Goal: Task Accomplishment & Management: Use online tool/utility

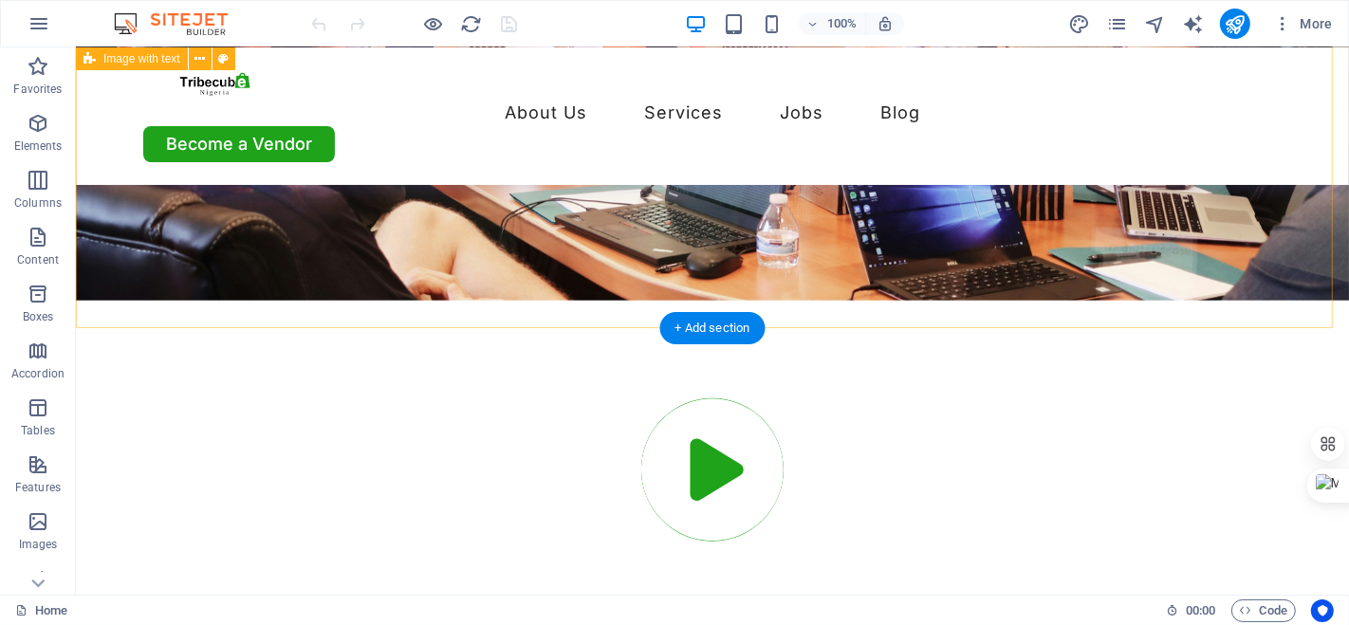
scroll to position [7333, 0]
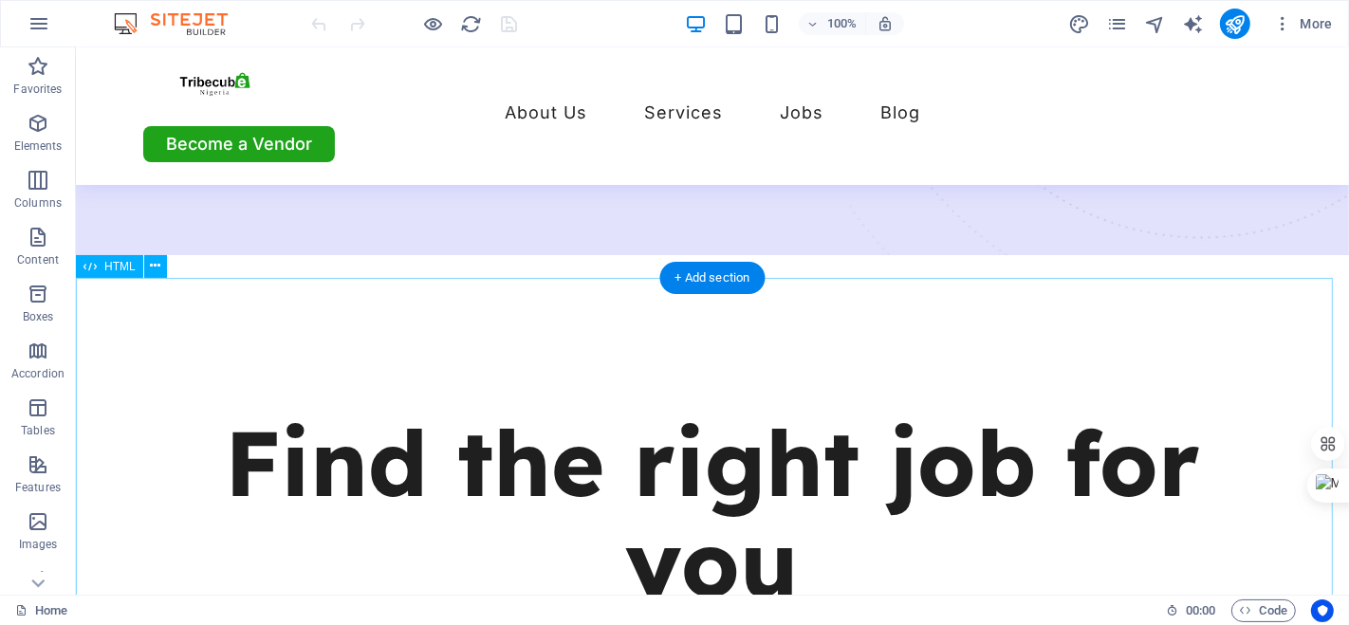
scroll to position [642, 0]
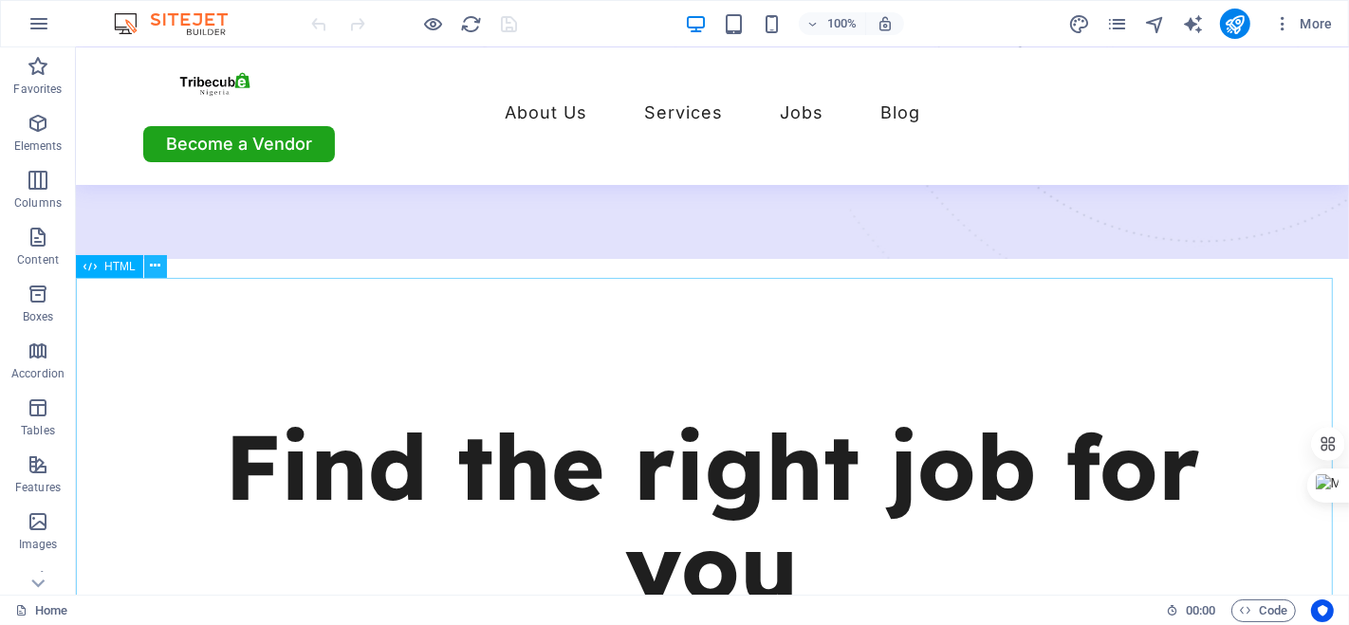
click at [156, 271] on icon at bounding box center [155, 266] width 10 height 20
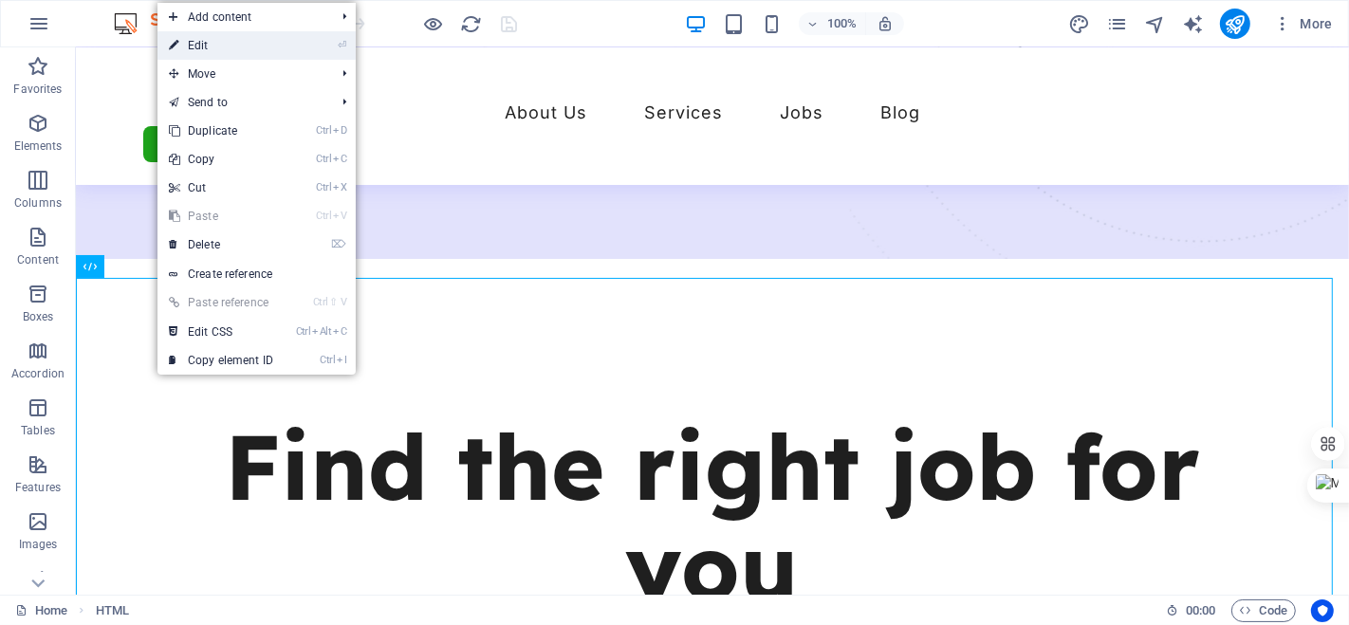
click at [226, 40] on link "⏎ Edit" at bounding box center [220, 45] width 127 height 28
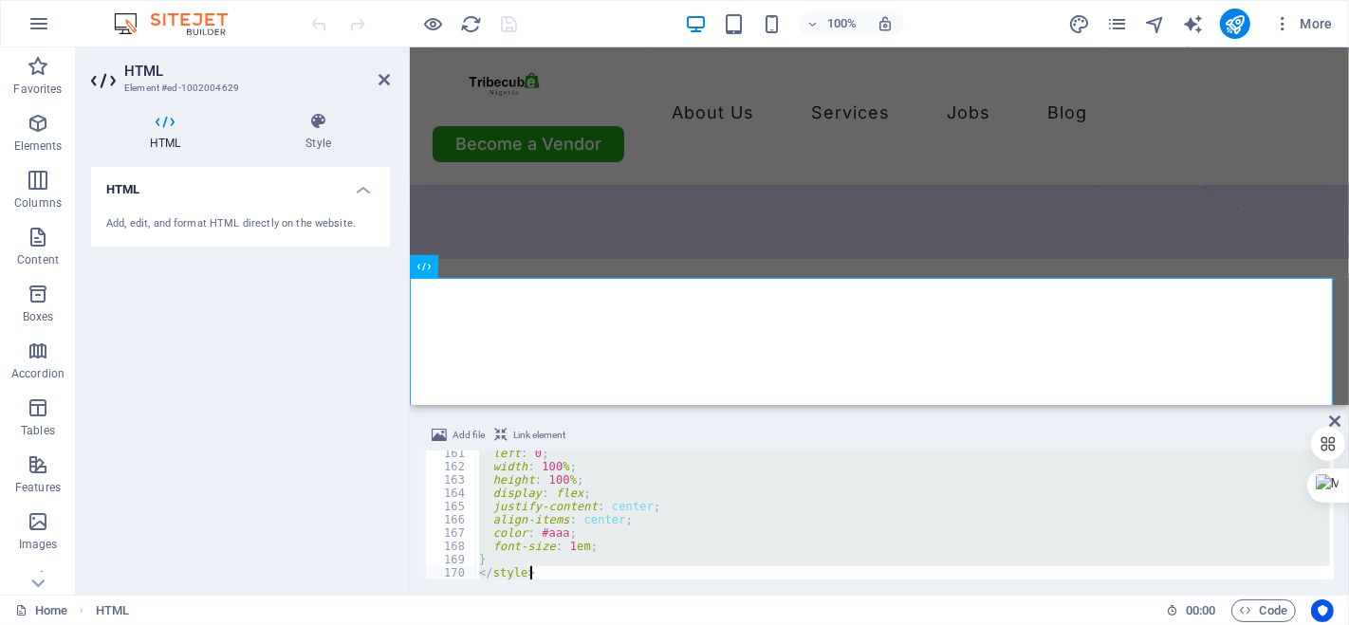
scroll to position [2127, 0]
drag, startPoint x: 481, startPoint y: 459, endPoint x: 601, endPoint y: 590, distance: 177.9
click at [601, 590] on div "Add file Link element <!-- Hero / AI Welcome Box --> 161 162 163 164 165 166 16…" at bounding box center [879, 502] width 939 height 186
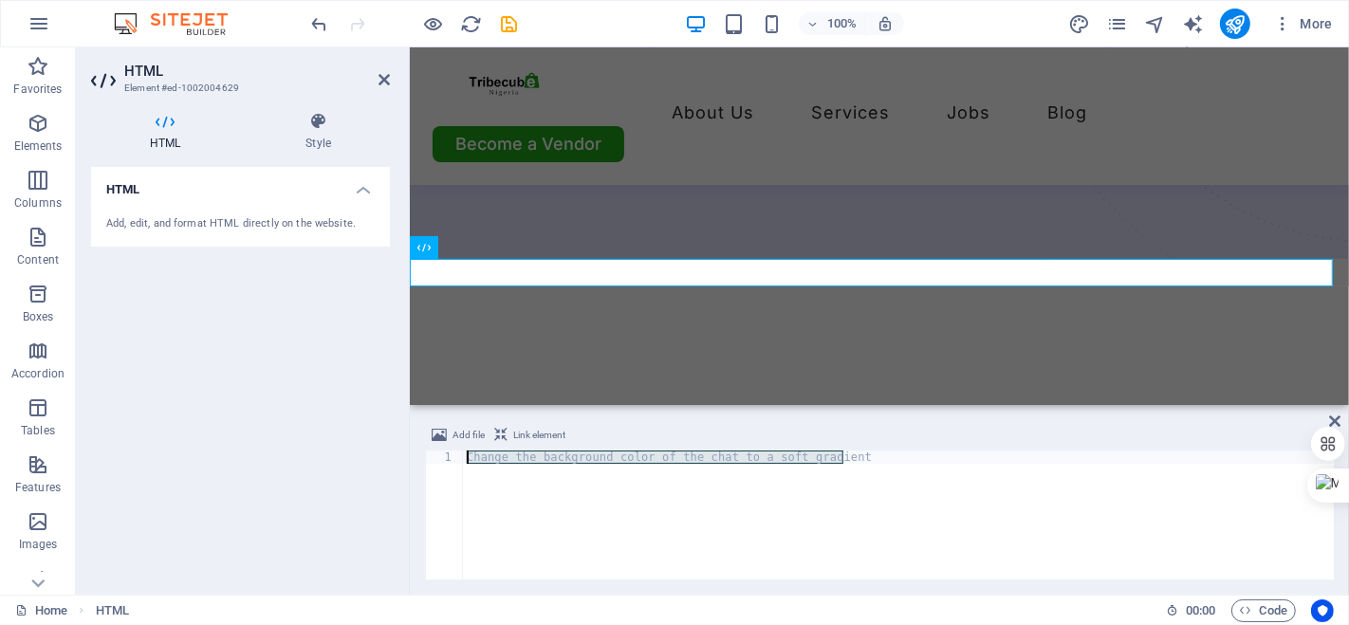
drag, startPoint x: 852, startPoint y: 452, endPoint x: 467, endPoint y: 456, distance: 385.1
click at [467, 456] on div "Change the background color of the chat to a soft gradient" at bounding box center [898, 528] width 871 height 156
paste textarea "</body></html>"
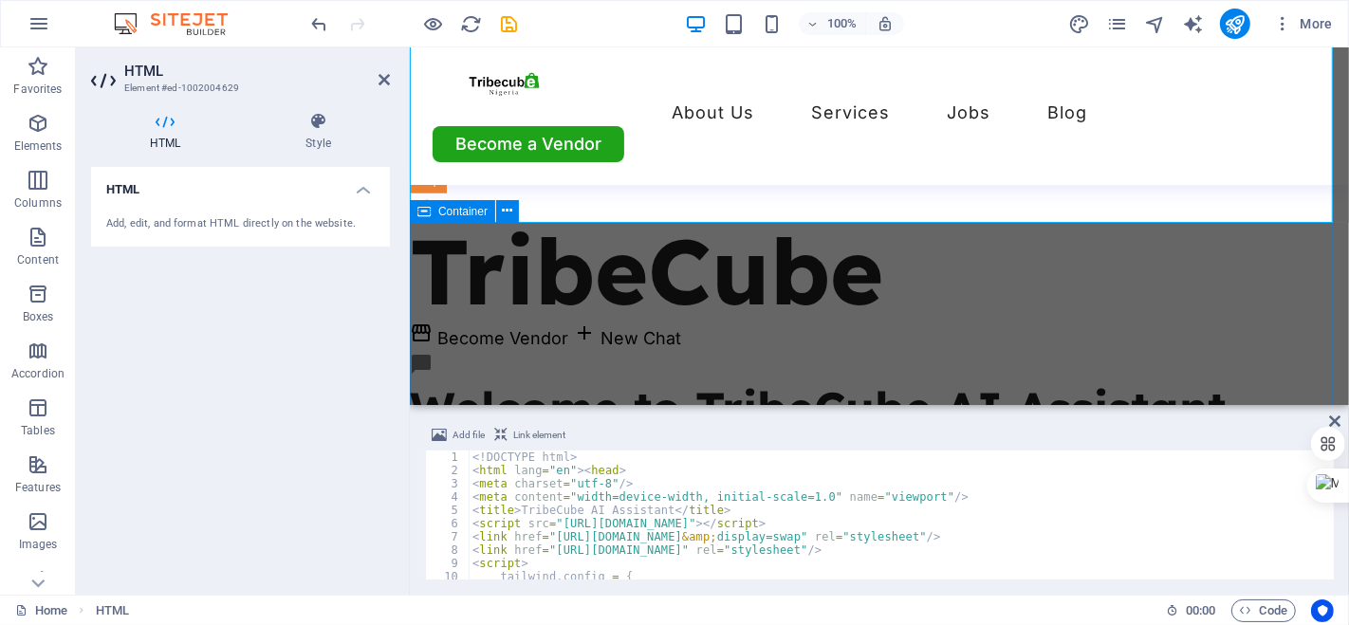
scroll to position [1467, 0]
click at [815, 204] on div "TribeCube AI Assistant TC TribeCube storefront Become Vendor add New Chat chat_…" at bounding box center [878, 536] width 939 height 797
click at [852, 199] on div "TribeCube AI Assistant TC TribeCube storefront Become Vendor add New Chat chat_…" at bounding box center [878, 536] width 939 height 797
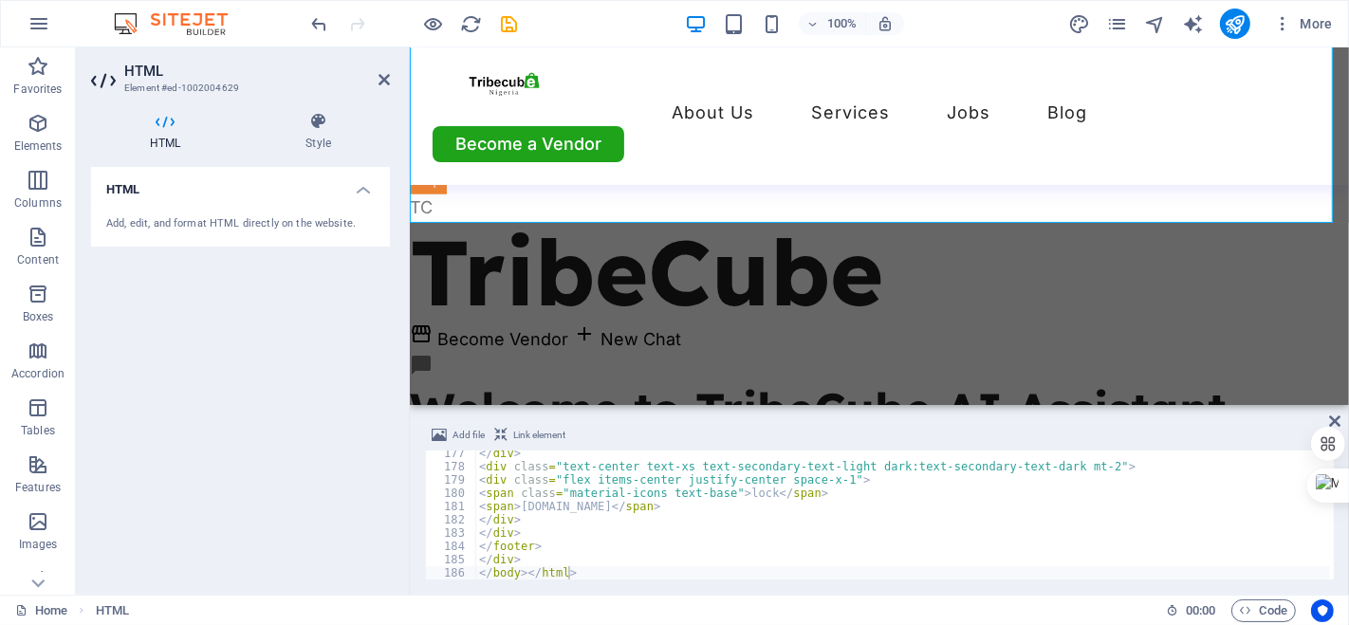
scroll to position [2338, 0]
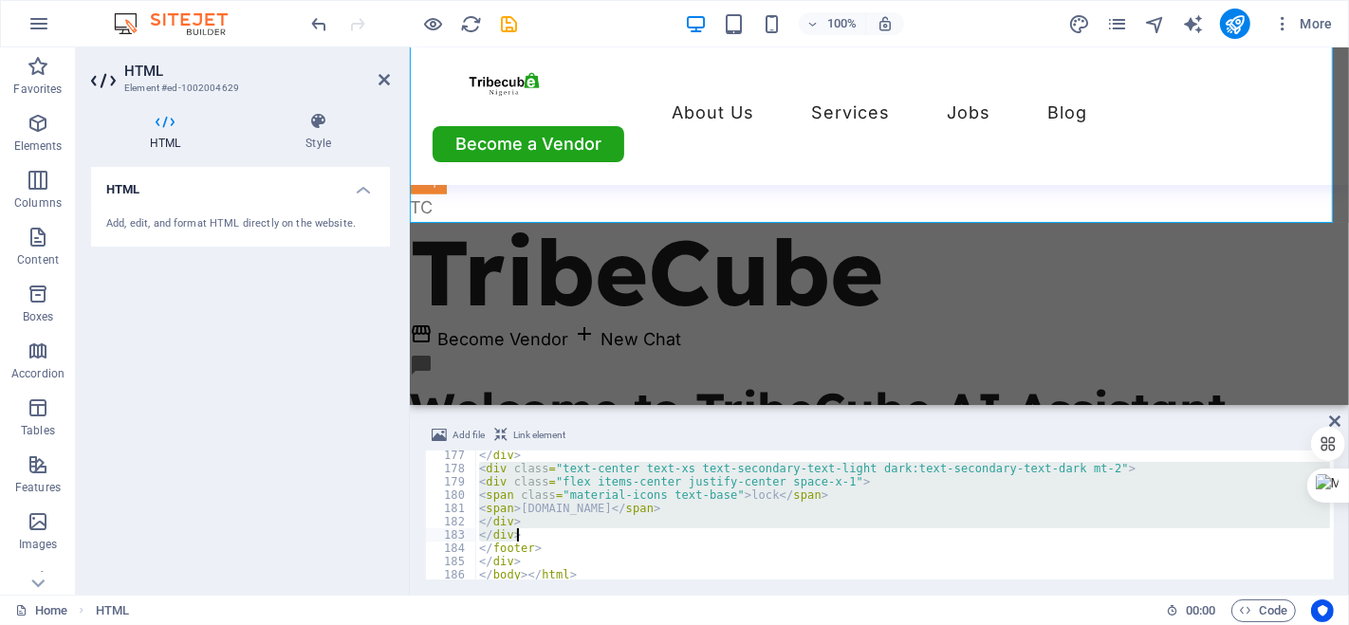
drag, startPoint x: 477, startPoint y: 467, endPoint x: 518, endPoint y: 542, distance: 85.3
click at [518, 542] on div "</ div > < div class = "text-center text-xs text-secondary-text-light dark:text…" at bounding box center [967, 525] width 984 height 152
type textarea "</div> </div>"
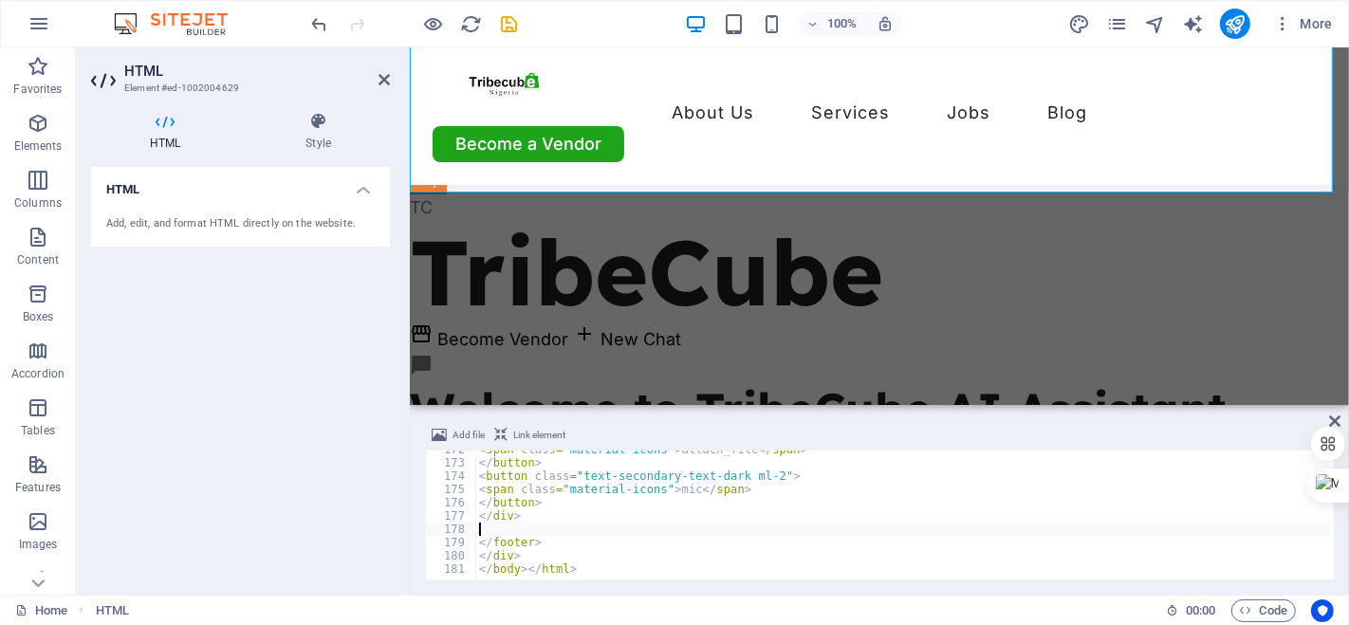
type textarea "</div>"
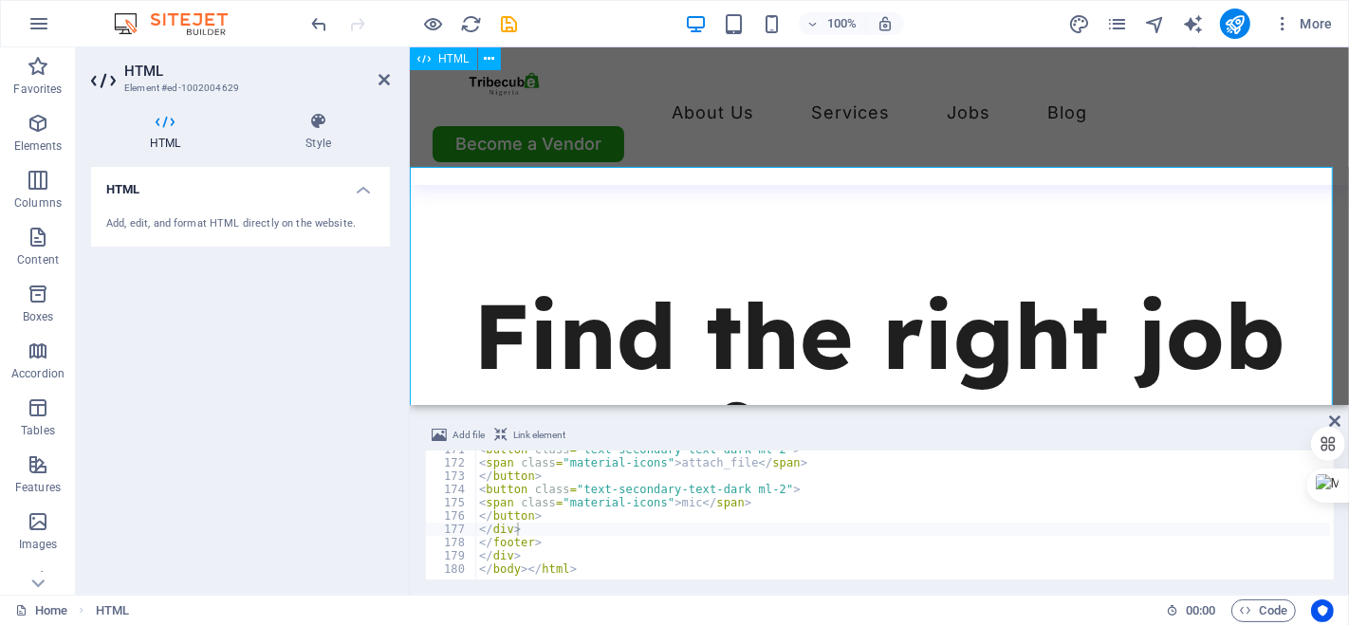
scroll to position [734, 0]
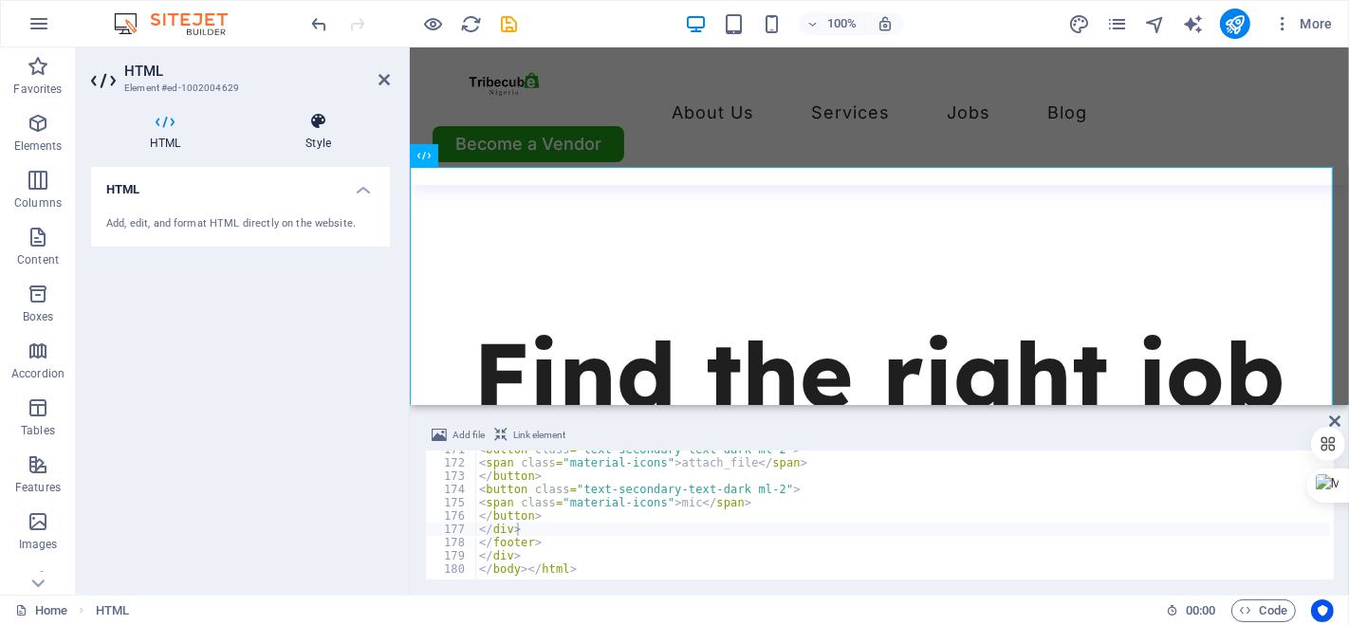
click at [307, 120] on icon at bounding box center [318, 121] width 143 height 19
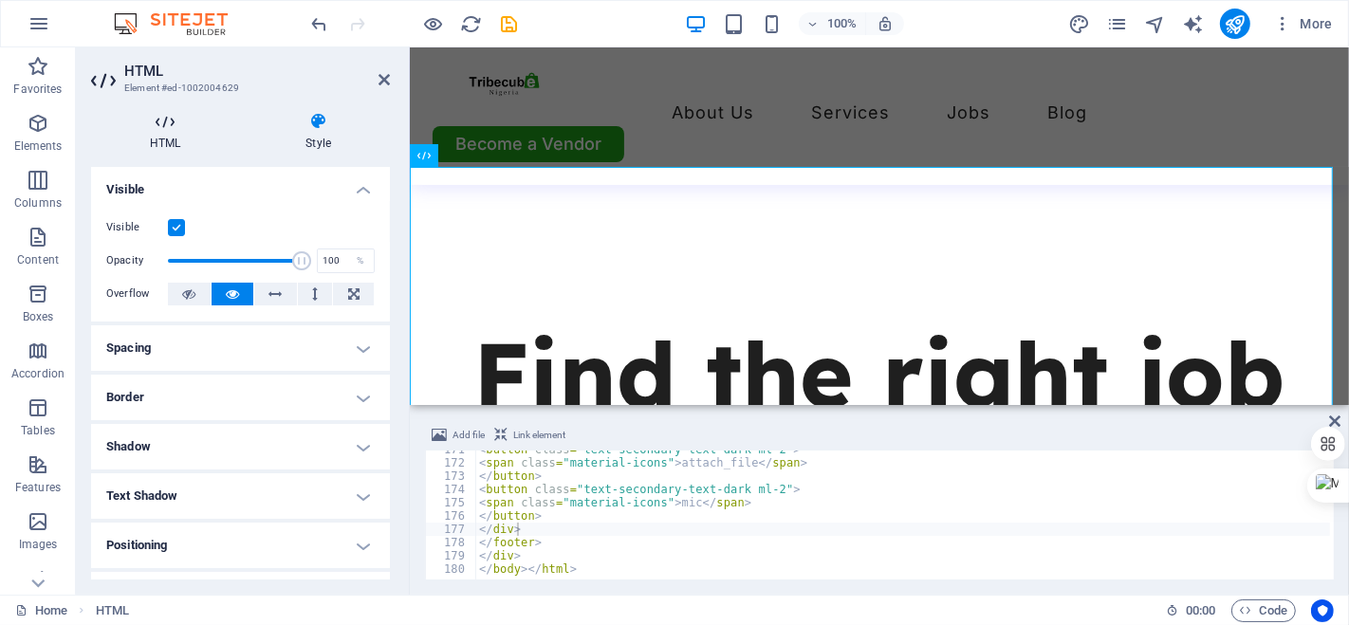
click at [178, 131] on h4 "HTML" at bounding box center [169, 132] width 156 height 40
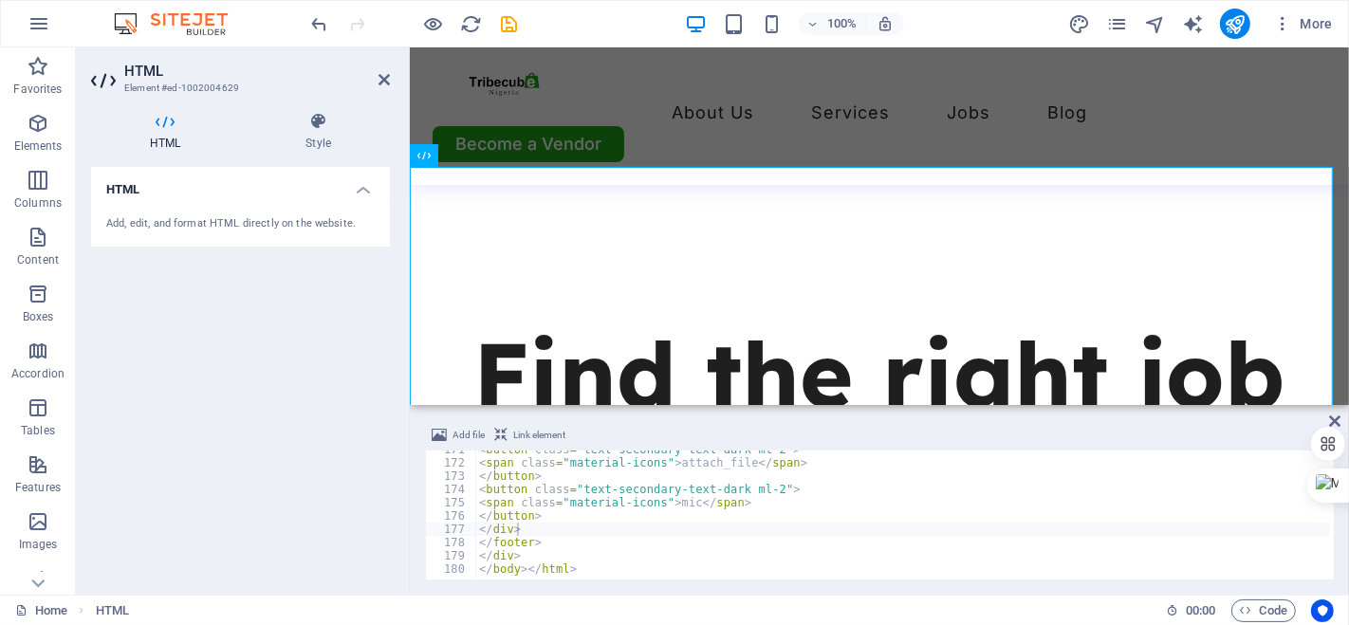
click at [272, 201] on div "Add, edit, and format HTML directly on the website." at bounding box center [240, 224] width 299 height 46
click at [358, 186] on h4 "HTML" at bounding box center [240, 184] width 299 height 34
click at [358, 186] on h4 "HTML" at bounding box center [240, 190] width 299 height 46
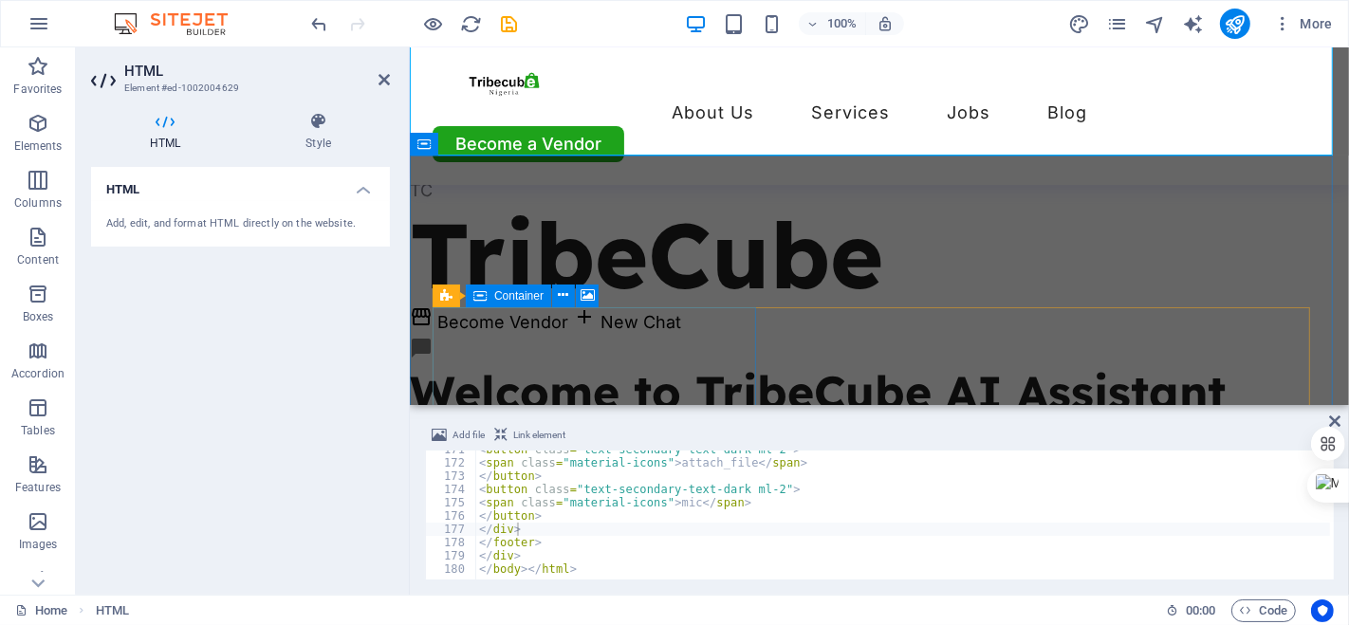
scroll to position [1506, 0]
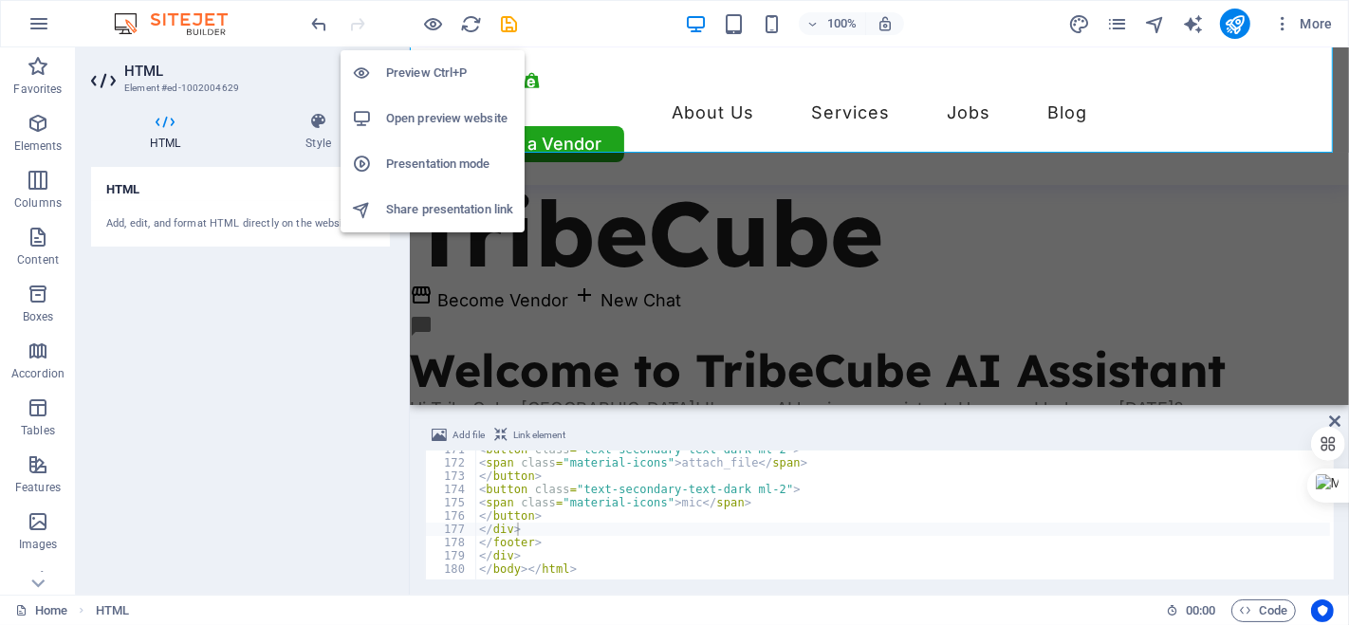
click at [425, 76] on h6 "Preview Ctrl+P" at bounding box center [449, 73] width 127 height 23
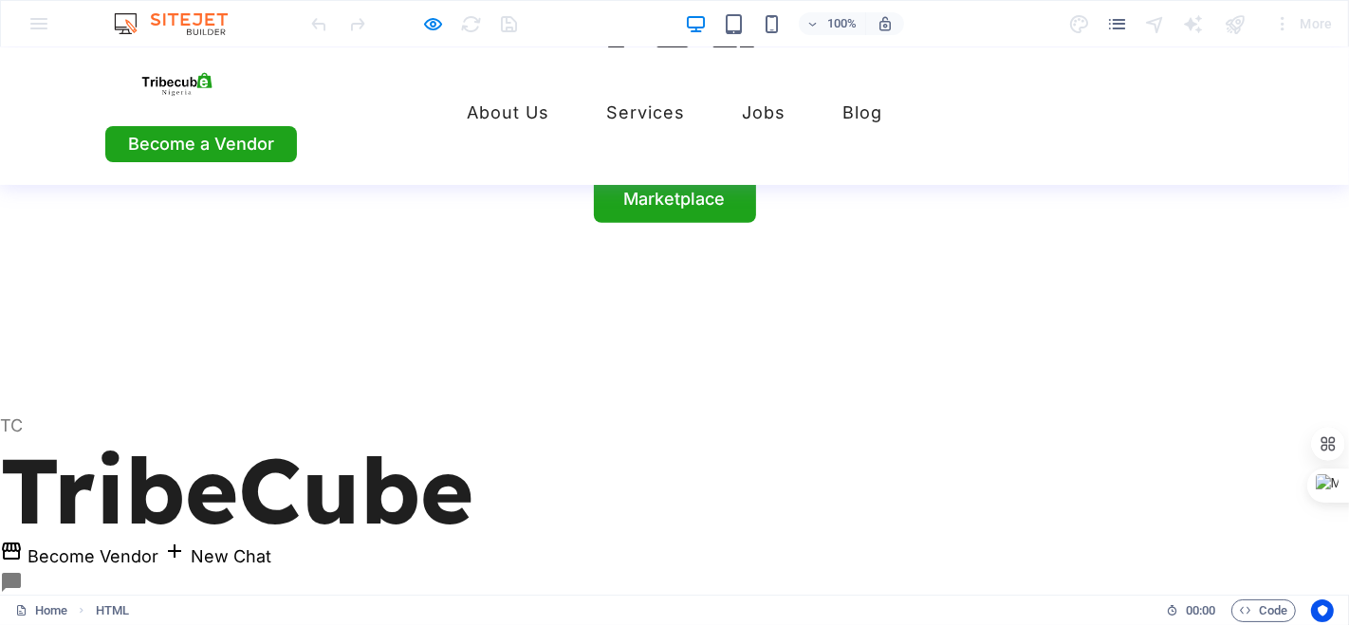
scroll to position [1203, 0]
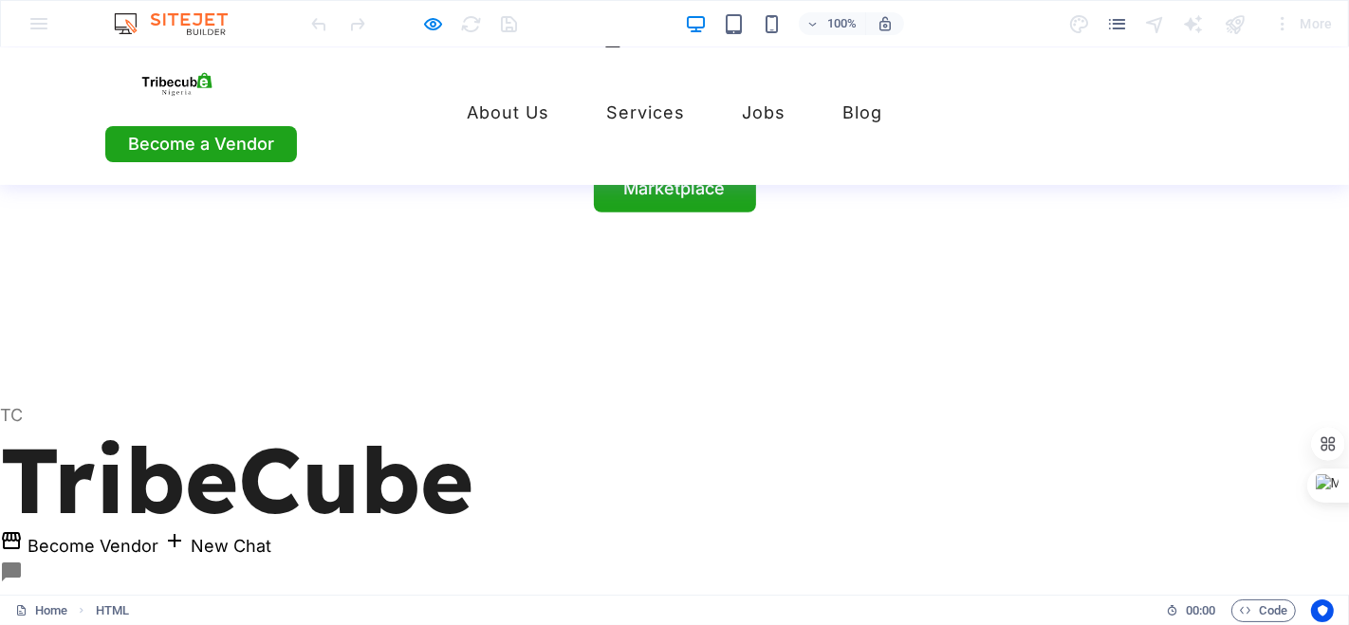
type input "hrt"
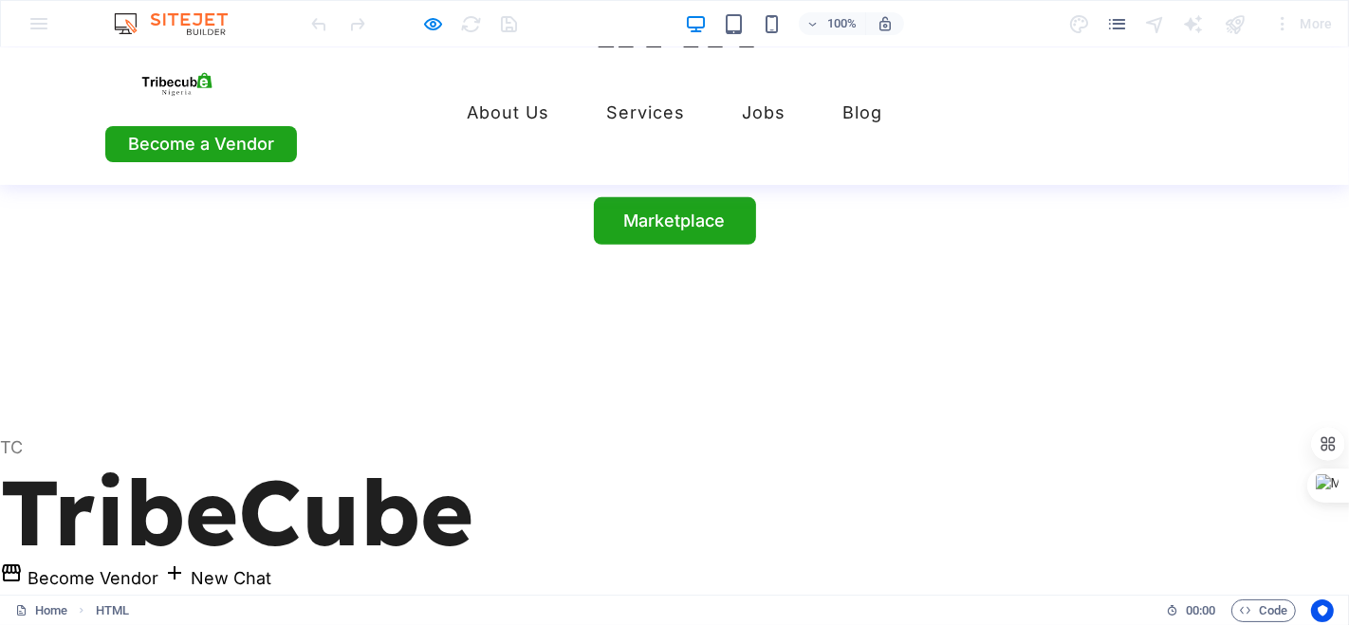
scroll to position [1149, 0]
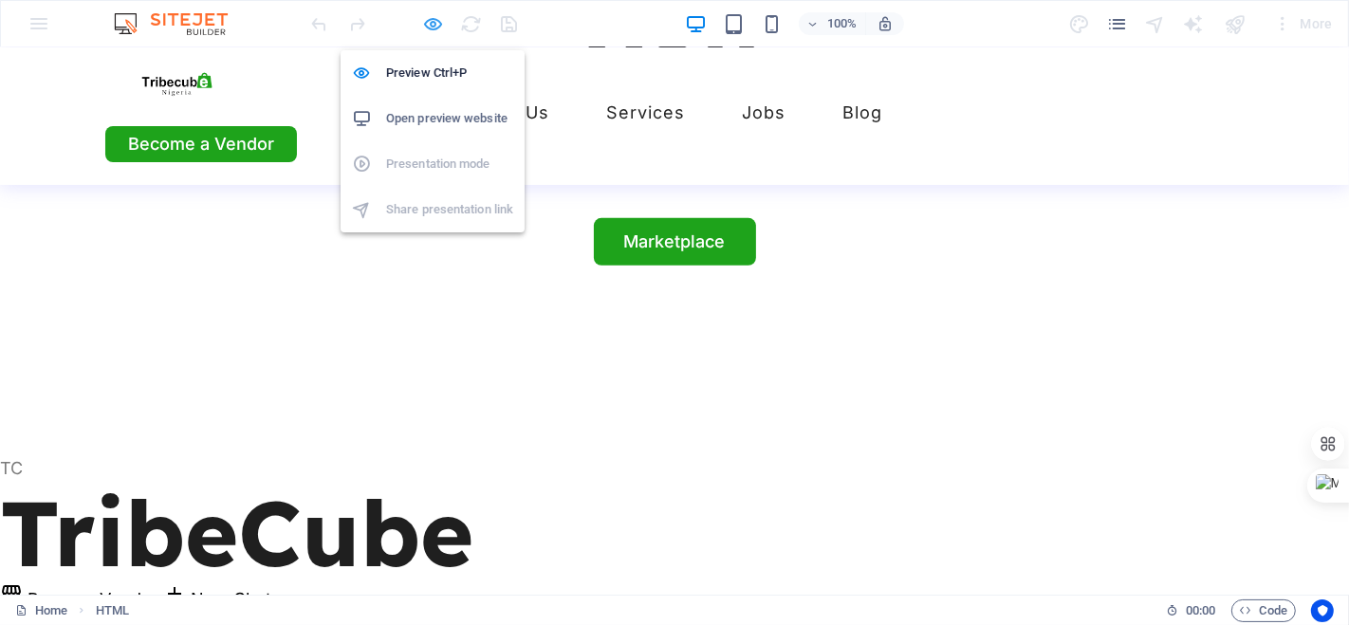
click at [423, 26] on icon "button" at bounding box center [434, 24] width 22 height 22
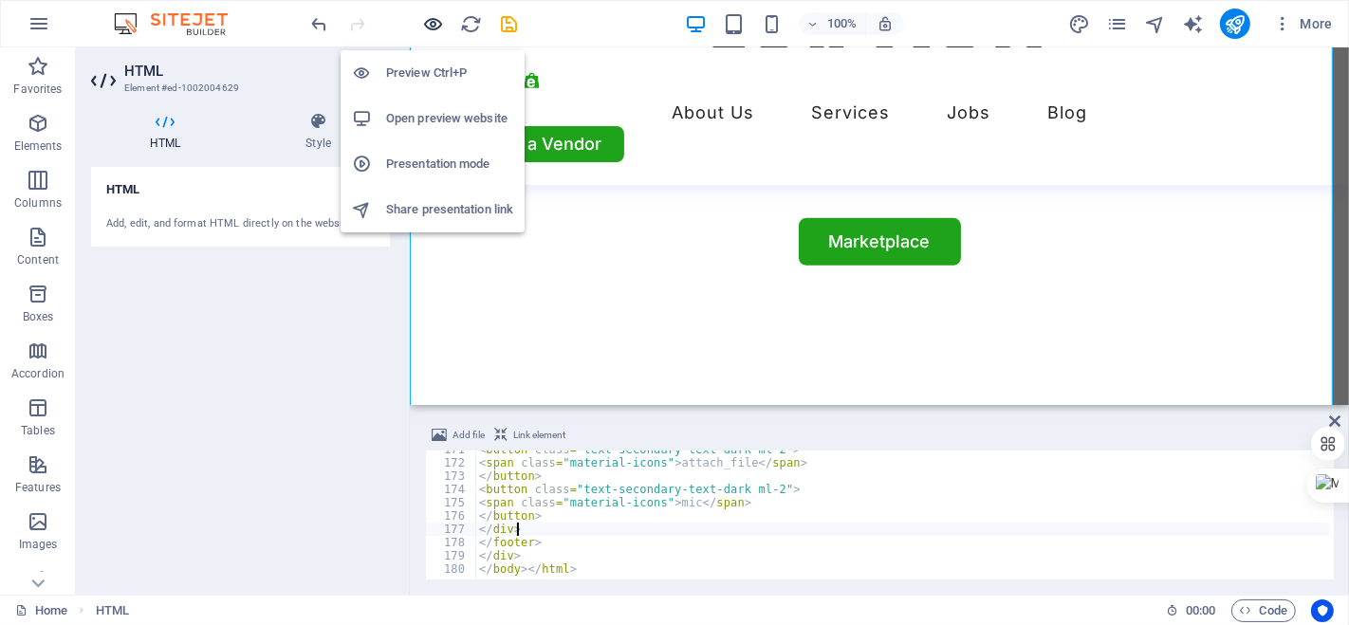
scroll to position [1208, 0]
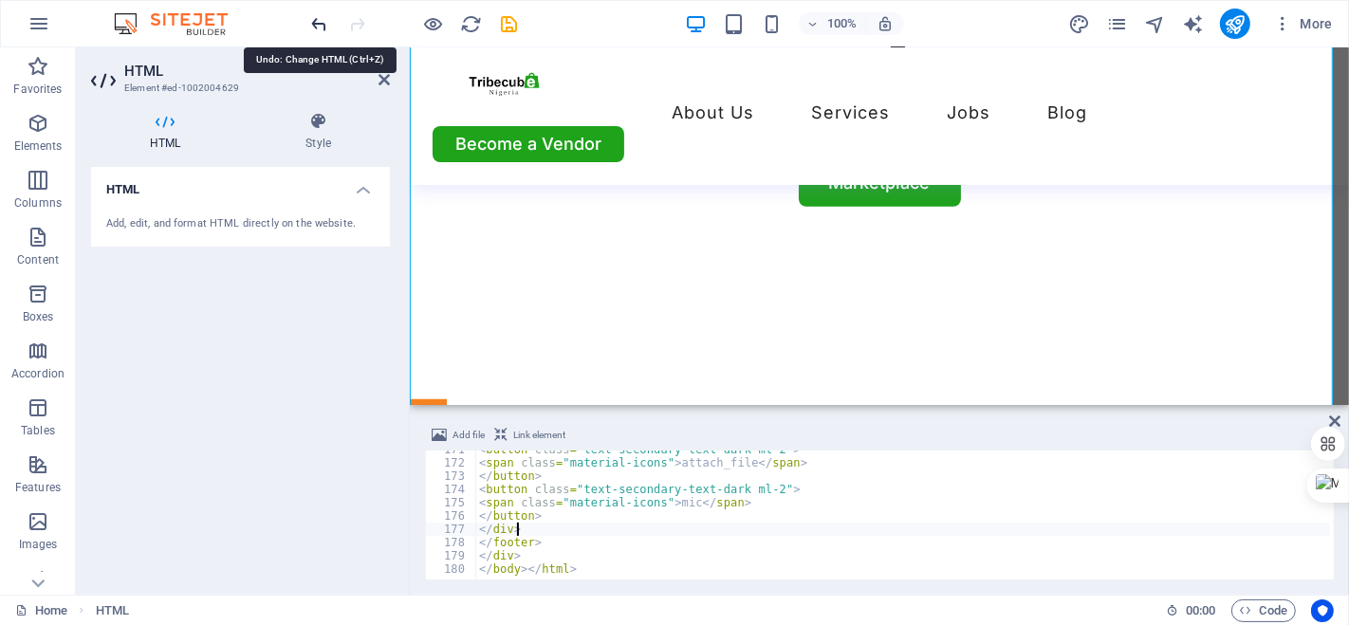
click at [318, 31] on icon "undo" at bounding box center [320, 24] width 22 height 22
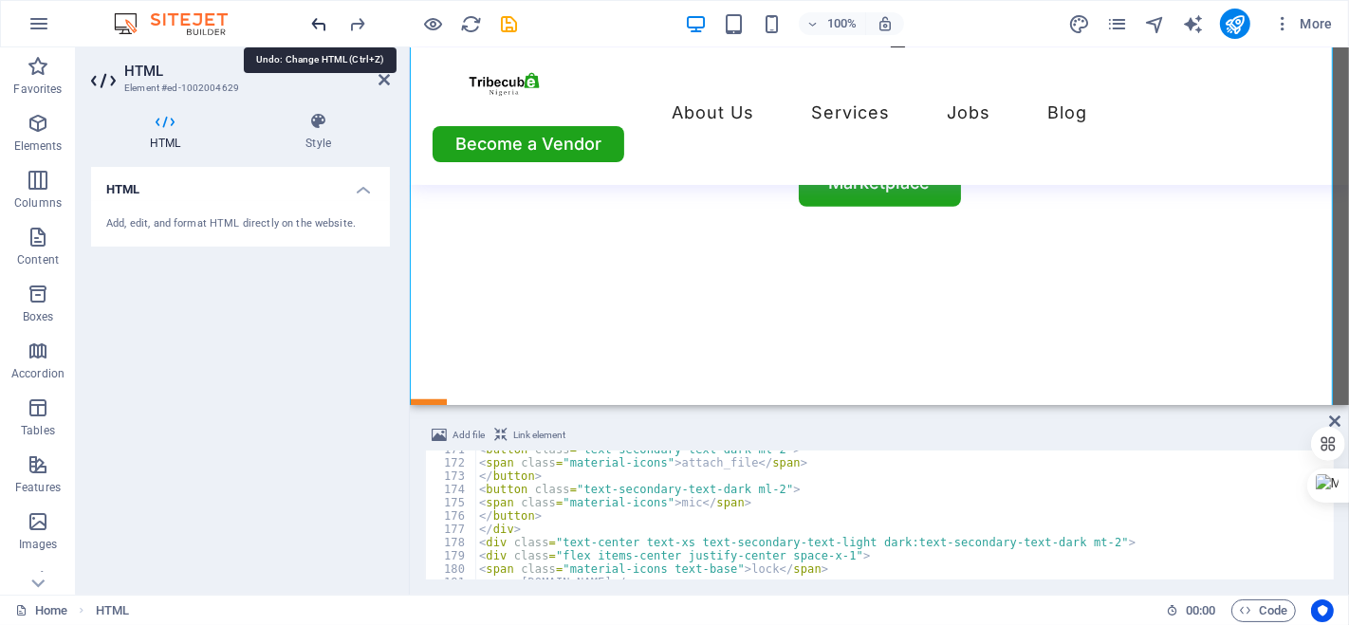
click at [318, 31] on icon "undo" at bounding box center [320, 24] width 22 height 22
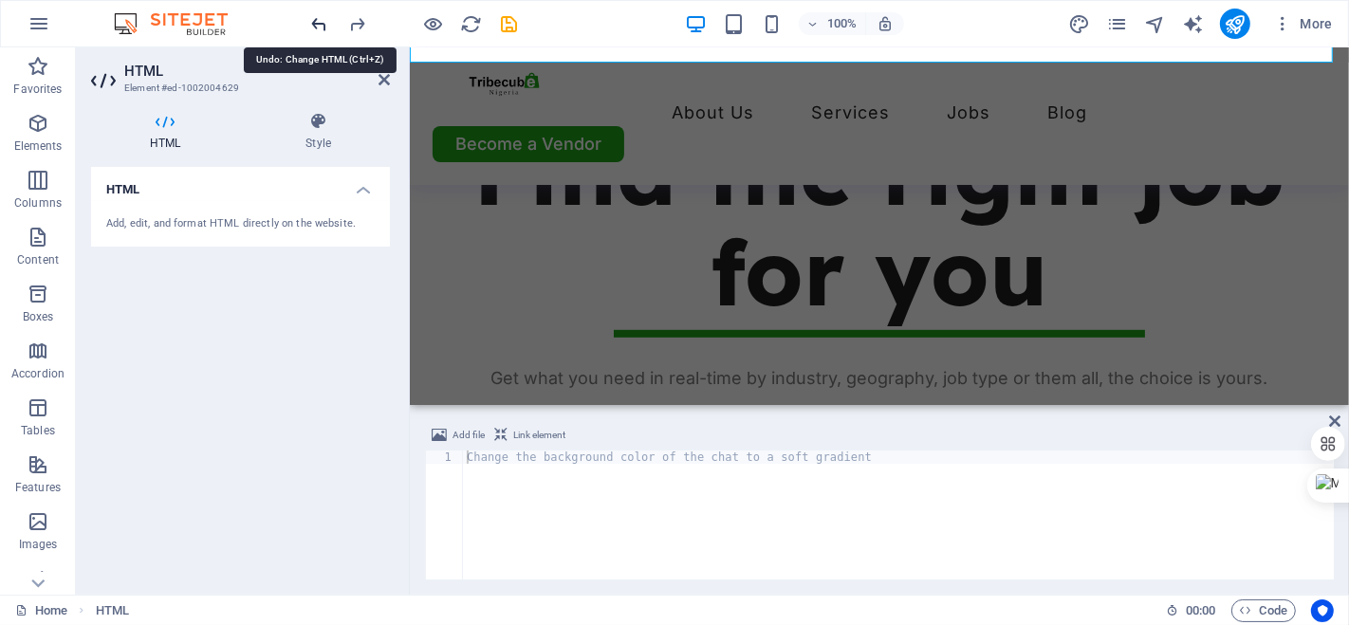
scroll to position [688, 0]
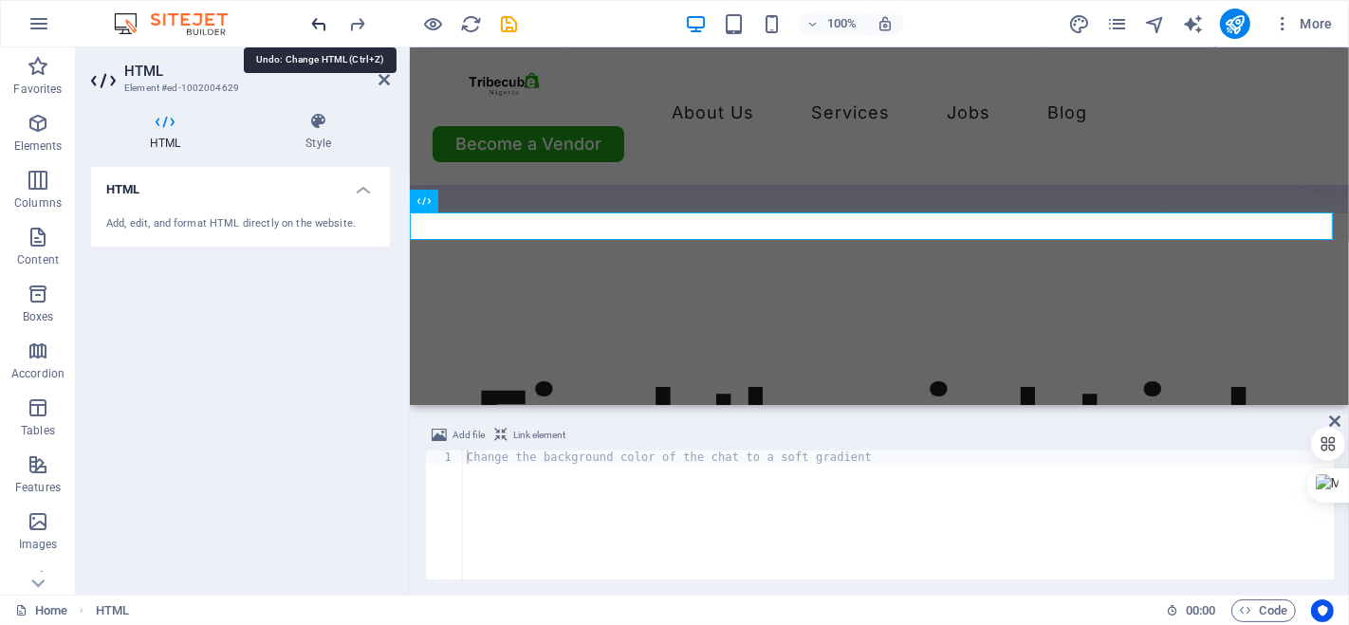
click at [318, 31] on icon "undo" at bounding box center [320, 24] width 22 height 22
type textarea "<!-- Hero / AI Welcome Box -->"
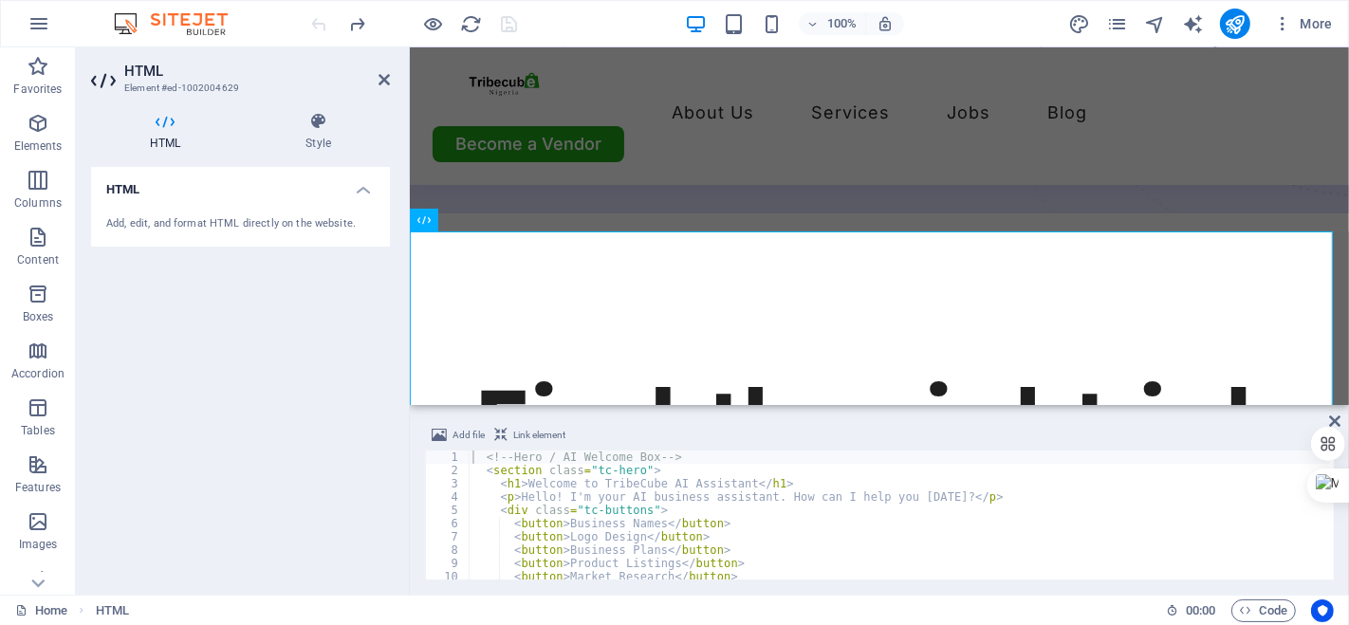
scroll to position [0, 0]
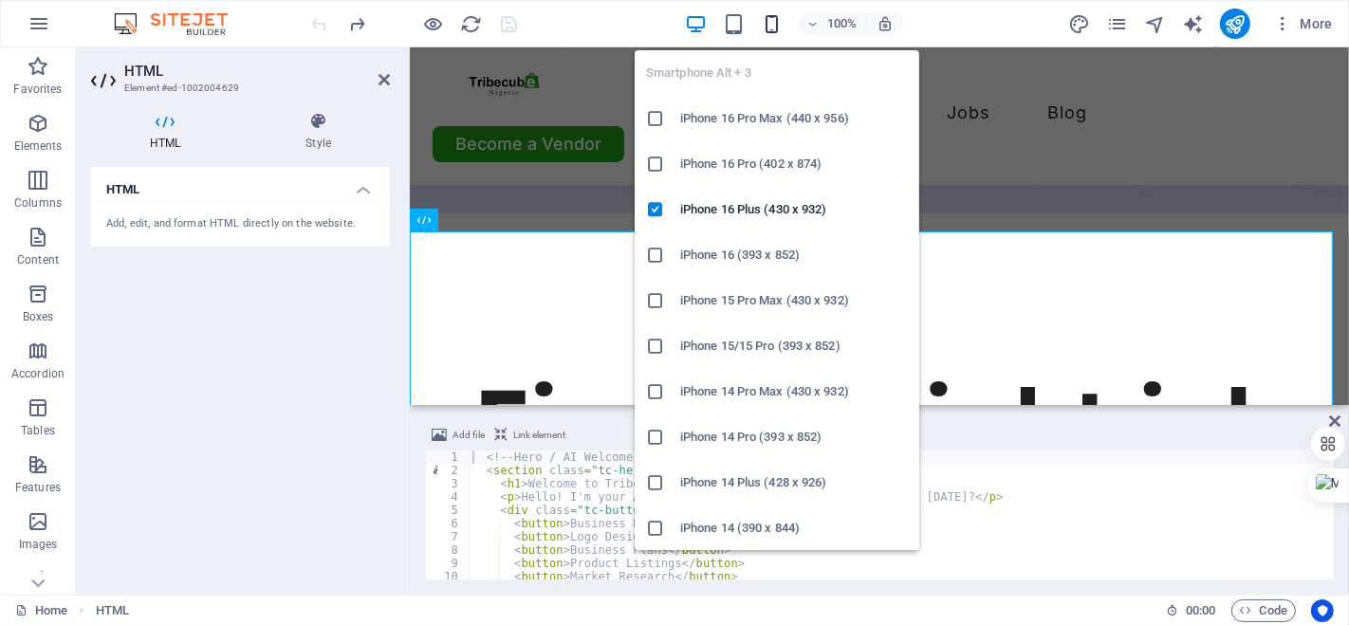
click at [767, 21] on icon "button" at bounding box center [772, 24] width 22 height 22
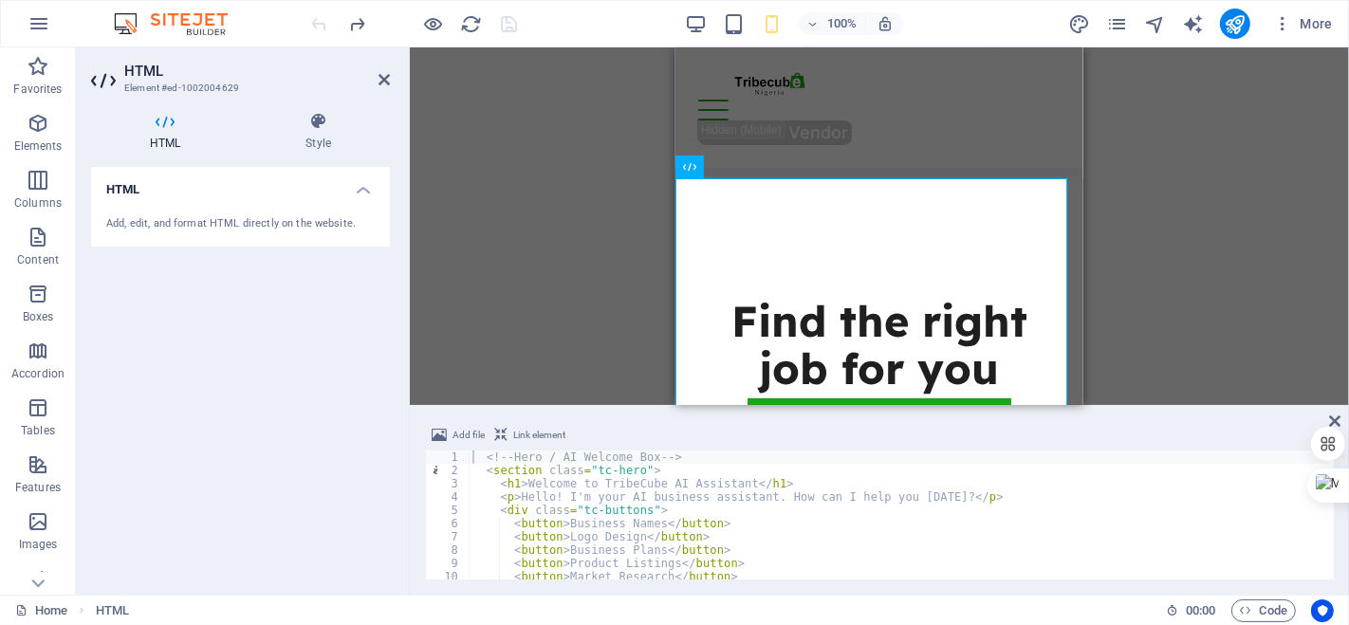
click at [576, 224] on div "Drag here to replace the existing content. Press “Ctrl” if you want to create a…" at bounding box center [879, 226] width 939 height 358
click at [1328, 416] on div at bounding box center [1328, 402] width 34 height 34
click at [1333, 418] on div at bounding box center [1328, 464] width 34 height 159
click at [1255, 337] on div "Drag here to replace the existing content. Press “Ctrl” if you want to create a…" at bounding box center [879, 226] width 939 height 358
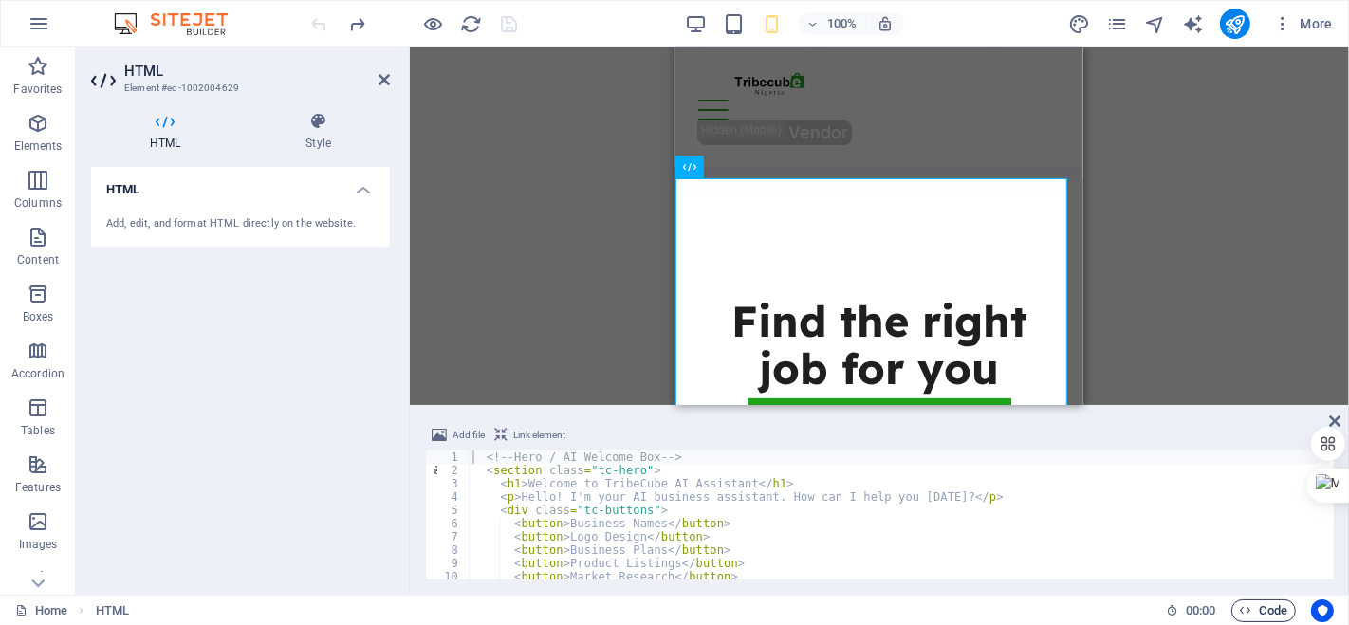
click at [1259, 600] on span "Code" at bounding box center [1263, 610] width 47 height 23
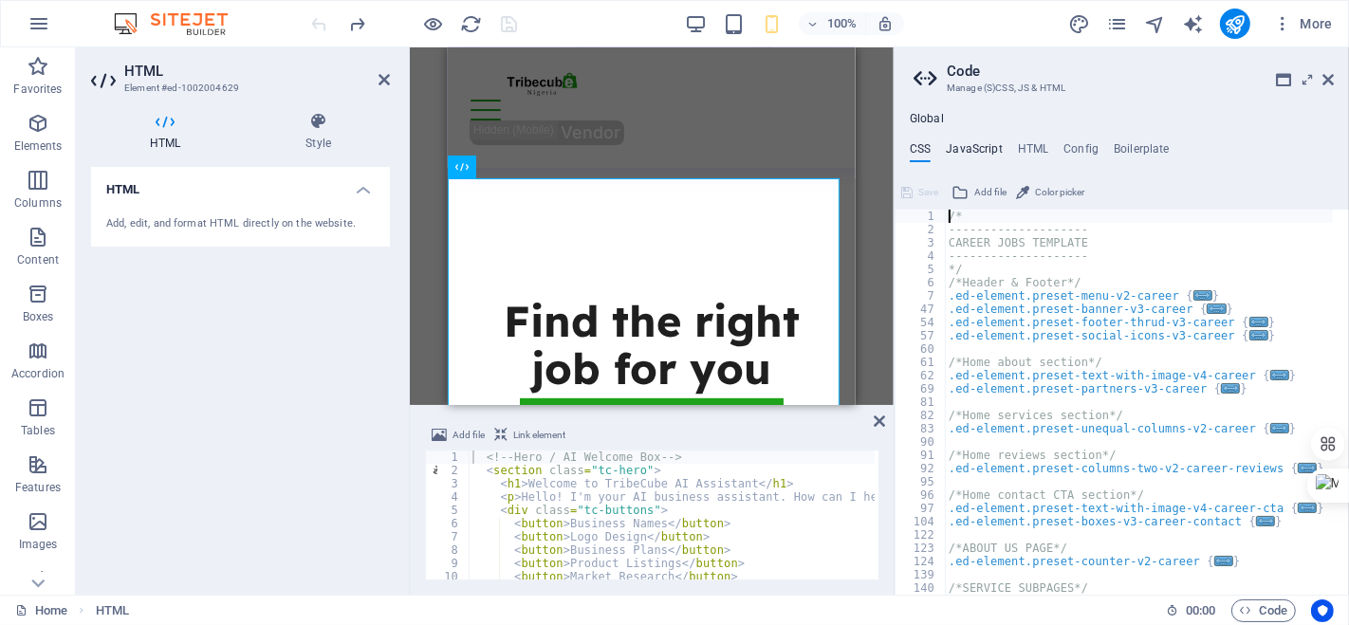
click at [972, 158] on h4 "JavaScript" at bounding box center [974, 152] width 56 height 21
type textarea "/* JS for preset "Counter V2" */"
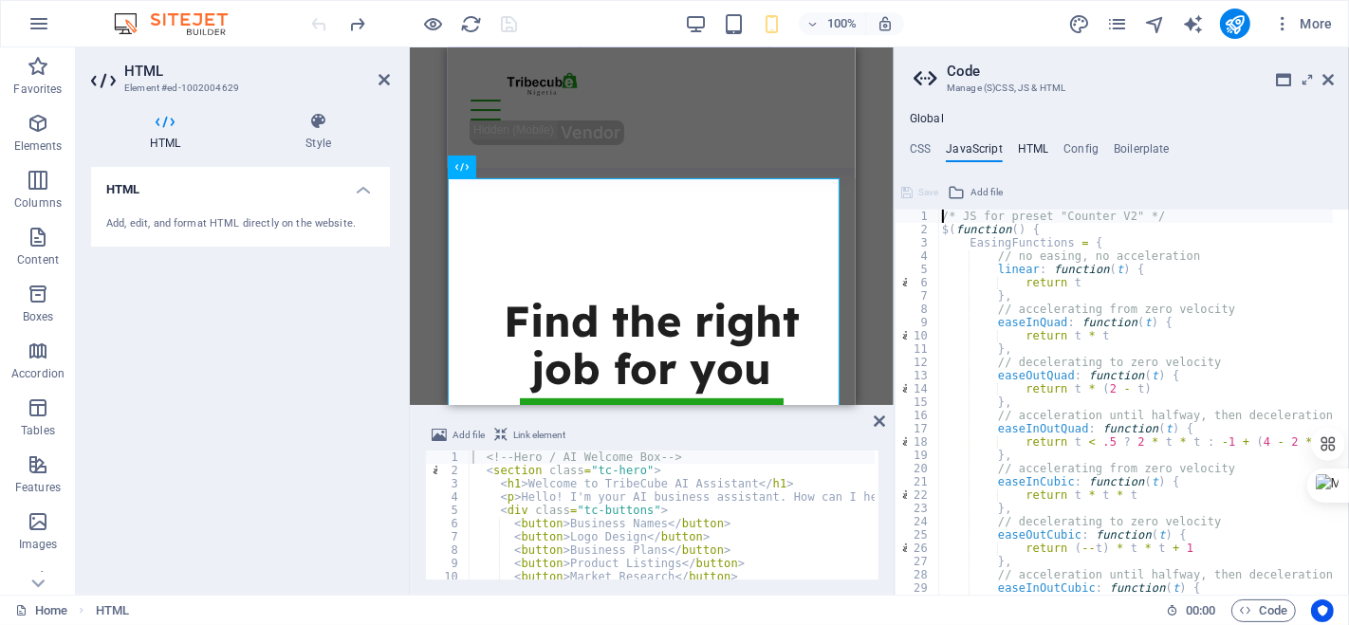
click at [1019, 148] on h4 "HTML" at bounding box center [1033, 152] width 31 height 21
type textarea "<a href="#main-content" class="button wv-link-content">Skip to main content</a>"
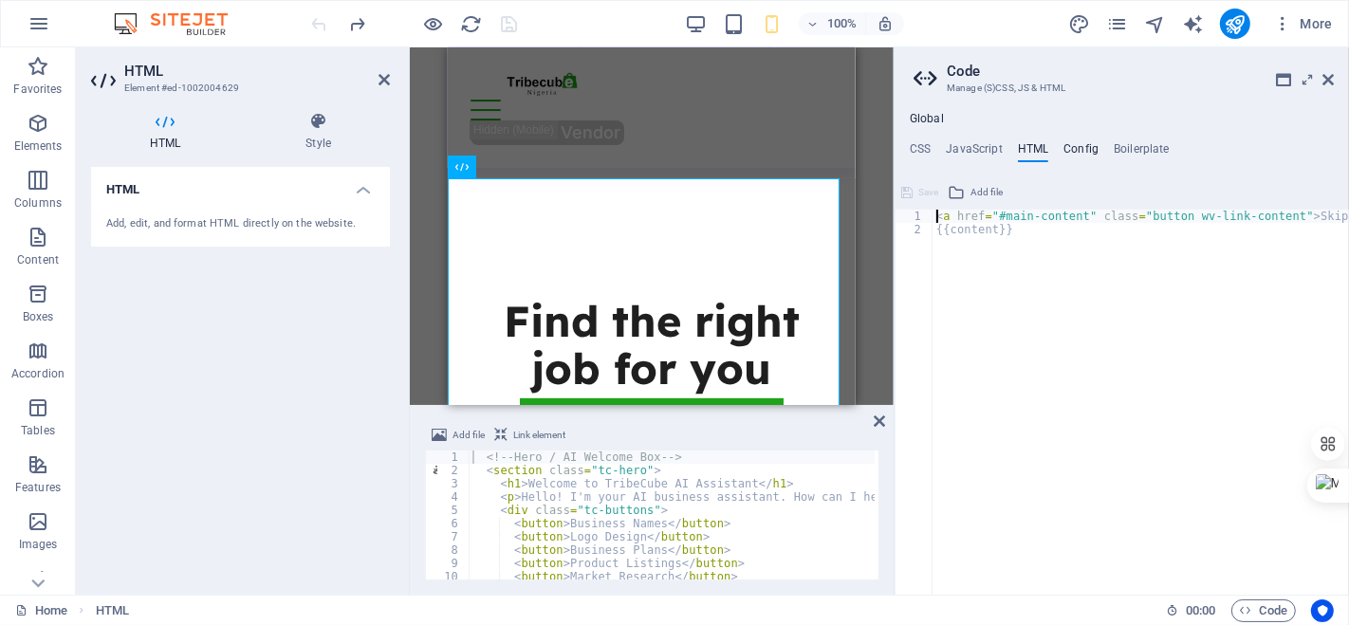
click at [1087, 144] on h4 "Config" at bounding box center [1080, 152] width 35 height 21
type textarea "$color-background: #ffffff;"
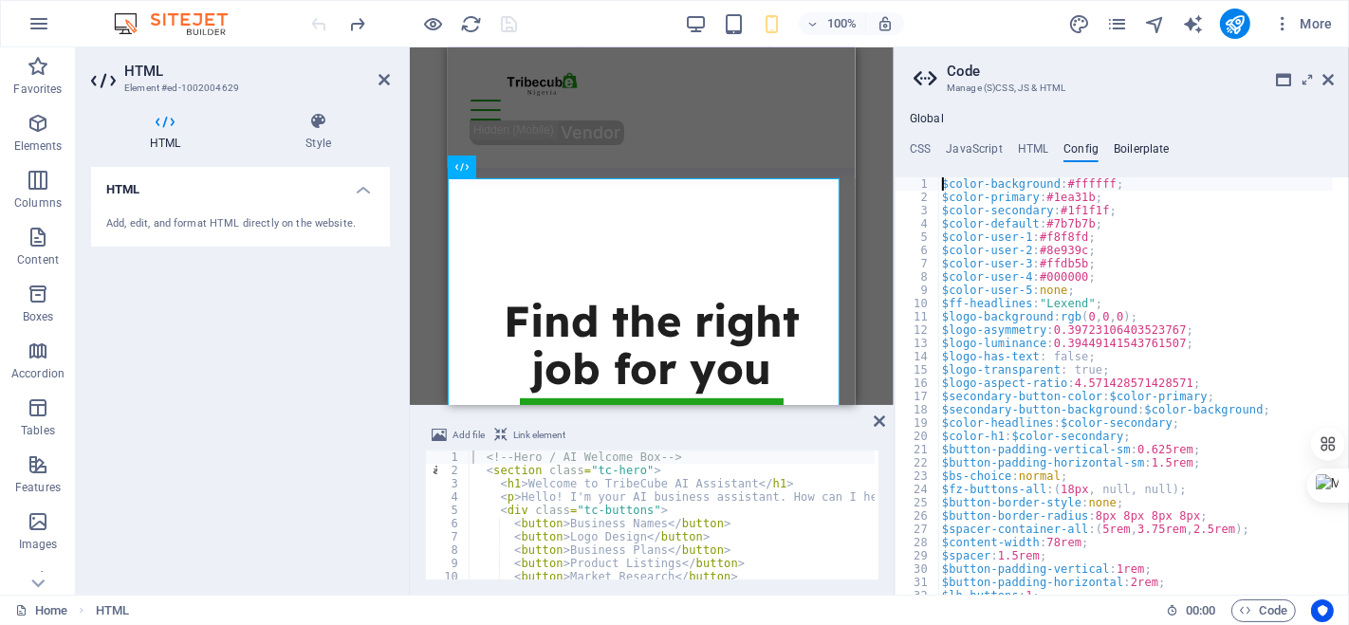
click at [1156, 144] on h4 "Boilerplate" at bounding box center [1141, 152] width 56 height 21
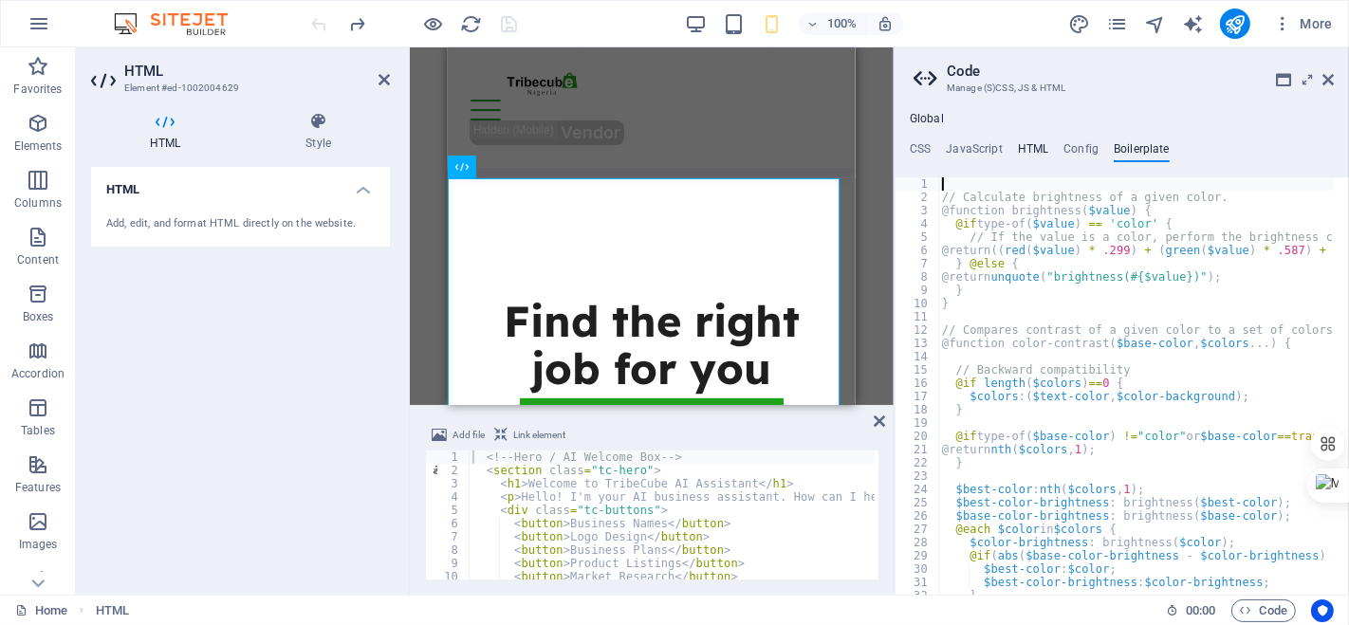
click at [1039, 144] on h4 "HTML" at bounding box center [1033, 152] width 31 height 21
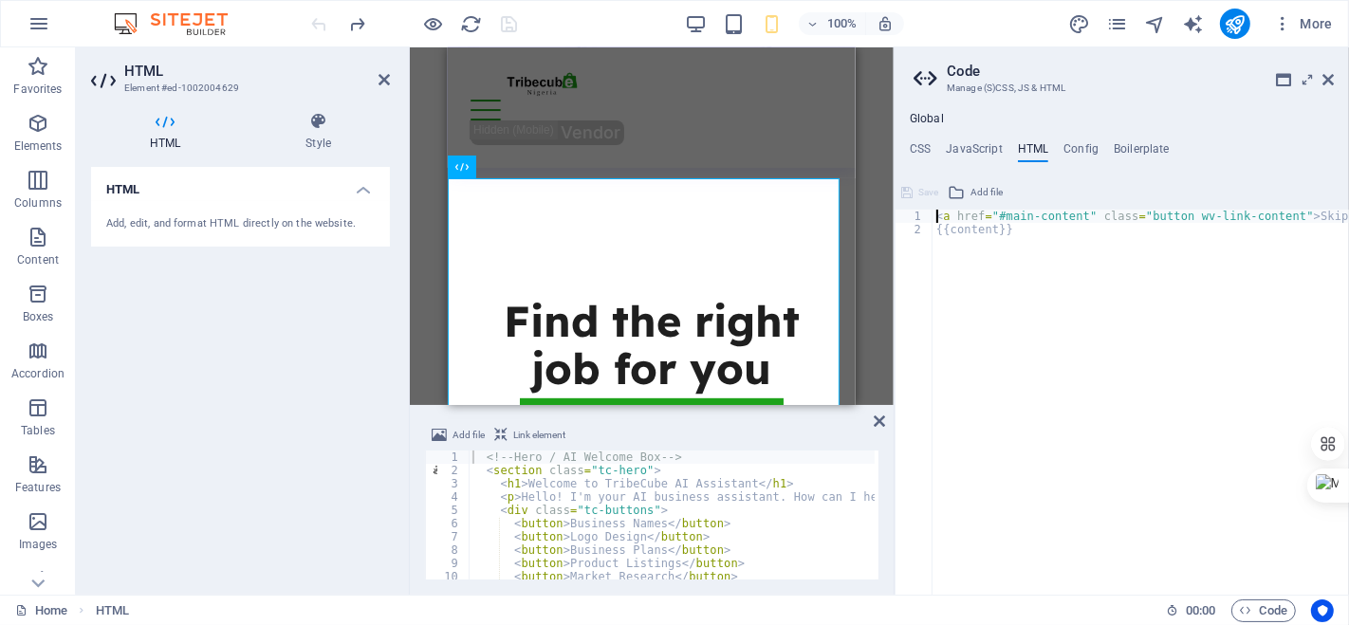
click at [986, 140] on div "Global CSS JavaScript HTML Config Boilerplate /* 1 2 3 4 5 6 7 47 54 57 60 61 6…" at bounding box center [1121, 353] width 454 height 483
click at [978, 148] on h4 "JavaScript" at bounding box center [974, 152] width 56 height 21
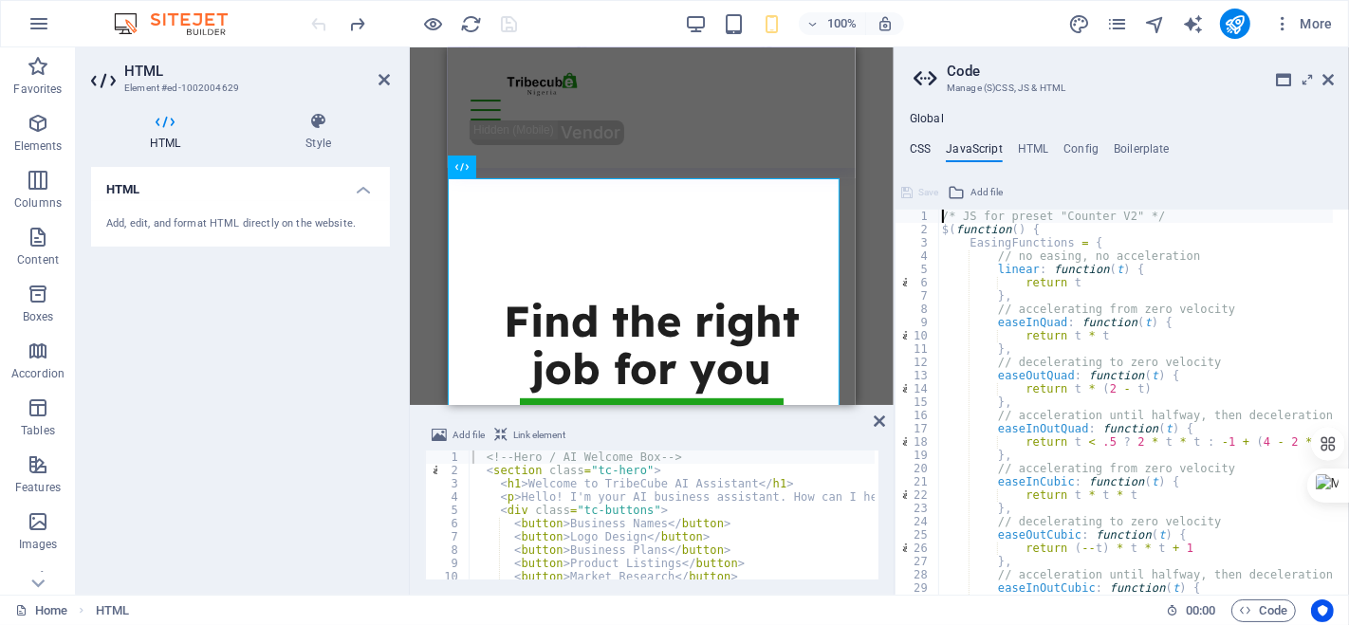
click at [920, 148] on h4 "CSS" at bounding box center [920, 152] width 21 height 21
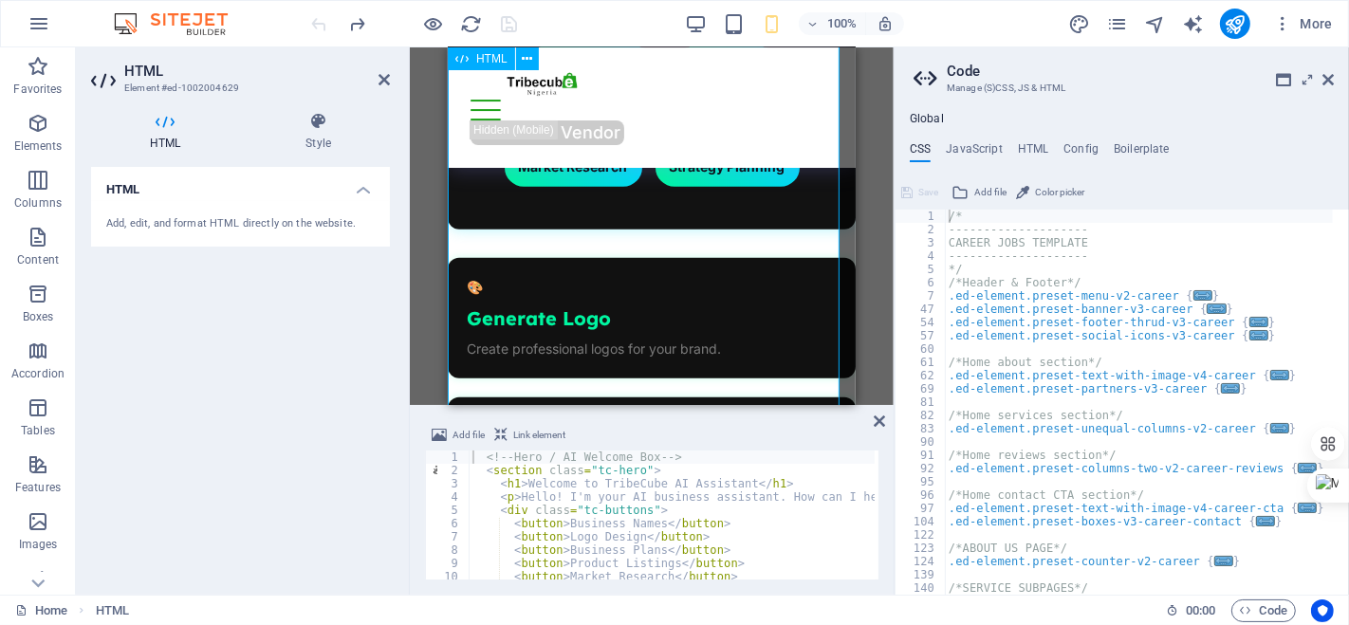
scroll to position [1549, 0]
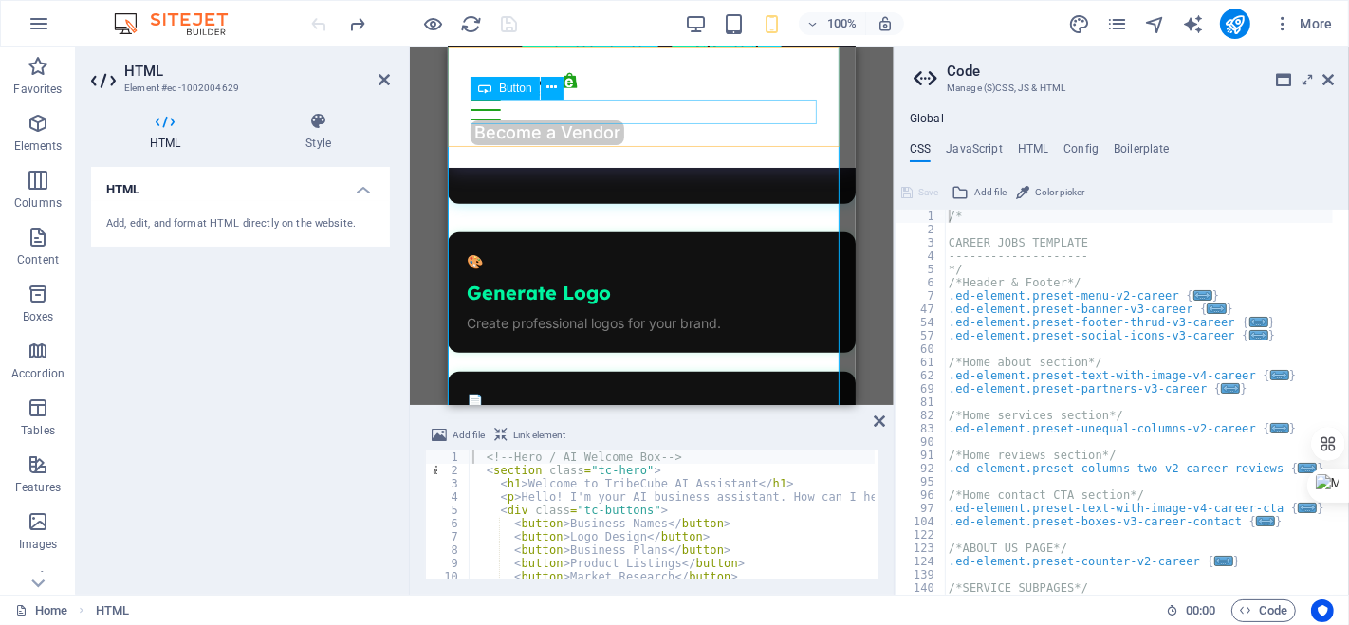
click at [546, 120] on div "Become a Vendor" at bounding box center [650, 132] width 362 height 25
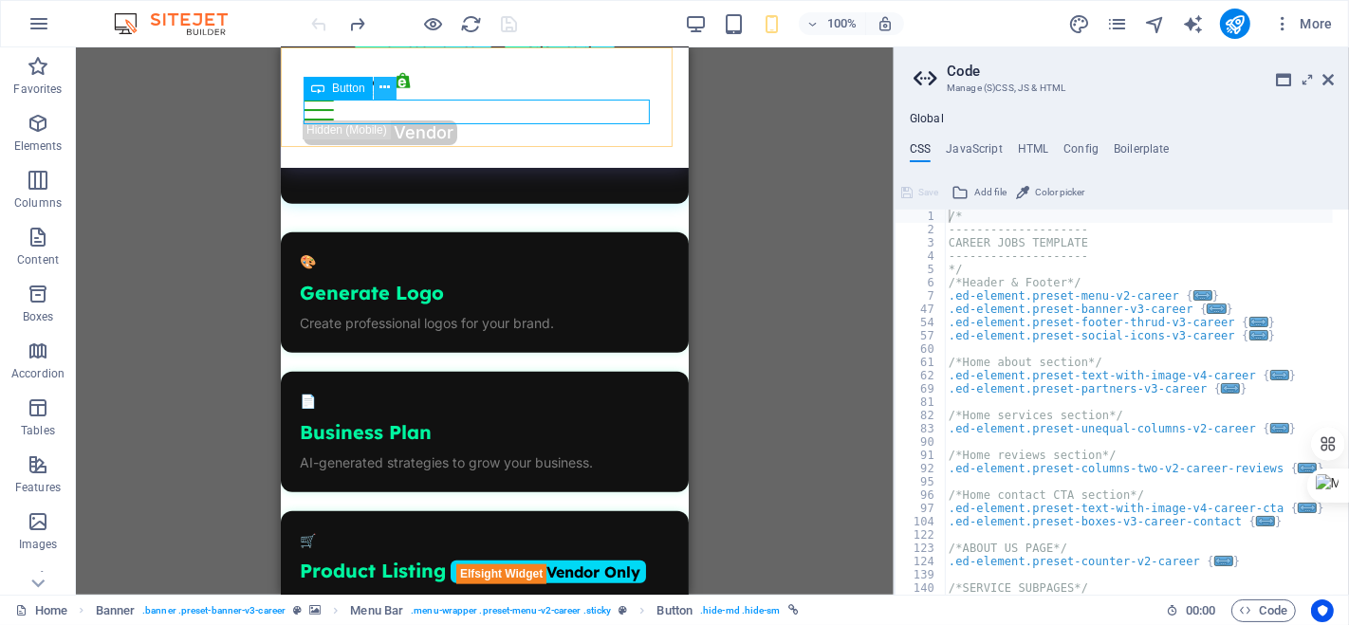
click at [383, 90] on icon at bounding box center [384, 88] width 10 height 20
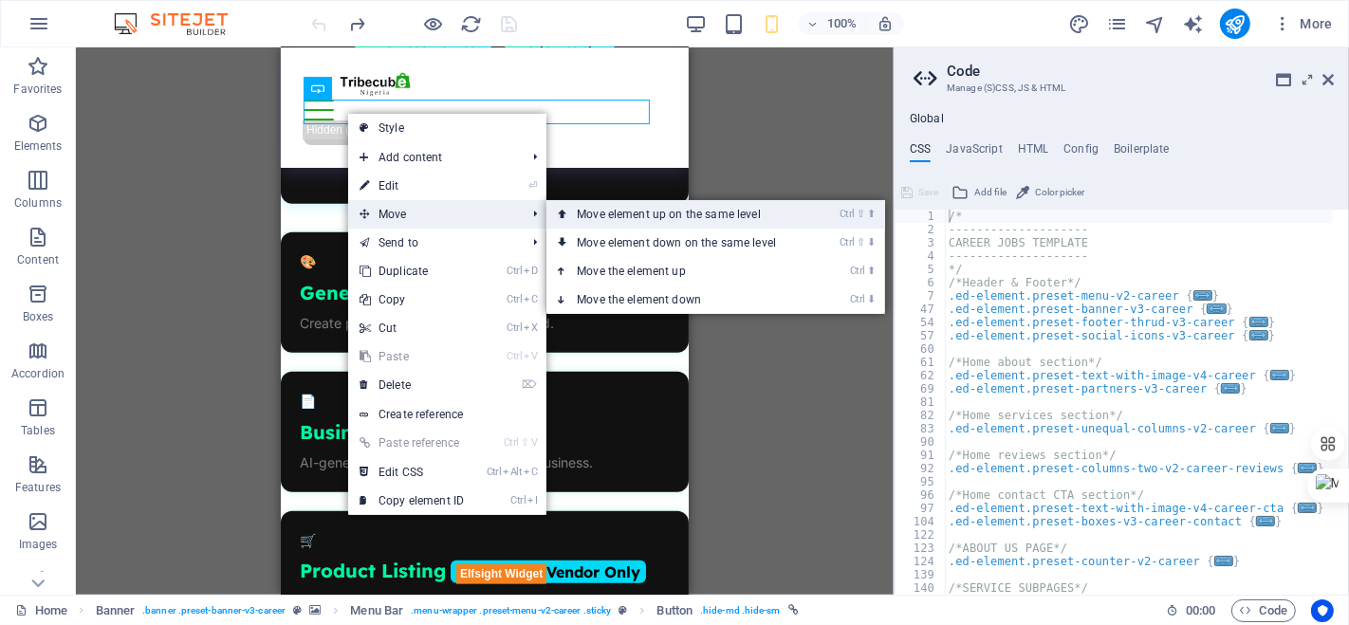
click at [565, 220] on icon at bounding box center [562, 214] width 9 height 28
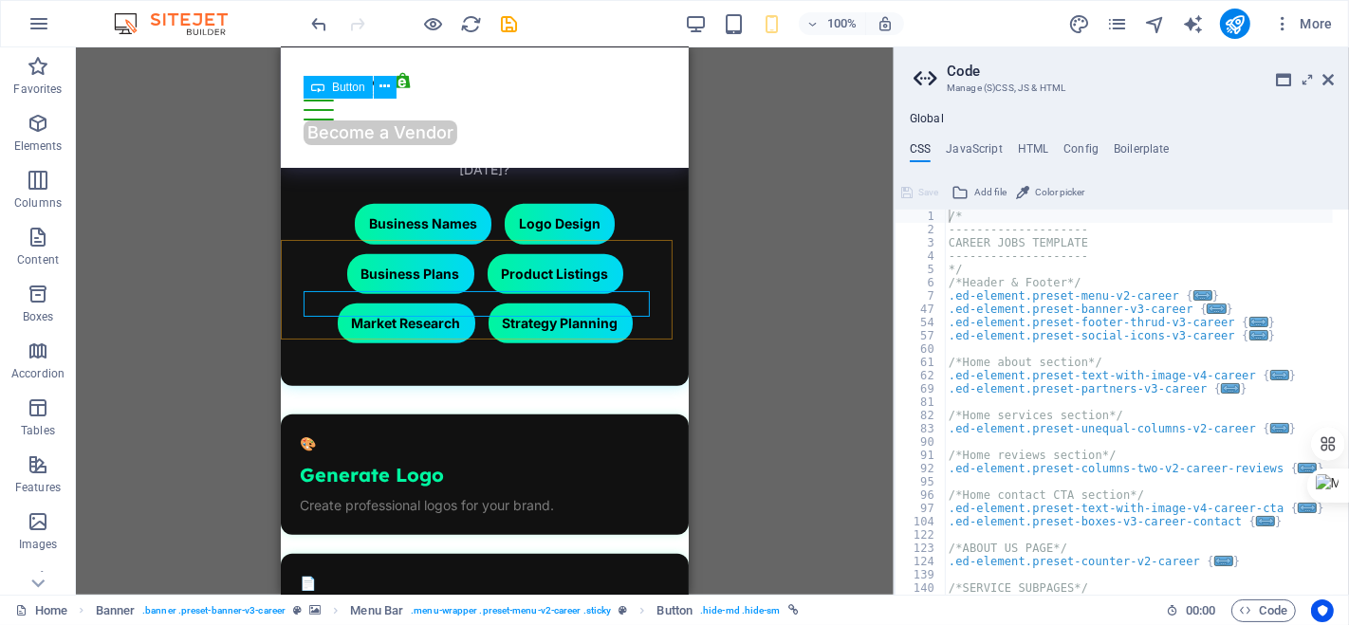
scroll to position [1373, 0]
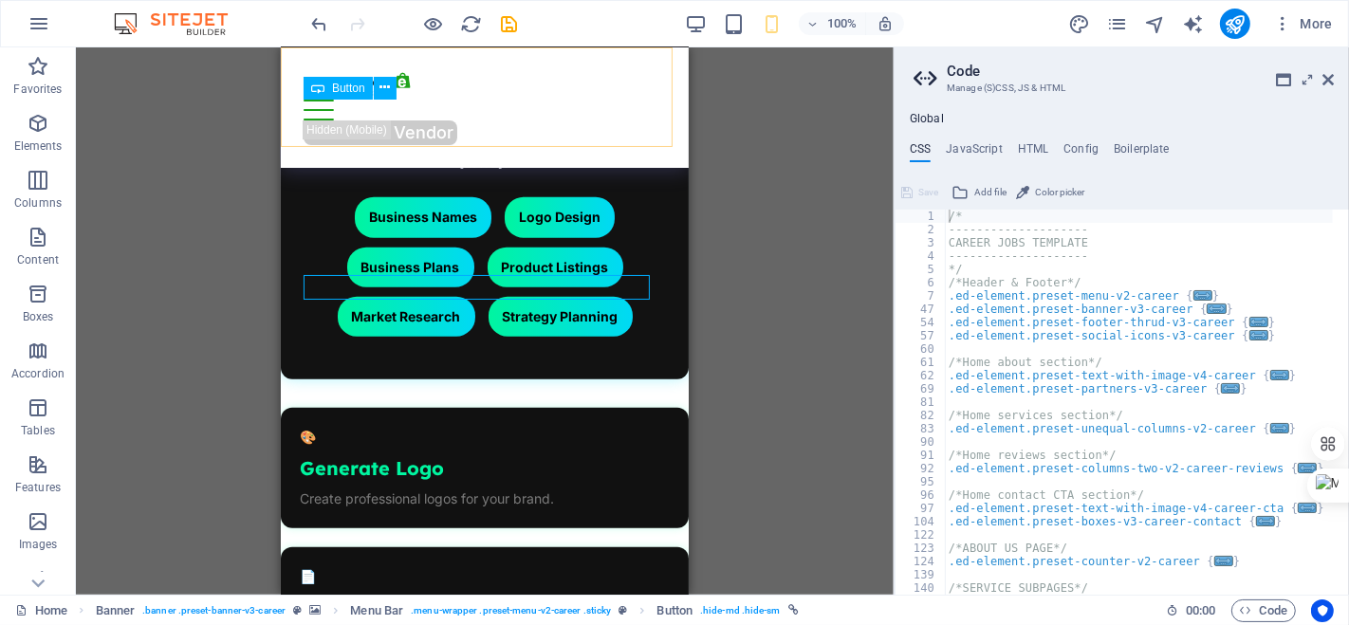
click at [322, 83] on icon at bounding box center [317, 88] width 13 height 23
click at [346, 88] on span "Button" at bounding box center [348, 88] width 33 height 11
click at [385, 92] on icon at bounding box center [384, 88] width 10 height 20
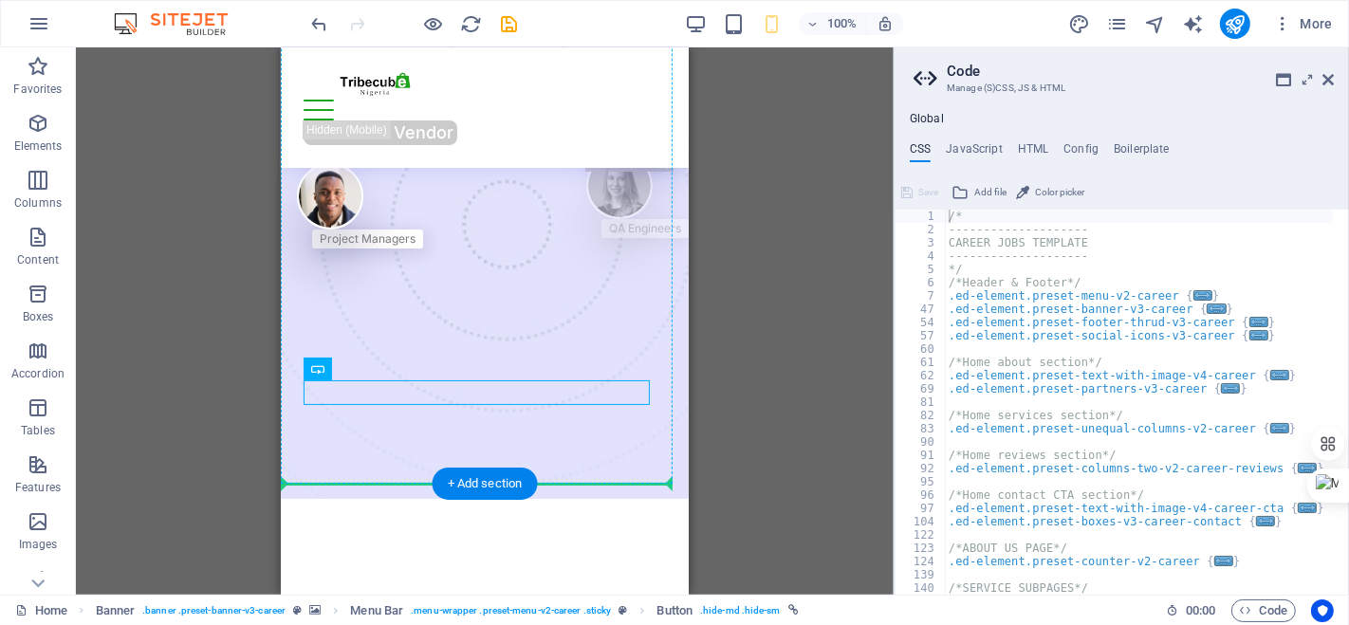
drag, startPoint x: 645, startPoint y: 132, endPoint x: 557, endPoint y: 90, distance: 97.6
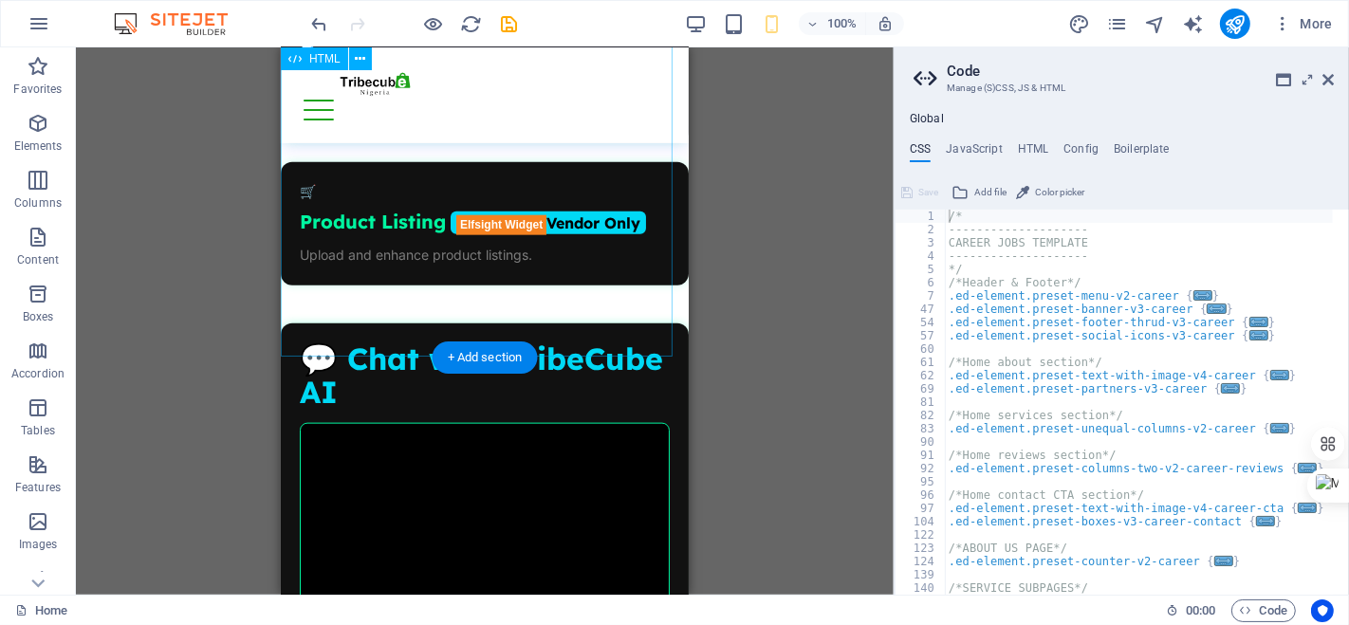
scroll to position [1899, 0]
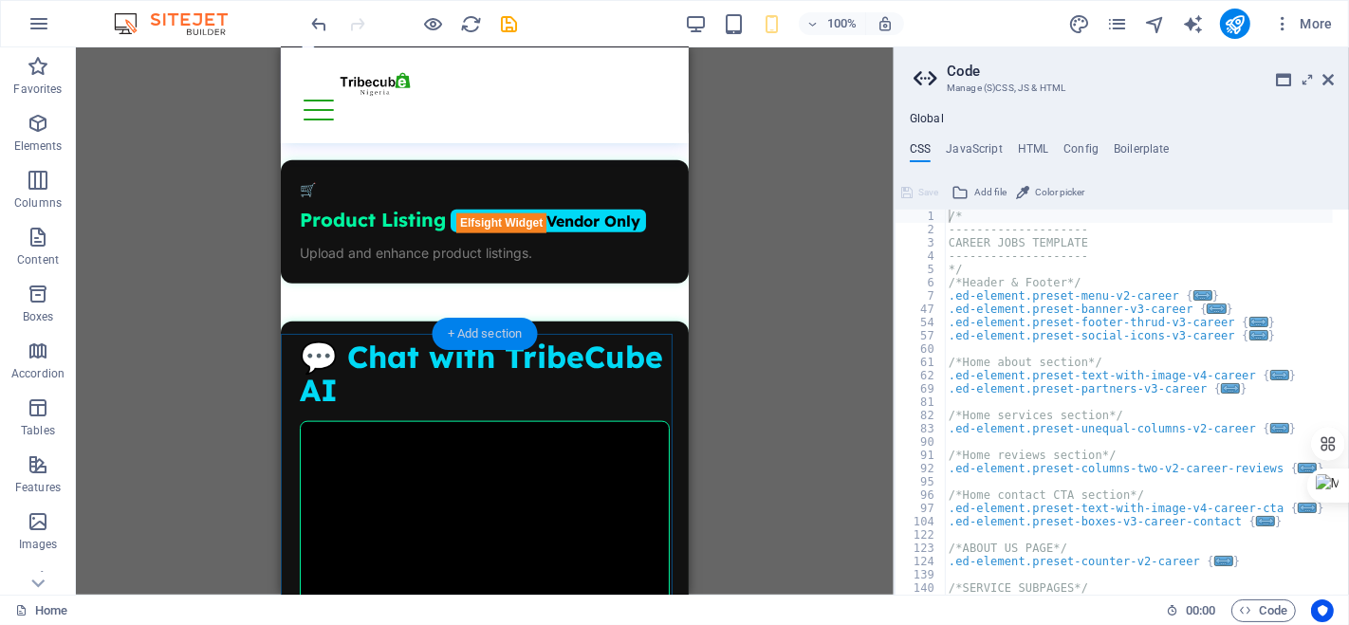
click at [471, 336] on div "+ Add section" at bounding box center [484, 334] width 105 height 32
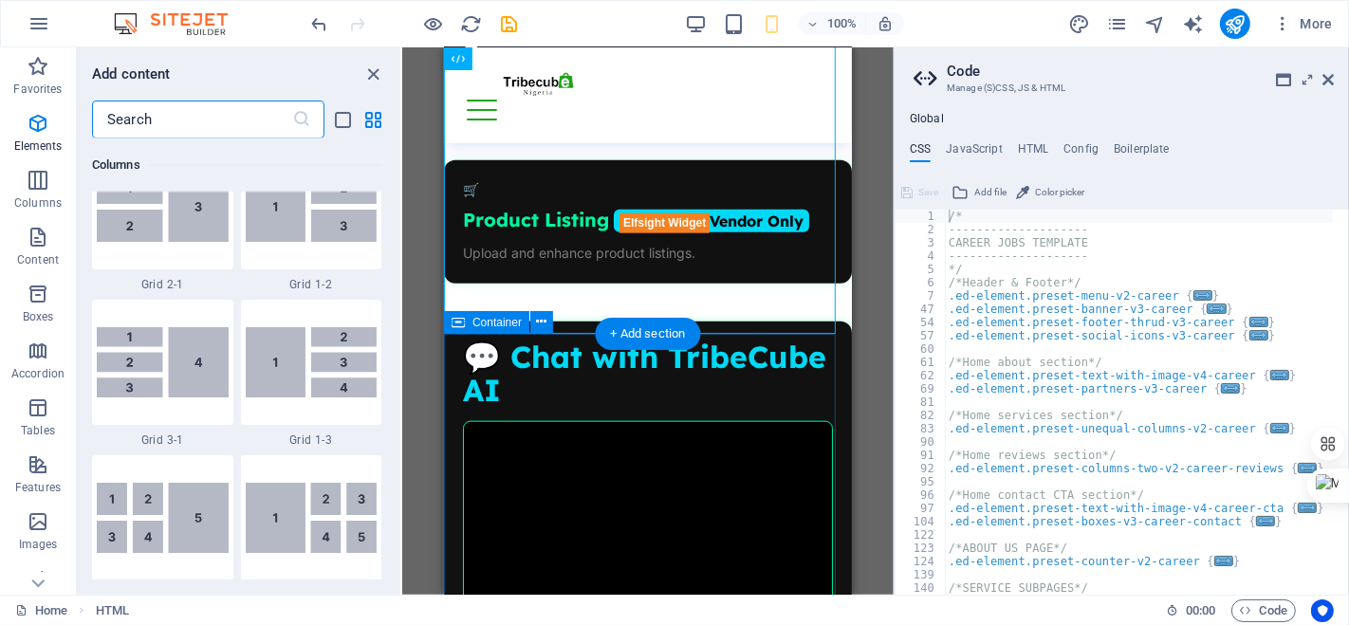
scroll to position [3318, 0]
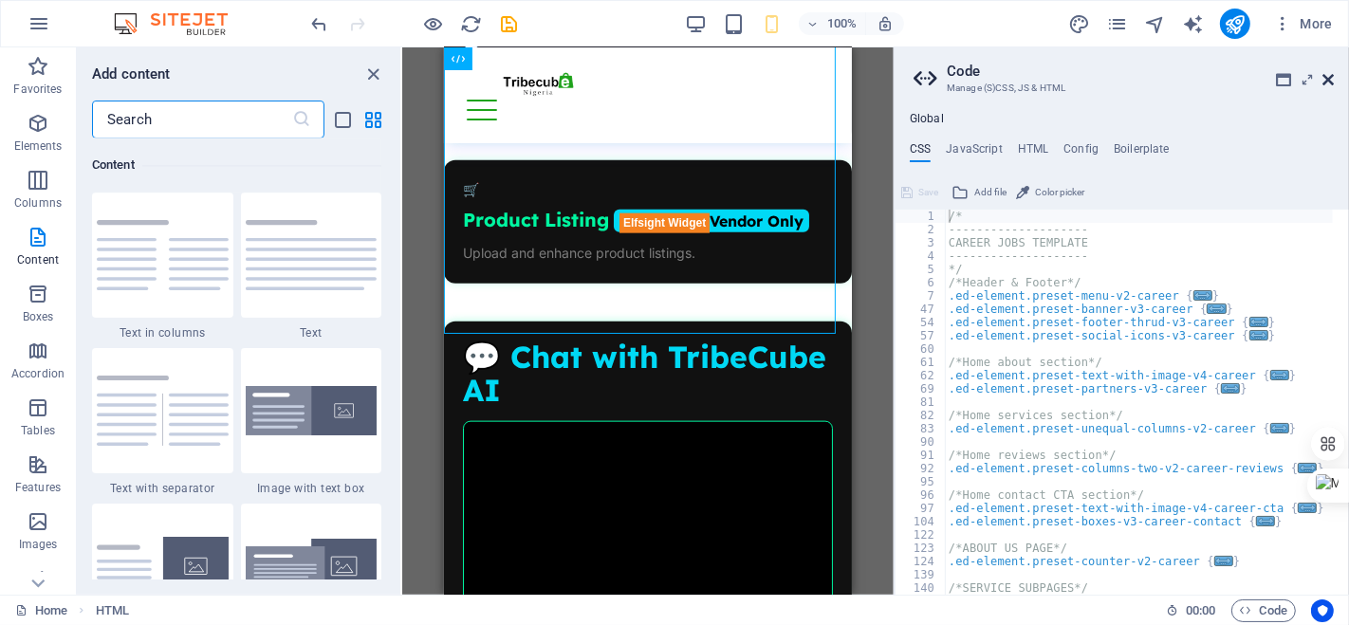
click at [1327, 83] on icon at bounding box center [1327, 79] width 11 height 15
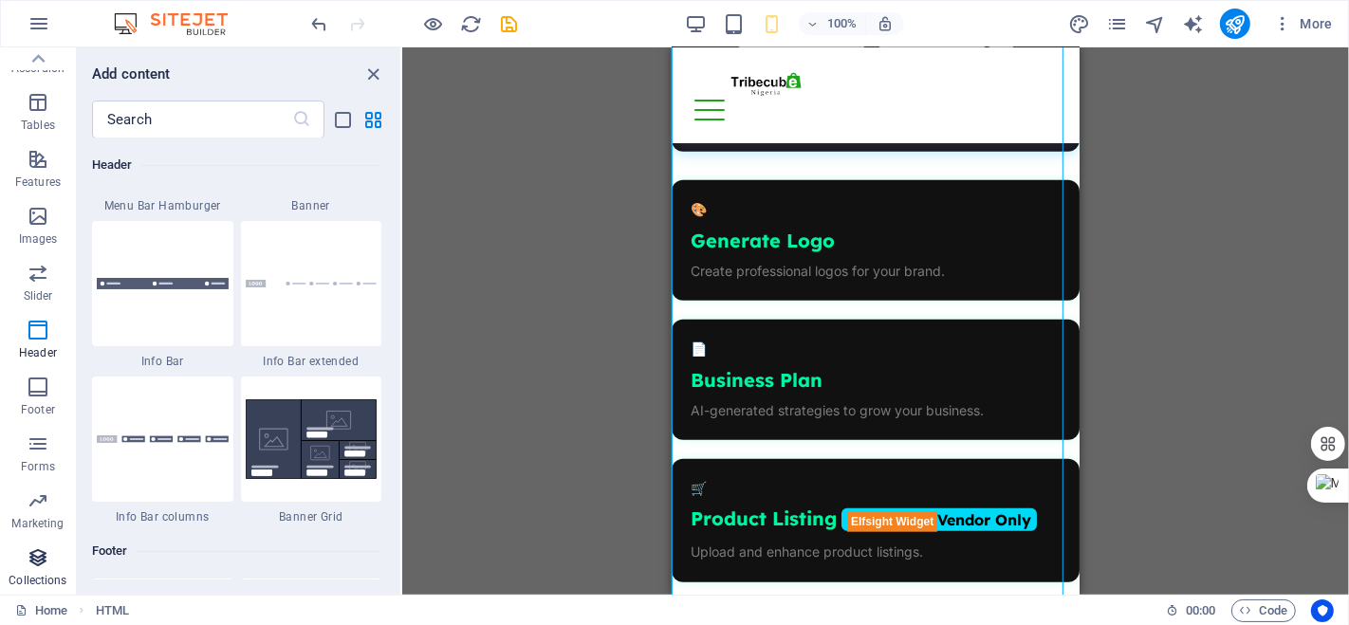
scroll to position [0, 0]
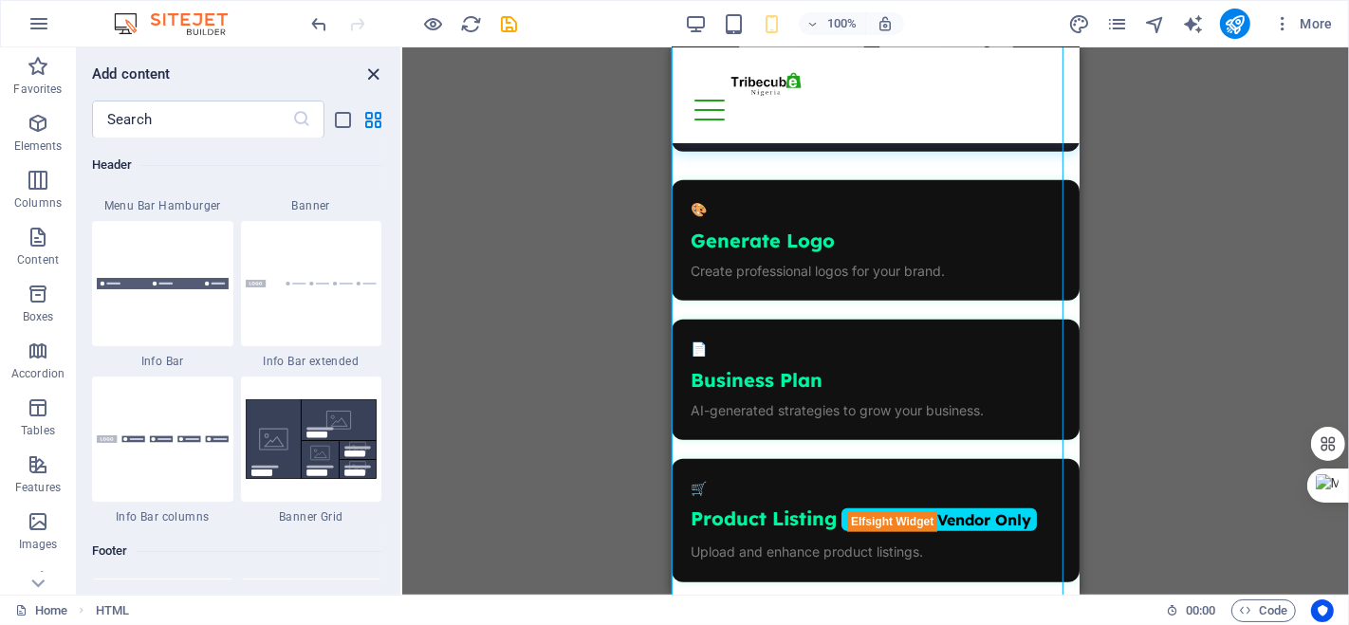
click at [381, 72] on icon "close panel" at bounding box center [374, 75] width 22 height 22
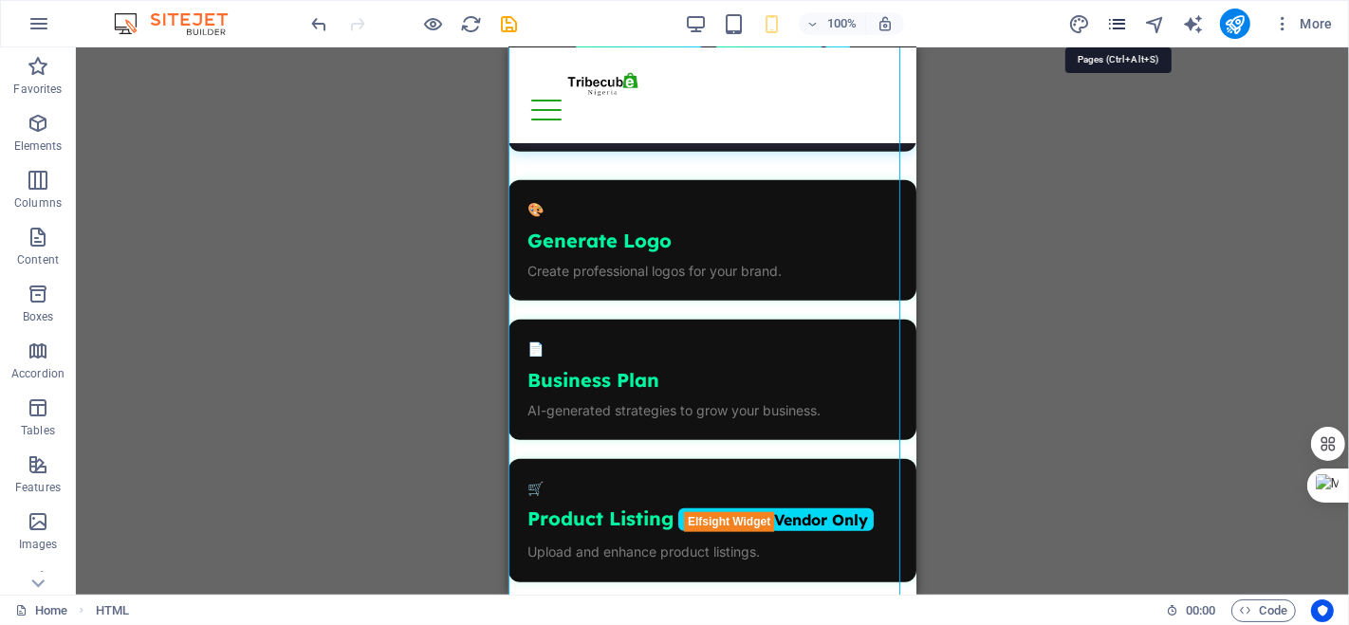
click at [1113, 30] on icon "pages" at bounding box center [1117, 24] width 22 height 22
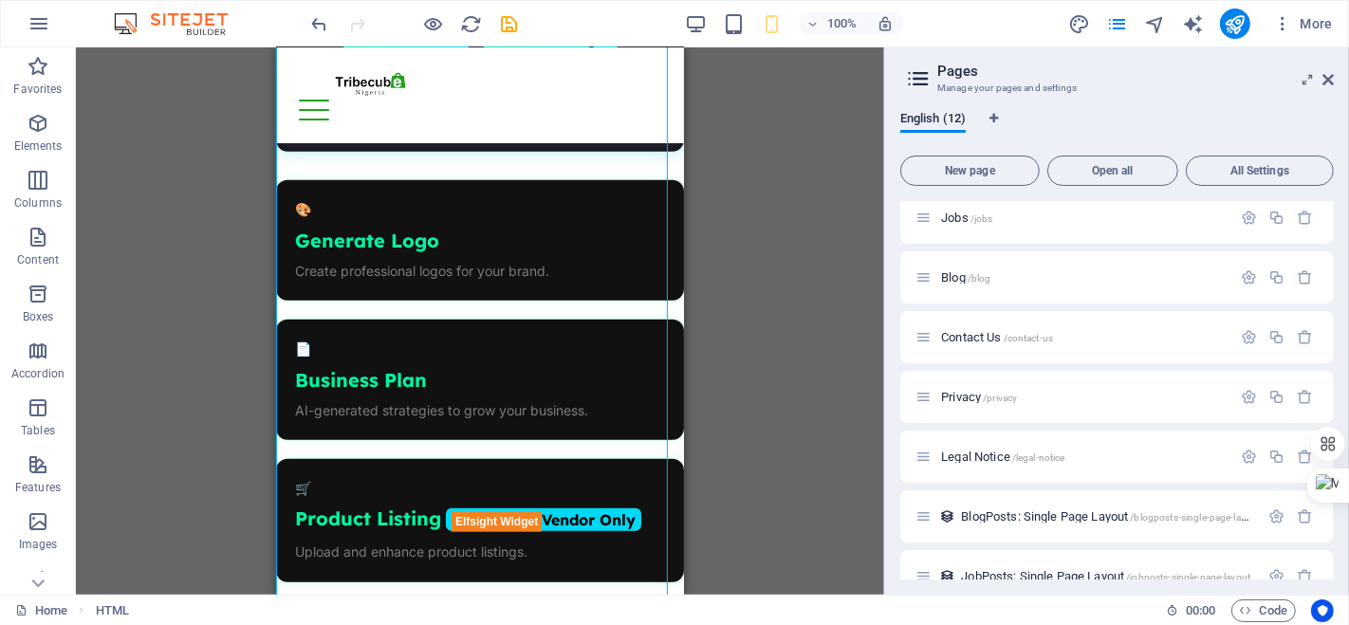
scroll to position [281, 0]
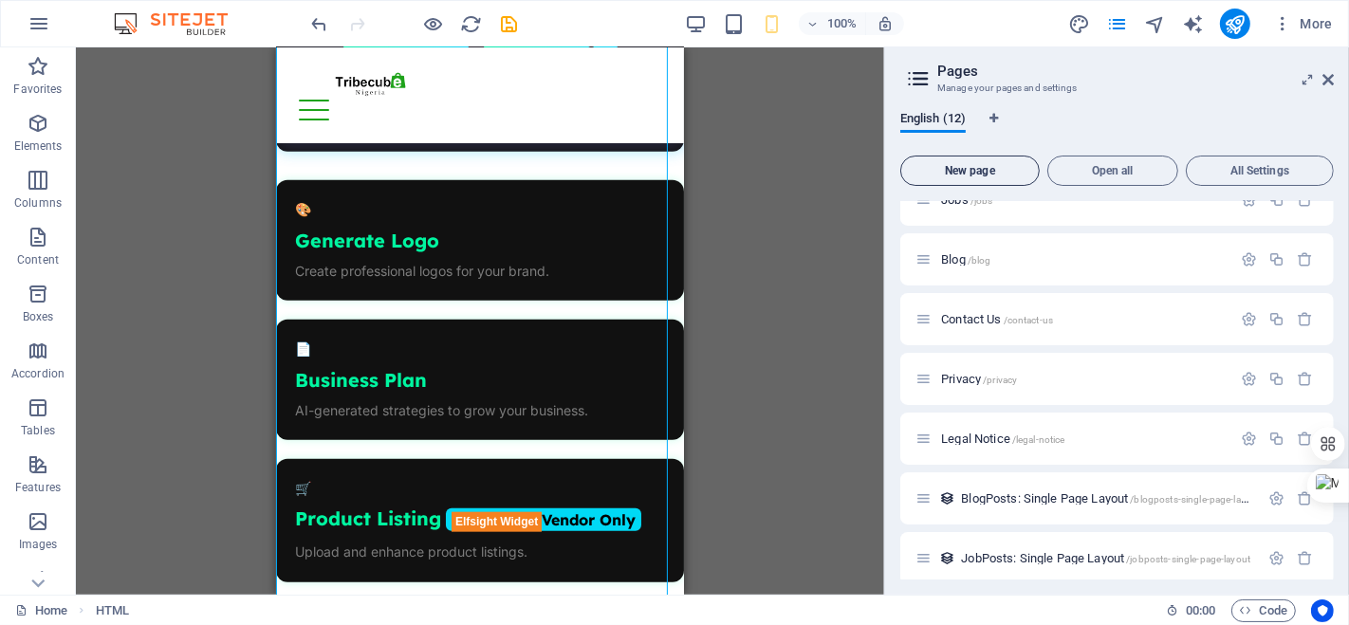
click at [966, 162] on button "New page" at bounding box center [969, 171] width 139 height 30
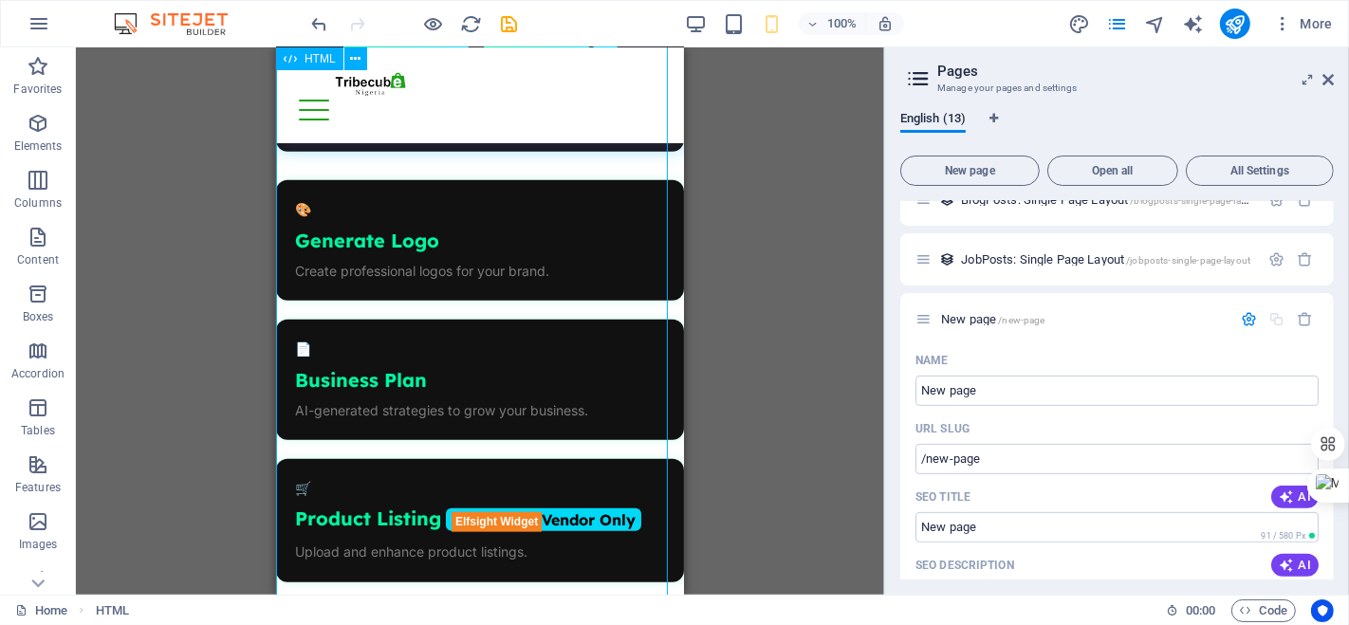
scroll to position [1424, 0]
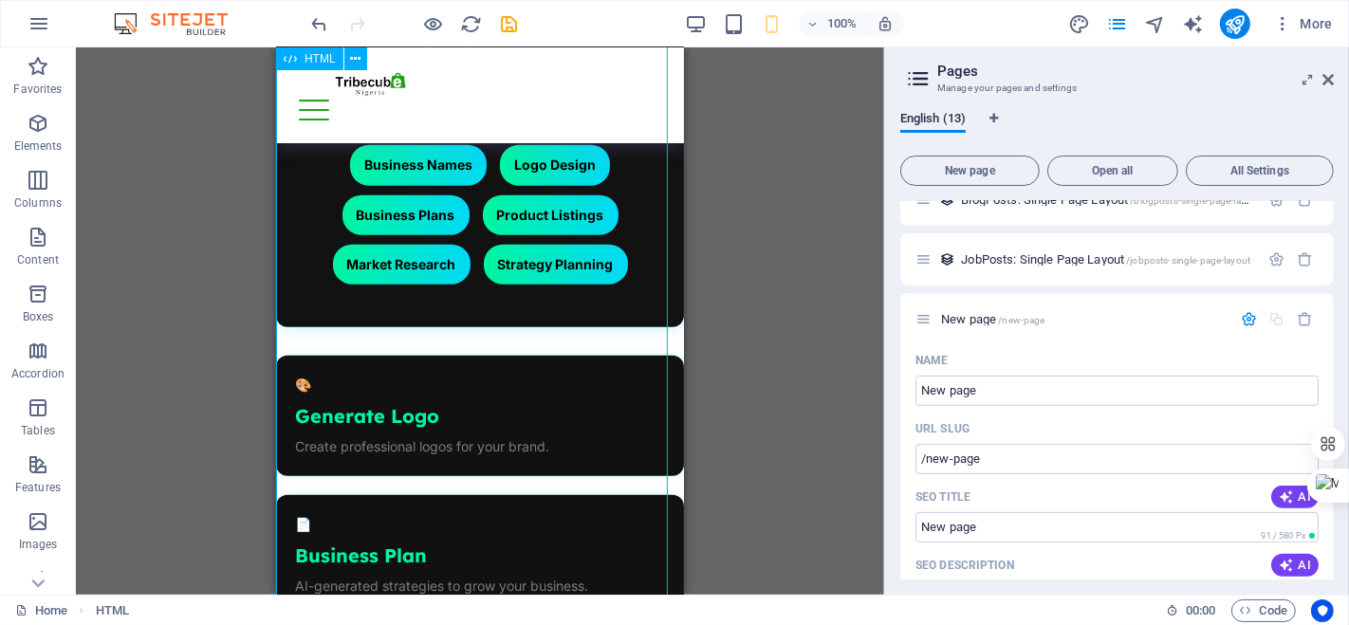
click at [535, 397] on div "Welcome to TribeCube AI Assistant Hello! I'm your AI business assistant. How ca…" at bounding box center [479, 633] width 408 height 1320
click at [340, 367] on div "Welcome to TribeCube AI Assistant Hello! I'm your AI business assistant. How ca…" at bounding box center [479, 633] width 408 height 1320
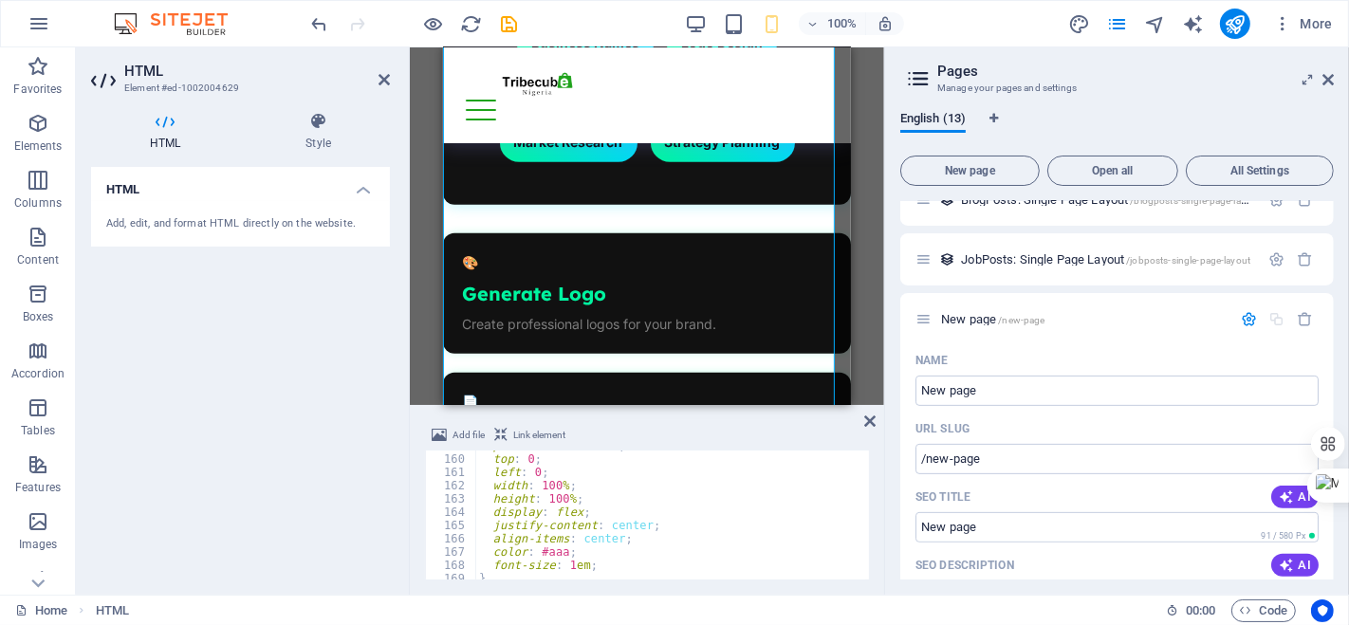
scroll to position [2132, 0]
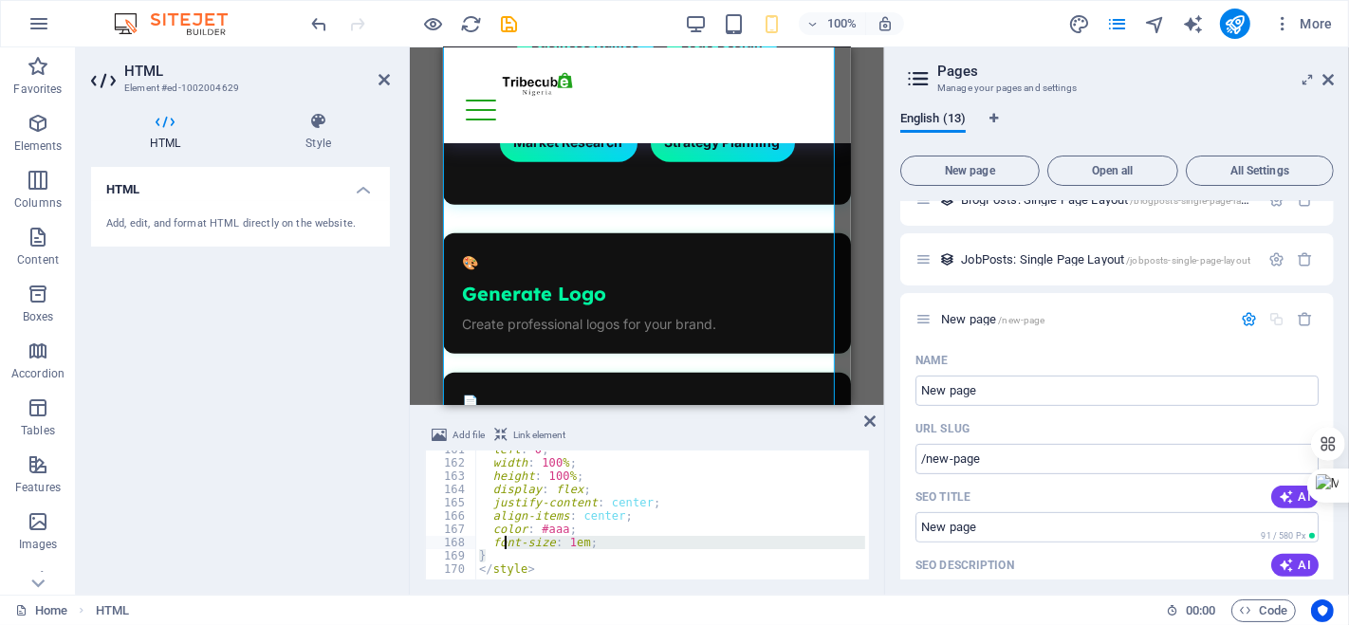
drag, startPoint x: 546, startPoint y: 559, endPoint x: 522, endPoint y: 542, distance: 29.5
click at [518, 542] on div "left : 0 ; width : 100 % ; height : 100 % ; display : flex ; justify-content : …" at bounding box center [718, 519] width 487 height 152
click at [536, 561] on div "left : 0 ; width : 100 % ; height : 100 % ; display : flex ; justify-content : …" at bounding box center [670, 514] width 390 height 129
click at [536, 561] on div "left : 0 ; width : 100 % ; height : 100 % ; display : flex ; justify-content : …" at bounding box center [718, 519] width 487 height 152
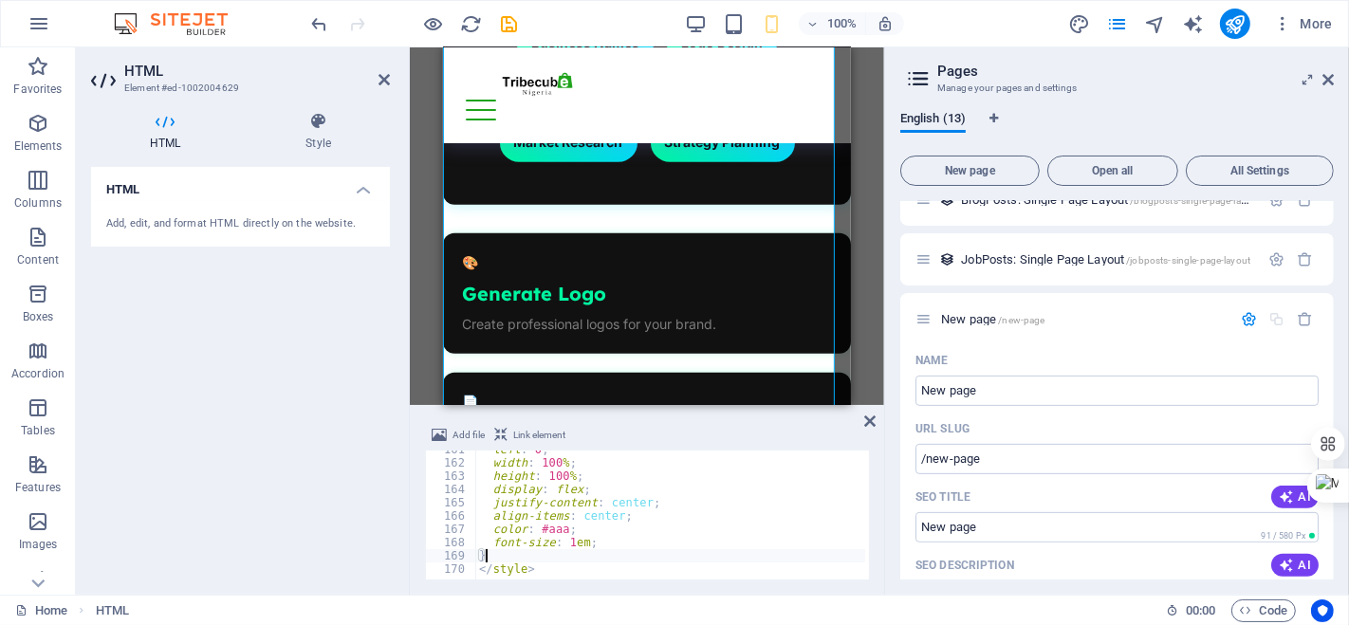
click at [536, 561] on div "left : 0 ; width : 100 % ; height : 100 % ; display : flex ; justify-content : …" at bounding box center [718, 519] width 487 height 152
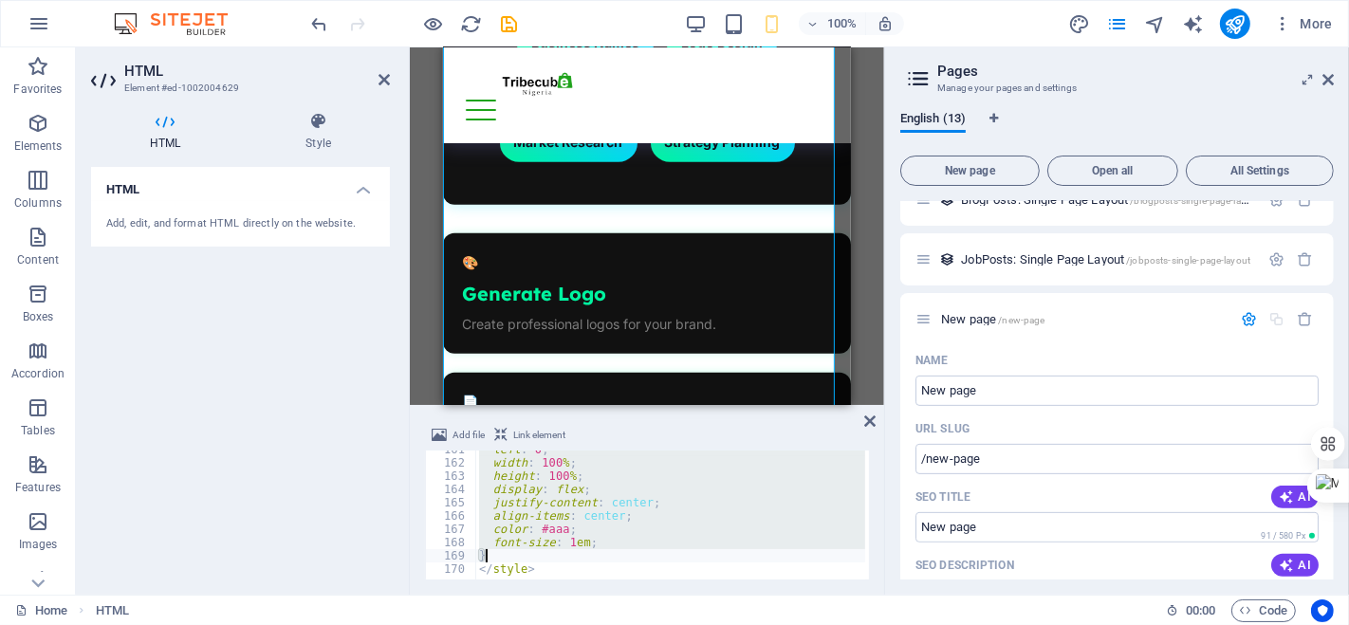
click at [536, 561] on div "left : 0 ; width : 100 % ; height : 100 % ; display : flex ; justify-content : …" at bounding box center [670, 514] width 390 height 129
click at [536, 561] on div "left : 0 ; width : 100 % ; height : 100 % ; display : flex ; justify-content : …" at bounding box center [718, 519] width 487 height 152
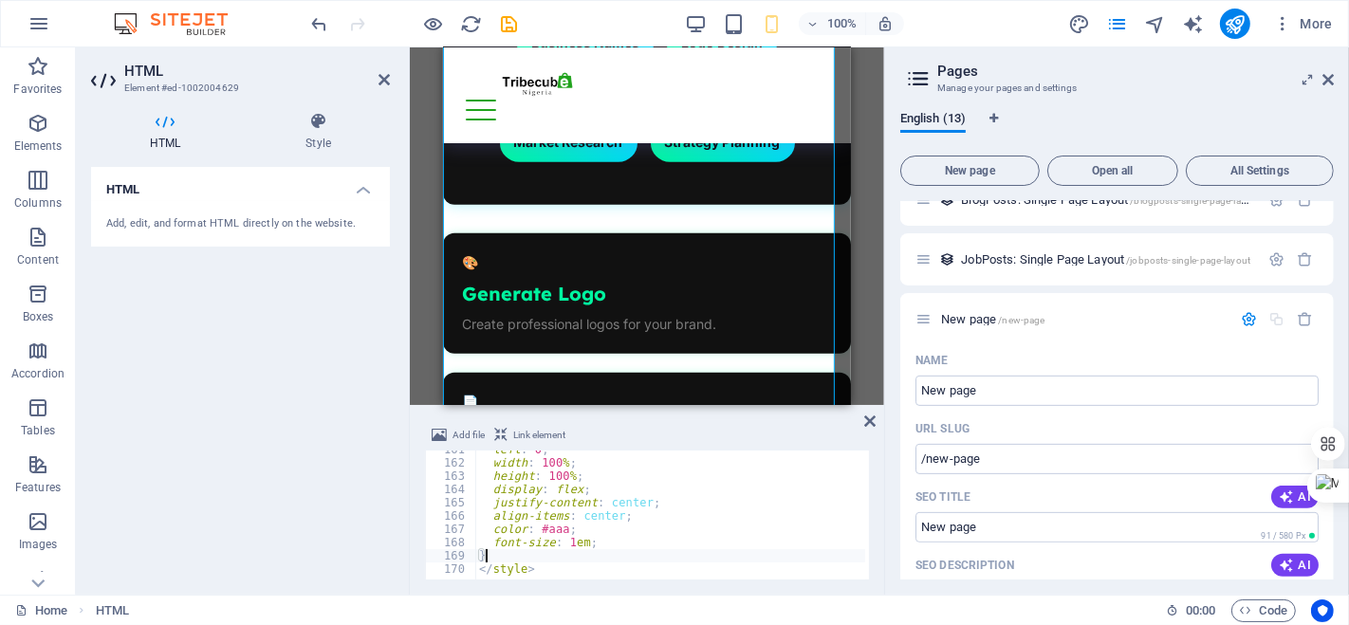
click at [535, 561] on div "left : 0 ; width : 100 % ; height : 100 % ; display : flex ; justify-content : …" at bounding box center [718, 519] width 487 height 152
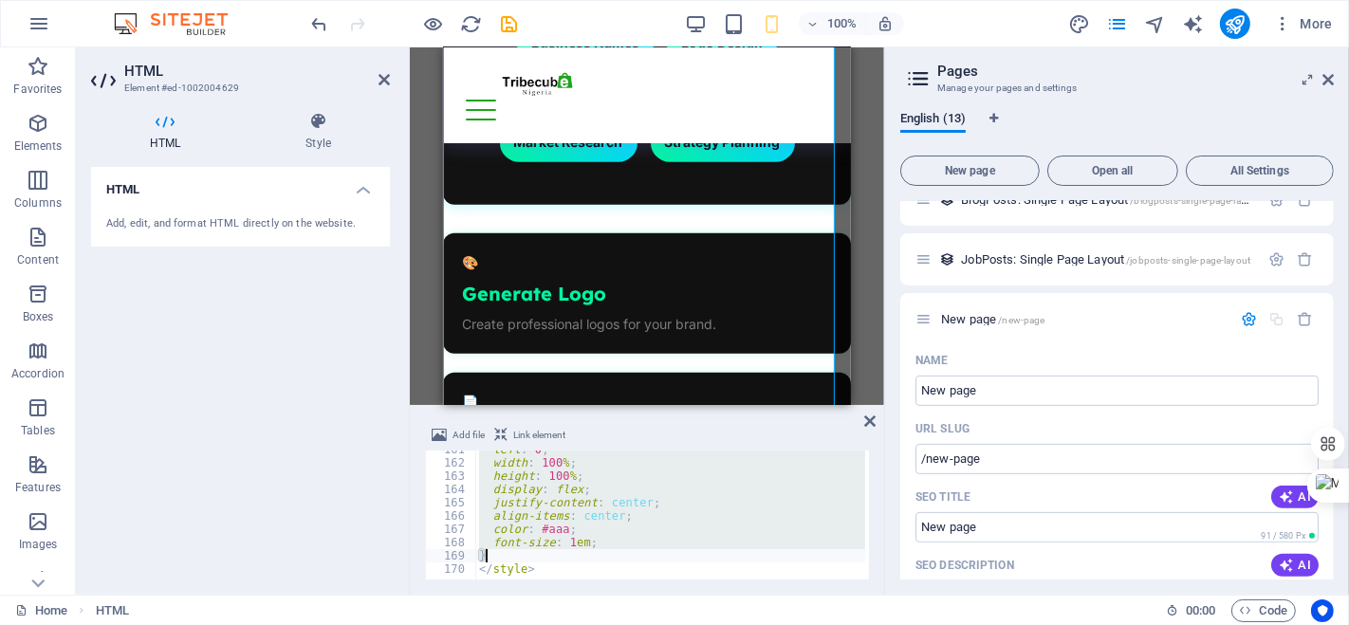
click at [862, 545] on div "font-size: 1em; } 161 162 163 164 165 166 167 168 169 170 left : 0 ; width : 10…" at bounding box center [647, 514] width 444 height 129
drag, startPoint x: 482, startPoint y: 478, endPoint x: 636, endPoint y: 589, distance: 190.3
click at [636, 589] on div "Add file Link element font-size: 1em; 161 162 163 164 165 166 167 168 169 170 l…" at bounding box center [647, 502] width 474 height 186
paste textarea "</body></html"
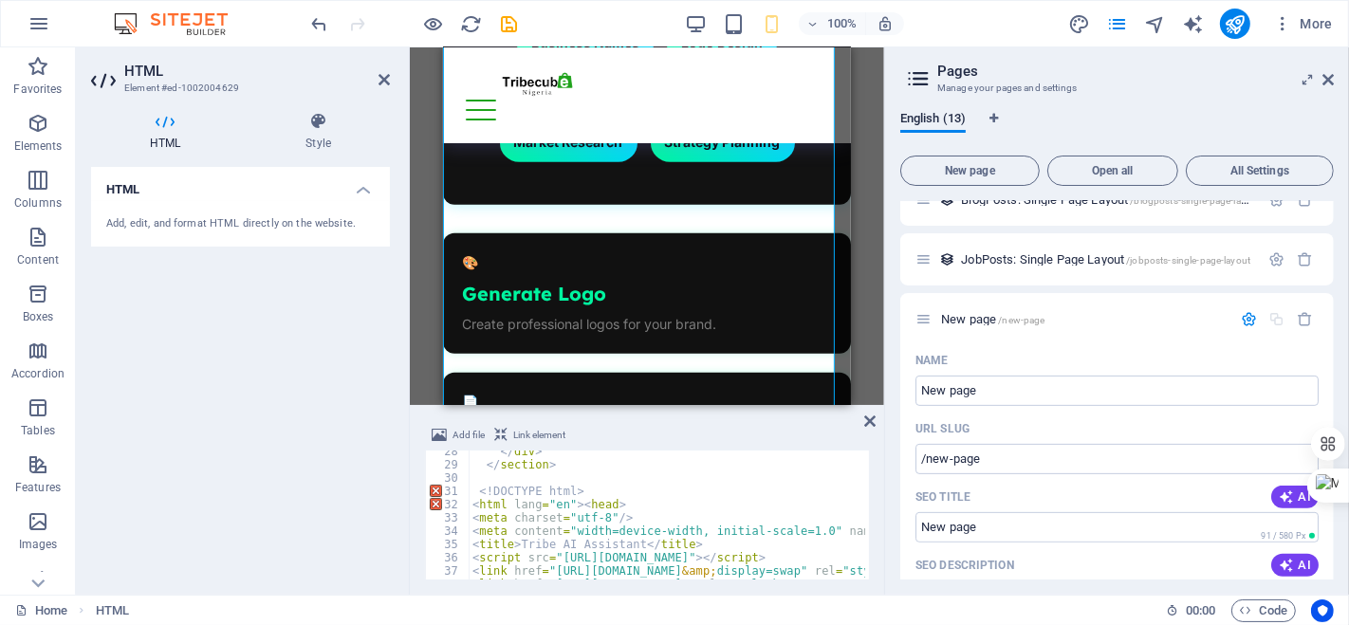
scroll to position [363, 0]
drag, startPoint x: 618, startPoint y: 503, endPoint x: 606, endPoint y: 505, distance: 12.5
click at [606, 505] on div "</ div > </ section > <! DOCTYPE html > < html lang = "en" > < head > < meta ch…" at bounding box center [961, 521] width 984 height 152
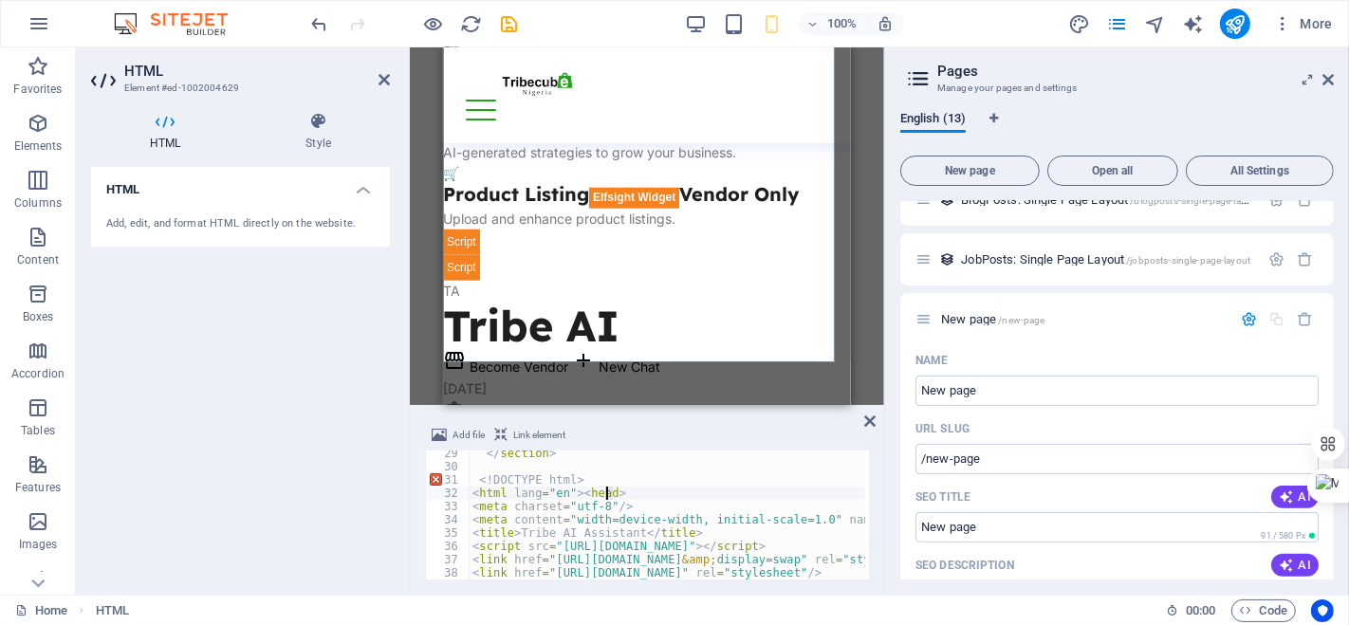
scroll to position [1554, 0]
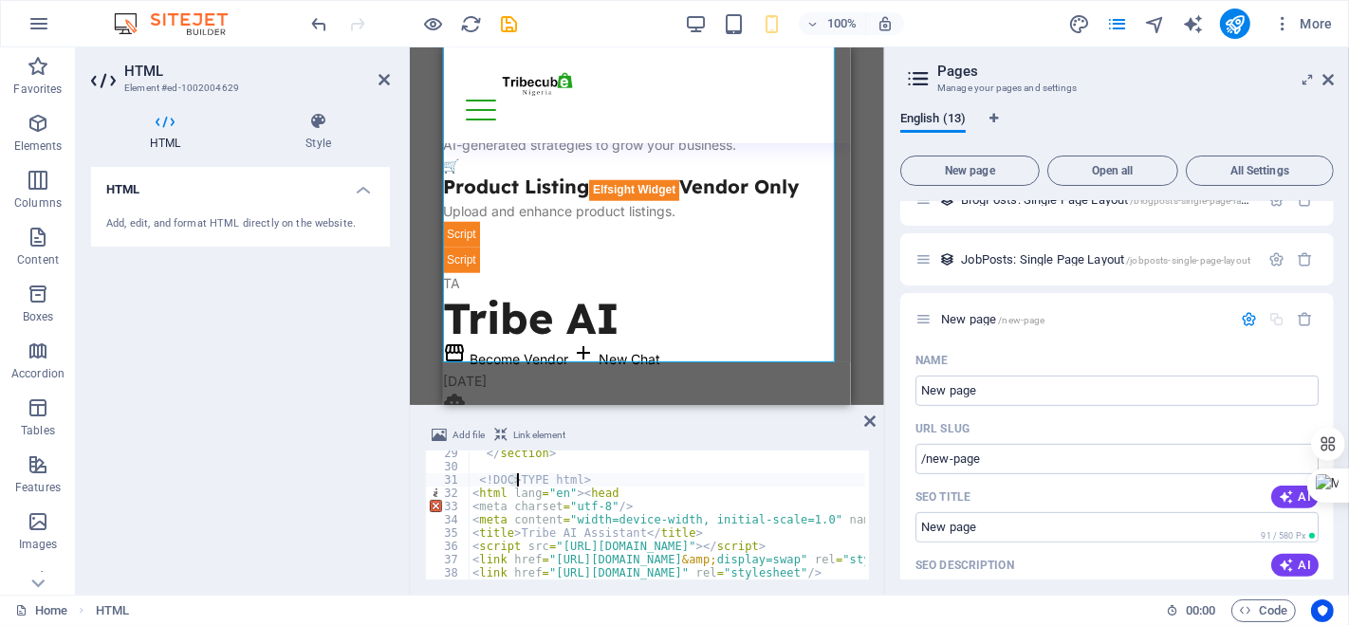
click at [622, 495] on div "</ section > < !DOC>TYPE html> < html lang = "en" > < head < meta charset = "ut…" at bounding box center [961, 523] width 984 height 152
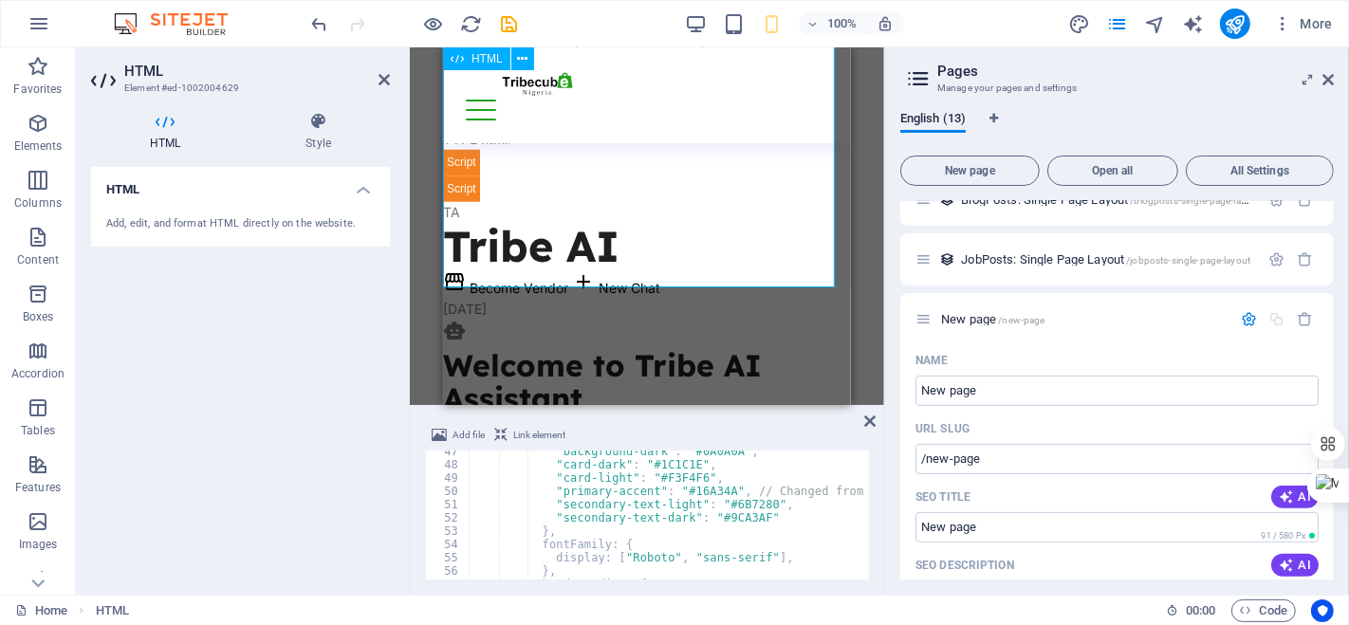
scroll to position [1650, 0]
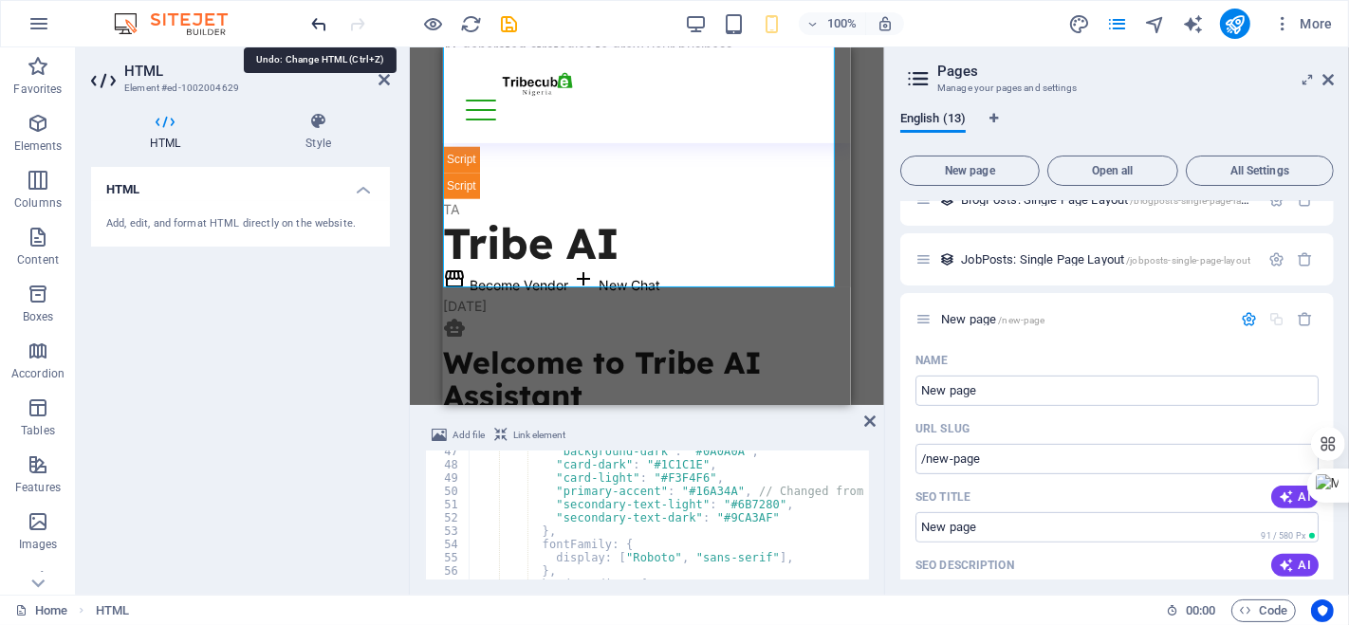
click at [316, 21] on icon "undo" at bounding box center [320, 24] width 22 height 22
type textarea "<!-- Hero / AI Welcome Box -->"
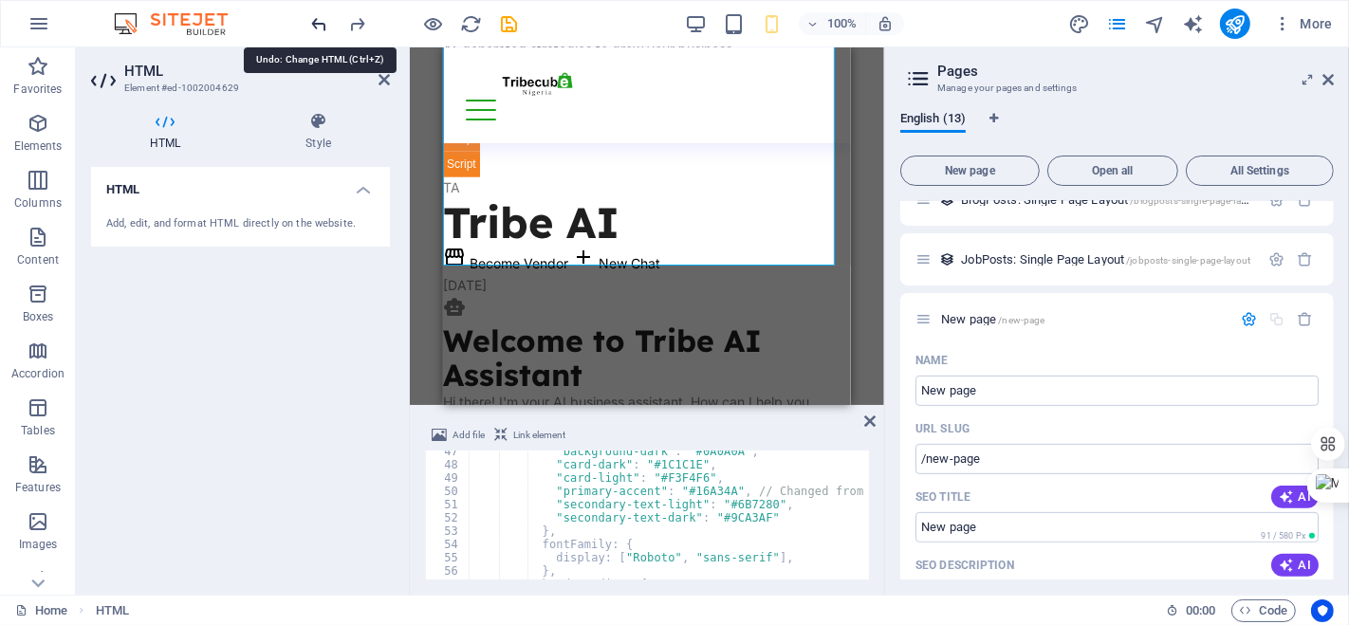
click at [316, 21] on icon "undo" at bounding box center [320, 24] width 22 height 22
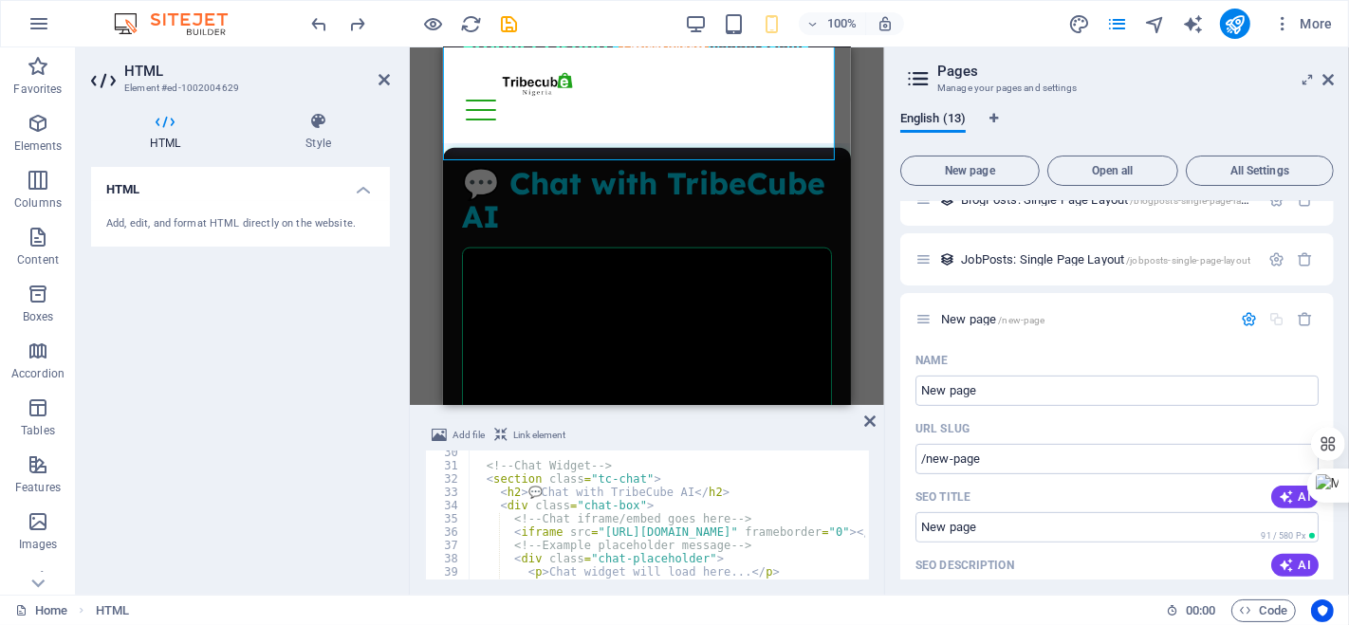
scroll to position [390, 0]
click at [861, 201] on div "Drag here to replace the existing content. Press “Ctrl” if you want to create a…" at bounding box center [647, 226] width 474 height 358
click at [1322, 81] on icon at bounding box center [1327, 79] width 11 height 15
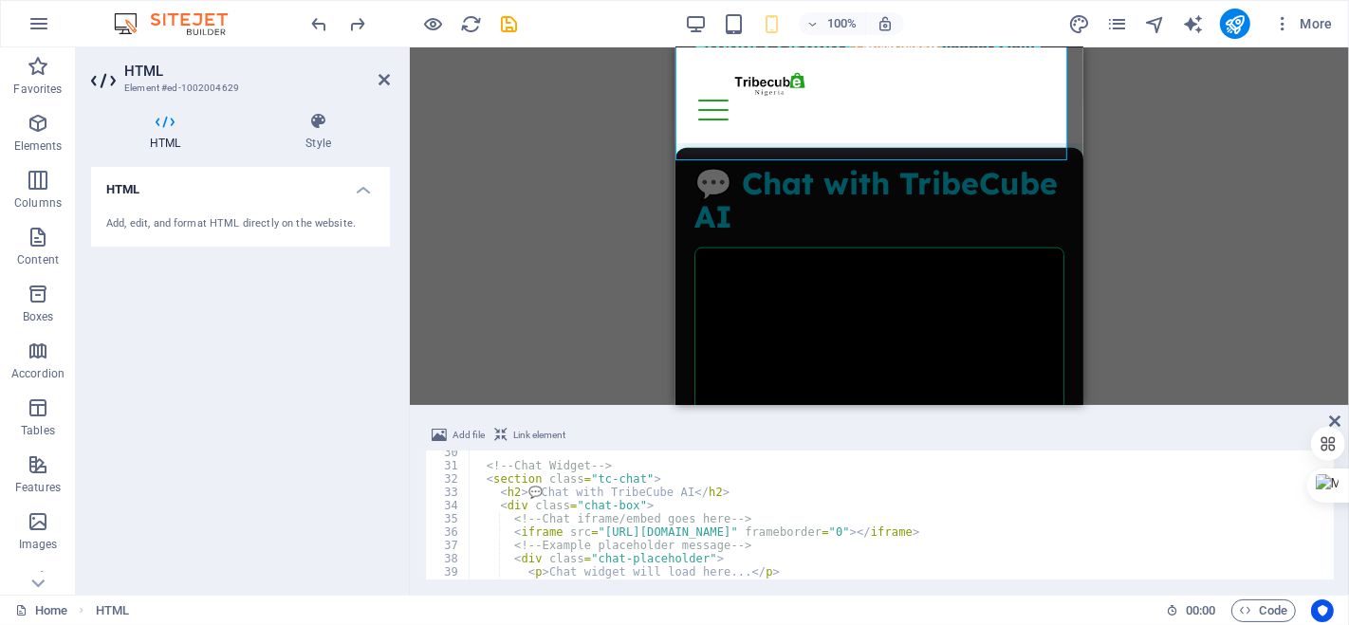
click at [1190, 231] on div "Drag here to replace the existing content. Press “Ctrl” if you want to create a…" at bounding box center [879, 226] width 939 height 358
click at [1338, 414] on icon at bounding box center [1334, 420] width 11 height 15
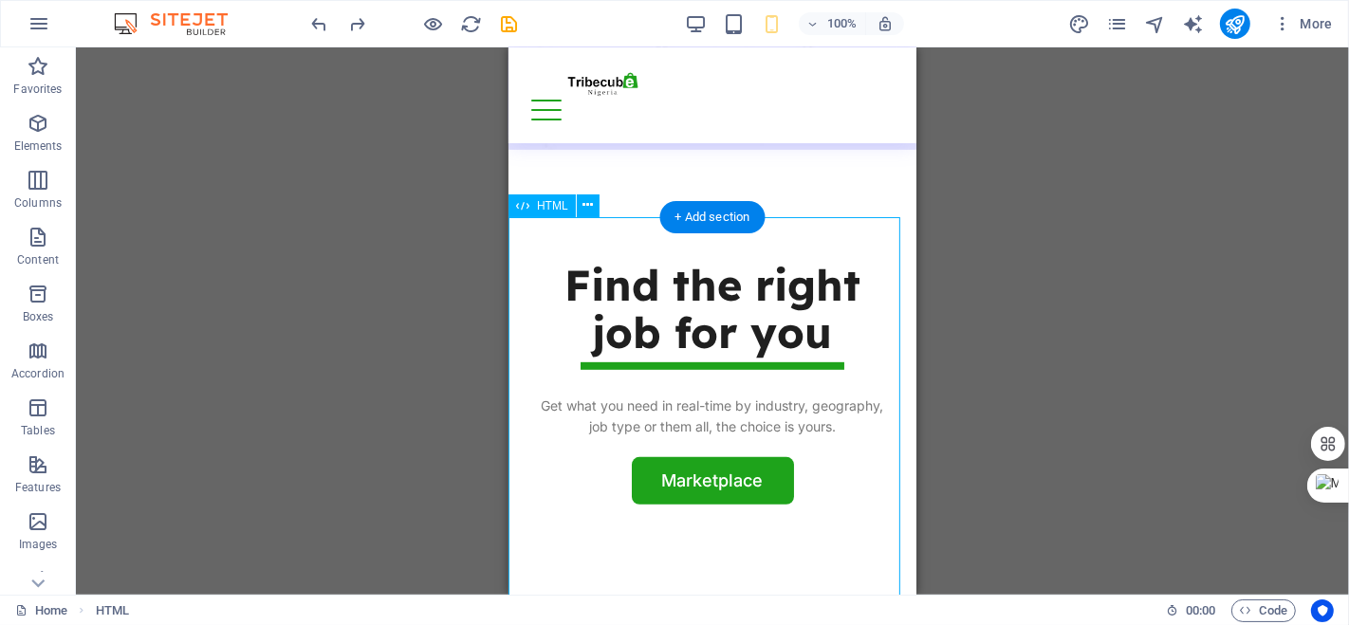
scroll to position [667, 0]
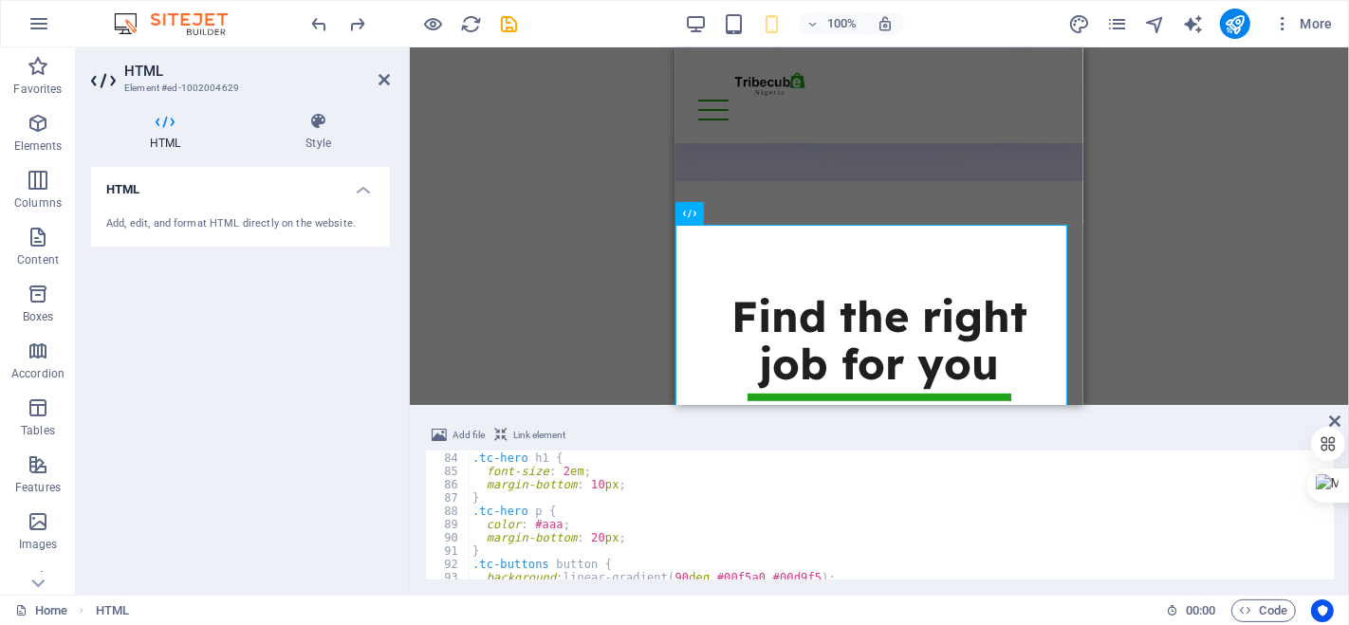
scroll to position [1102, 0]
click at [543, 522] on div ".tc-hero h1 { font-size : 2 em ; margin-bottom : 10 px ; } .tc-hero p { color :…" at bounding box center [899, 528] width 861 height 156
click at [554, 522] on div ".tc-hero h1 { font-size : 2 em ; margin-bottom : 10 px ; } .tc-hero p { color :…" at bounding box center [899, 528] width 861 height 156
drag, startPoint x: 554, startPoint y: 522, endPoint x: 533, endPoint y: 522, distance: 20.9
click at [533, 522] on div ".tc-hero h1 { font-size : 2 em ; margin-bottom : 10 px ; } .tc-hero p { color :…" at bounding box center [899, 528] width 861 height 156
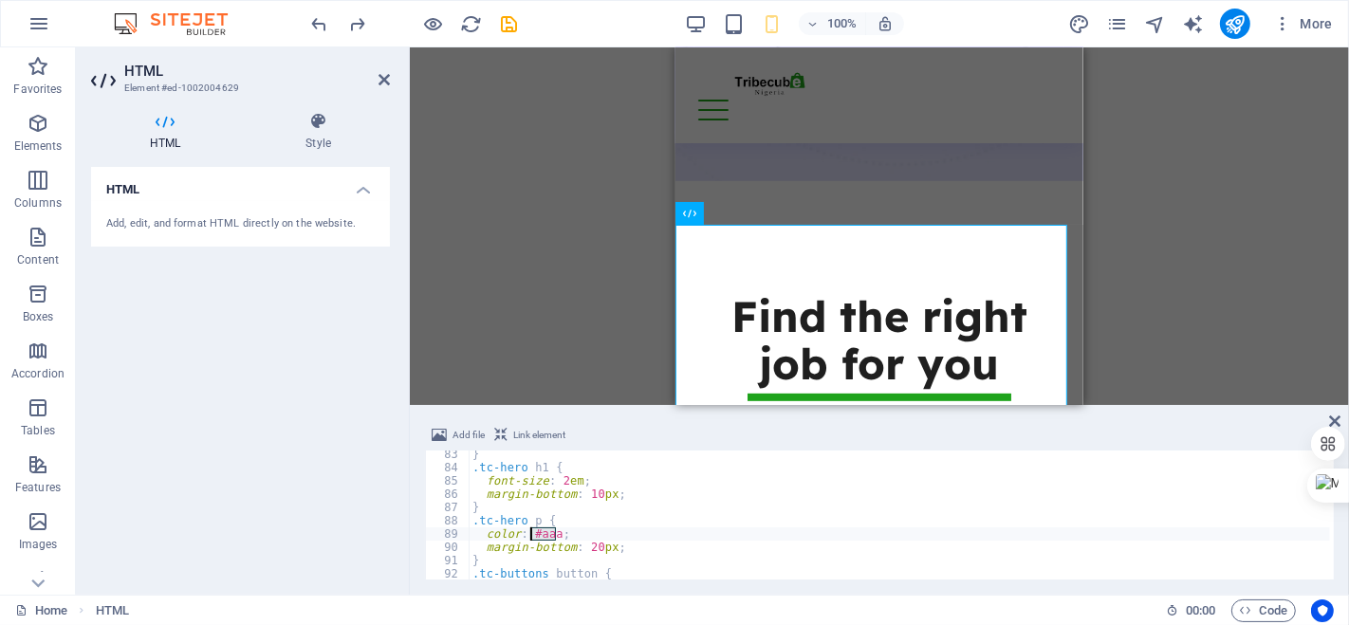
scroll to position [1092, 0]
click at [560, 467] on div "} .tc-hero h1 { font-size : 2 em ; margin-bottom : 10 px ; } .tc-hero p { color…" at bounding box center [899, 526] width 861 height 156
type textarea ".tc-hero h1 {"
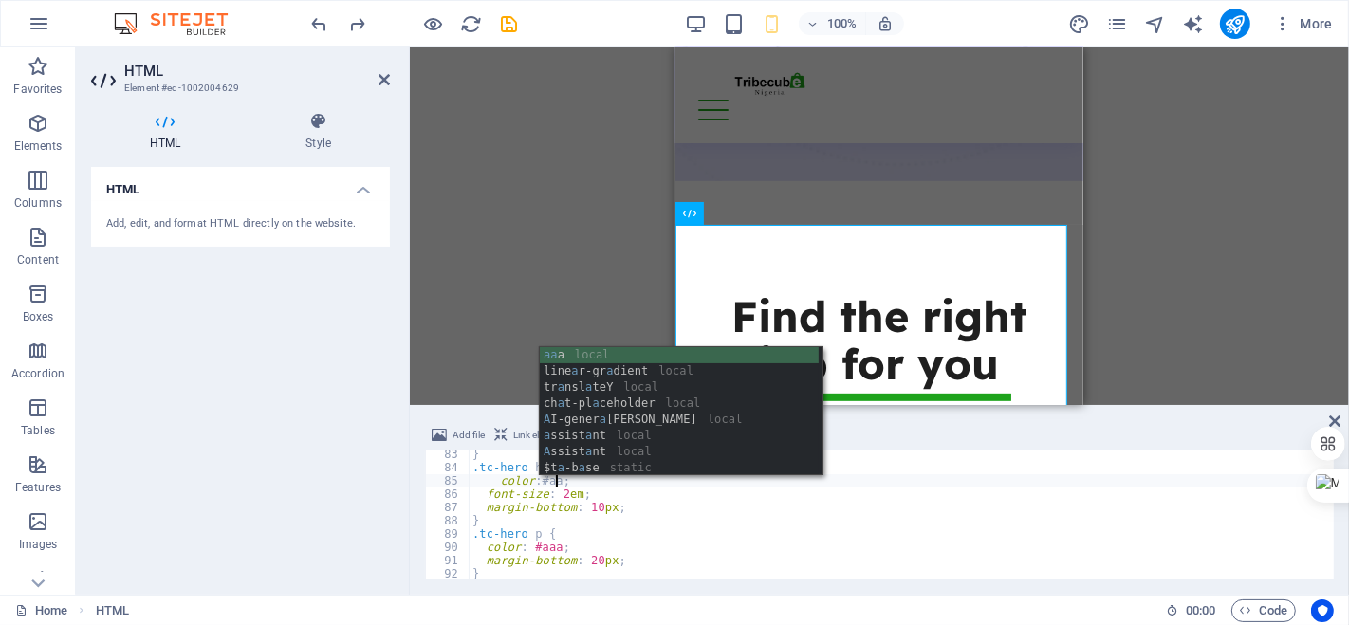
scroll to position [0, 6]
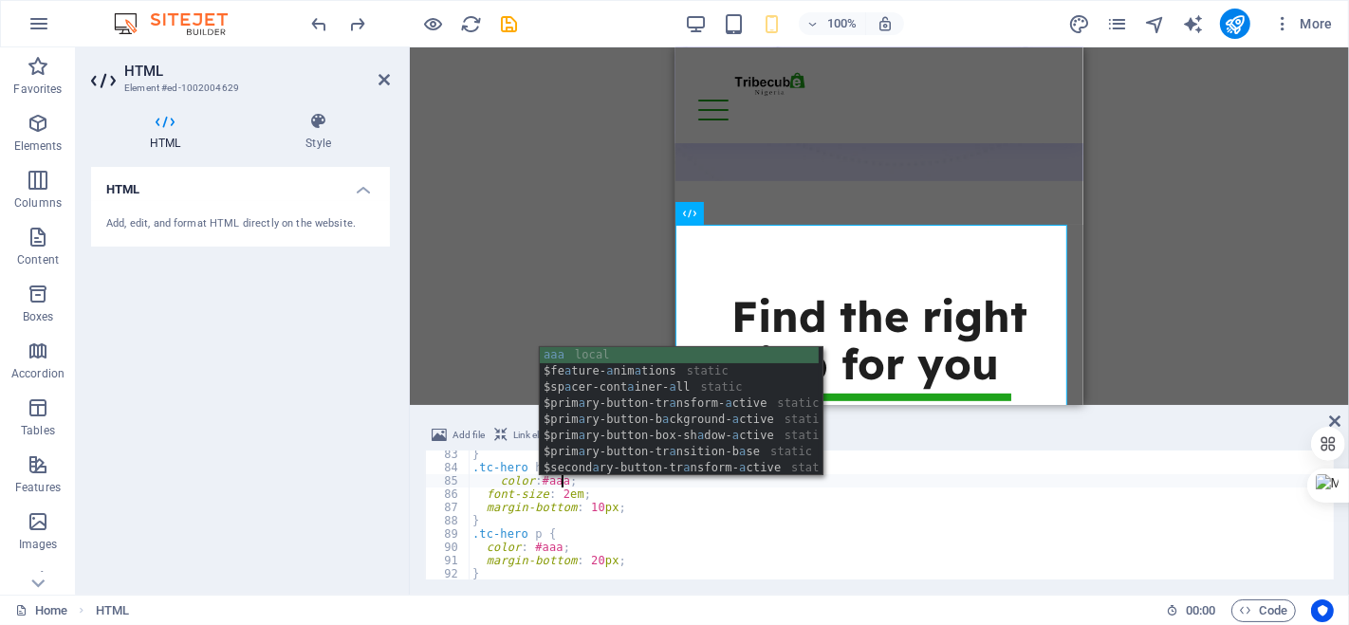
type textarea "color:#aaa"
click at [1159, 258] on div "Drag here to replace the existing content. Press “Ctrl” if you want to create a…" at bounding box center [879, 226] width 939 height 358
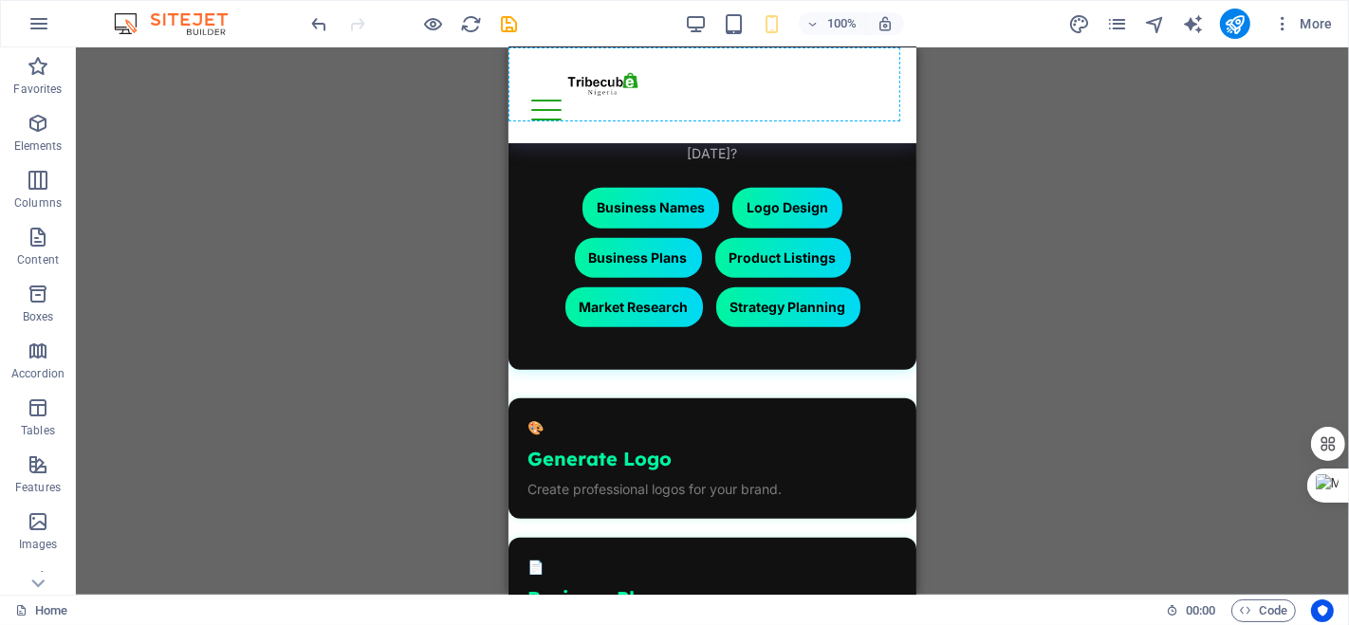
scroll to position [1373, 0]
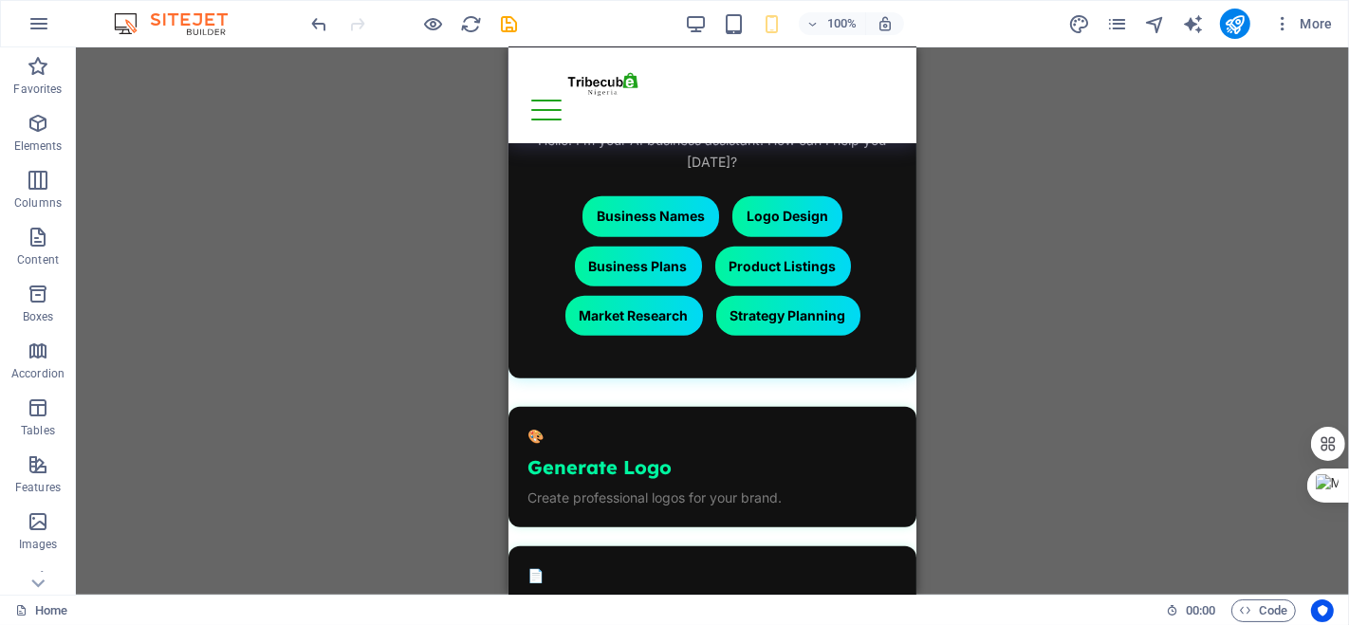
drag, startPoint x: 575, startPoint y: 222, endPoint x: 553, endPoint y: 345, distance: 125.2
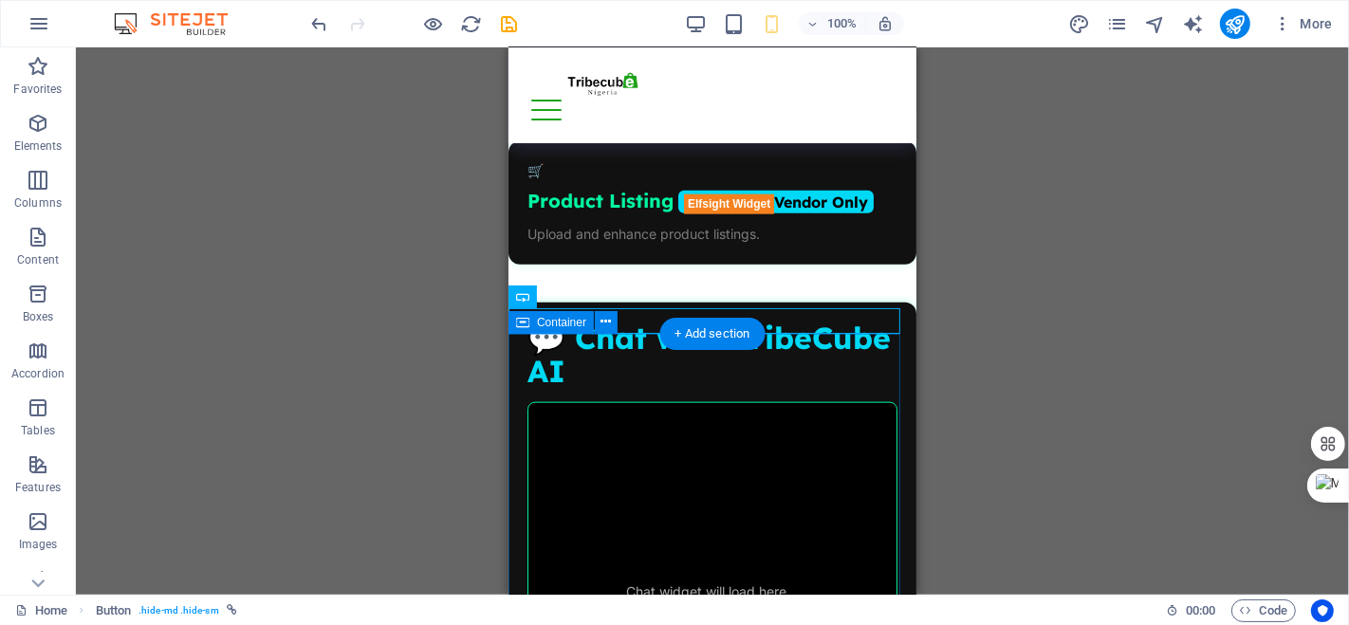
scroll to position [1899, 0]
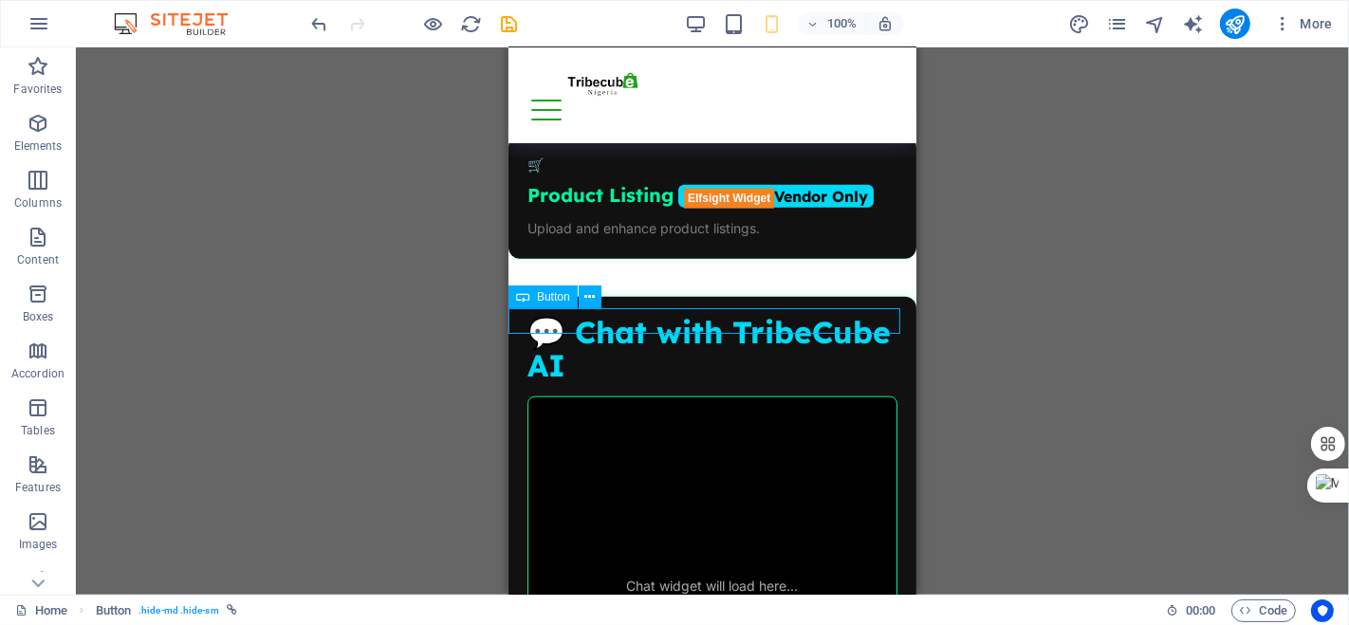
click at [541, 296] on span "Button" at bounding box center [553, 296] width 33 height 11
click at [597, 299] on button at bounding box center [590, 296] width 23 height 23
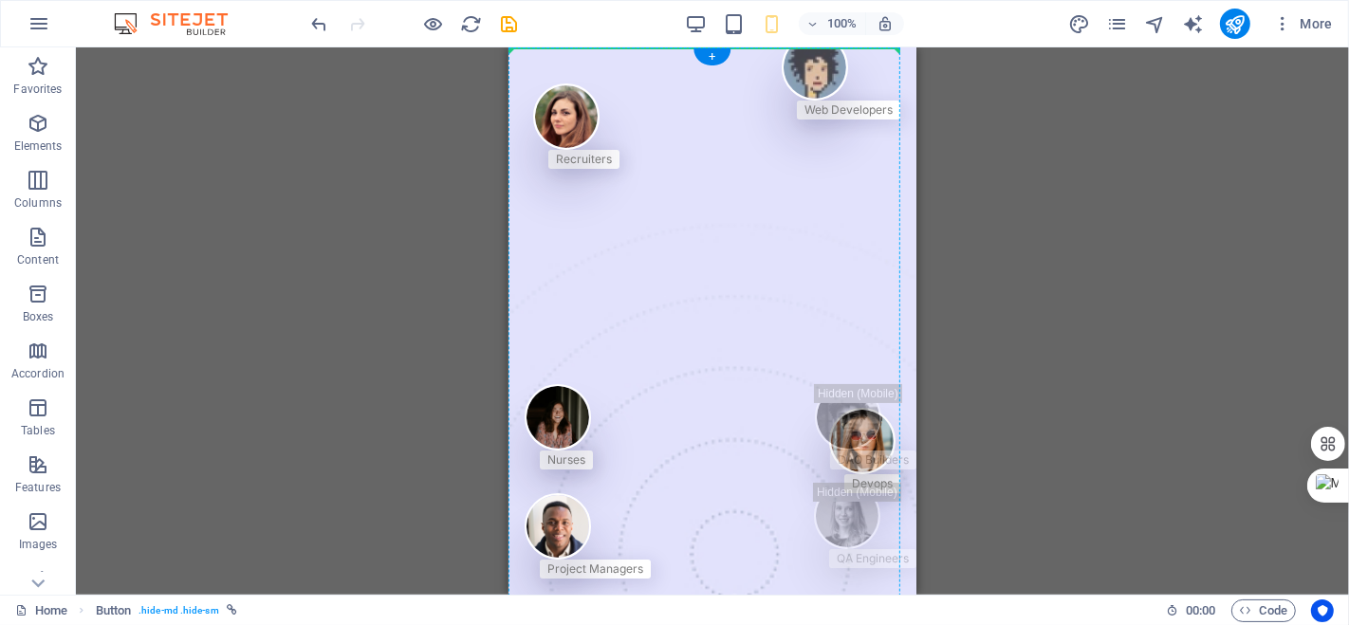
scroll to position [0, 0]
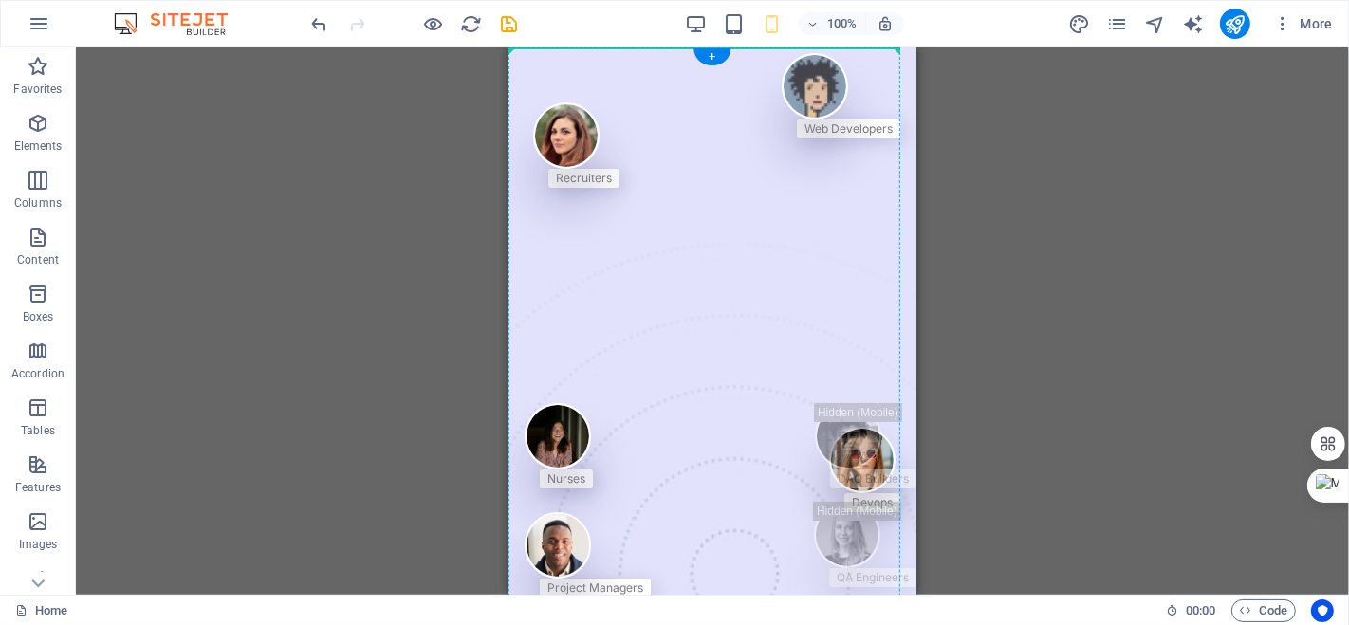
drag, startPoint x: 546, startPoint y: 328, endPoint x: 803, endPoint y: 93, distance: 348.4
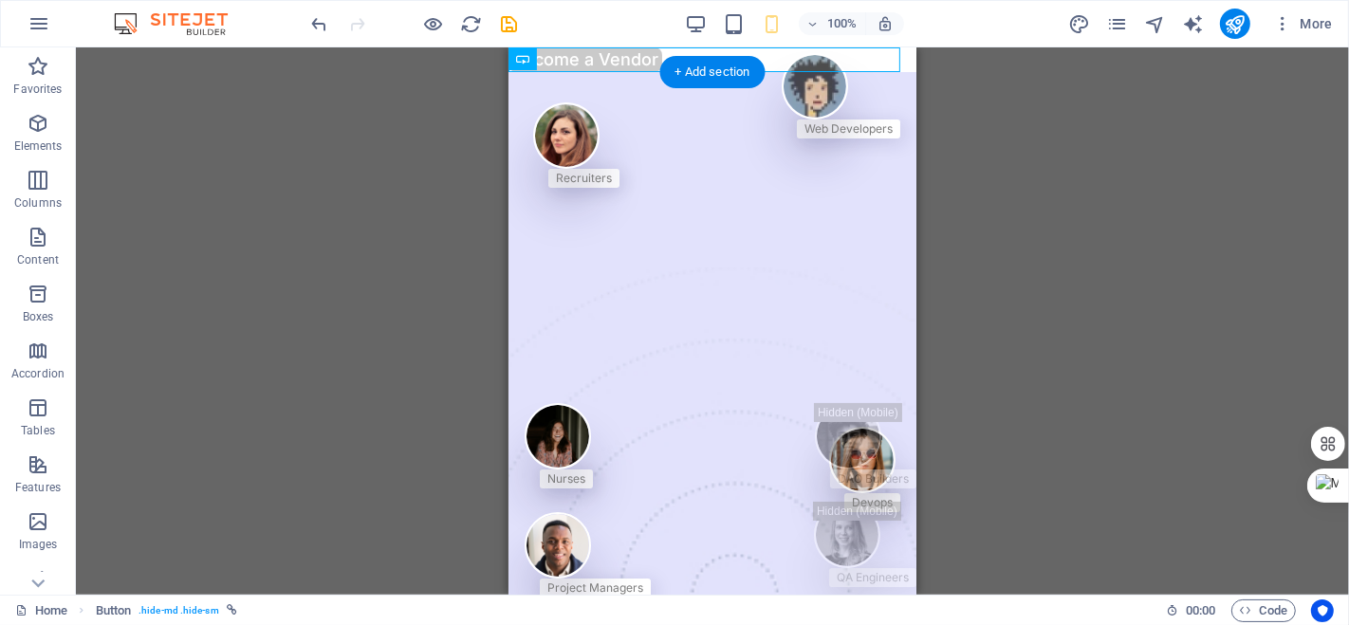
drag, startPoint x: 634, startPoint y: 48, endPoint x: 822, endPoint y: 62, distance: 188.2
drag, startPoint x: 1066, startPoint y: 105, endPoint x: 858, endPoint y: 165, distance: 216.1
drag, startPoint x: 1066, startPoint y: 105, endPoint x: 721, endPoint y: 137, distance: 346.6
drag, startPoint x: 620, startPoint y: 55, endPoint x: 784, endPoint y: 170, distance: 200.2
drag, startPoint x: 1090, startPoint y: 108, endPoint x: 580, endPoint y: 233, distance: 524.4
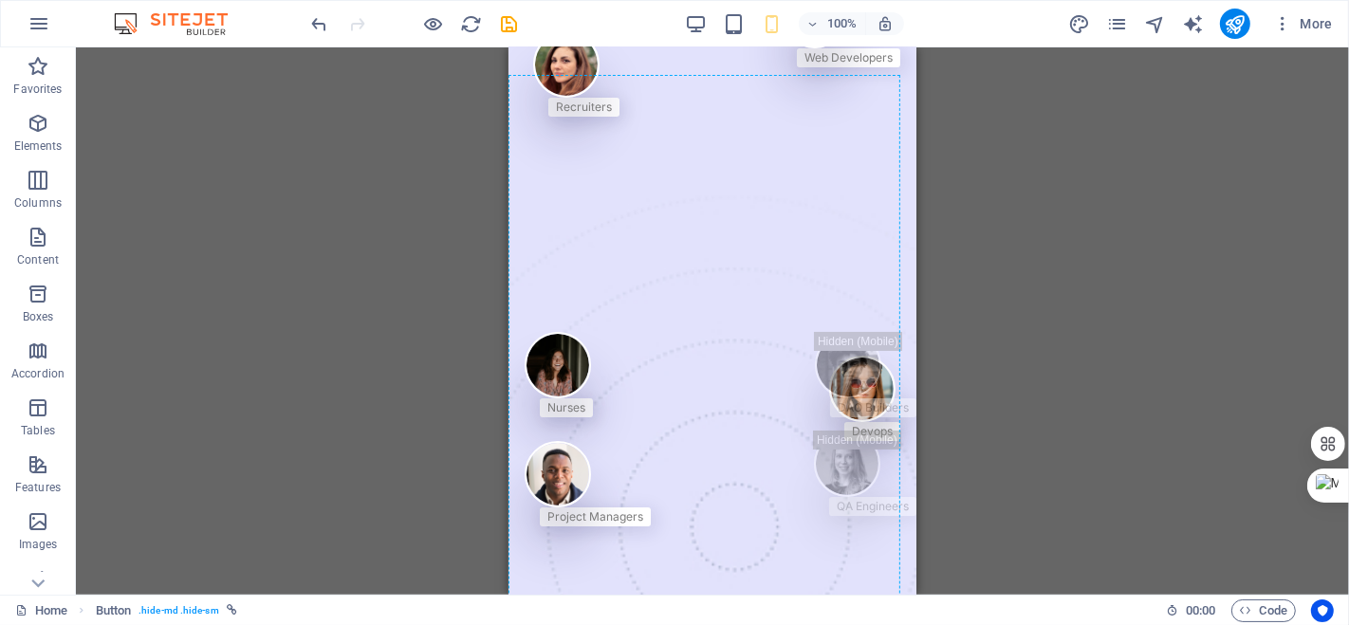
scroll to position [83, 0]
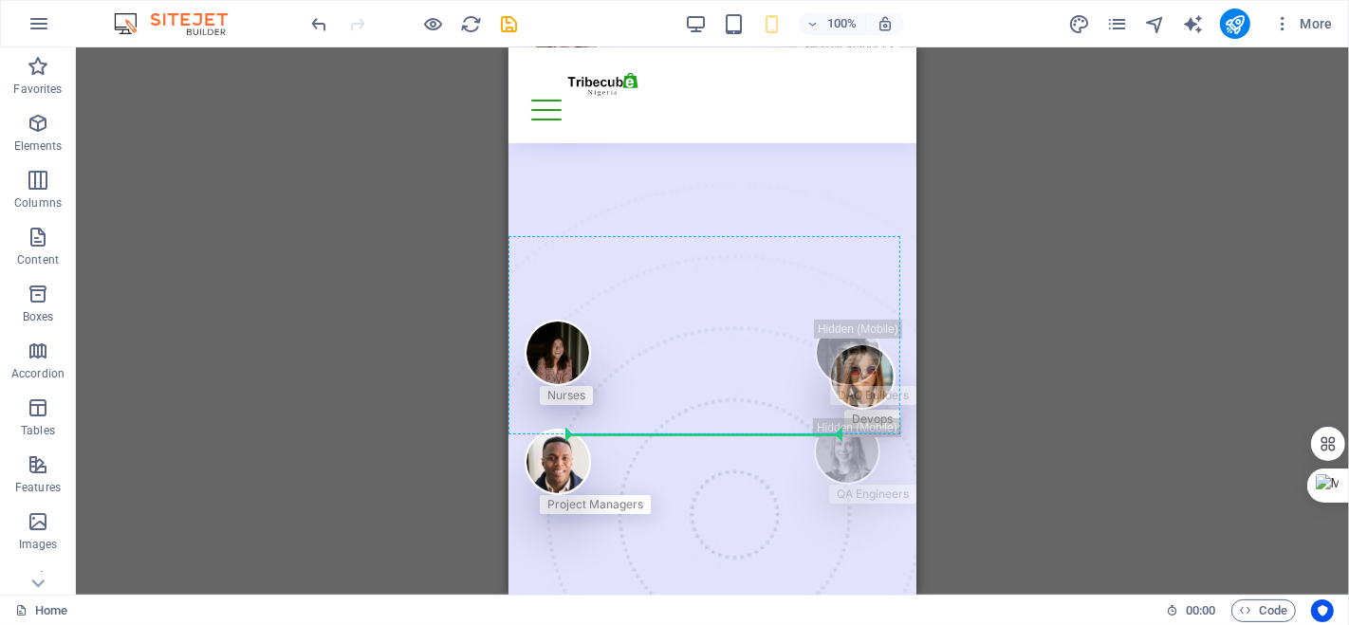
drag, startPoint x: 527, startPoint y: 106, endPoint x: 710, endPoint y: 427, distance: 369.1
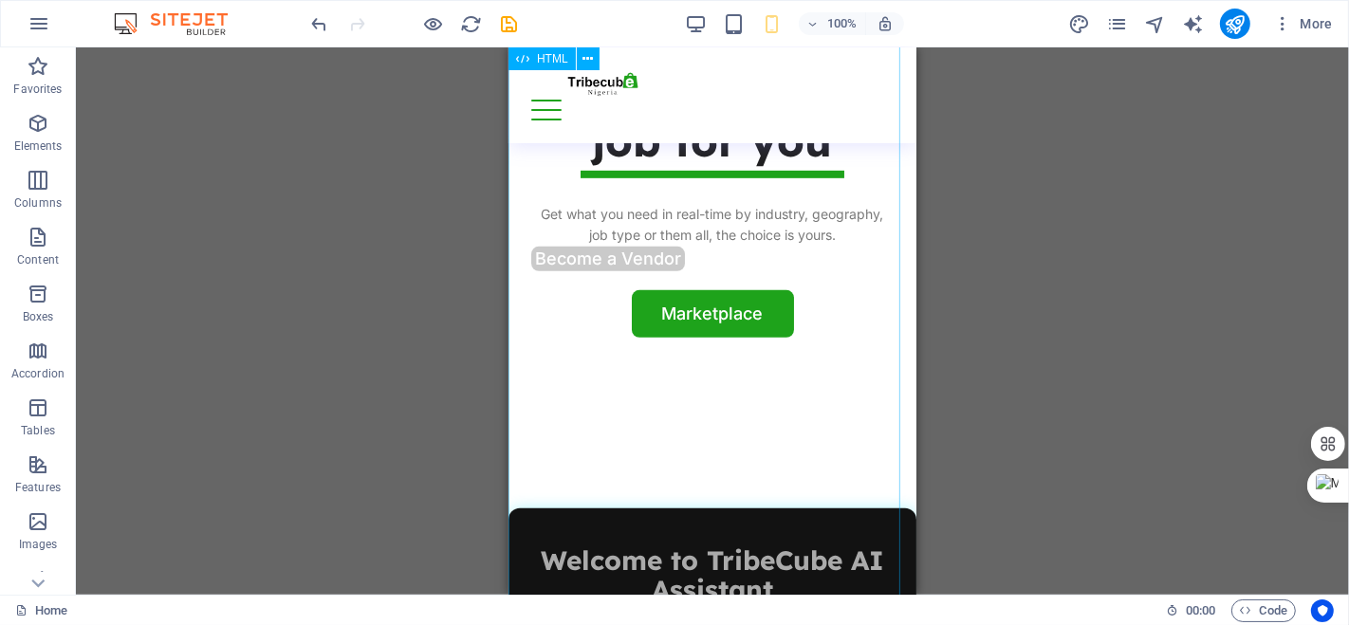
scroll to position [891, 0]
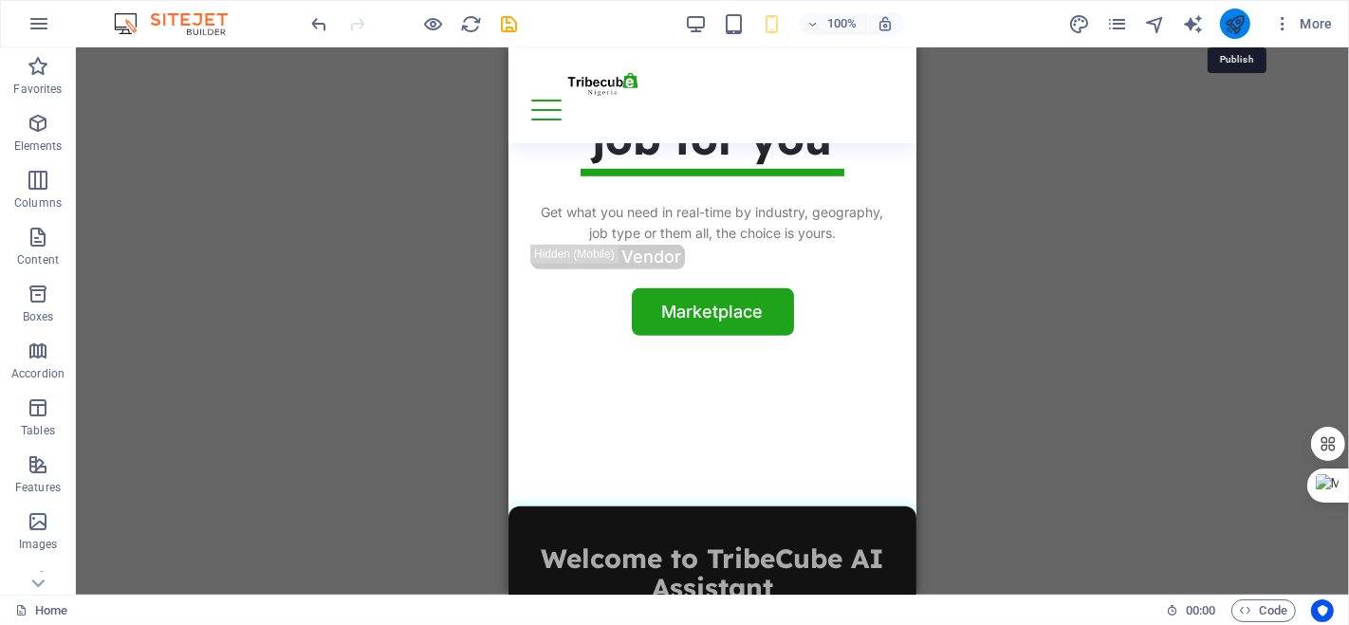
click at [1230, 26] on icon "publish" at bounding box center [1234, 24] width 22 height 22
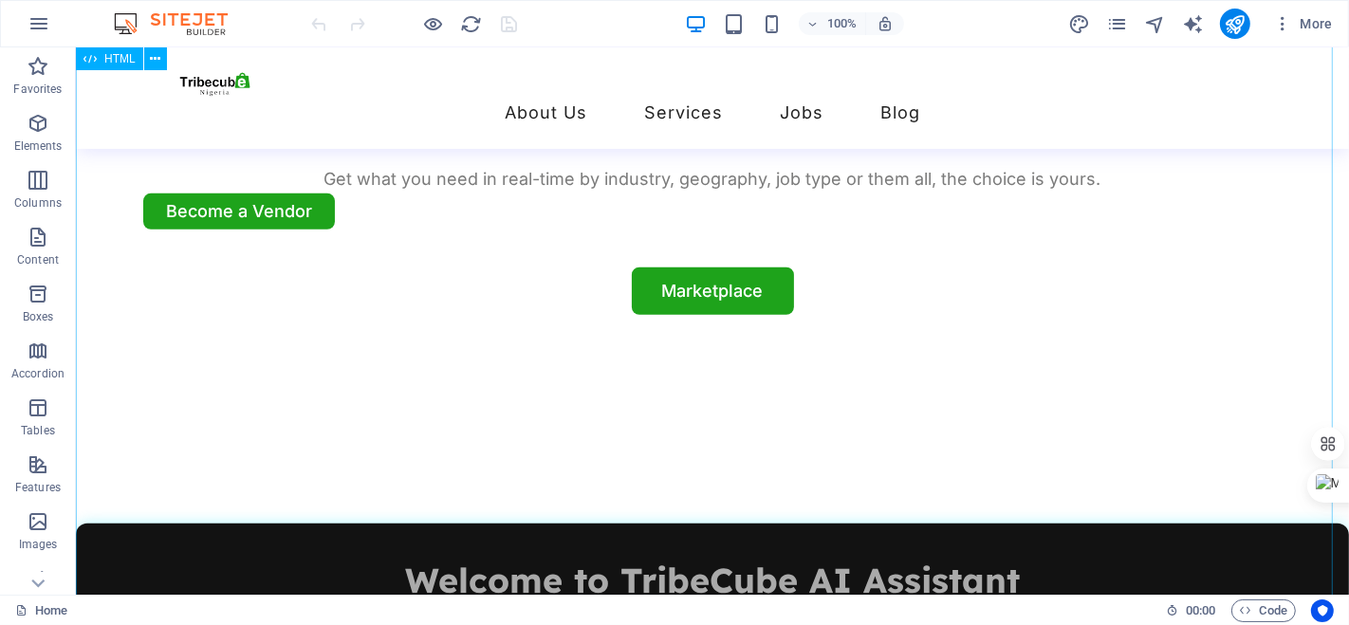
scroll to position [1141, 0]
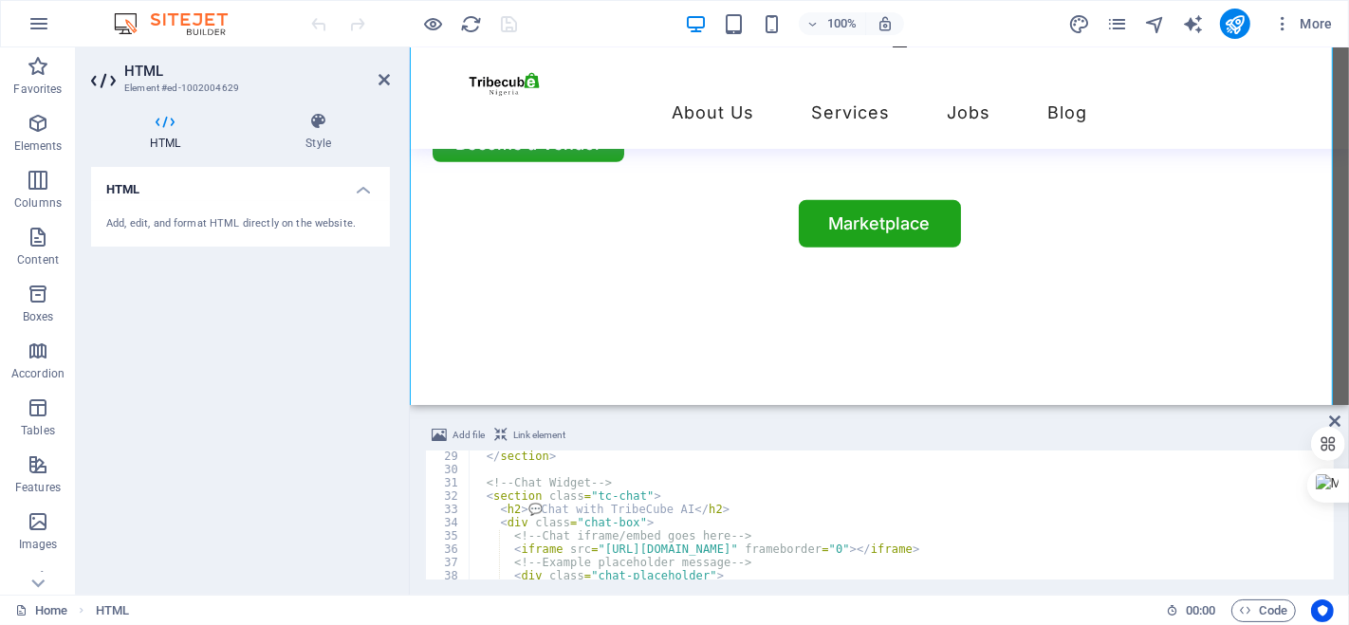
scroll to position [391, 0]
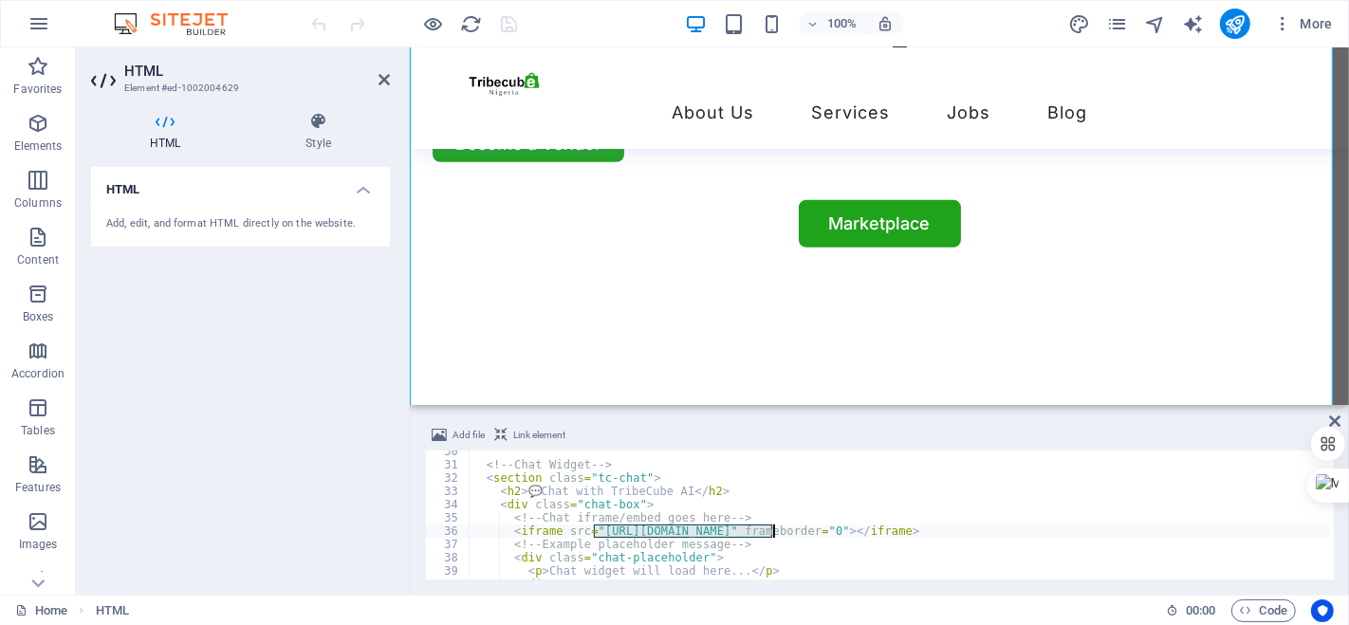
drag, startPoint x: 593, startPoint y: 527, endPoint x: 771, endPoint y: 532, distance: 178.4
click at [771, 532] on div "<!-- Chat Widget --> < section class = "tc-chat" > < h2 > 💬 Chat with TribeCube…" at bounding box center [899, 523] width 861 height 156
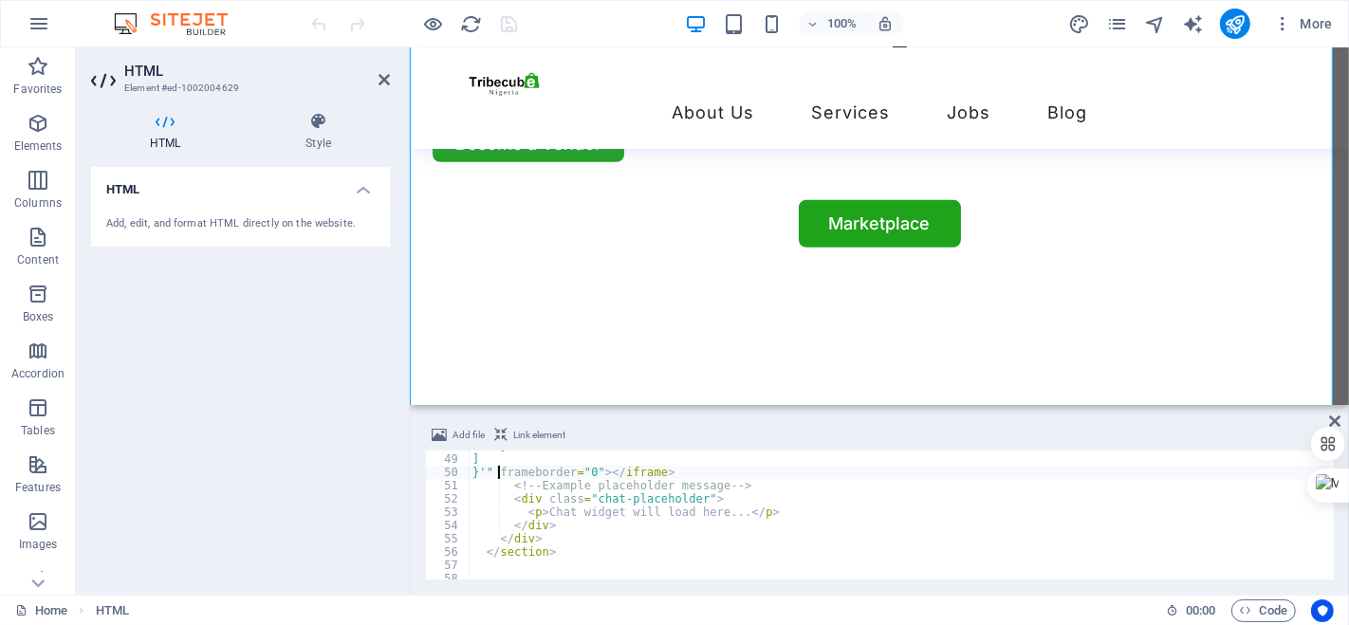
scroll to position [635, 0]
click at [319, 28] on div at bounding box center [414, 24] width 212 height 30
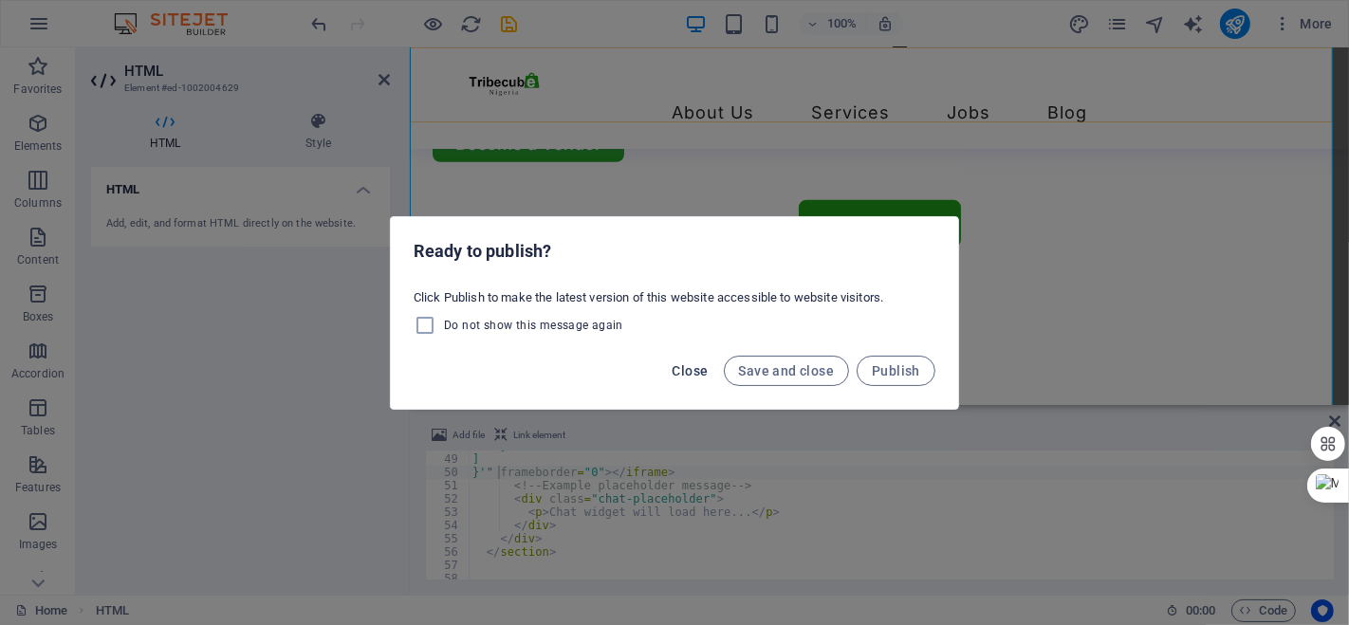
click at [688, 365] on span "Close" at bounding box center [690, 370] width 36 height 15
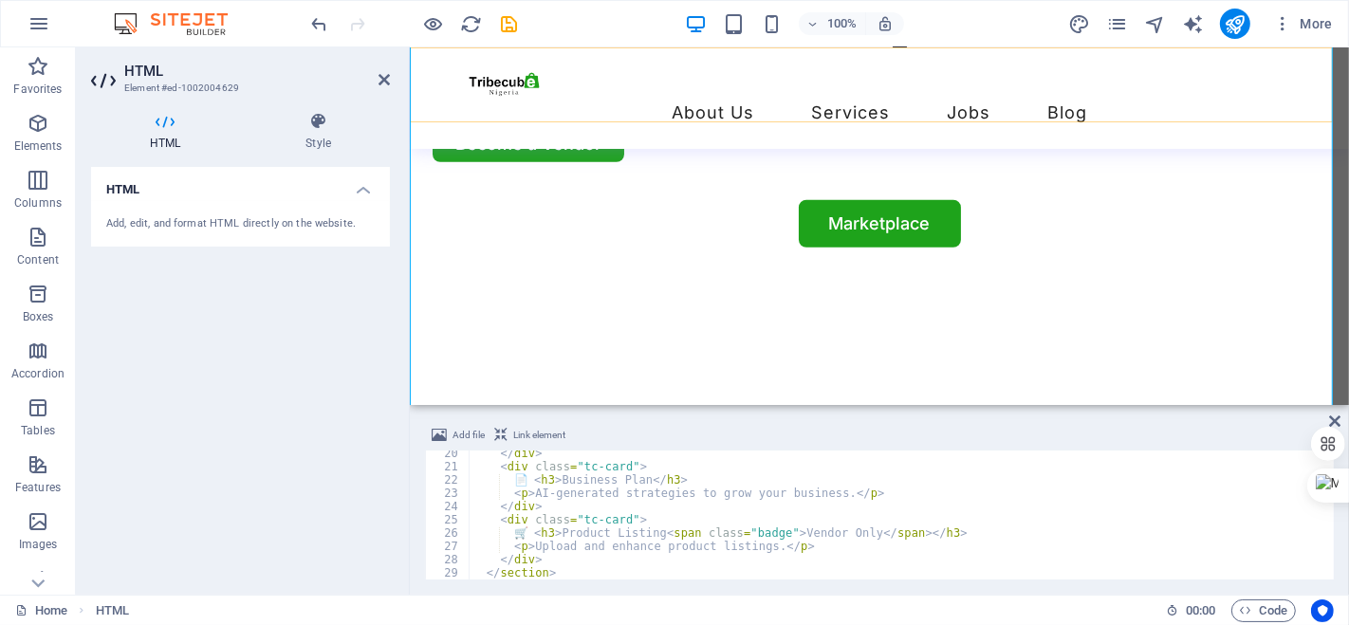
scroll to position [256, 0]
click at [322, 23] on icon "undo" at bounding box center [320, 24] width 22 height 22
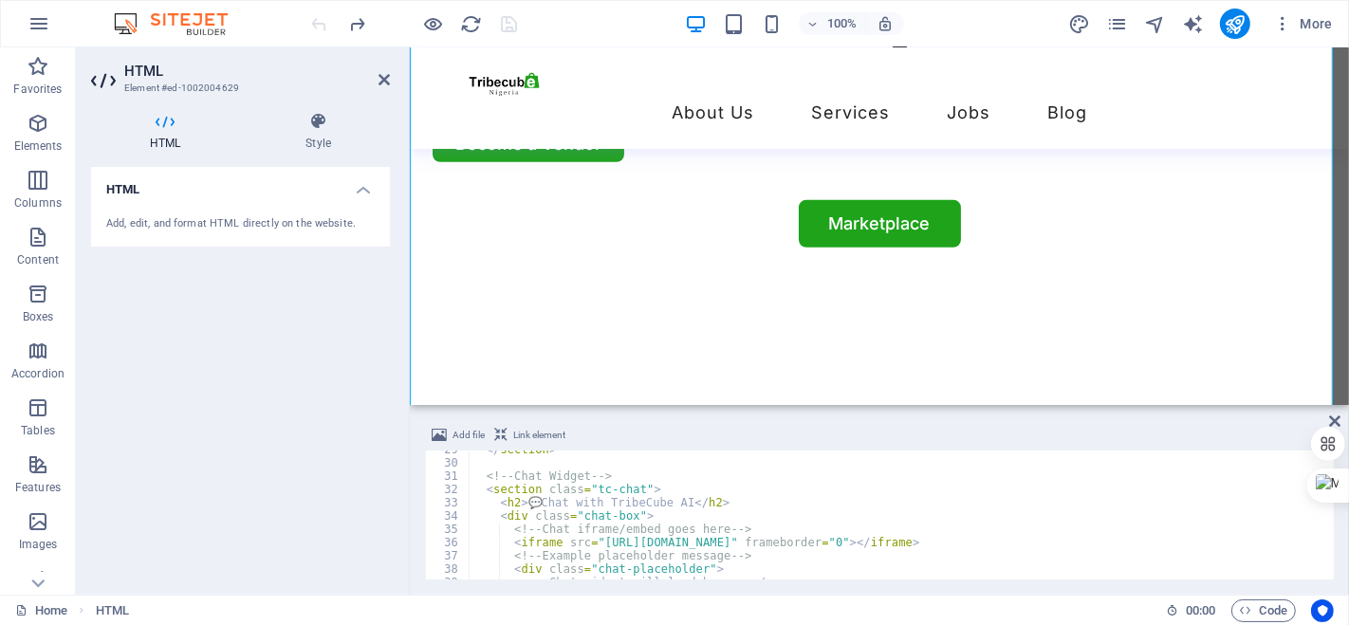
scroll to position [381, 0]
click at [763, 537] on div "</ section > <!-- Chat Widget --> < section class = "tc-chat" > < h2 > 💬 Chat w…" at bounding box center [899, 519] width 861 height 156
click at [775, 537] on div "</ section > <!-- Chat Widget --> < section class = "tc-chat" > < h2 > 💬 Chat w…" at bounding box center [899, 519] width 861 height 156
drag, startPoint x: 772, startPoint y: 537, endPoint x: 593, endPoint y: 538, distance: 179.2
click at [593, 538] on div "</ section > <!-- Chat Widget --> < section class = "tc-chat" > < h2 > 💬 Chat w…" at bounding box center [899, 519] width 861 height 156
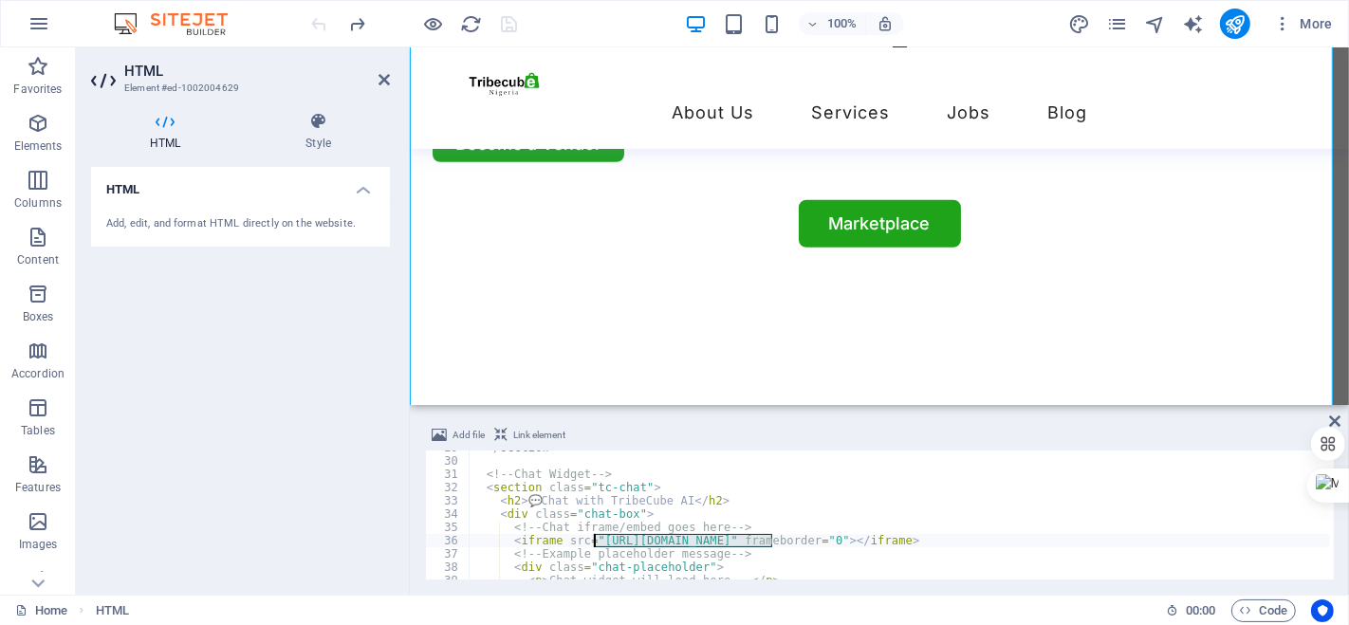
paste textarea
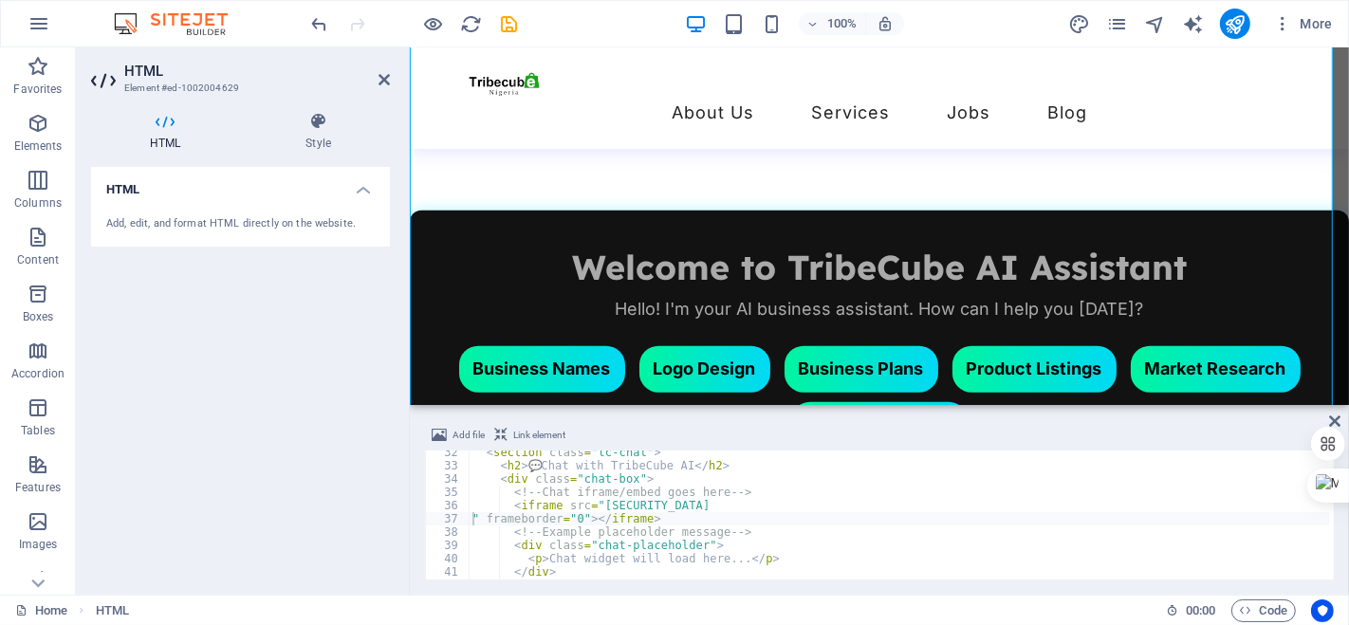
scroll to position [424, 0]
click at [508, 524] on div "< section class = "tc-chat" > < h2 > 💬 Chat with TribeCube AI </ h2 > < div cla…" at bounding box center [899, 516] width 861 height 156
click at [508, 538] on div "< section class = "tc-chat" > < h2 > 💬 Chat with TribeCube AI </ h2 > < div cla…" at bounding box center [899, 516] width 861 height 156
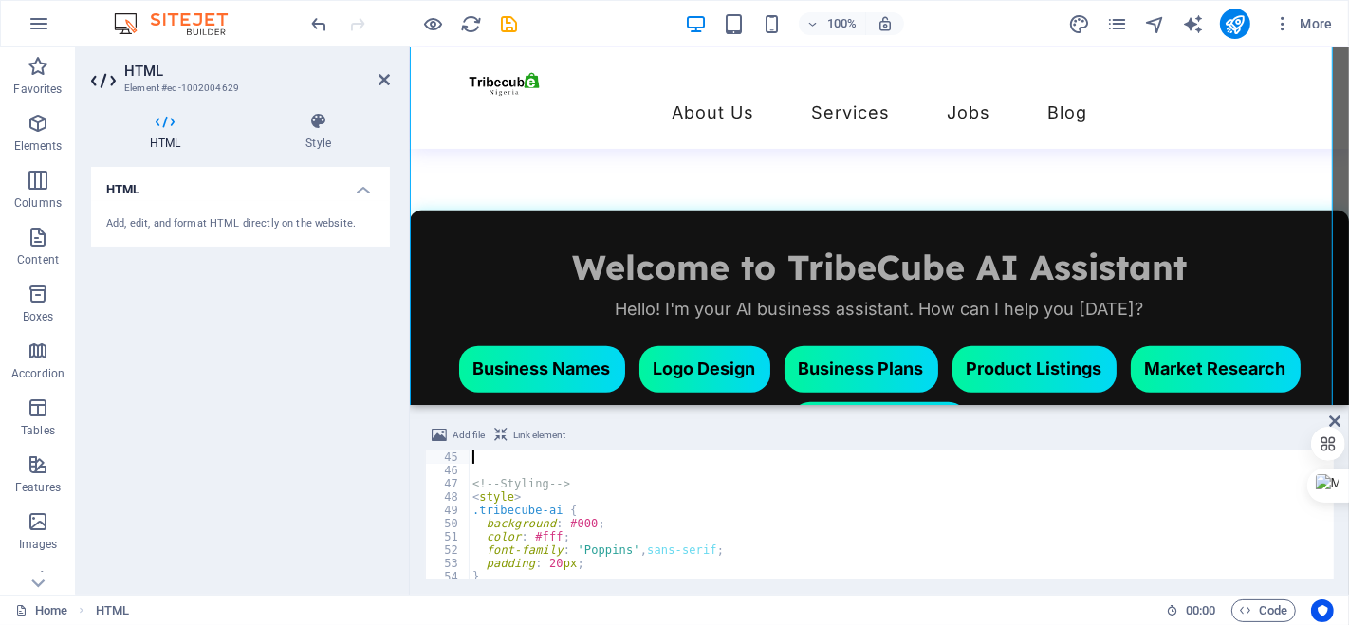
scroll to position [504, 0]
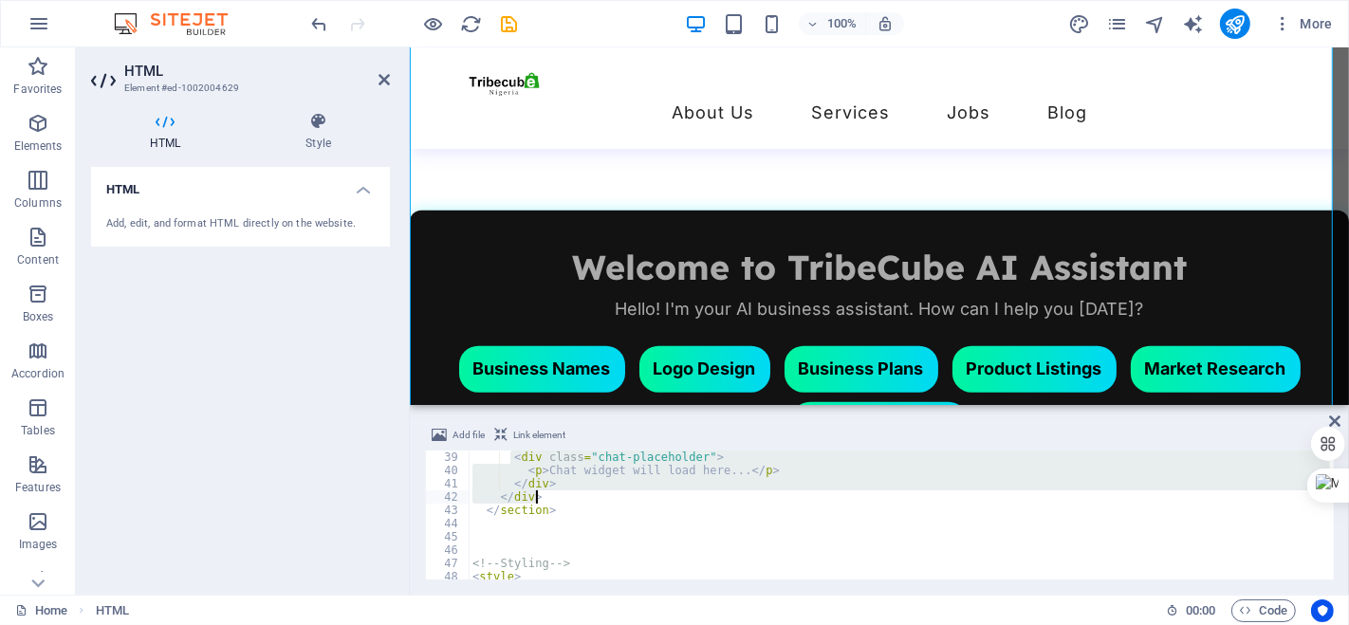
drag, startPoint x: 508, startPoint y: 538, endPoint x: 582, endPoint y: 493, distance: 86.4
click at [582, 493] on div "< div class = "chat-placeholder" > < p > Chat widget will load here... </ p > <…" at bounding box center [899, 528] width 861 height 156
type textarea "</div> </div>"
paste textarea
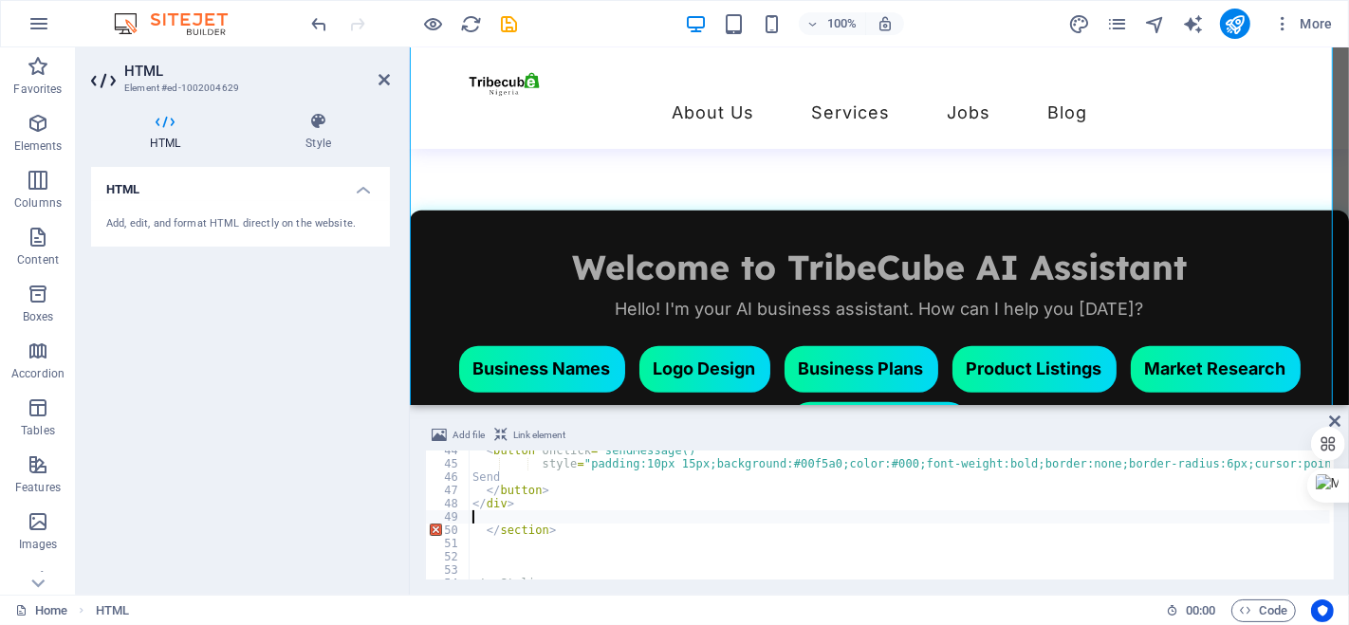
scroll to position [581, 0]
type textarea "</div>"
click at [490, 535] on div "< button onclick = "sendMessage()" style = "padding:10px 15px;background:#00f5a…" at bounding box center [899, 518] width 861 height 156
click at [474, 521] on div "< button onclick = "sendMessage()" style = "padding:10px 15px;background:#00f5a…" at bounding box center [899, 518] width 861 height 156
click at [480, 538] on div "< button onclick = "sendMessage()" style = "padding:10px 15px;background:#00f5a…" at bounding box center [899, 518] width 861 height 156
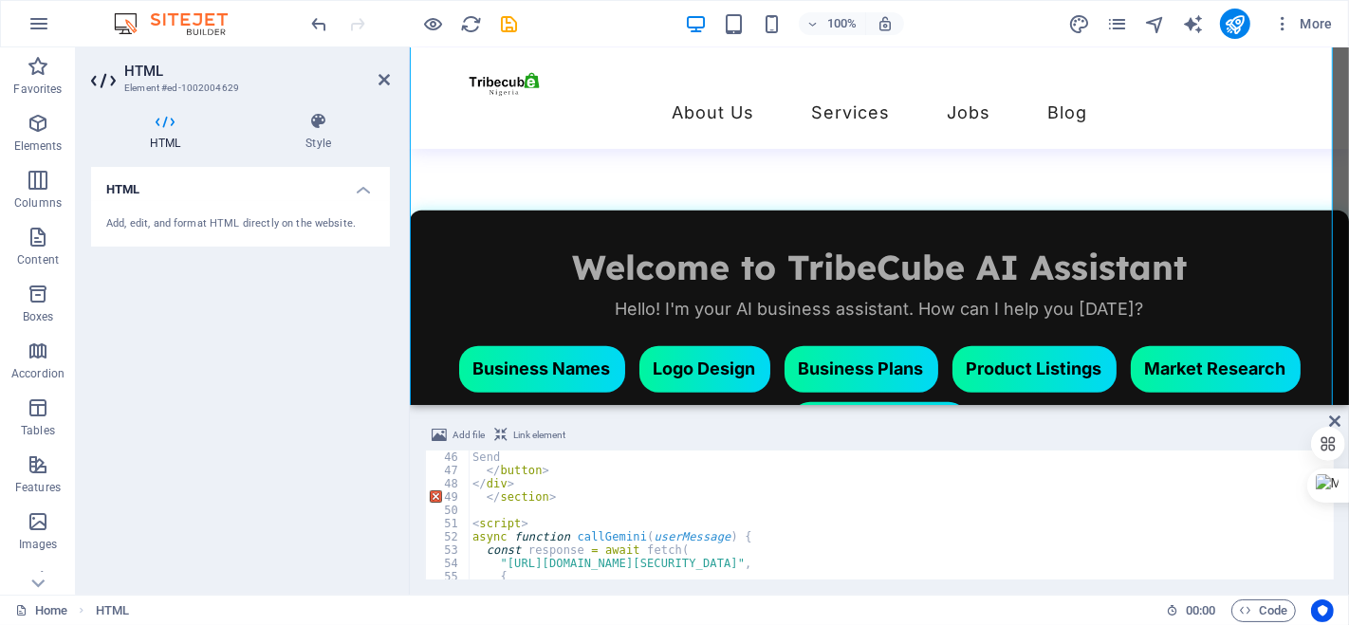
scroll to position [599, 0]
click at [565, 500] on div "Send </ button > </ div > </ section > < script > async function callGemini ( u…" at bounding box center [916, 525] width 895 height 152
type textarea "<"
click at [582, 541] on div "Send </ button > </ div > < script > async function callGemini ( userMessage ) …" at bounding box center [916, 525] width 895 height 152
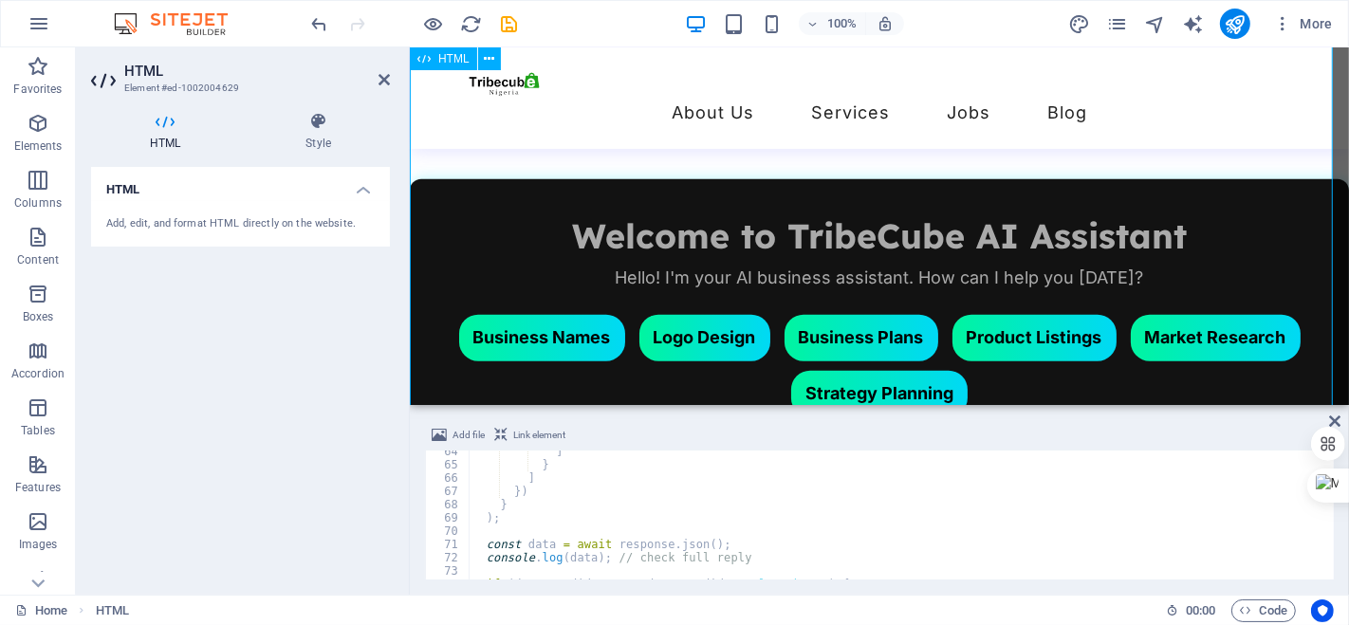
scroll to position [1513, 0]
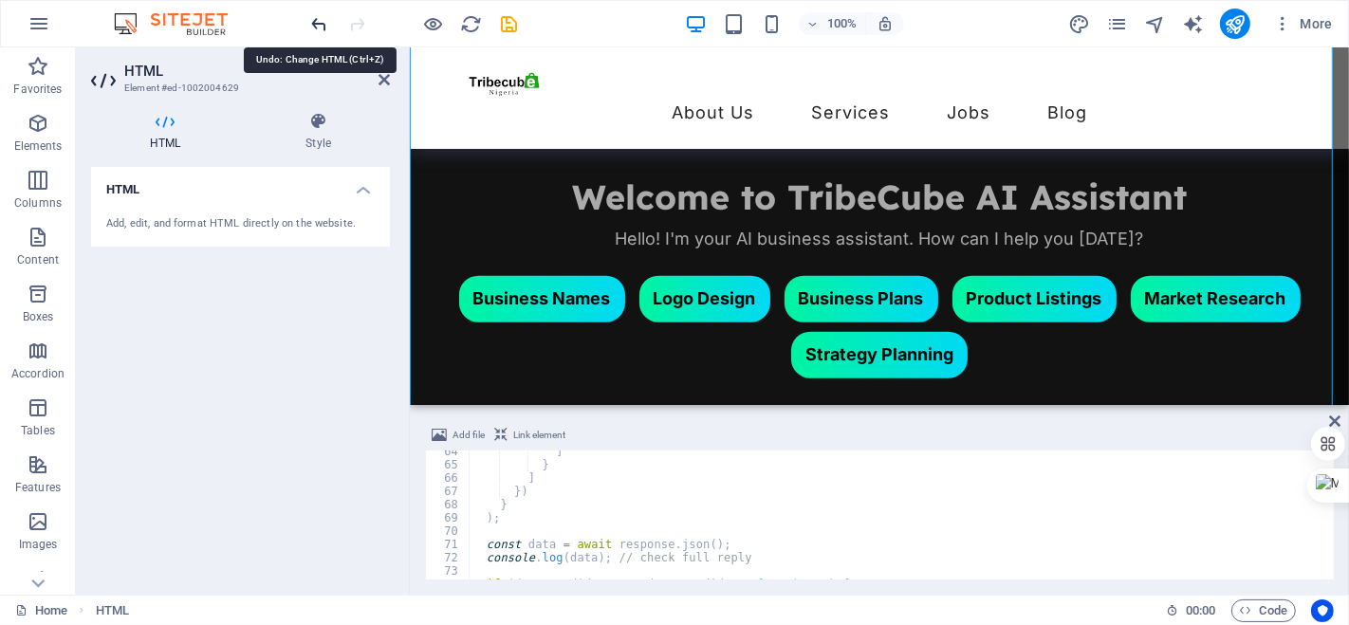
click at [320, 26] on icon "undo" at bounding box center [320, 24] width 22 height 22
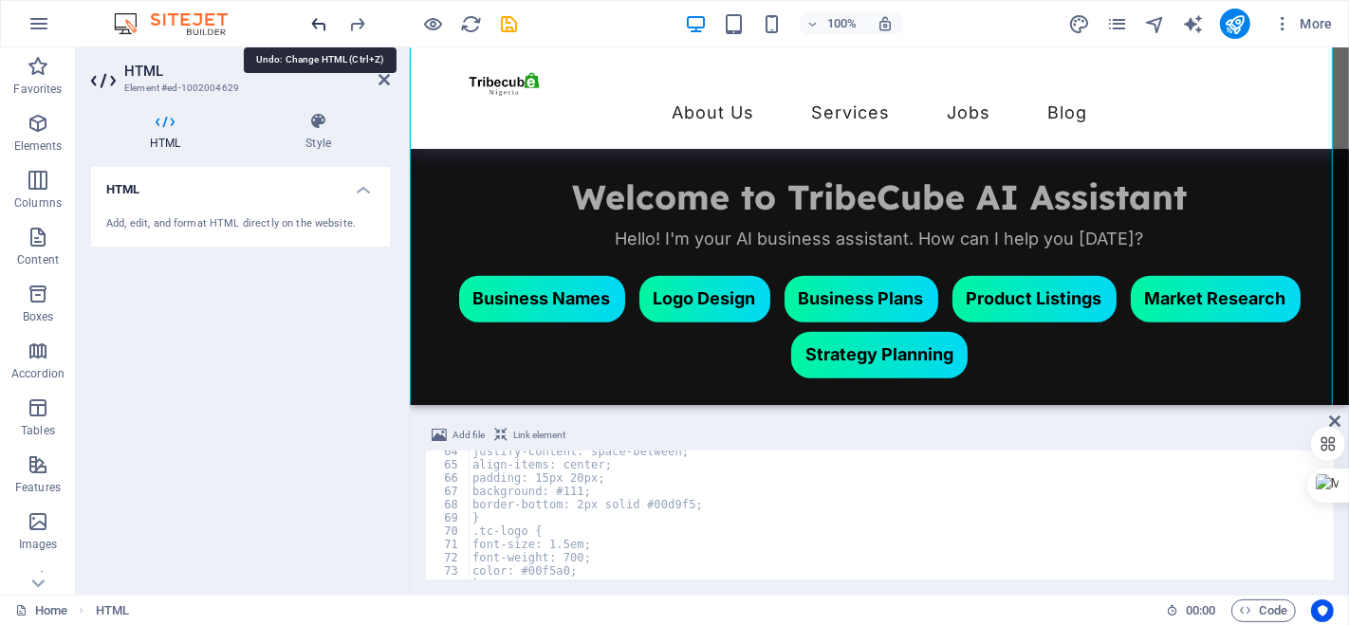
click at [320, 26] on icon "undo" at bounding box center [320, 24] width 22 height 22
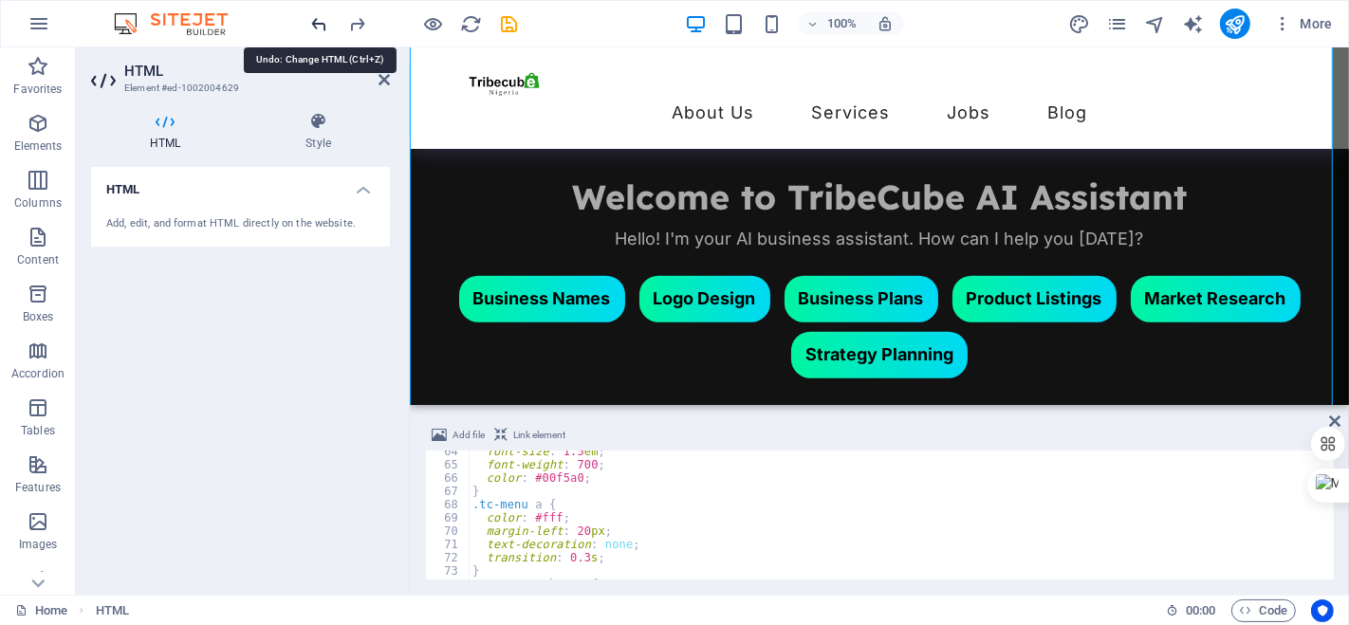
click at [320, 26] on icon "undo" at bounding box center [320, 24] width 22 height 22
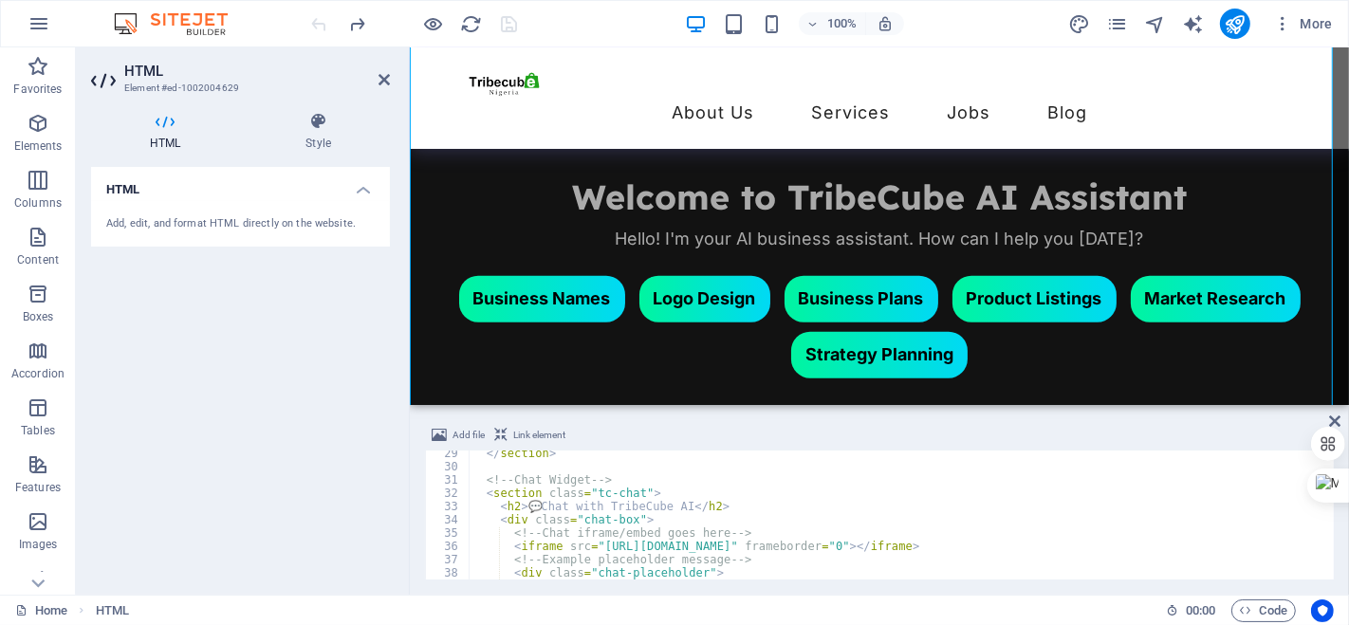
scroll to position [376, 0]
type textarea "<iframe src="https://your-chatbot-url.com" frameborder="0"></iframe>"
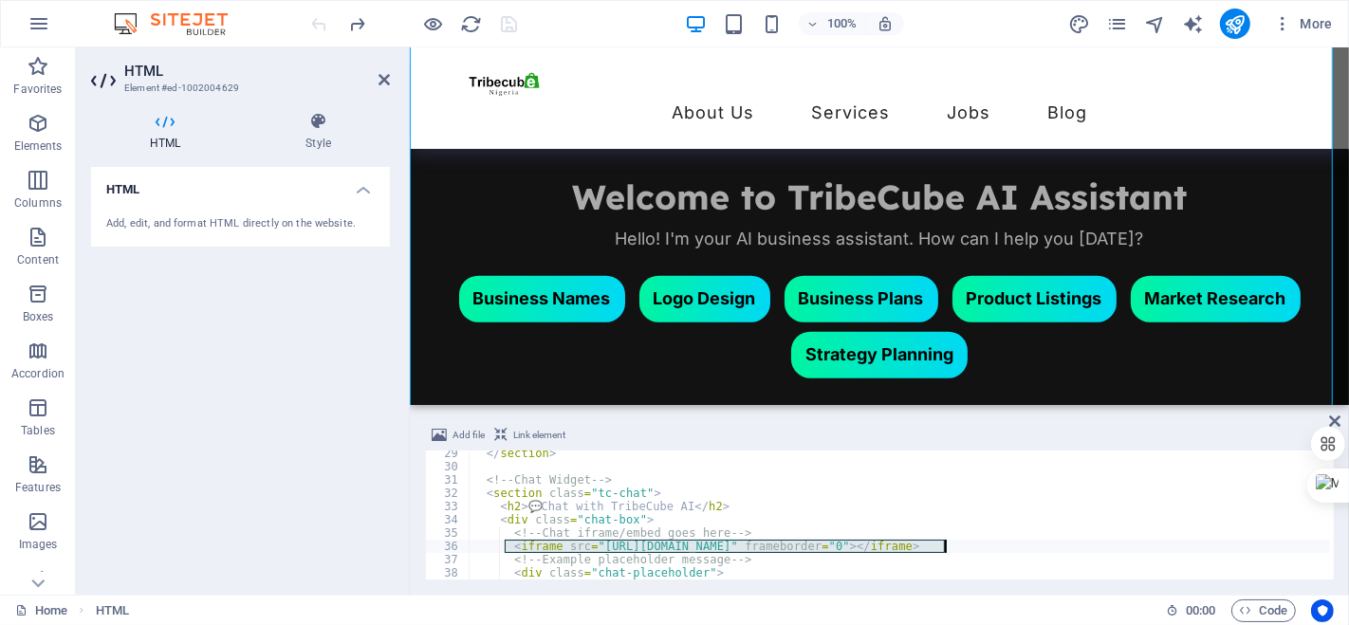
drag, startPoint x: 507, startPoint y: 542, endPoint x: 946, endPoint y: 545, distance: 439.1
click at [946, 545] on div "</ section > <!-- Chat Widget --> < section class = "tc-chat" > < h2 > 💬 Chat w…" at bounding box center [899, 525] width 861 height 156
paste textarea
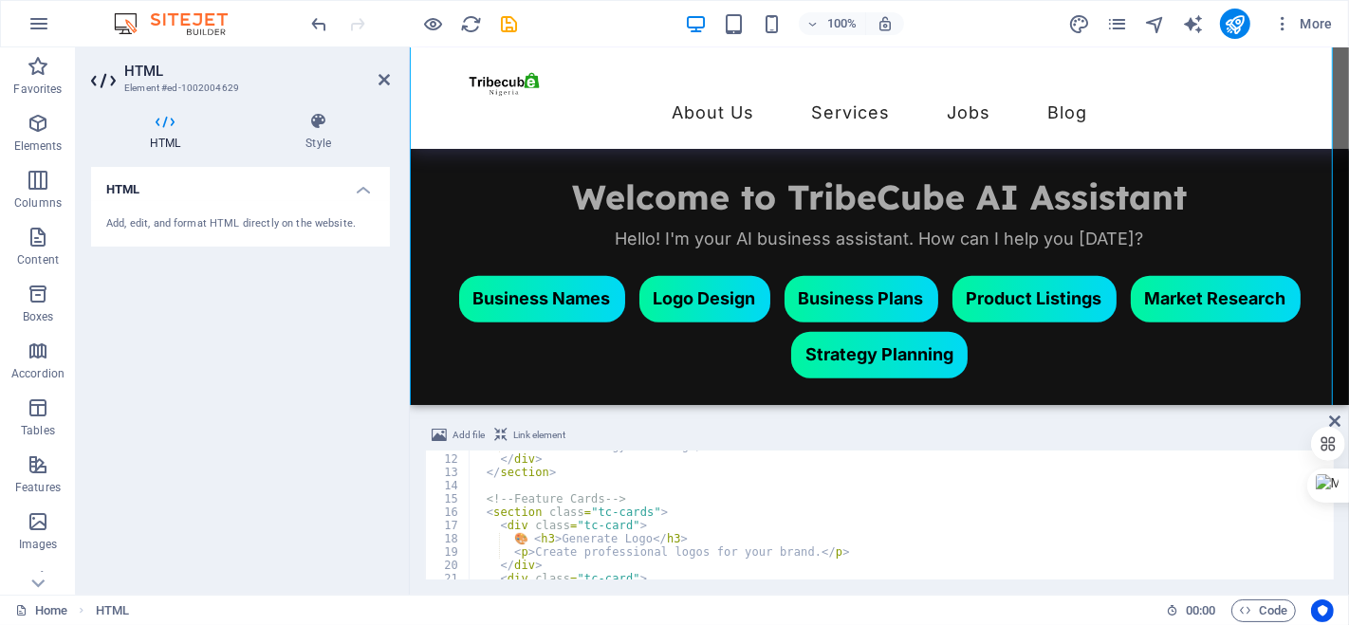
scroll to position [122, 0]
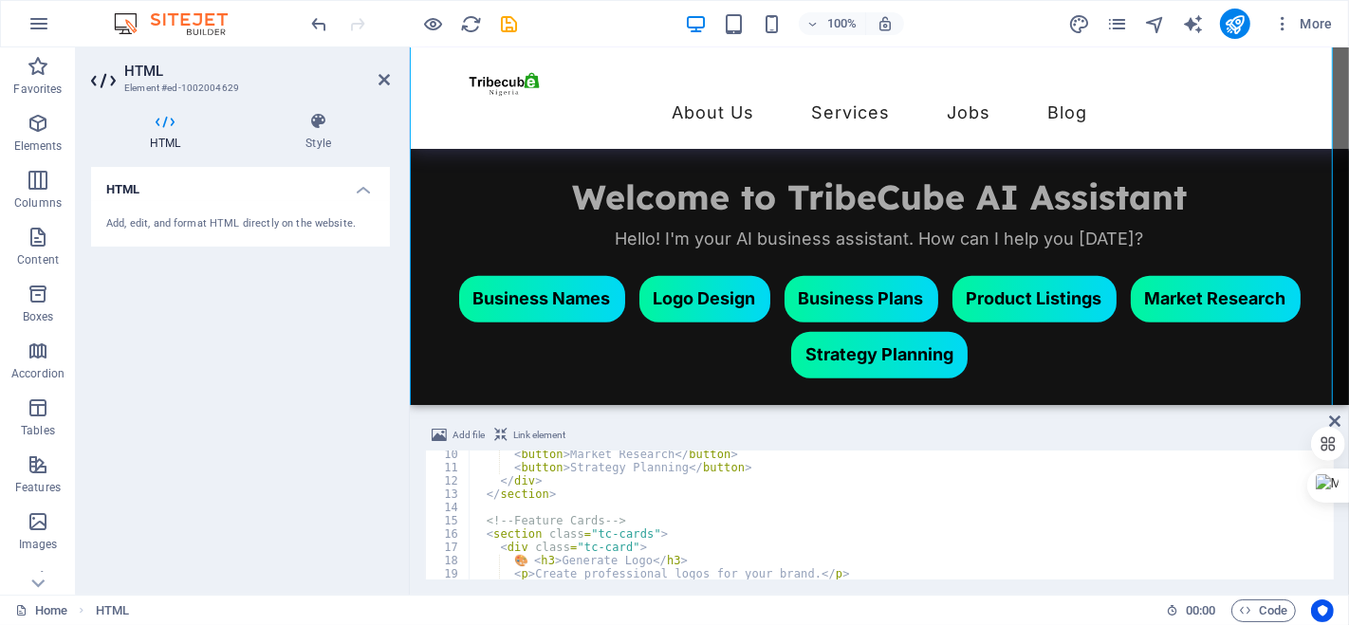
click at [508, 505] on div "< button > Market Research </ button > < button > Strategy Planning </ button >…" at bounding box center [899, 526] width 861 height 156
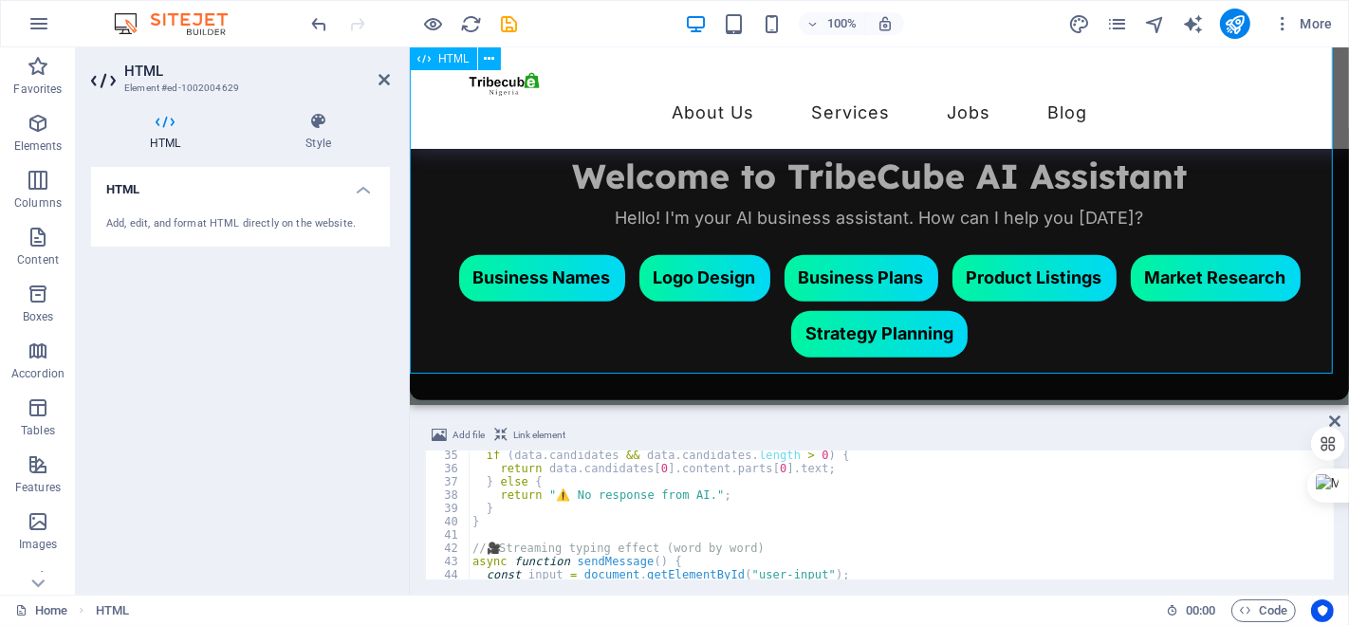
scroll to position [1513, 0]
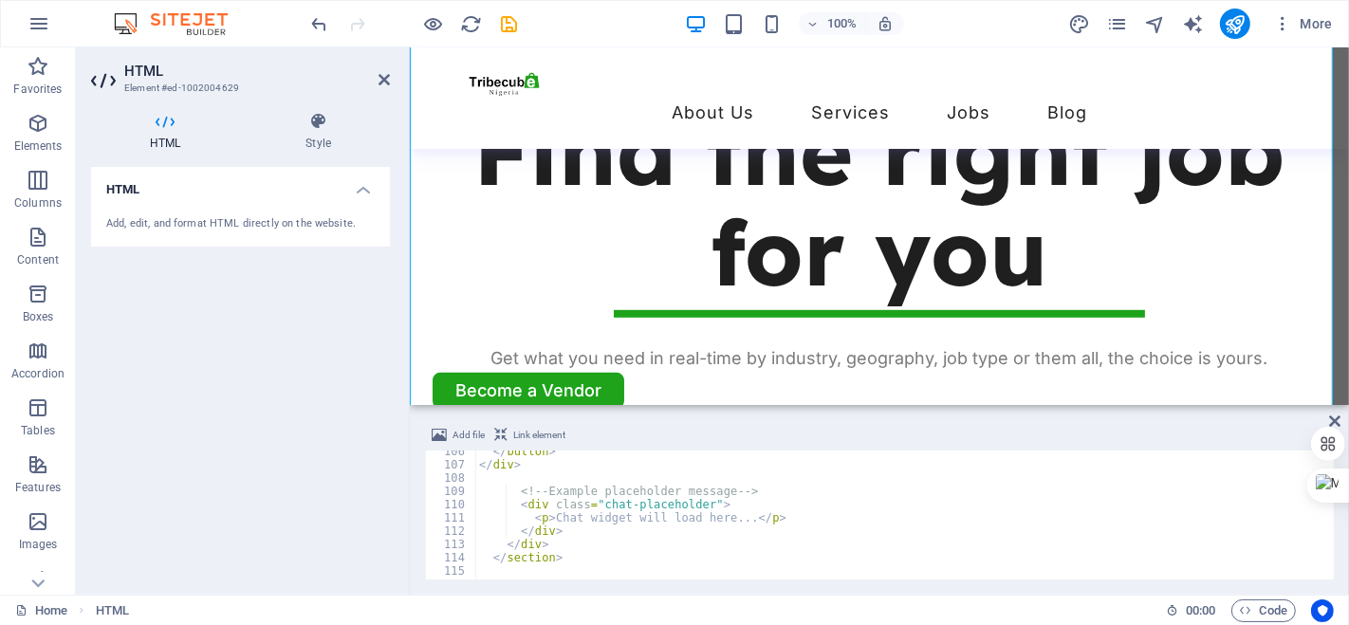
scroll to position [1400, 0]
click at [714, 516] on div "</ button > </ div > <!-- Example placeholder message --> < div class = "chat-p…" at bounding box center [922, 521] width 895 height 152
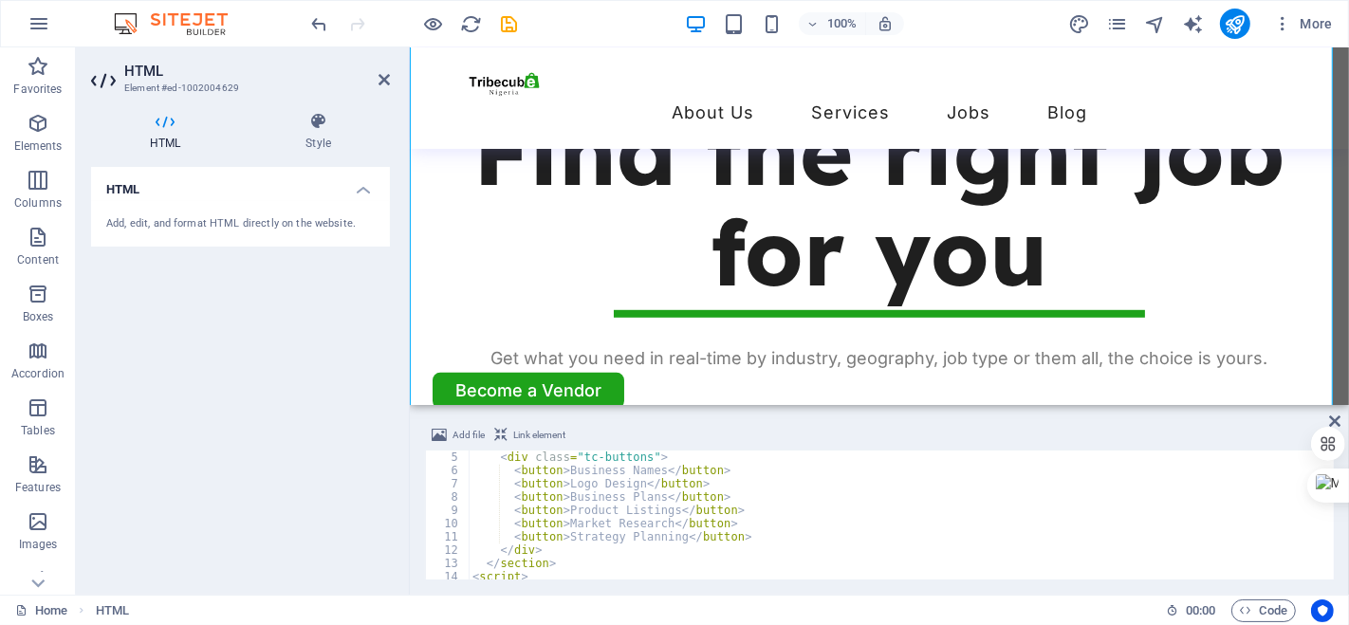
scroll to position [0, 0]
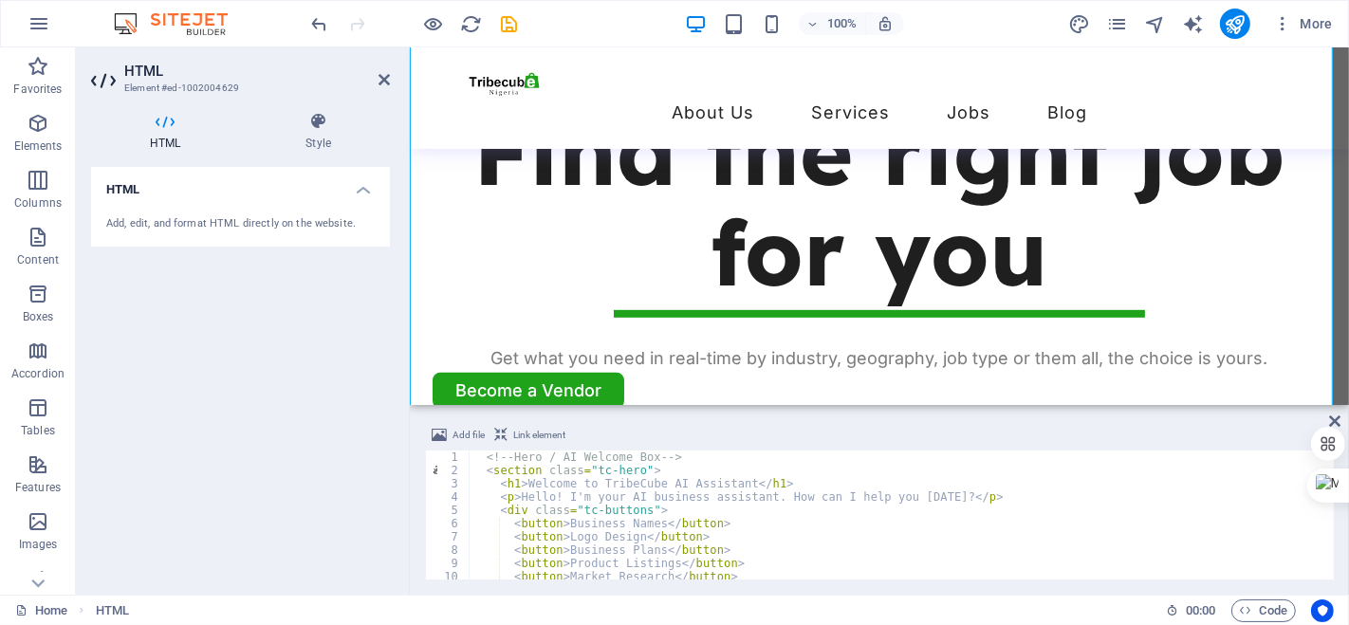
click at [517, 495] on div "<!-- Hero / AI Welcome Box --> < section class = "tc-hero" > < h1 > Welcome to …" at bounding box center [916, 526] width 895 height 152
drag, startPoint x: 517, startPoint y: 495, endPoint x: 917, endPoint y: 497, distance: 400.2
click at [917, 497] on div "<!-- Hero / AI Welcome Box --> < section class = "tc-hero" > < h1 > Welcome to …" at bounding box center [916, 526] width 895 height 152
drag, startPoint x: 926, startPoint y: 493, endPoint x: 520, endPoint y: 492, distance: 405.9
click at [520, 492] on div "<!-- Hero / AI Welcome Box --> < section class = "tc-hero" > < h1 > Welcome to …" at bounding box center [916, 526] width 895 height 152
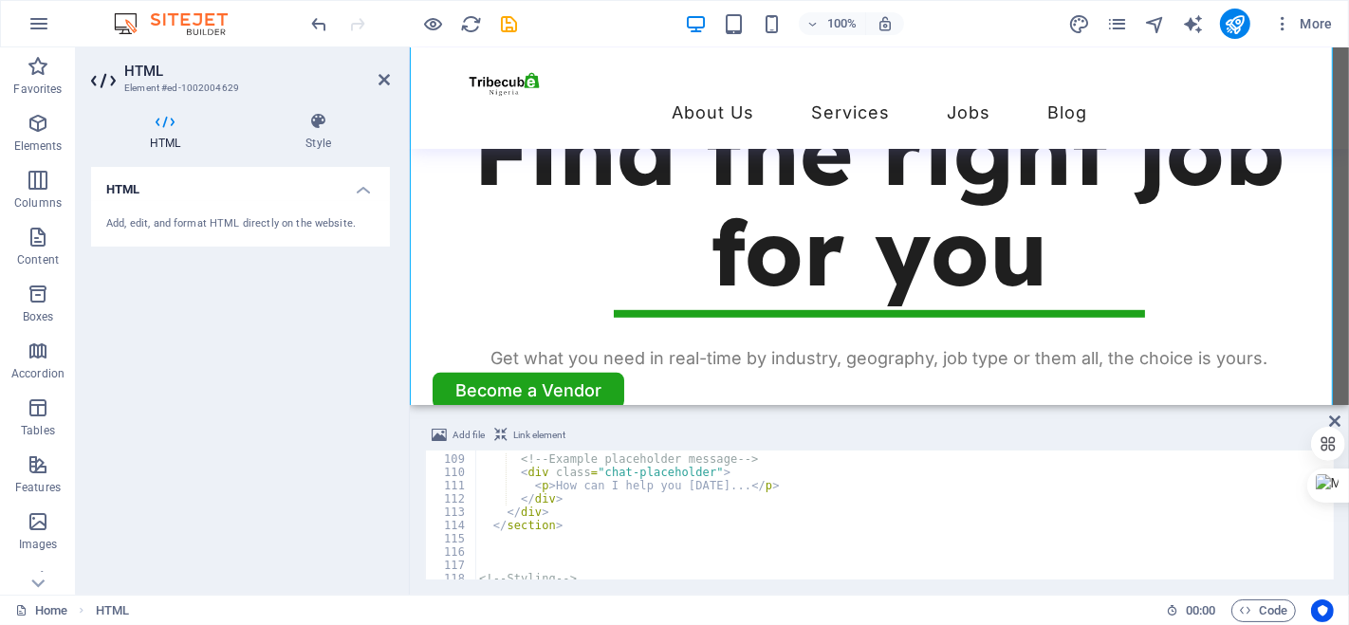
scroll to position [1430, 0]
drag, startPoint x: 720, startPoint y: 487, endPoint x: 550, endPoint y: 485, distance: 169.8
click at [550, 485] on div "<!-- Example placeholder message --> < div class = "chat-placeholder" > < p > H…" at bounding box center [922, 517] width 895 height 152
paste textarea "ello! I'm your AI business assistant. How can I help you today?"
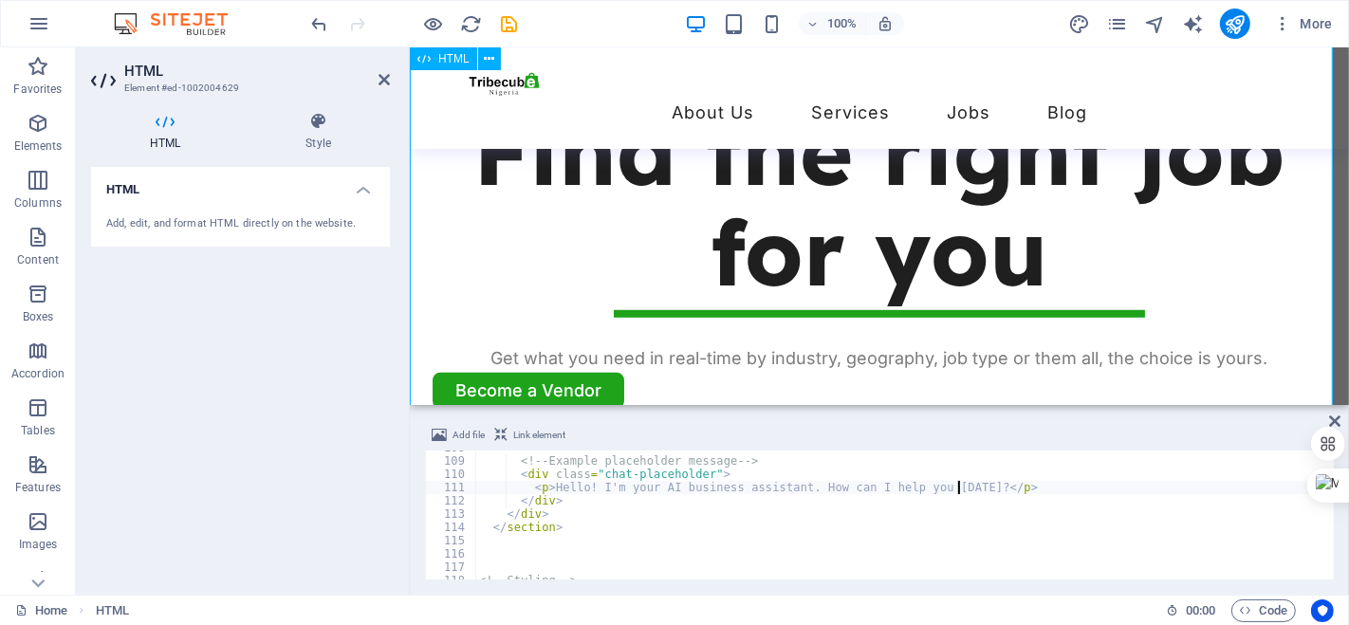
type textarea "<p>Hello! I'm your AI business assistant. How can I help you today?</p>"
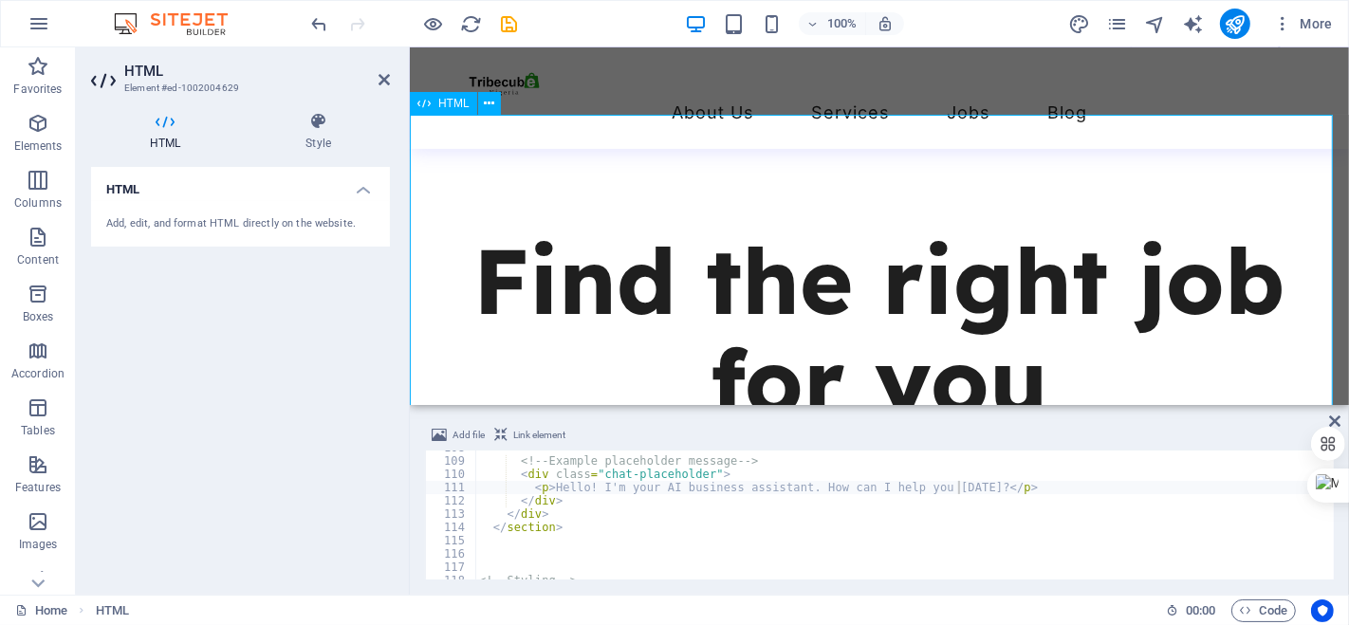
scroll to position [775, 0]
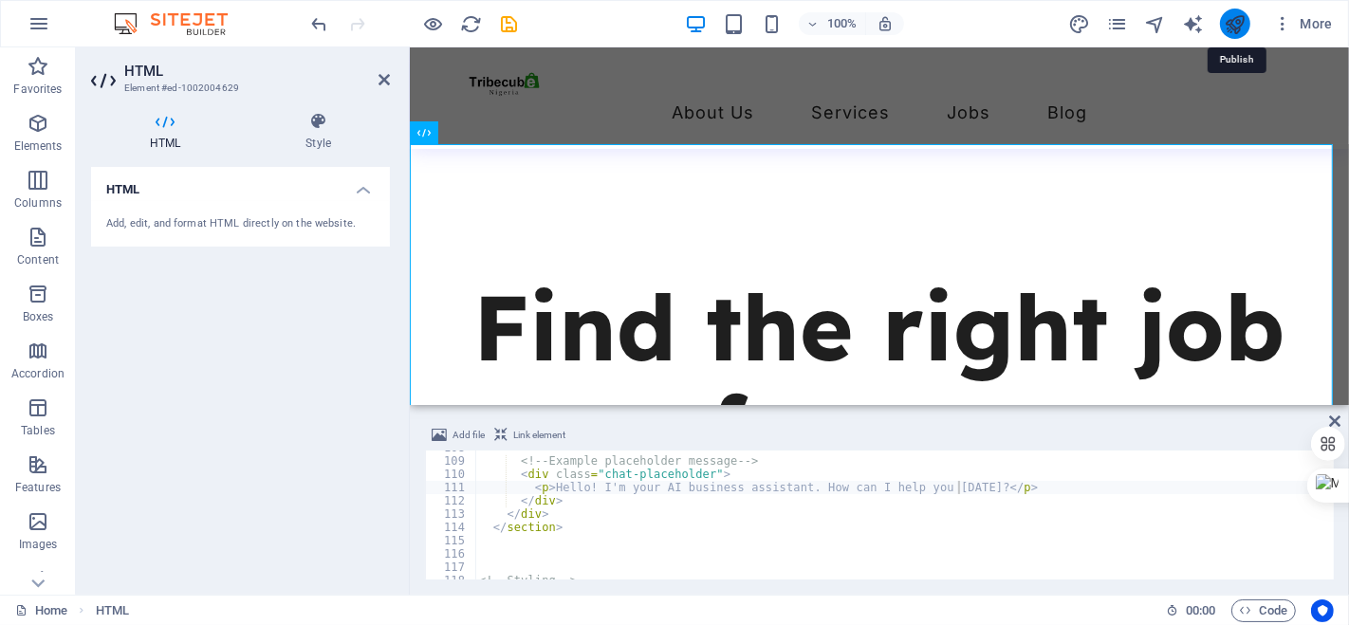
click at [1238, 20] on icon "publish" at bounding box center [1234, 24] width 22 height 22
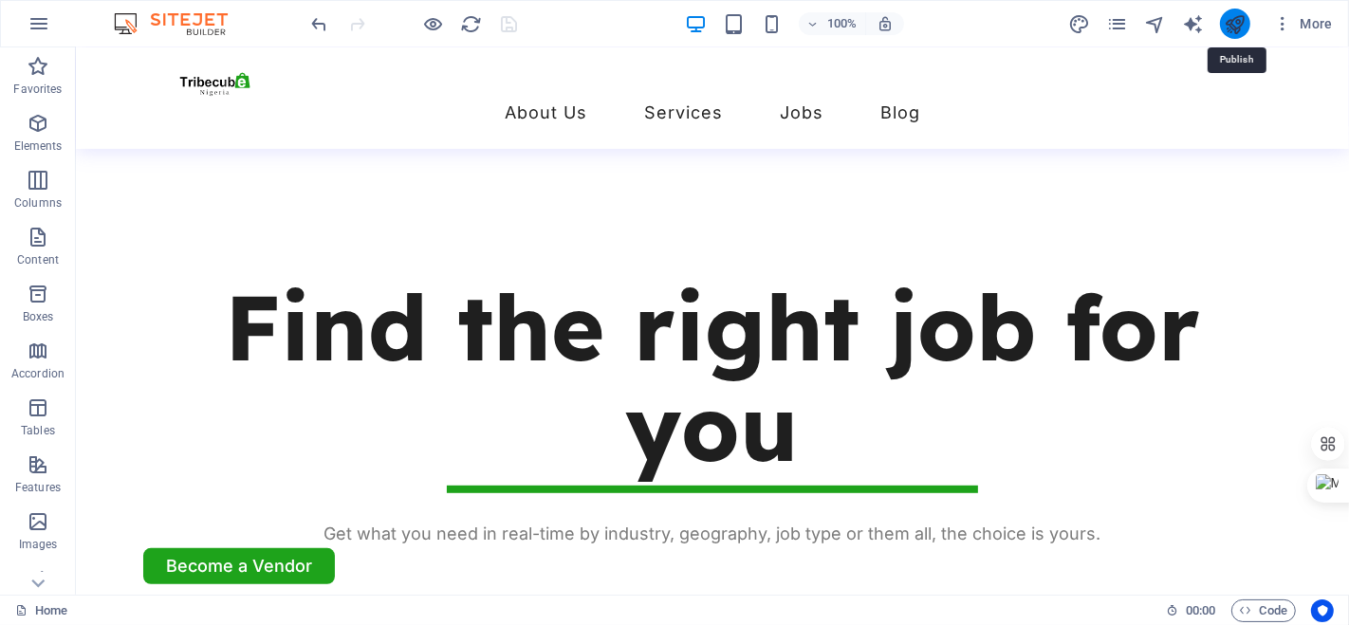
click at [1235, 20] on icon "publish" at bounding box center [1234, 24] width 22 height 22
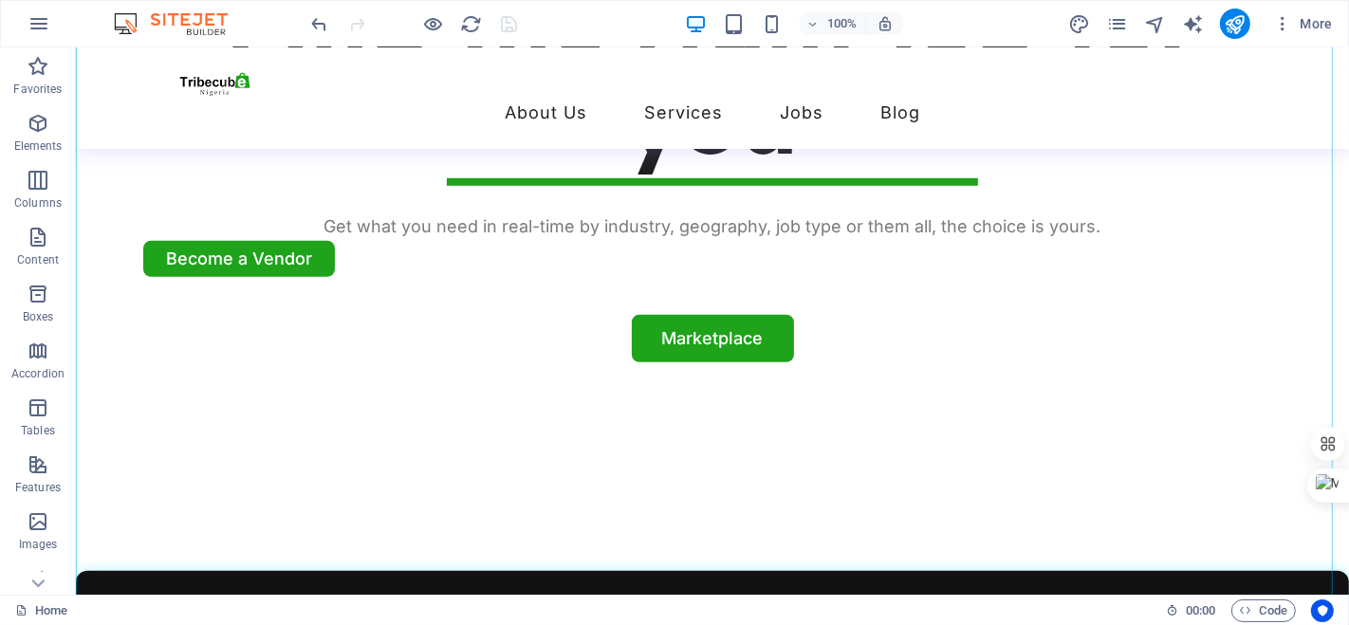
scroll to position [1109, 0]
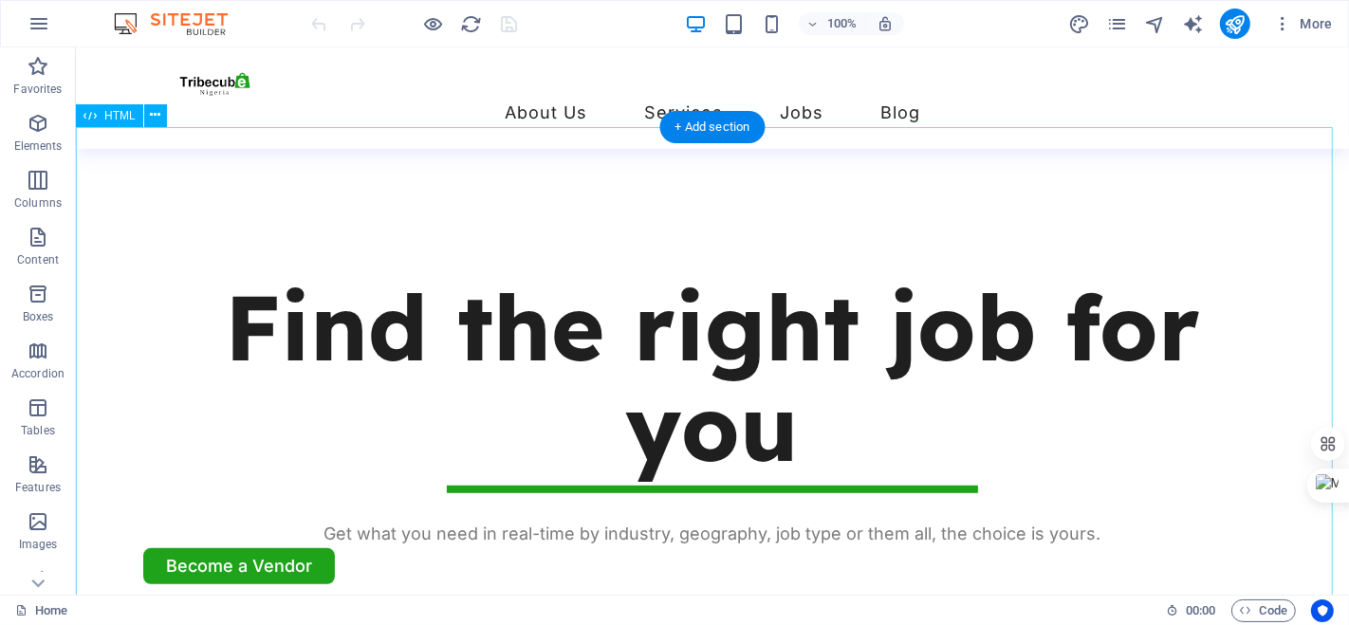
scroll to position [772, 0]
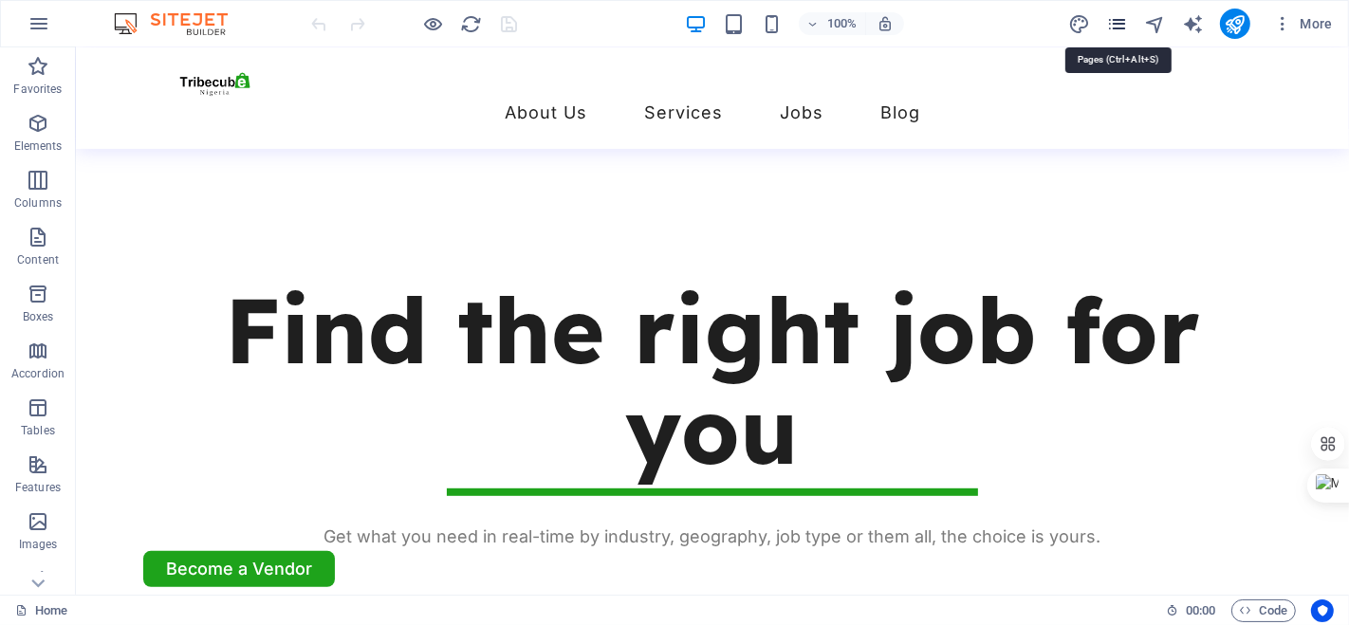
click at [1121, 21] on icon "pages" at bounding box center [1117, 24] width 22 height 22
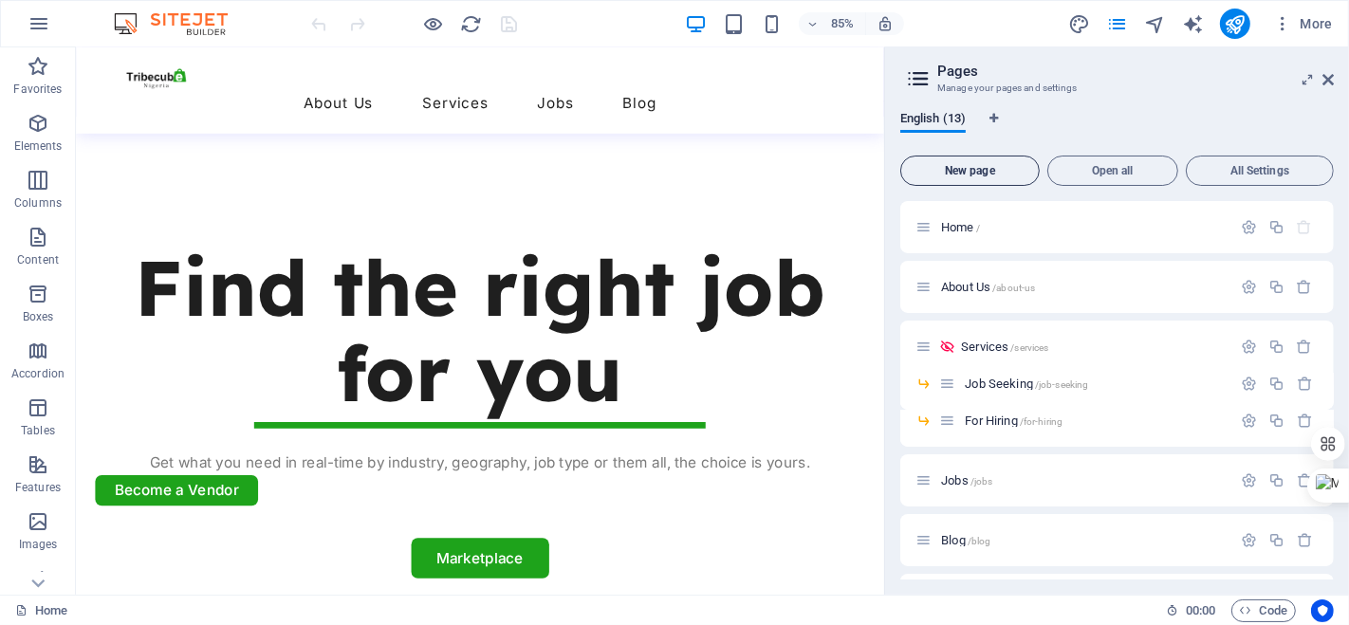
click at [994, 172] on span "New page" at bounding box center [970, 170] width 122 height 11
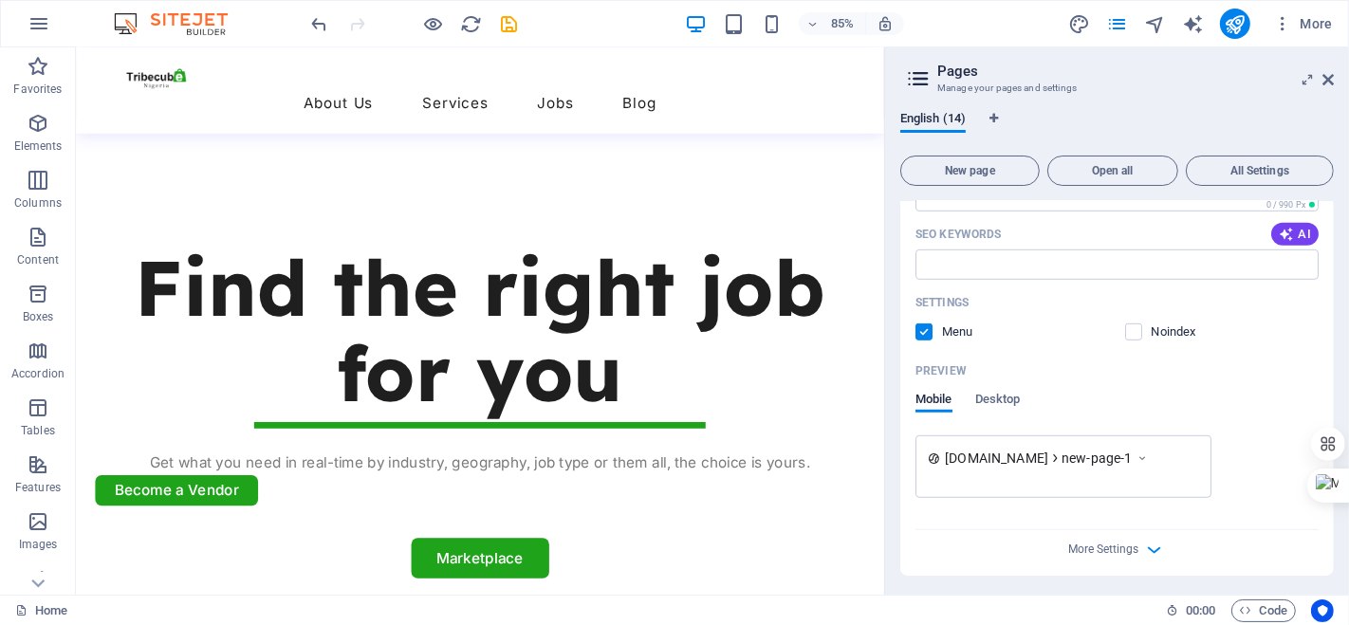
scroll to position [1073, 0]
click at [1098, 455] on span "new-page-1" at bounding box center [1096, 455] width 70 height 19
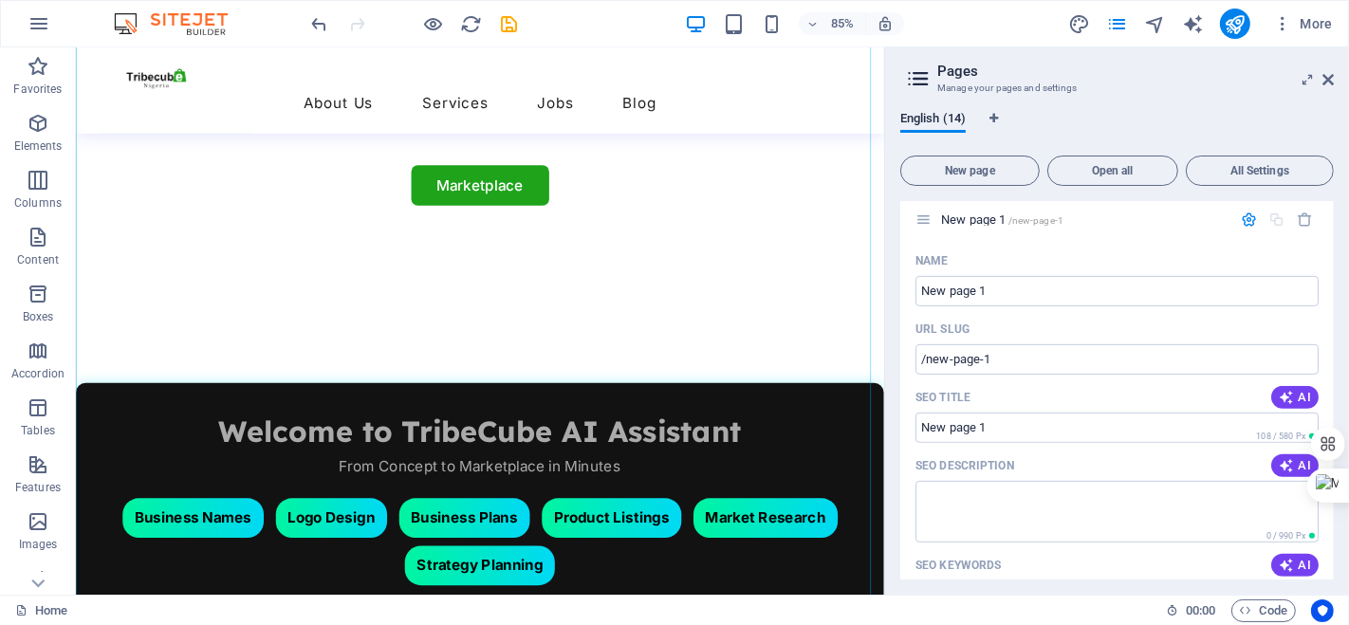
scroll to position [1334, 0]
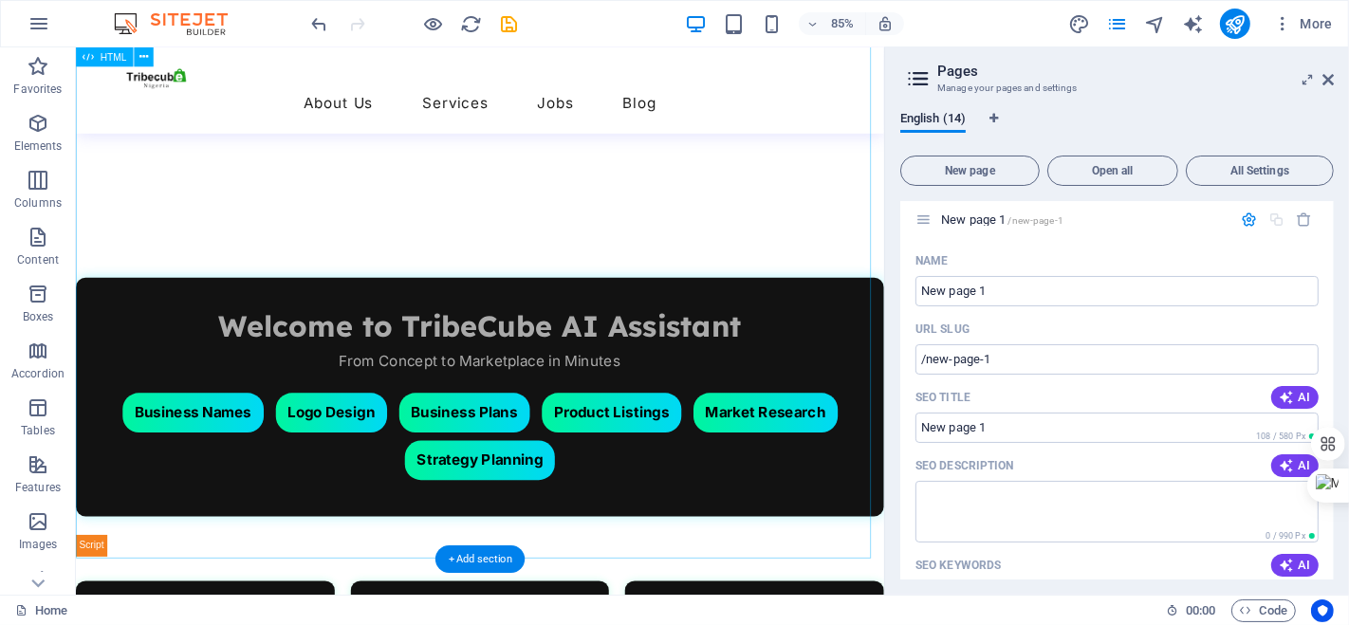
click at [499, 559] on div "+ Add section" at bounding box center [479, 559] width 89 height 28
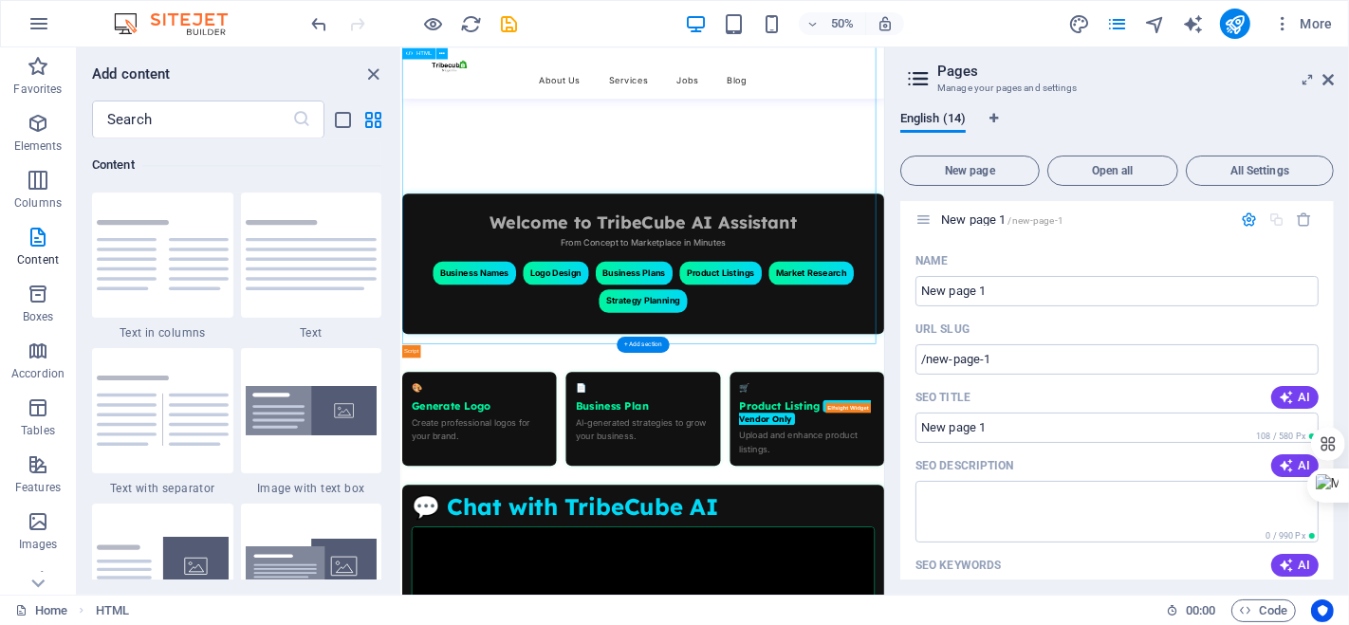
scroll to position [1405, 0]
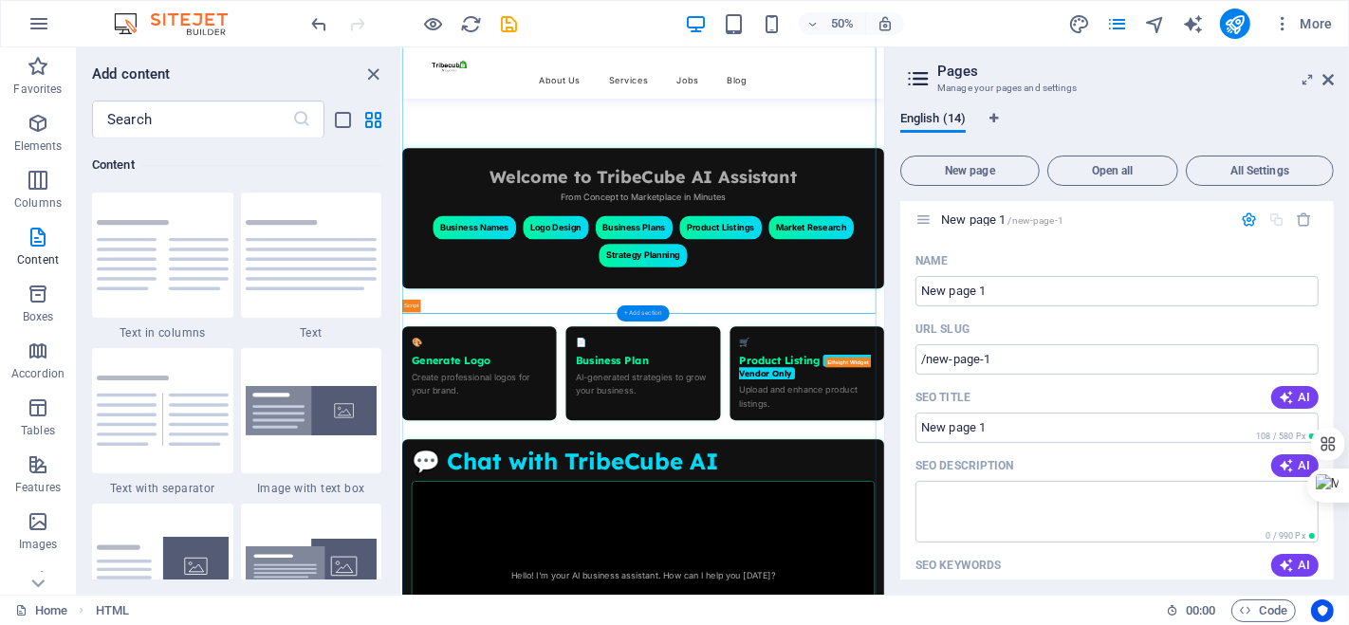
click at [630, 308] on div "+ Add section" at bounding box center [642, 313] width 52 height 16
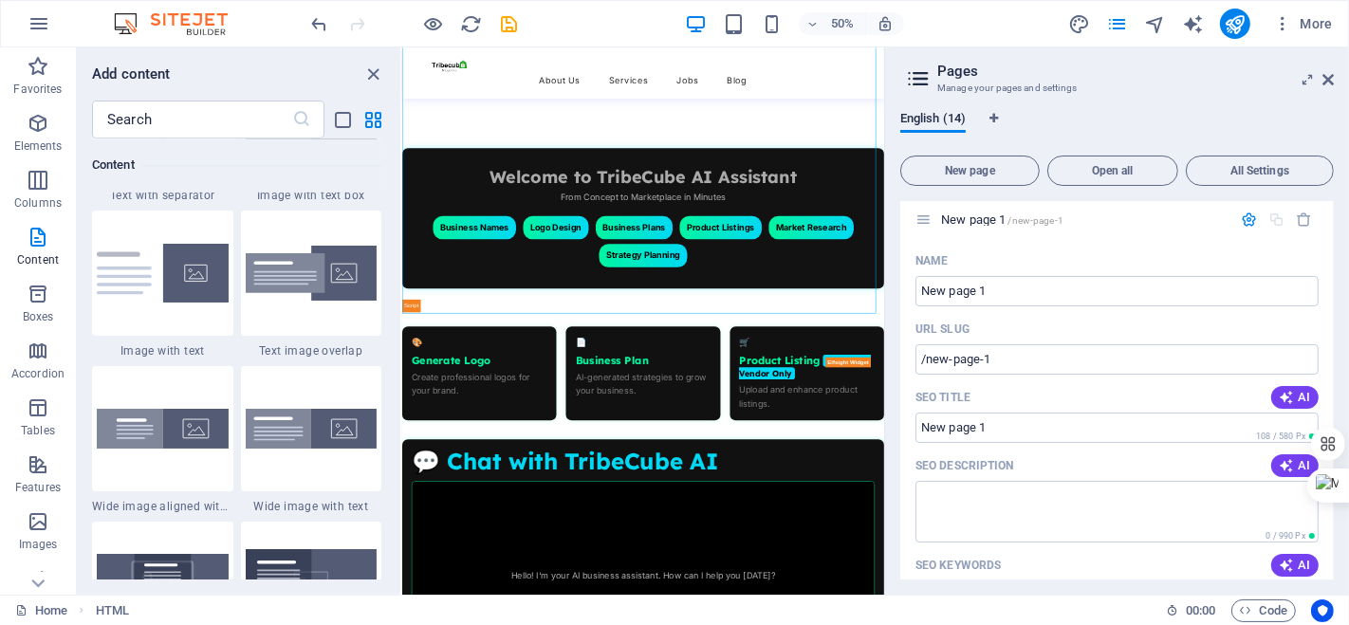
scroll to position [3617, 0]
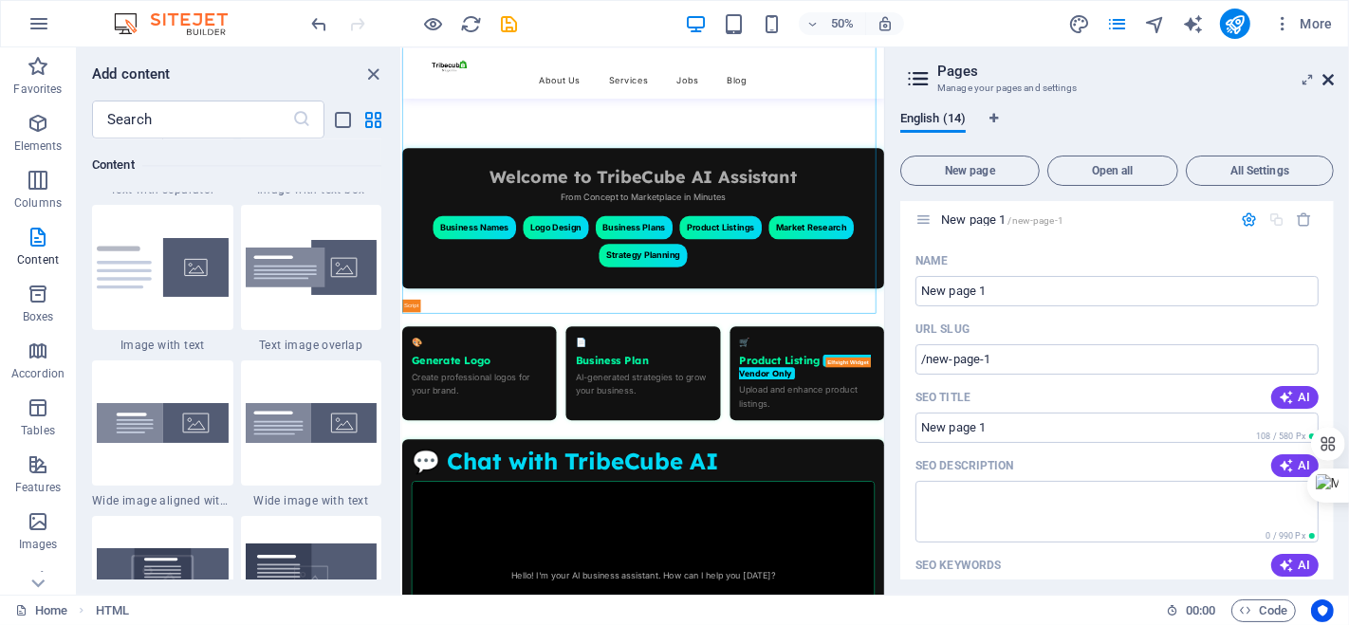
click at [1324, 74] on icon at bounding box center [1327, 79] width 11 height 15
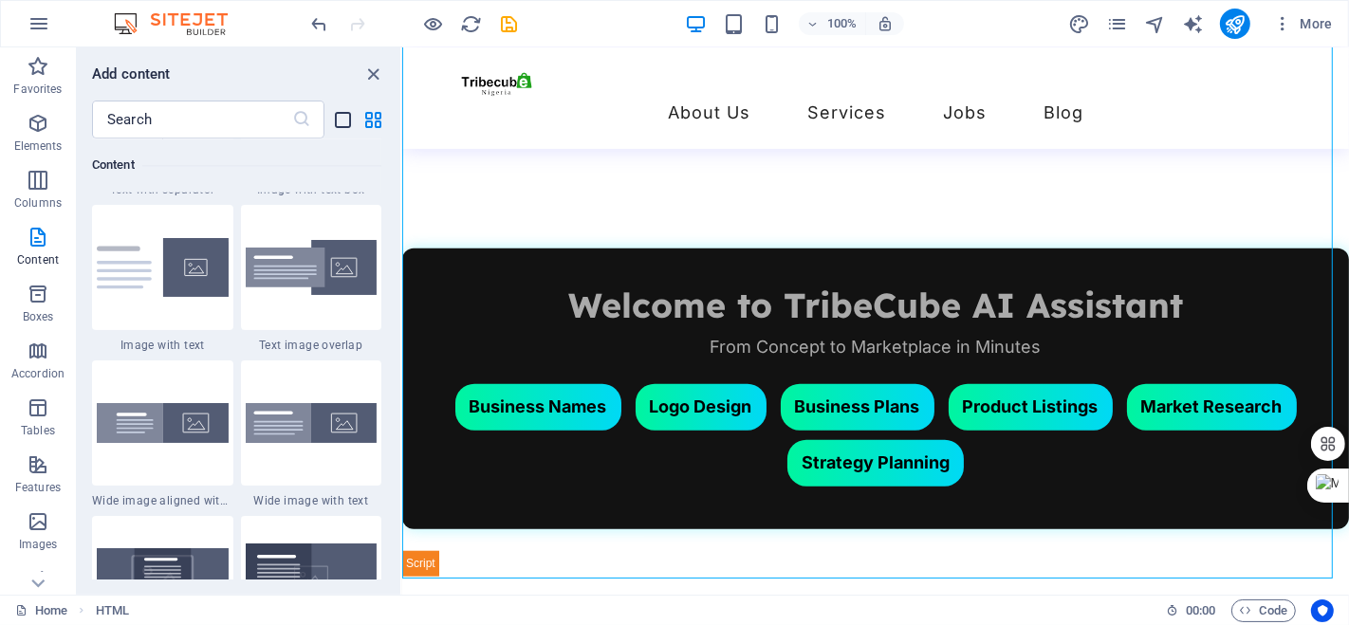
click at [343, 115] on icon "list-view" at bounding box center [344, 120] width 22 height 22
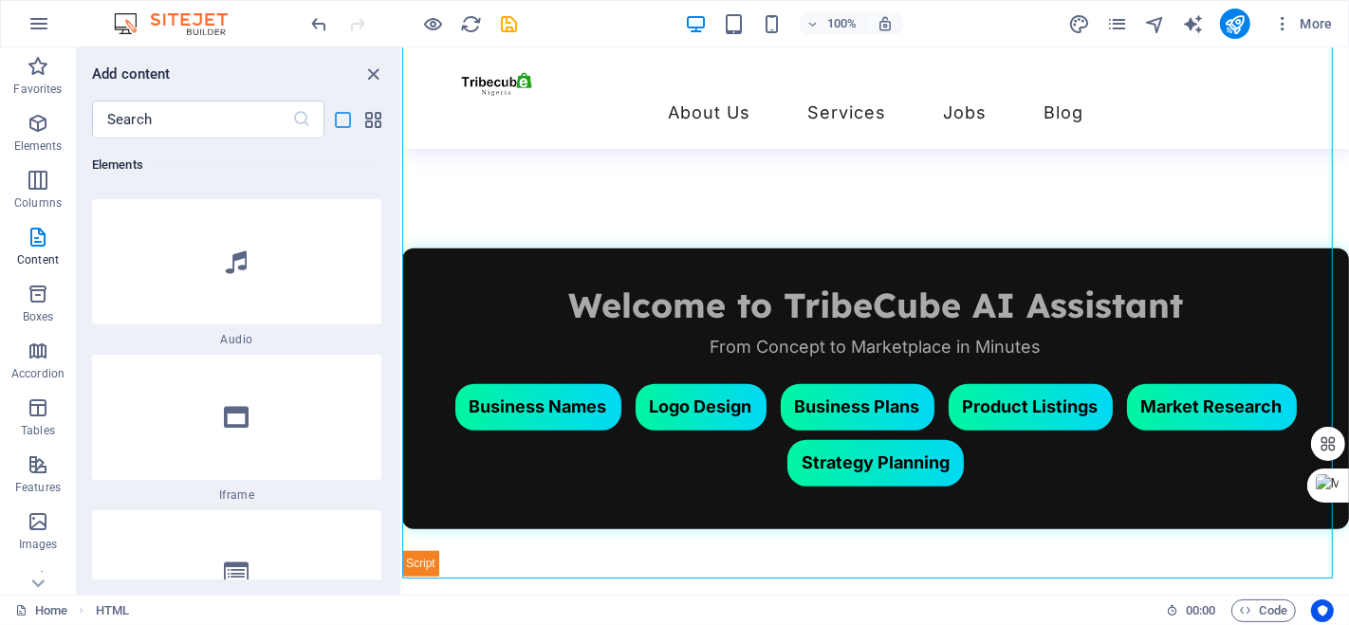
scroll to position [10418, 0]
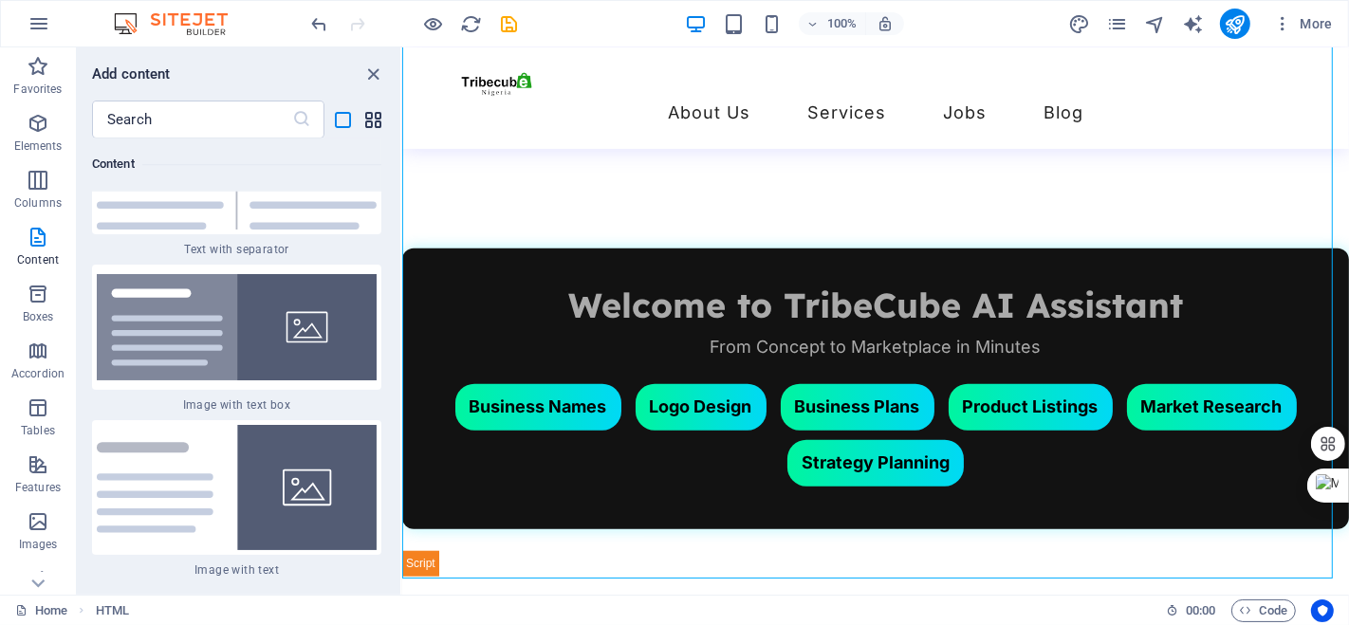
click at [368, 112] on icon "grid-view" at bounding box center [374, 120] width 22 height 22
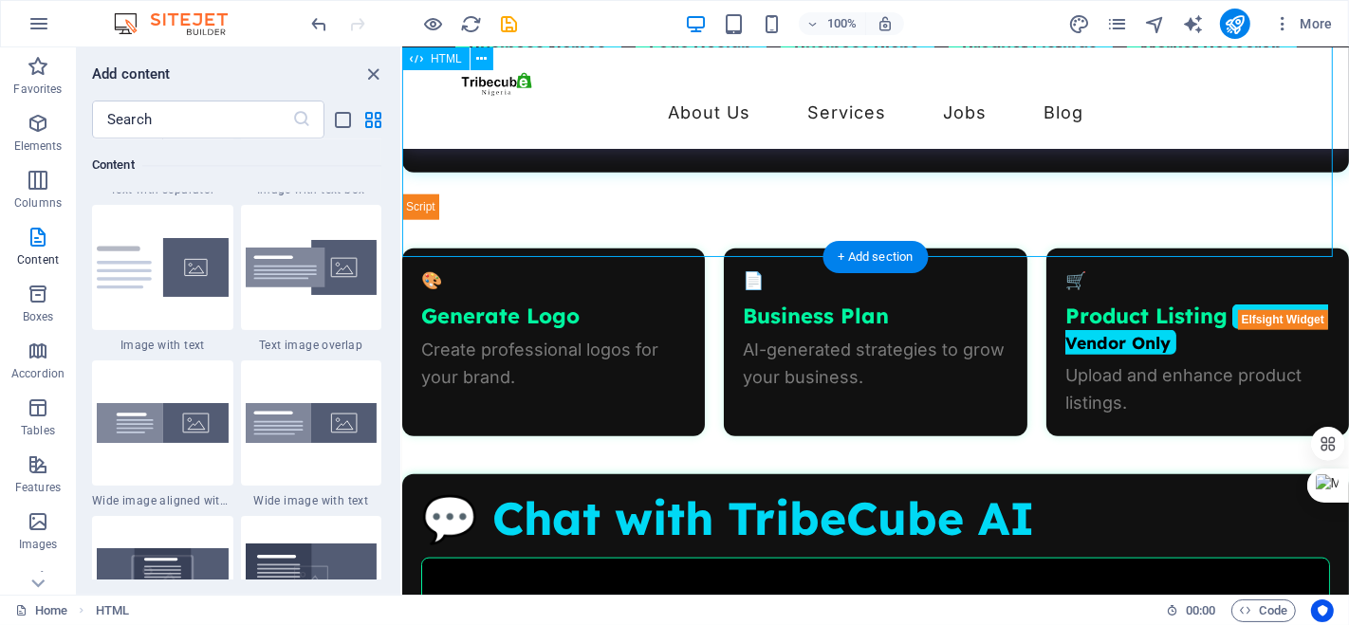
scroll to position [1773, 0]
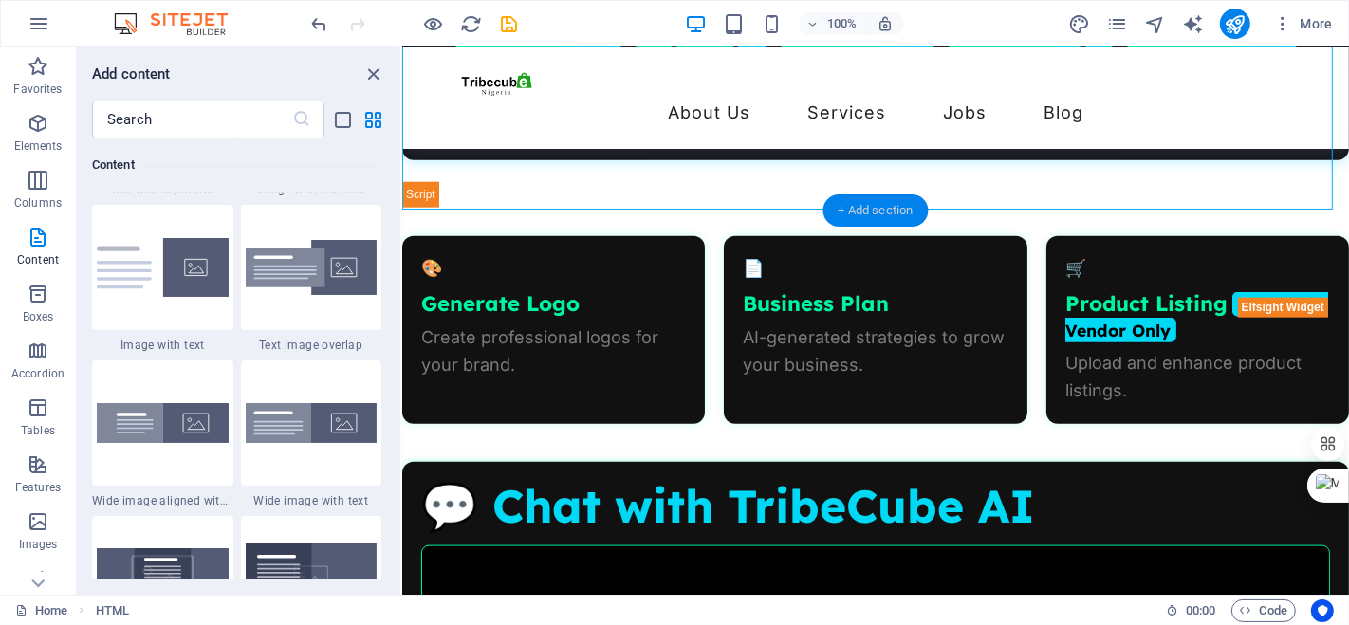
click at [845, 211] on div "+ Add section" at bounding box center [875, 210] width 105 height 32
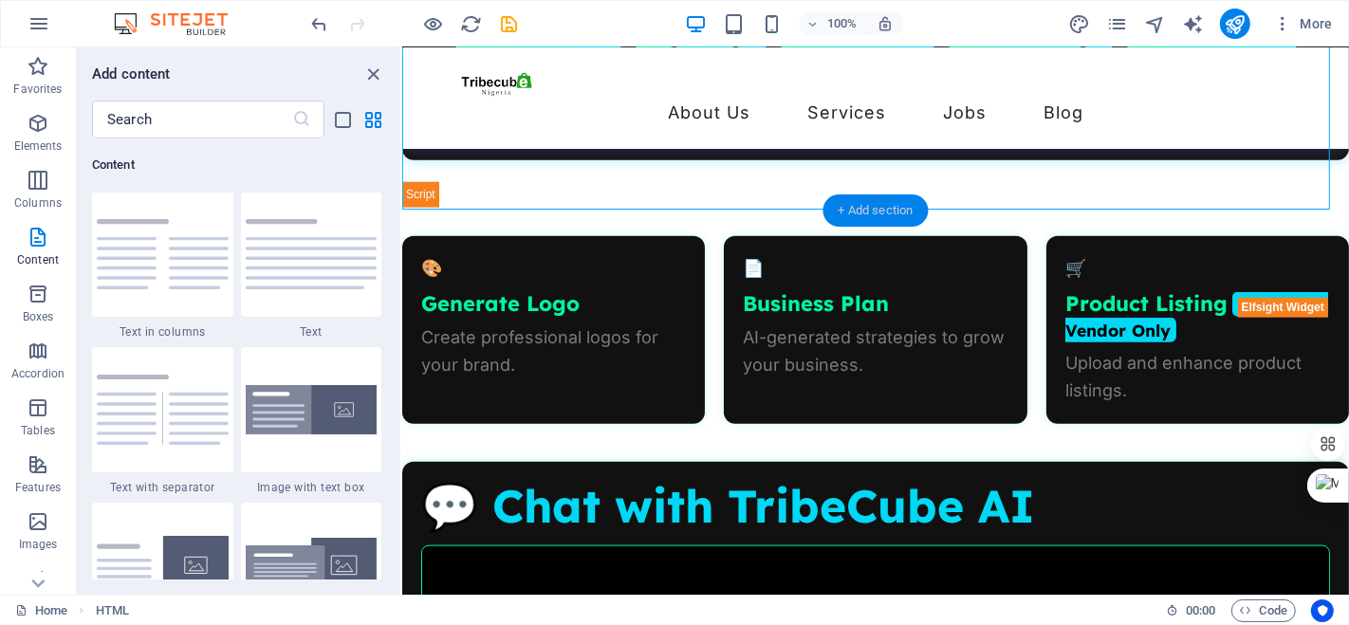
scroll to position [3318, 0]
click at [232, 119] on input "text" at bounding box center [192, 120] width 200 height 38
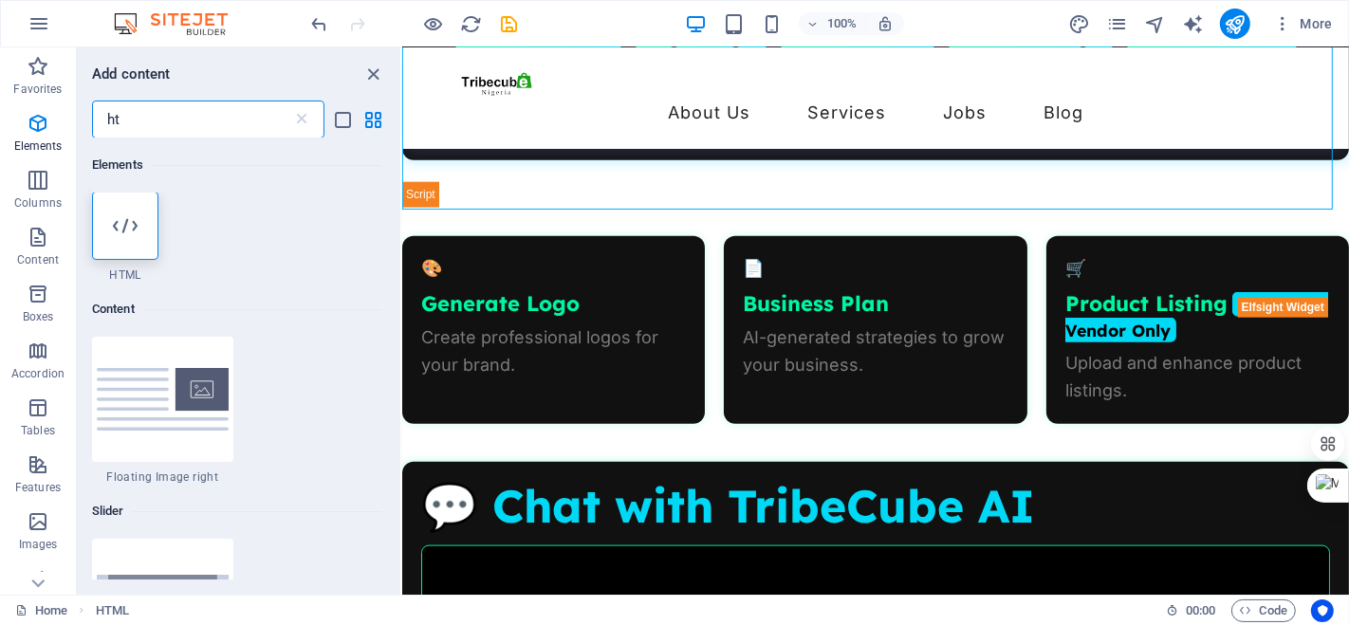
scroll to position [0, 0]
type input "ht"
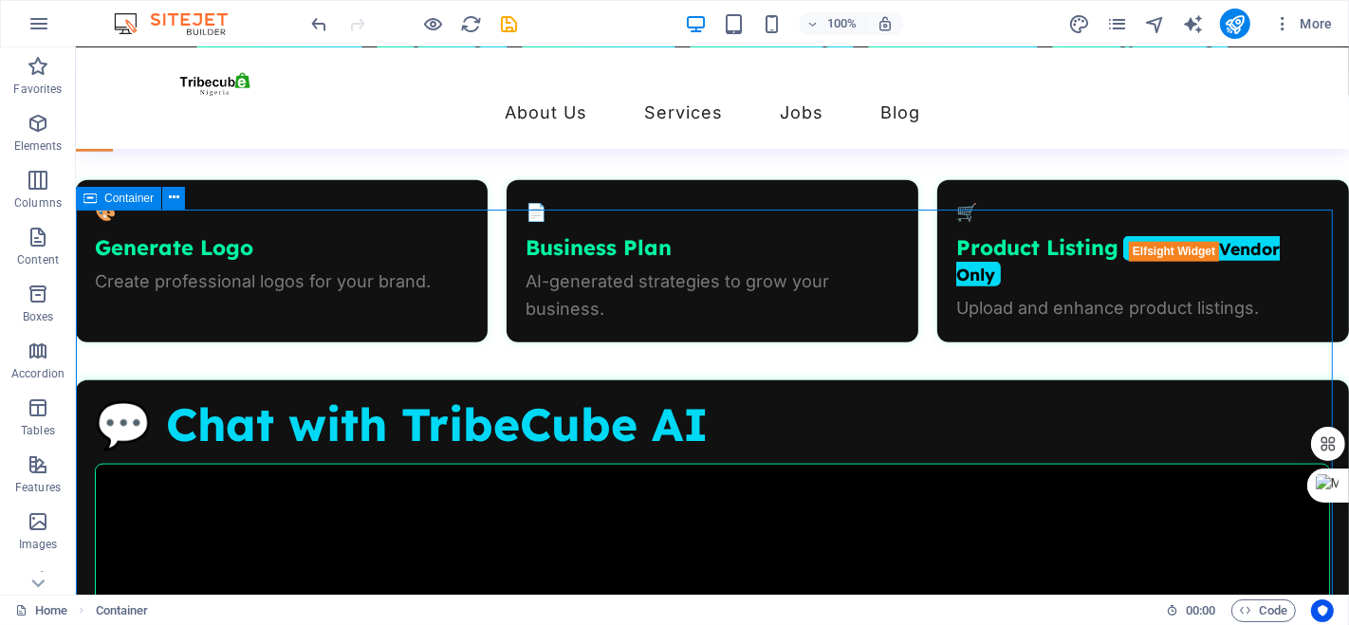
scroll to position [1693, 0]
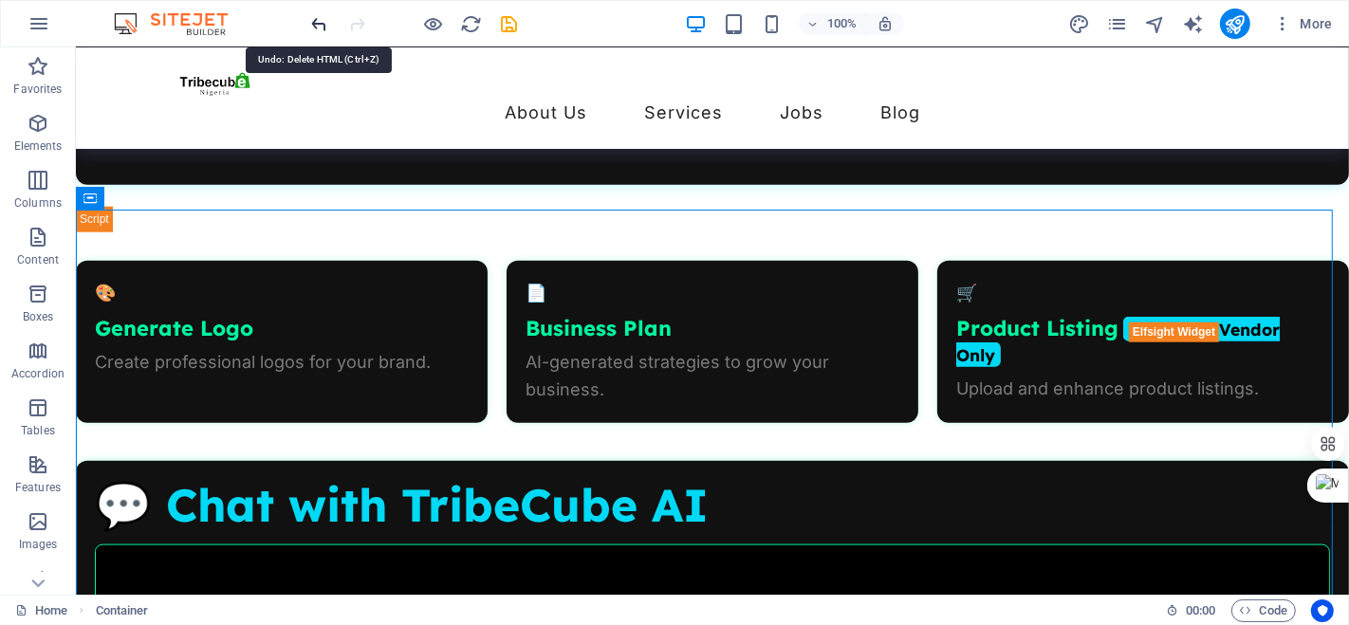
click at [319, 28] on icon "undo" at bounding box center [320, 24] width 22 height 22
click at [352, 23] on icon "redo" at bounding box center [358, 24] width 22 height 22
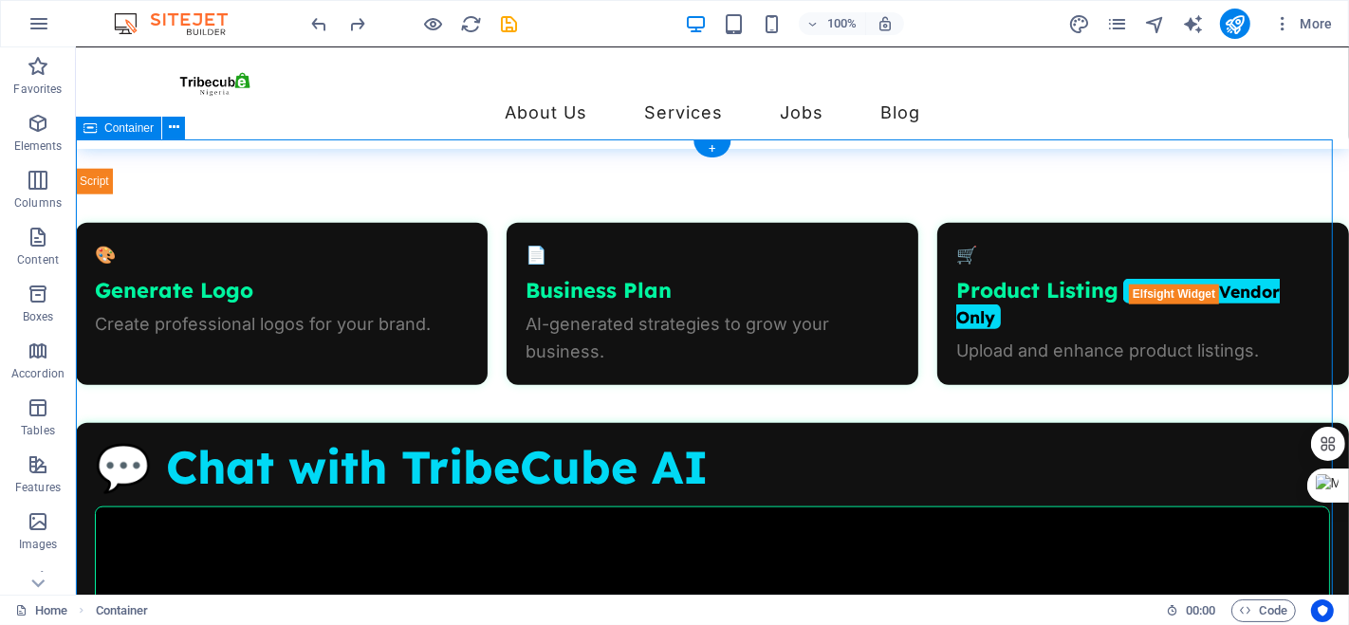
scroll to position [1763, 0]
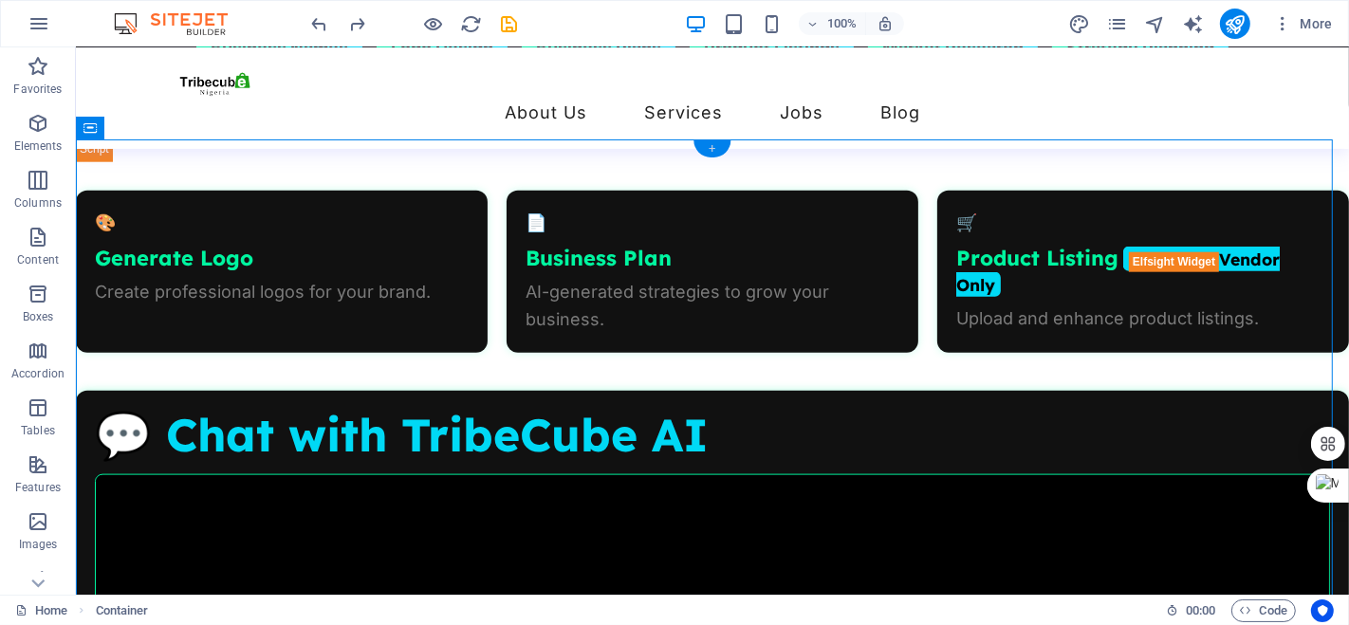
click at [713, 142] on div "+" at bounding box center [711, 148] width 37 height 17
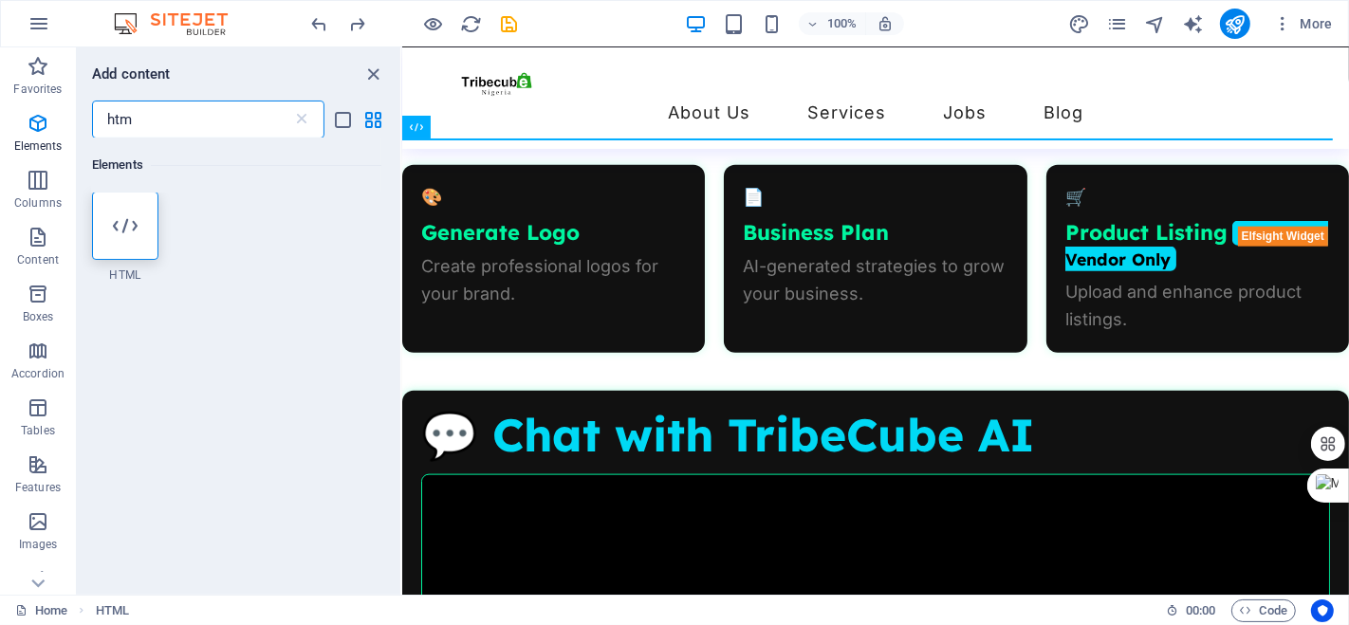
scroll to position [0, 0]
type input "htm"
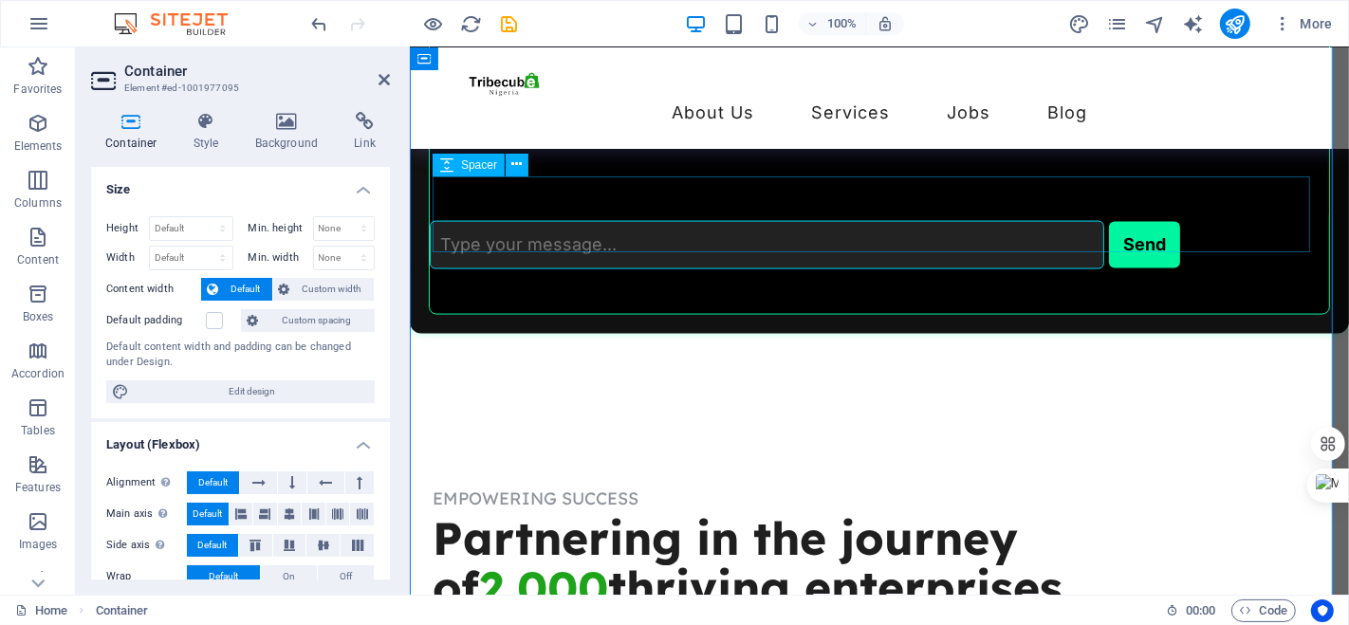
scroll to position [2389, 0]
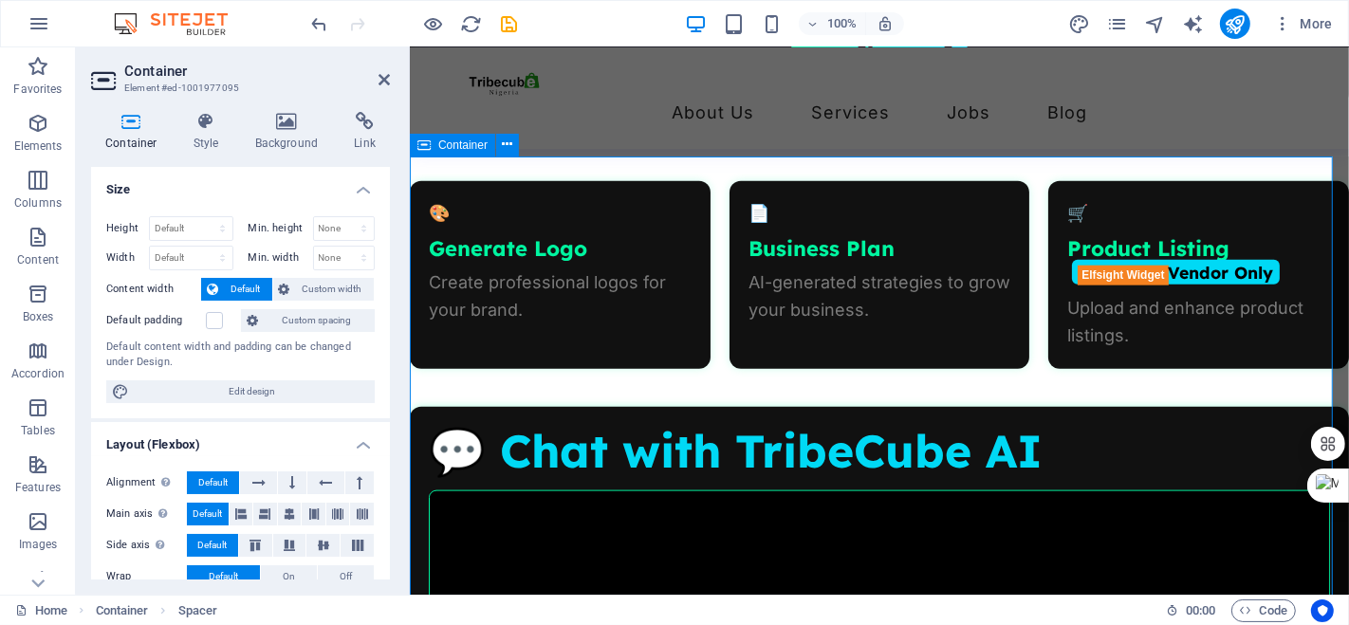
scroll to position [1827, 0]
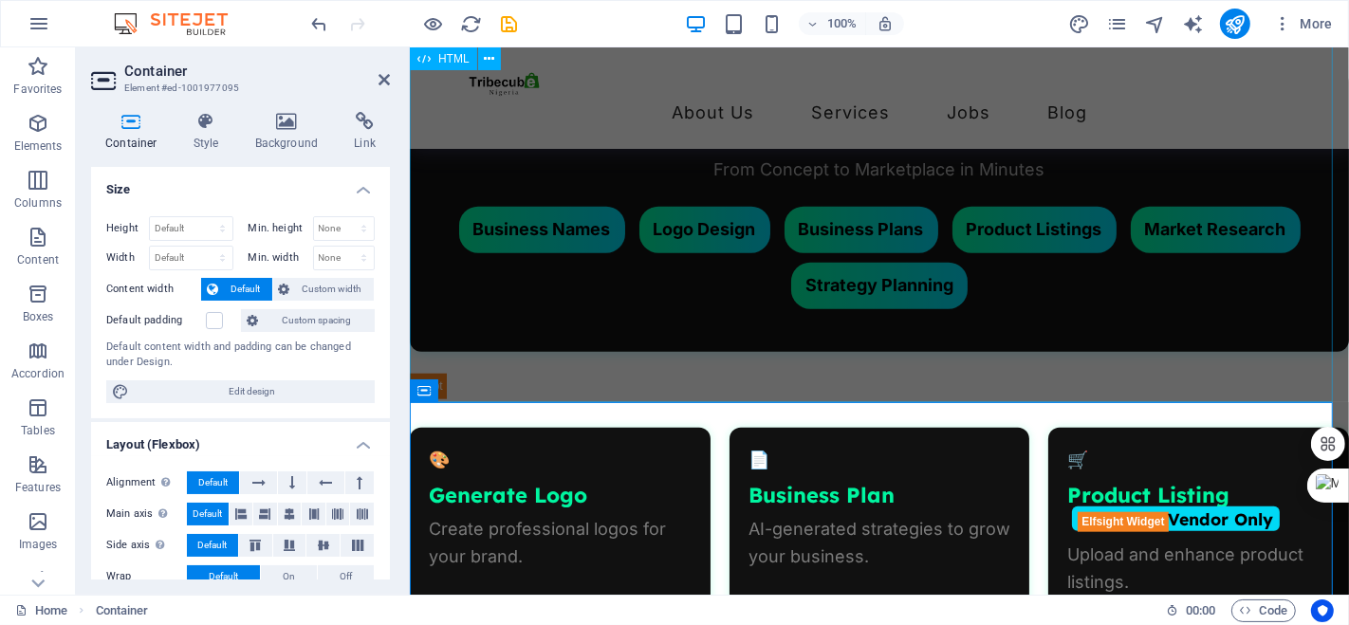
scroll to position [1581, 0]
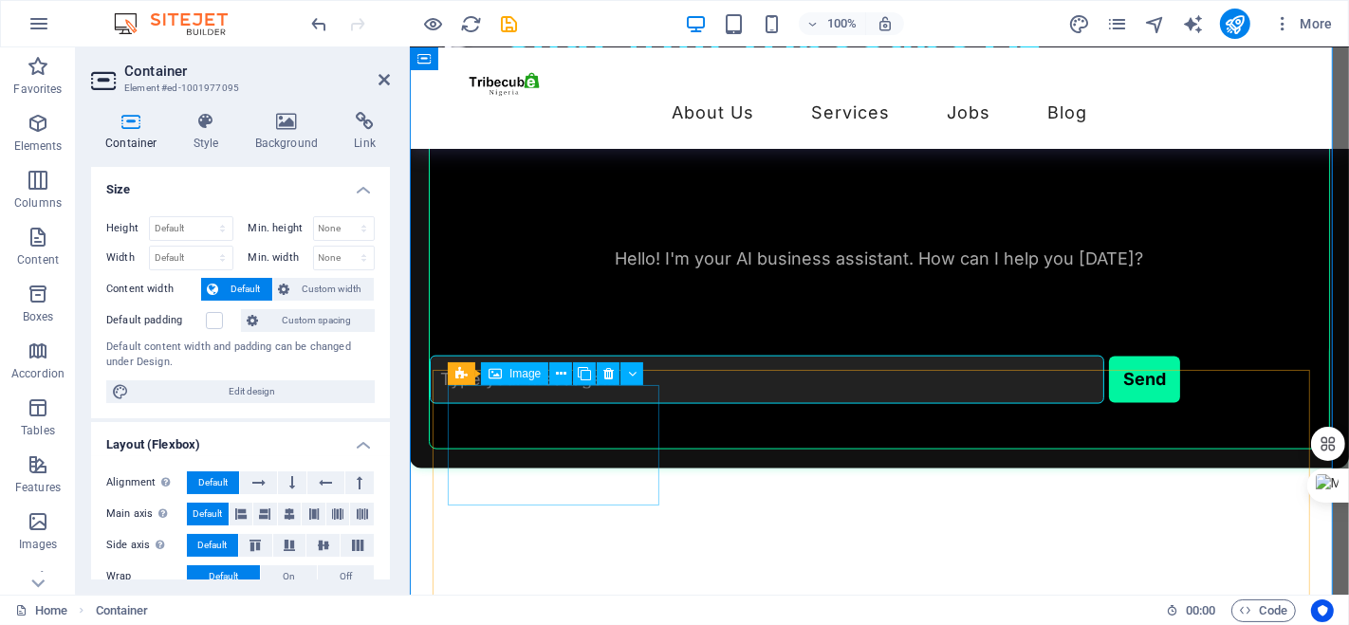
scroll to position [2284, 0]
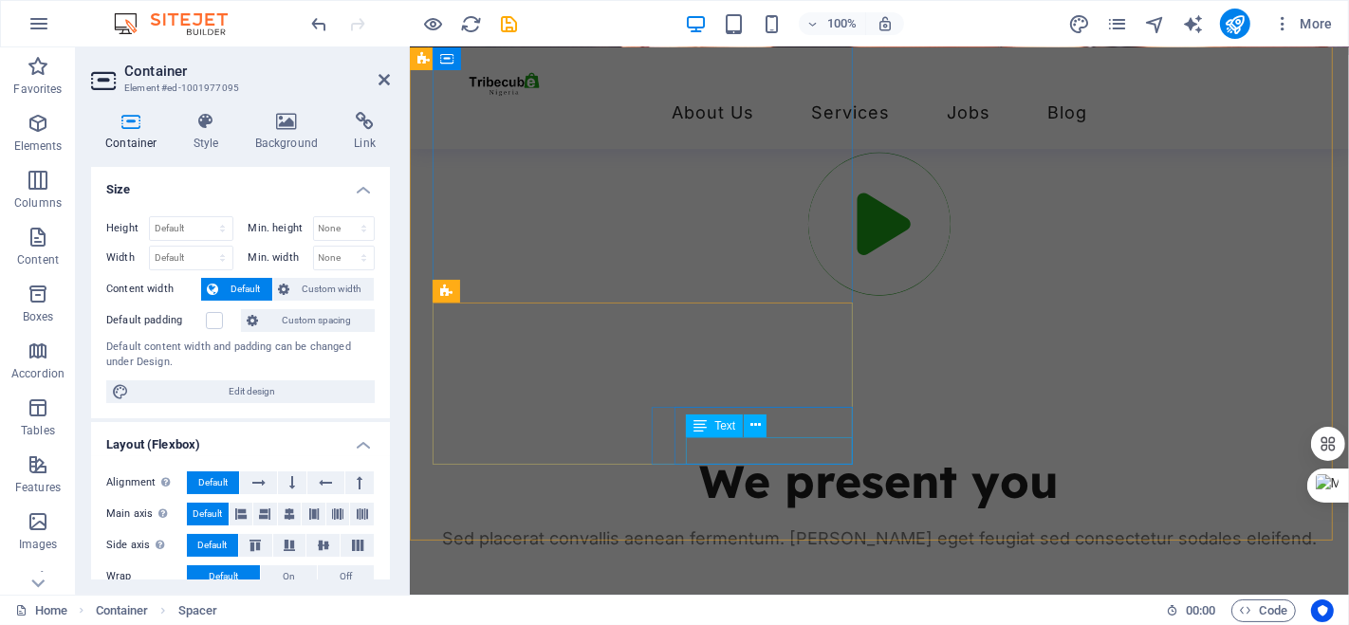
scroll to position [7574, 0]
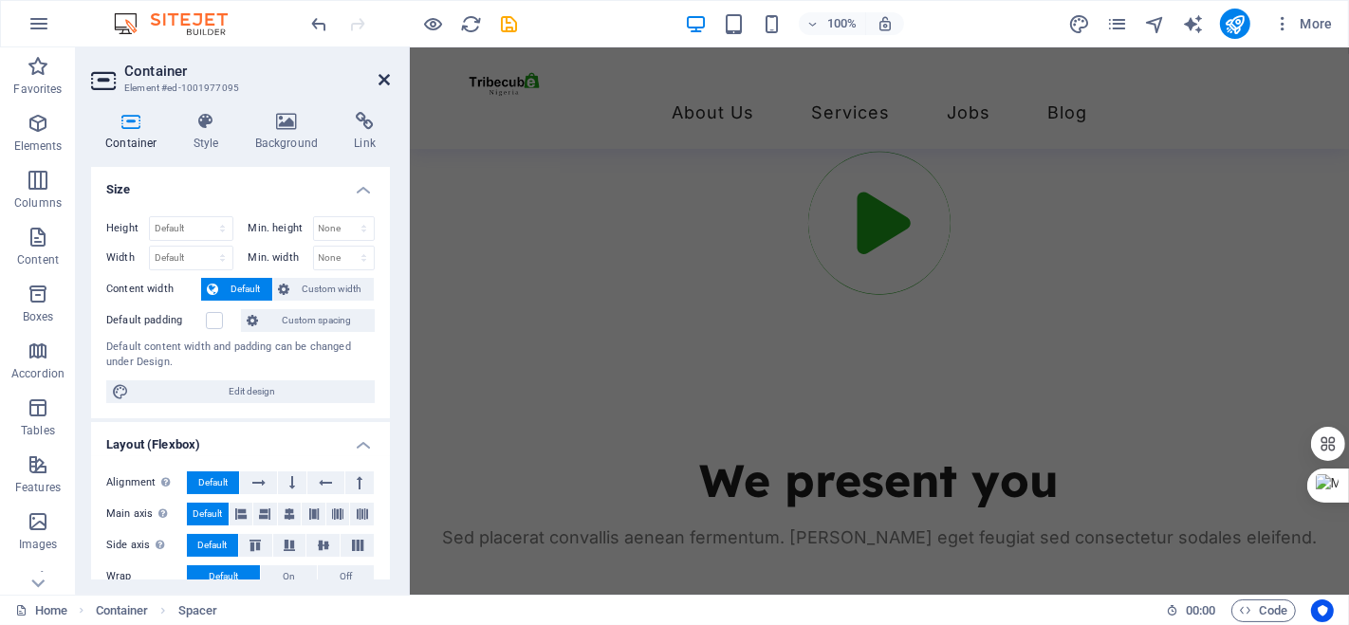
click at [389, 80] on icon at bounding box center [383, 79] width 11 height 15
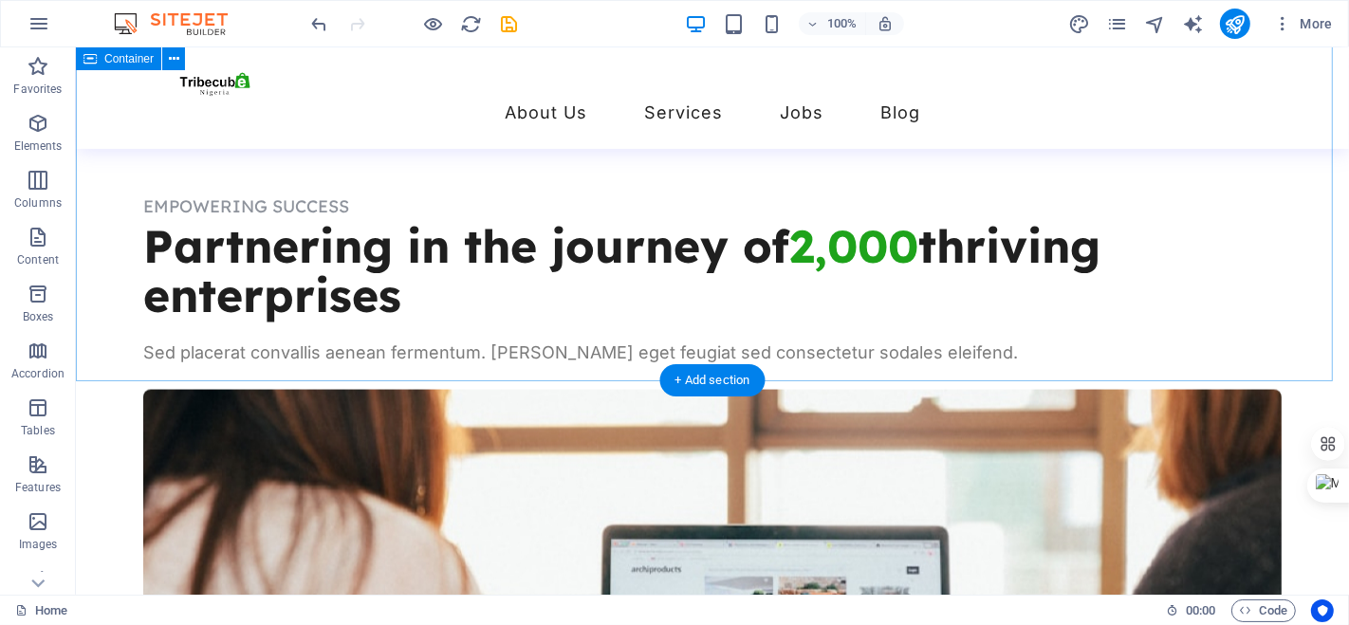
scroll to position [2600, 0]
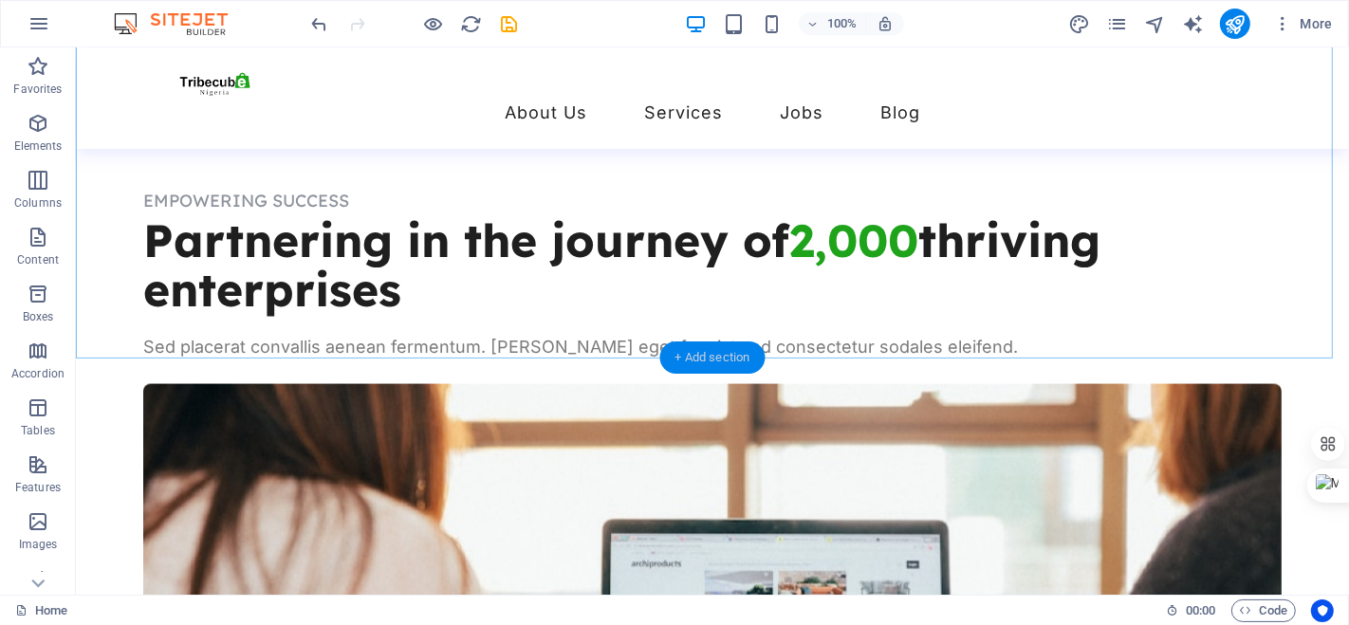
click at [677, 358] on div "+ Add section" at bounding box center [712, 357] width 105 height 32
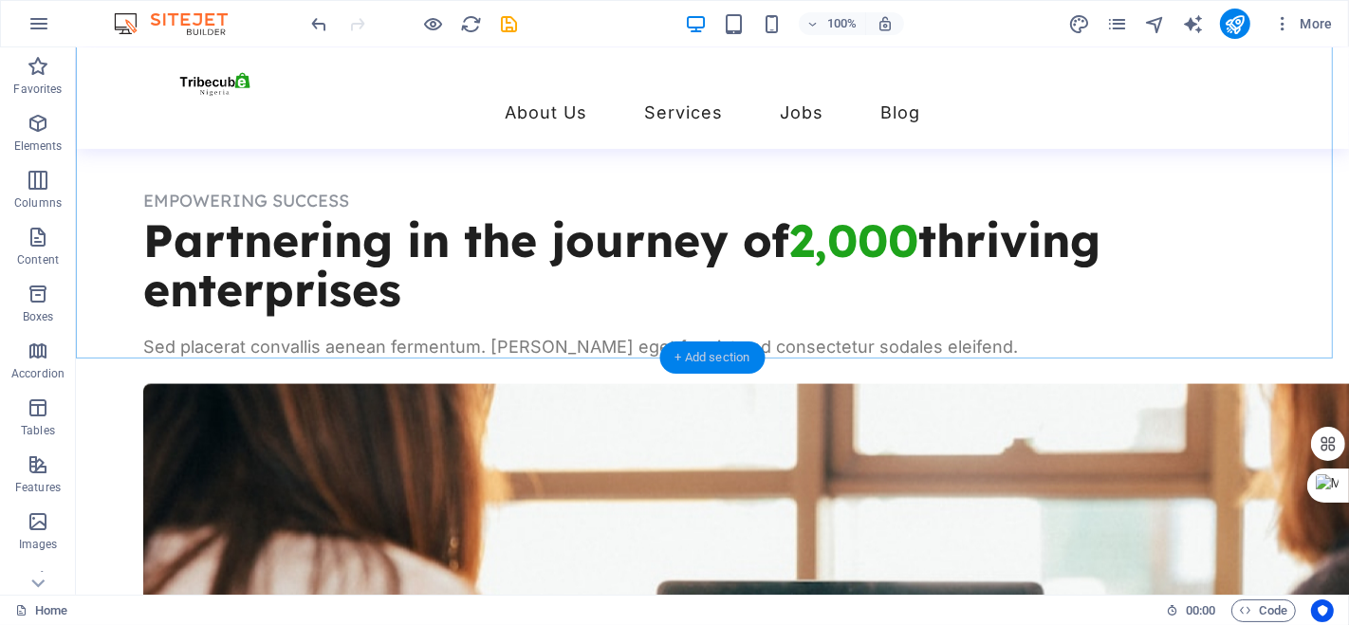
scroll to position [2680, 0]
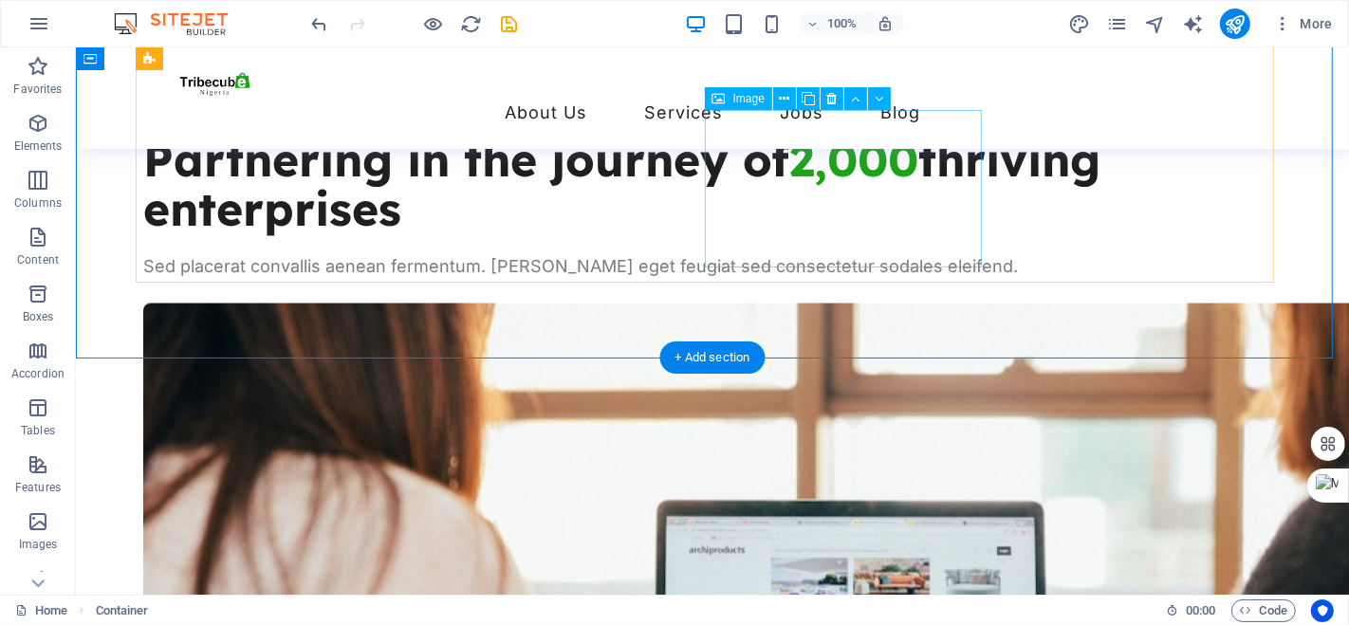
scroll to position [2600, 0]
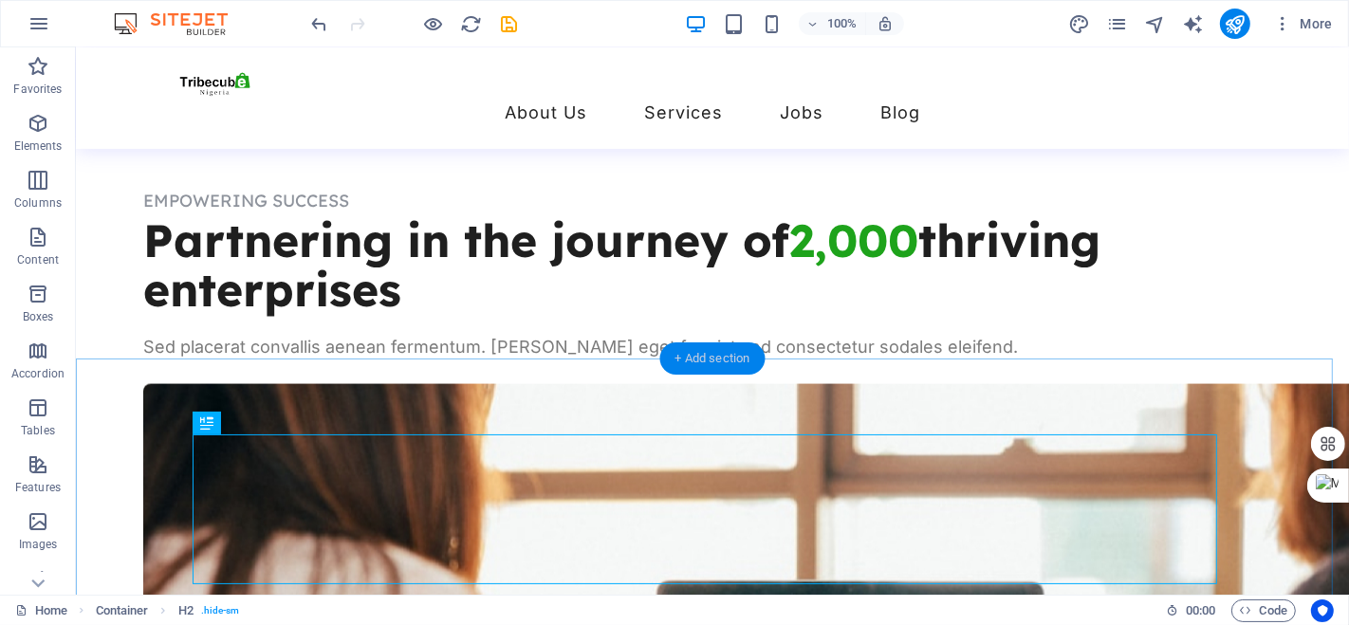
click at [712, 357] on div "+ Add section" at bounding box center [712, 358] width 105 height 32
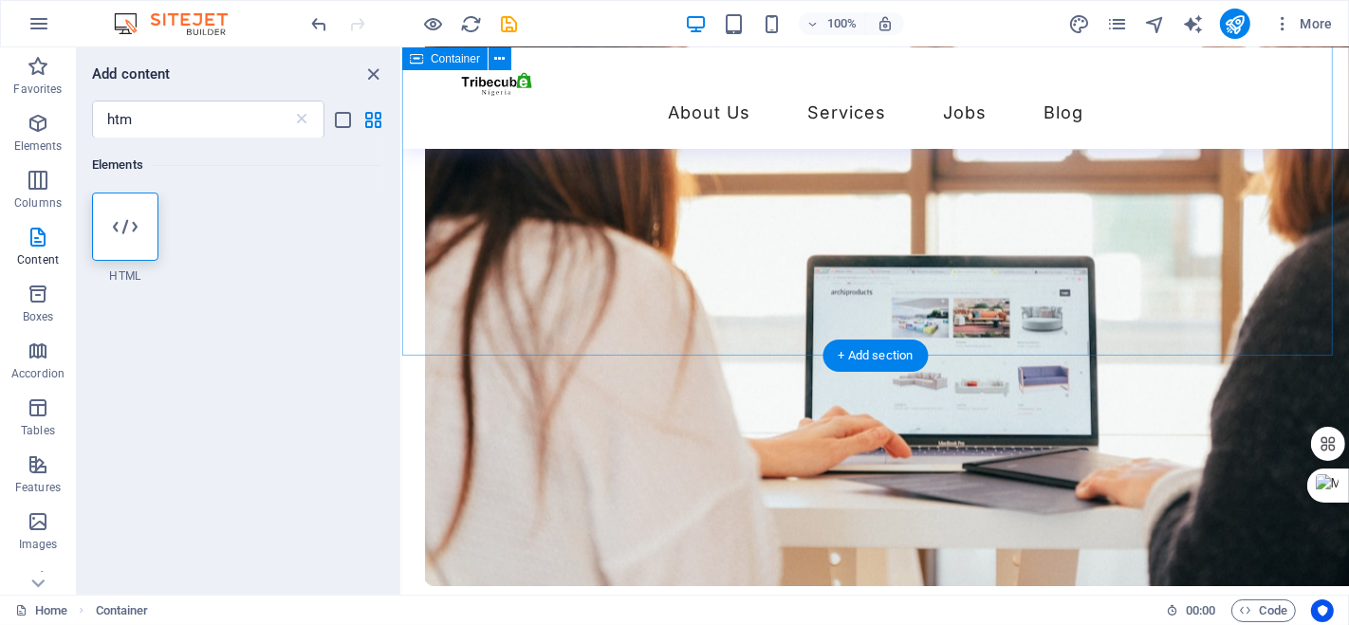
scroll to position [3032, 0]
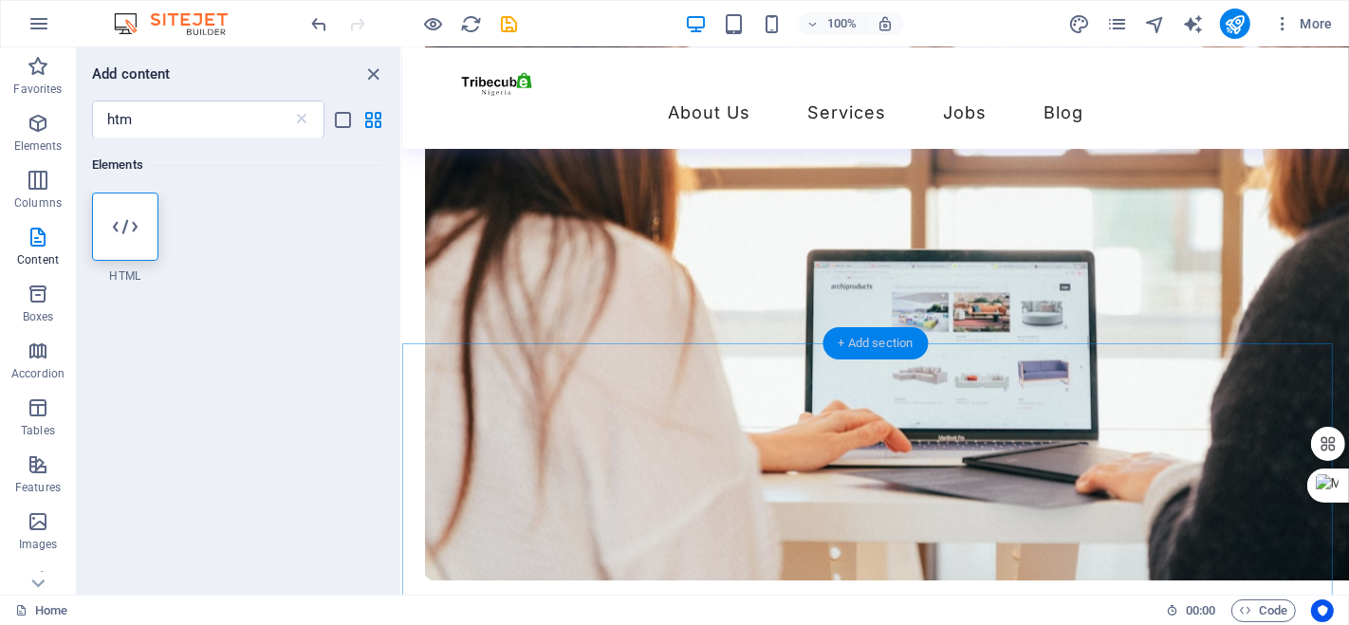
click at [865, 342] on div "+ Add section" at bounding box center [875, 343] width 105 height 32
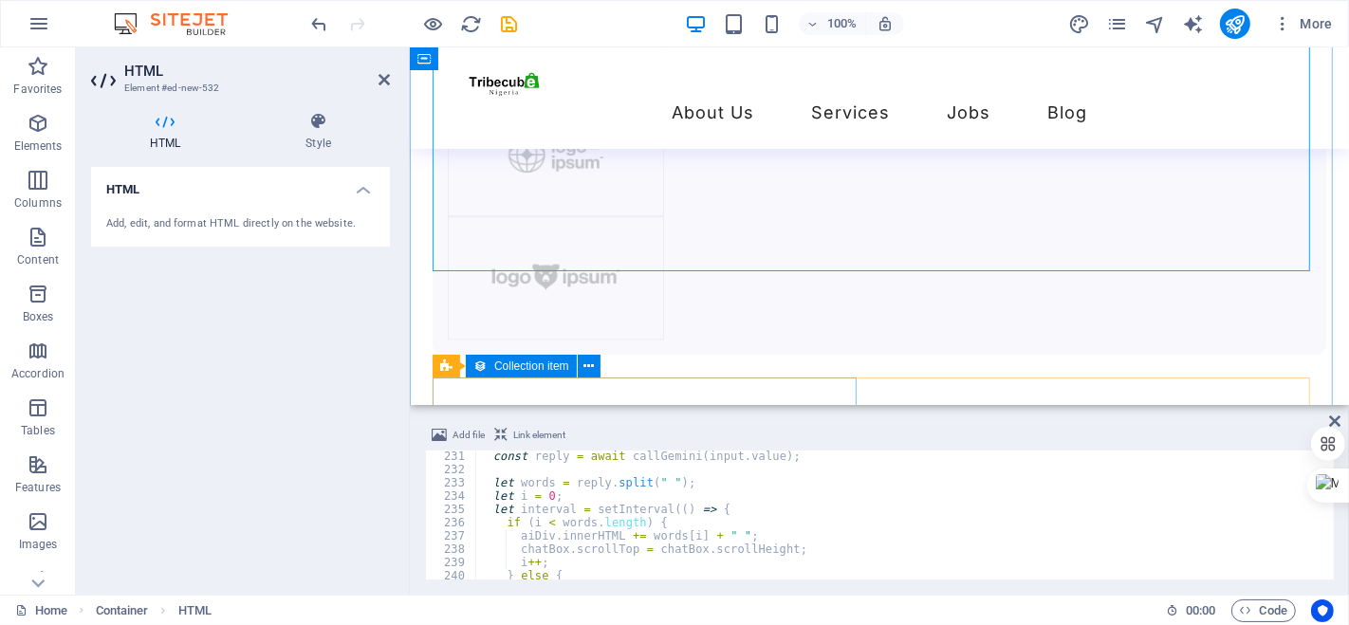
scroll to position [4328, 0]
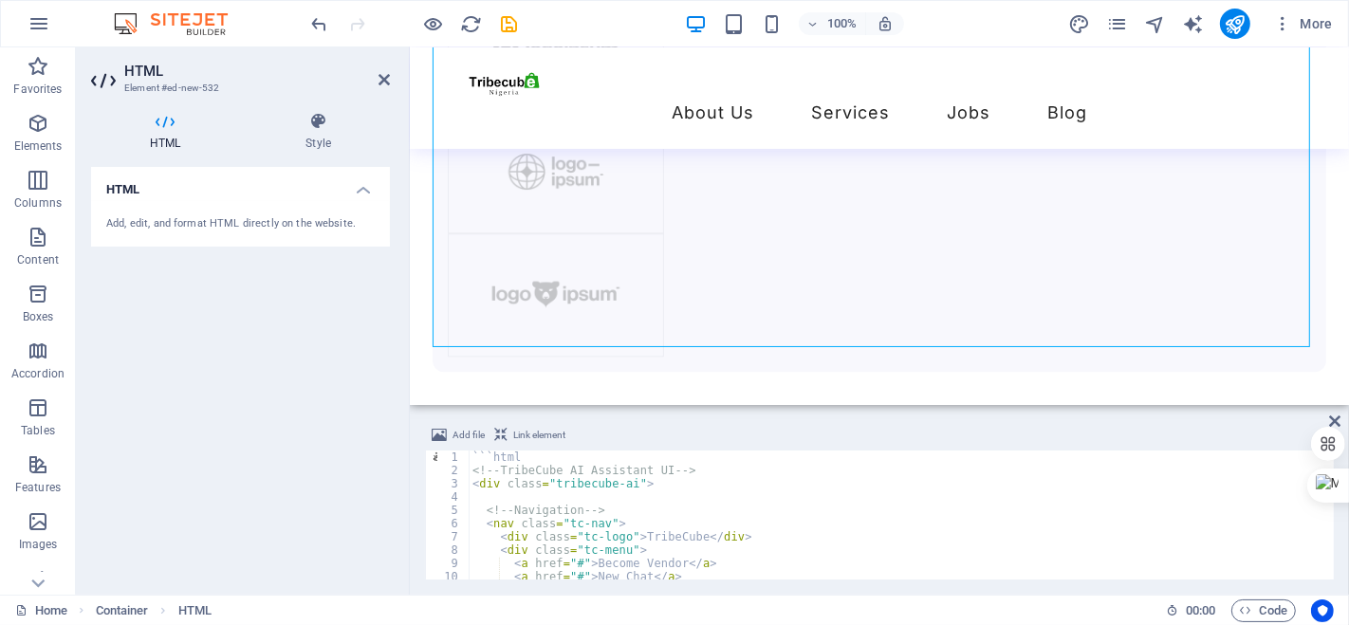
scroll to position [0, 0]
click at [471, 469] on div "```html <!-- TribeCube AI Assistant UI --> < div class = "tribecube-ai" > <!-- …" at bounding box center [916, 526] width 895 height 152
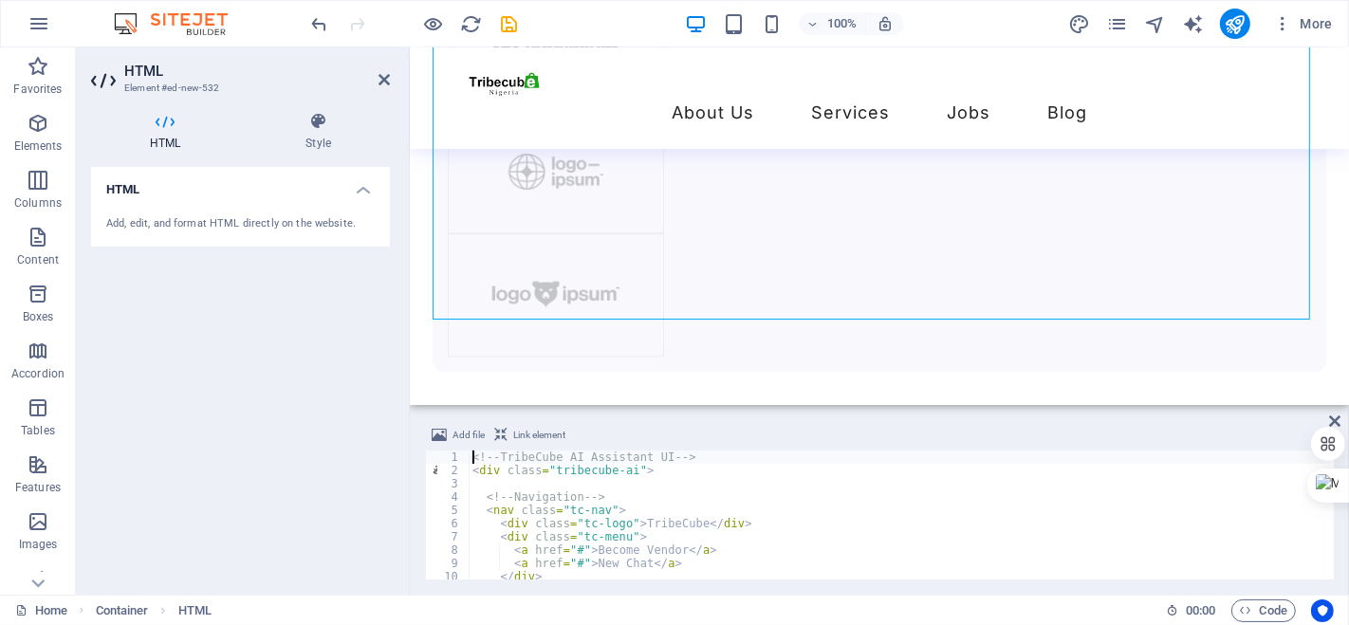
type textarea "<div class="tribecube-ai">"
type textarea "</nav>"
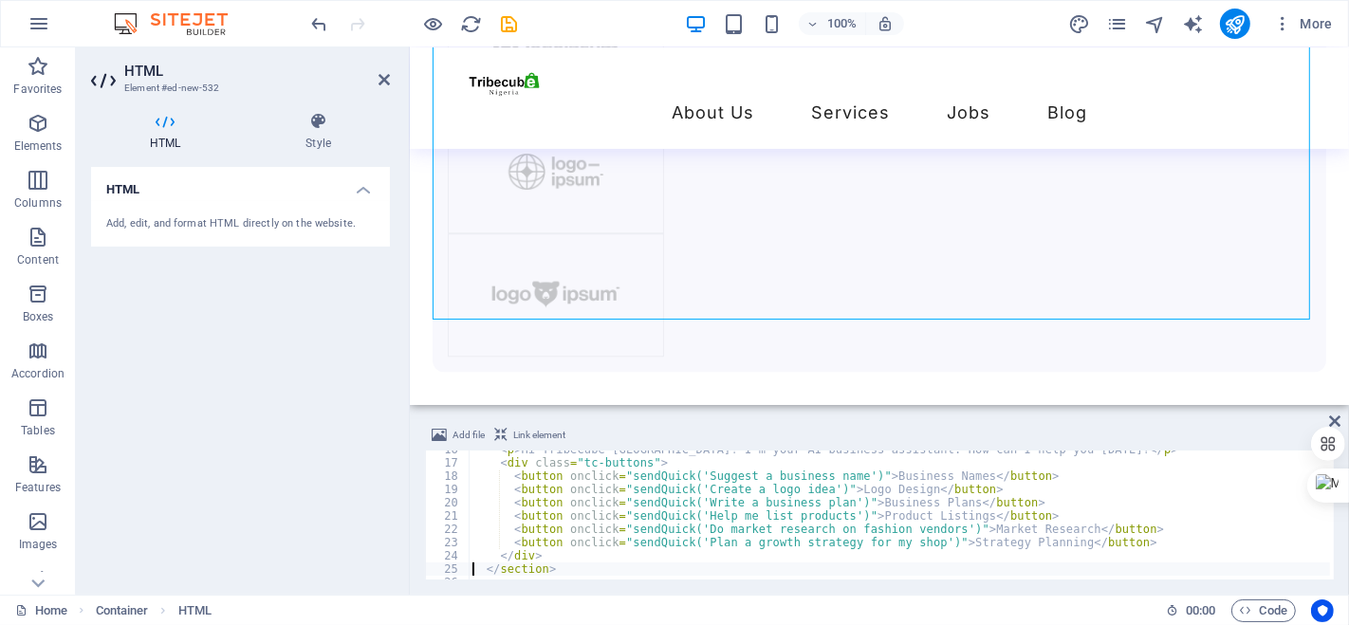
type textarea "</section>"
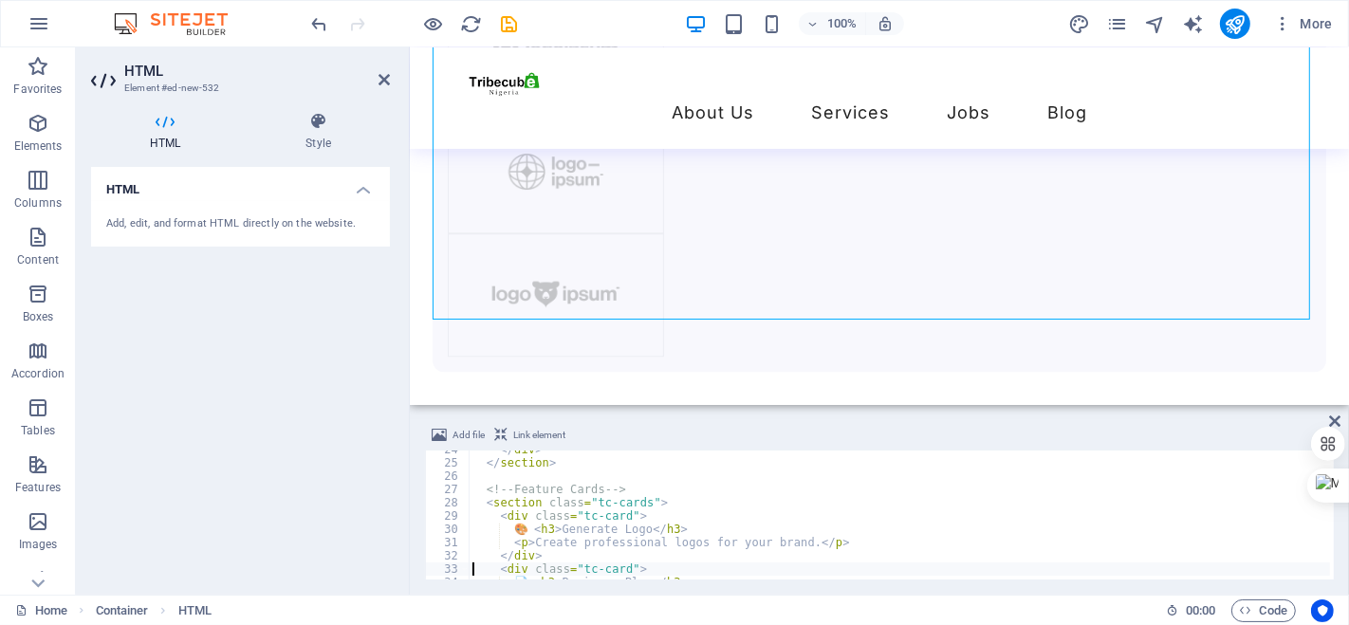
type textarea "</section>"
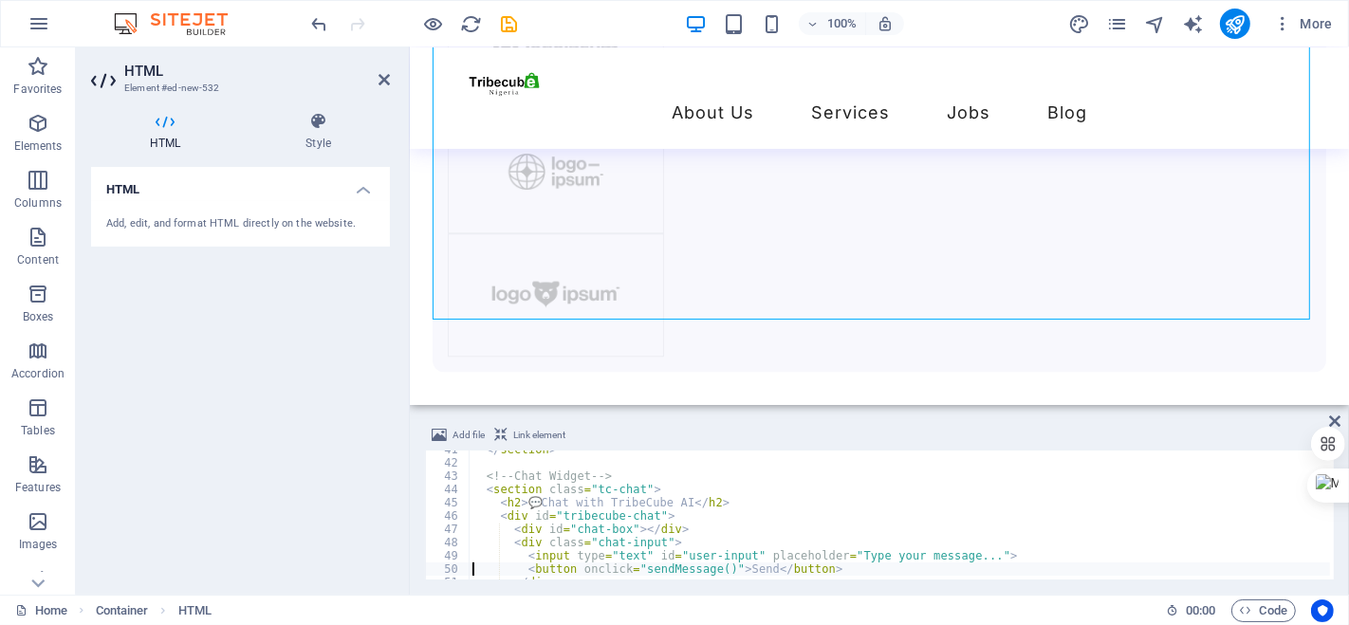
type textarea "</div>"
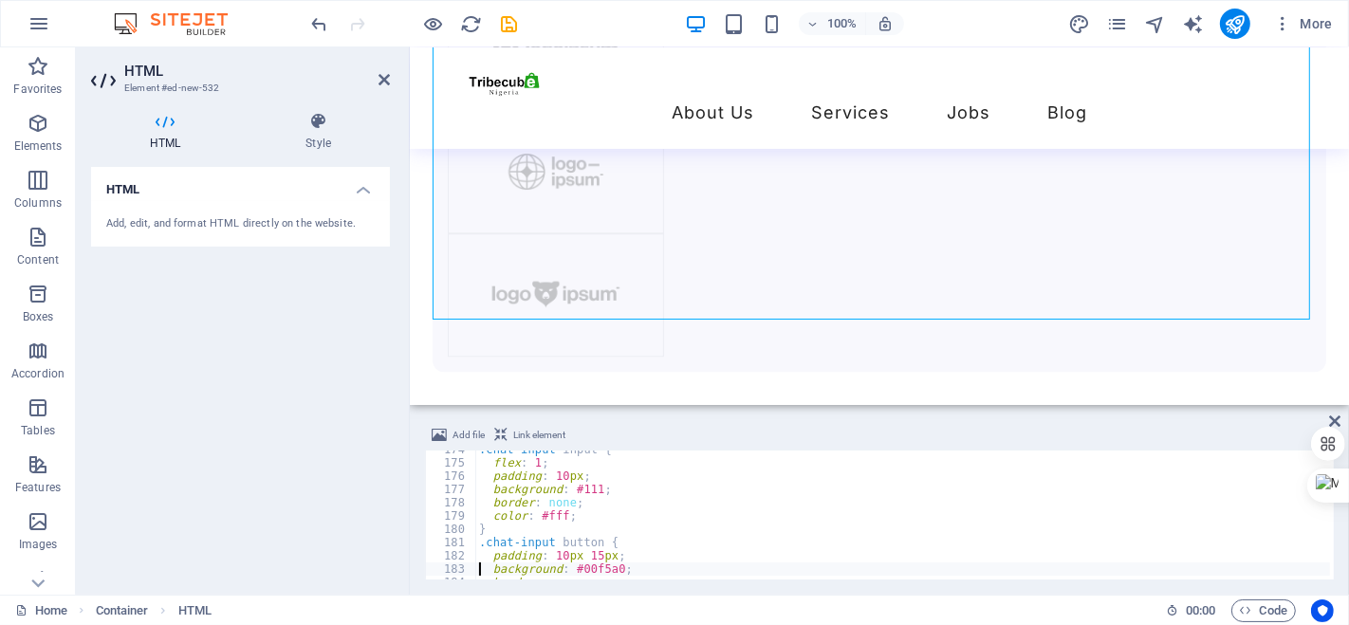
type textarea "</style>"
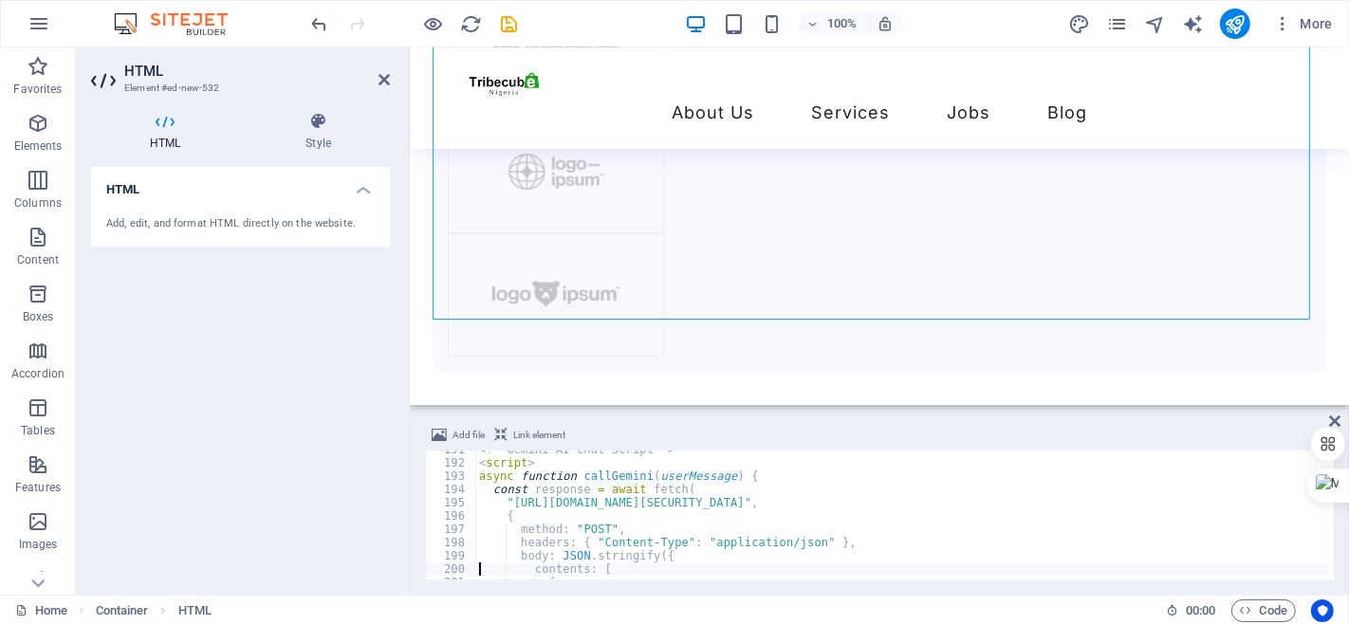
type textarea ");"
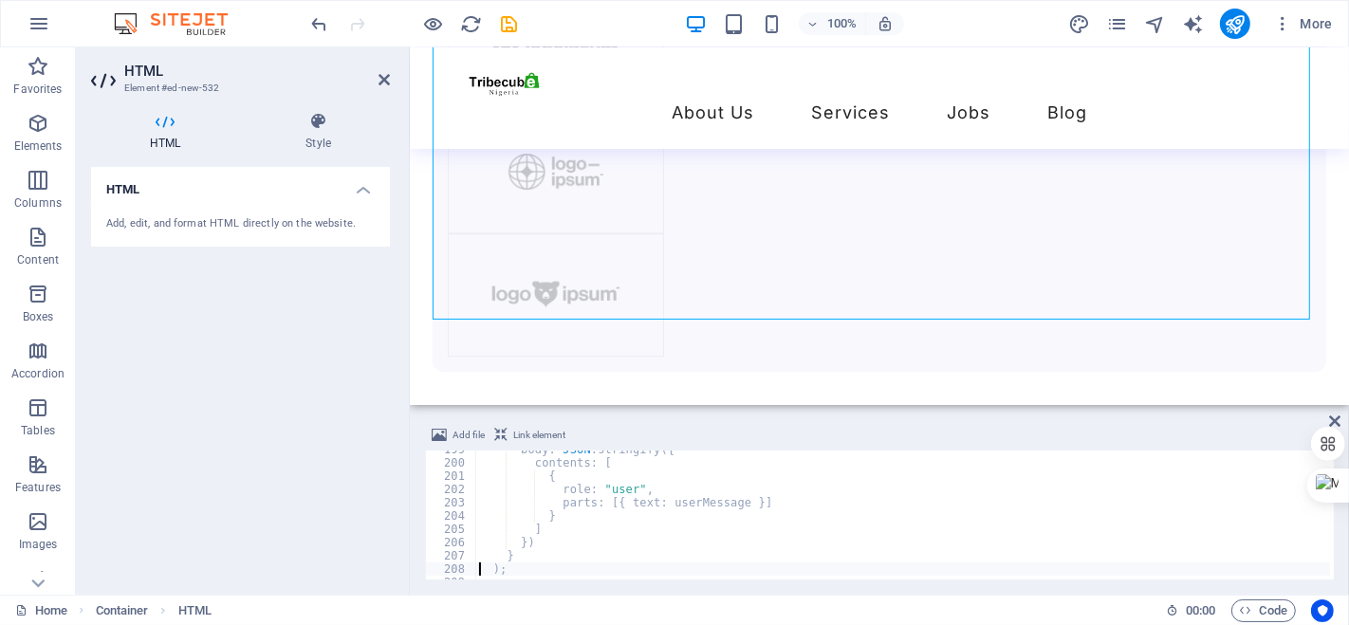
type textarea "}"
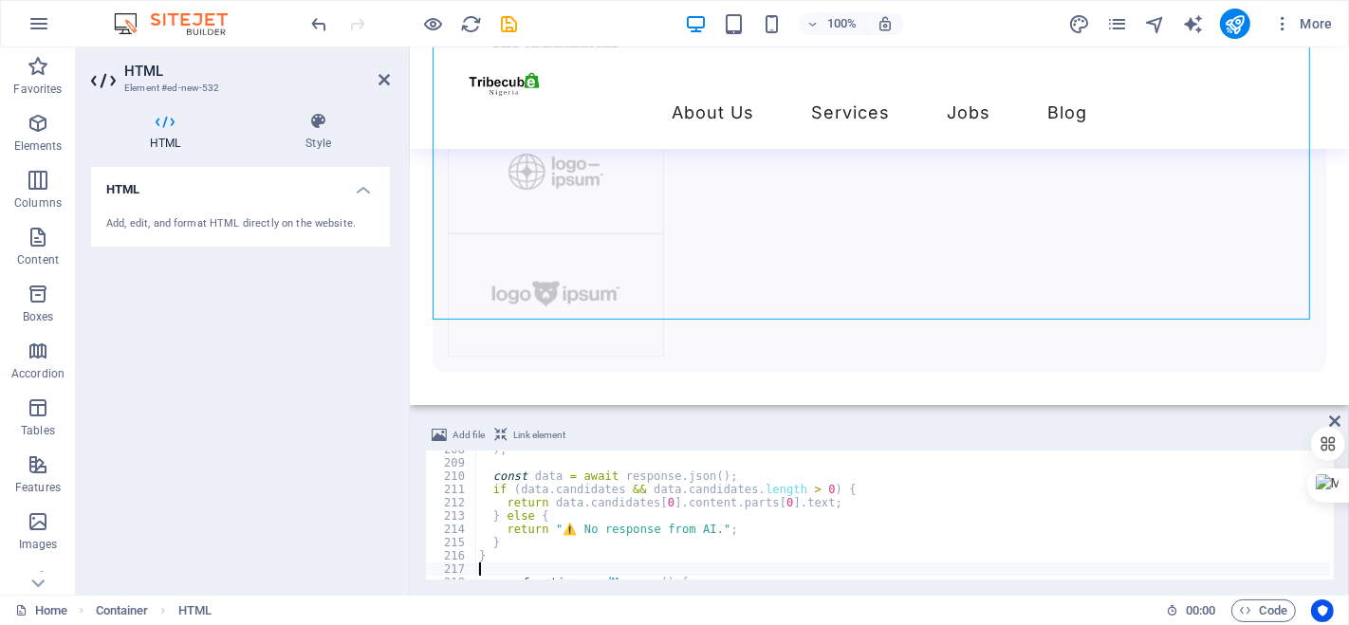
type textarea "const chatBox = document.getElementById("chat-box");"
type textarea "if (!input.value.trim()) return;"
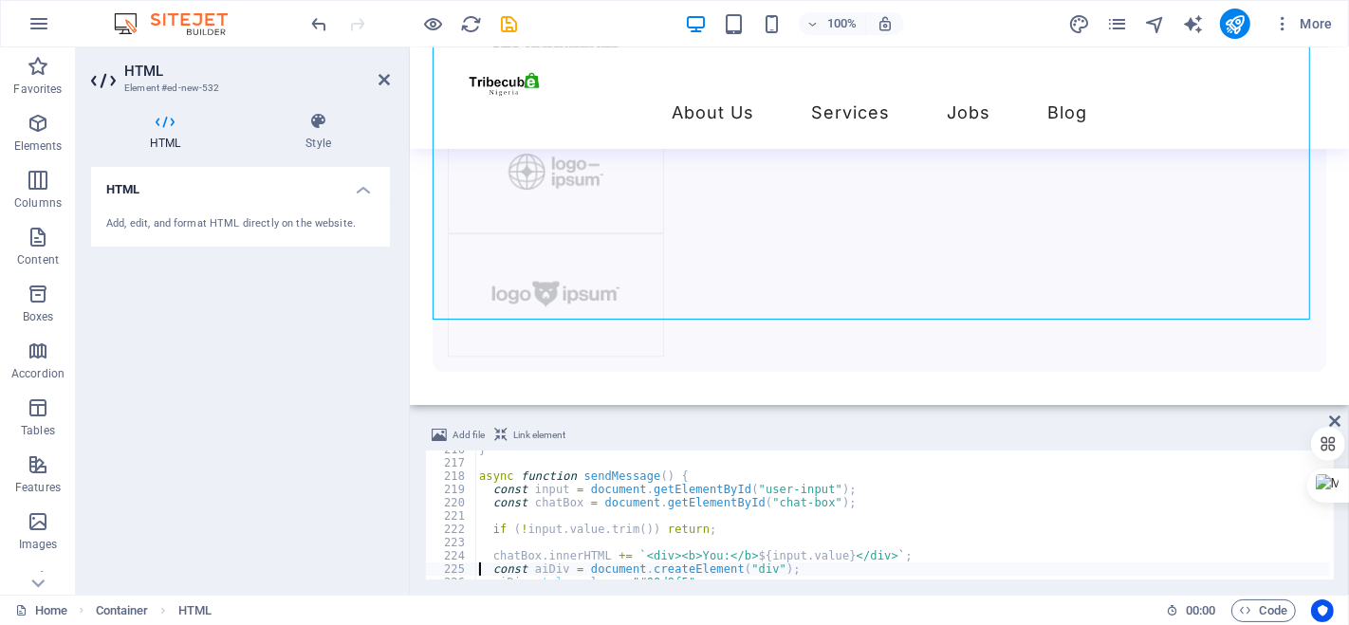
type textarea "chatBox.appendChild(aiDiv);"
type textarea "const reply = await callGemini(input.value);"
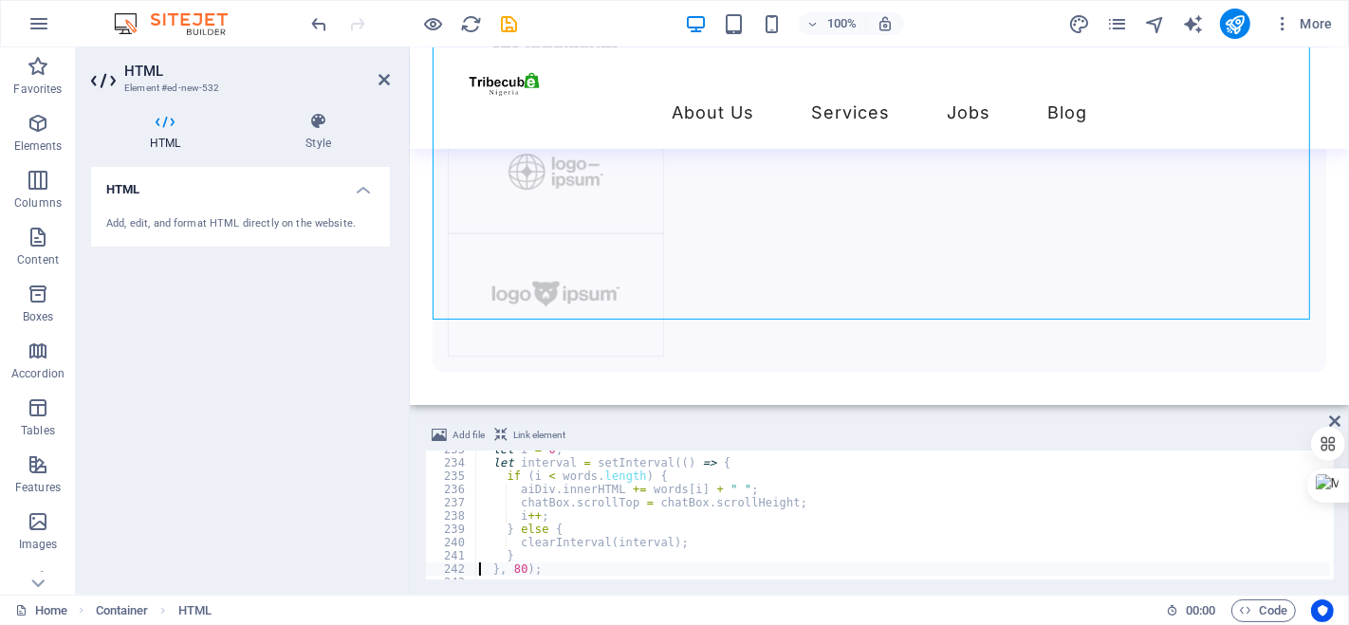
type textarea "}, 80);"
type textarea "}"
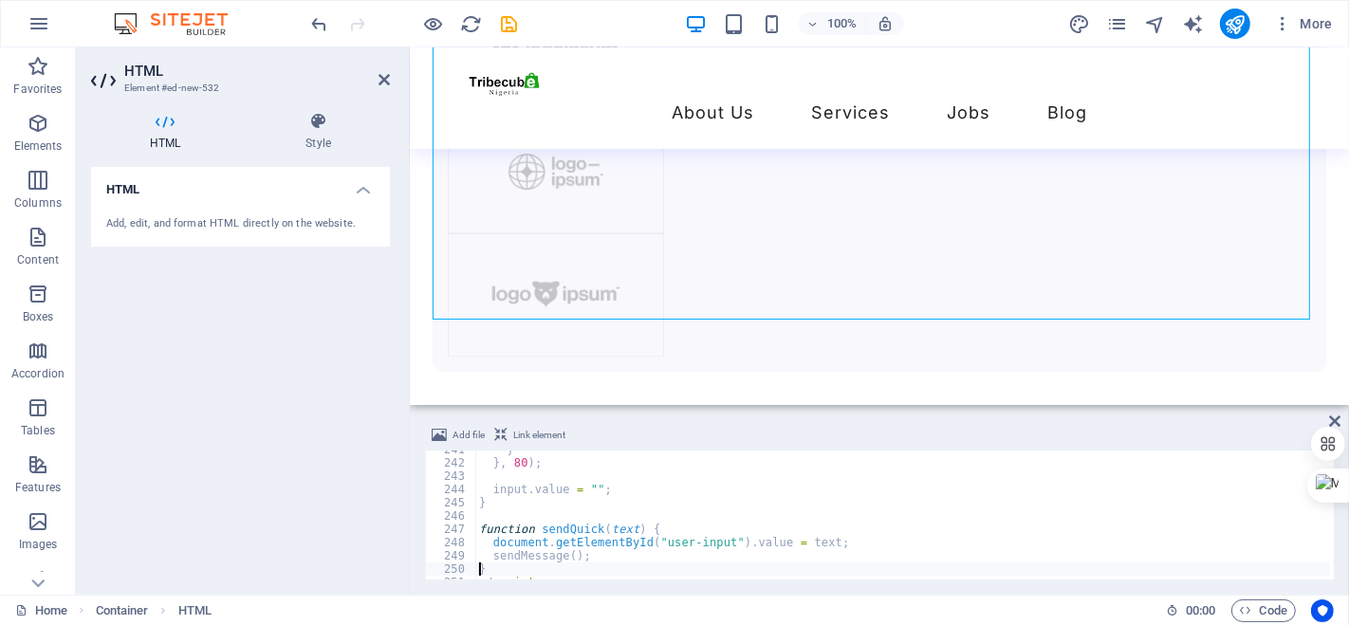
scroll to position [3233, 0]
type textarea "```"
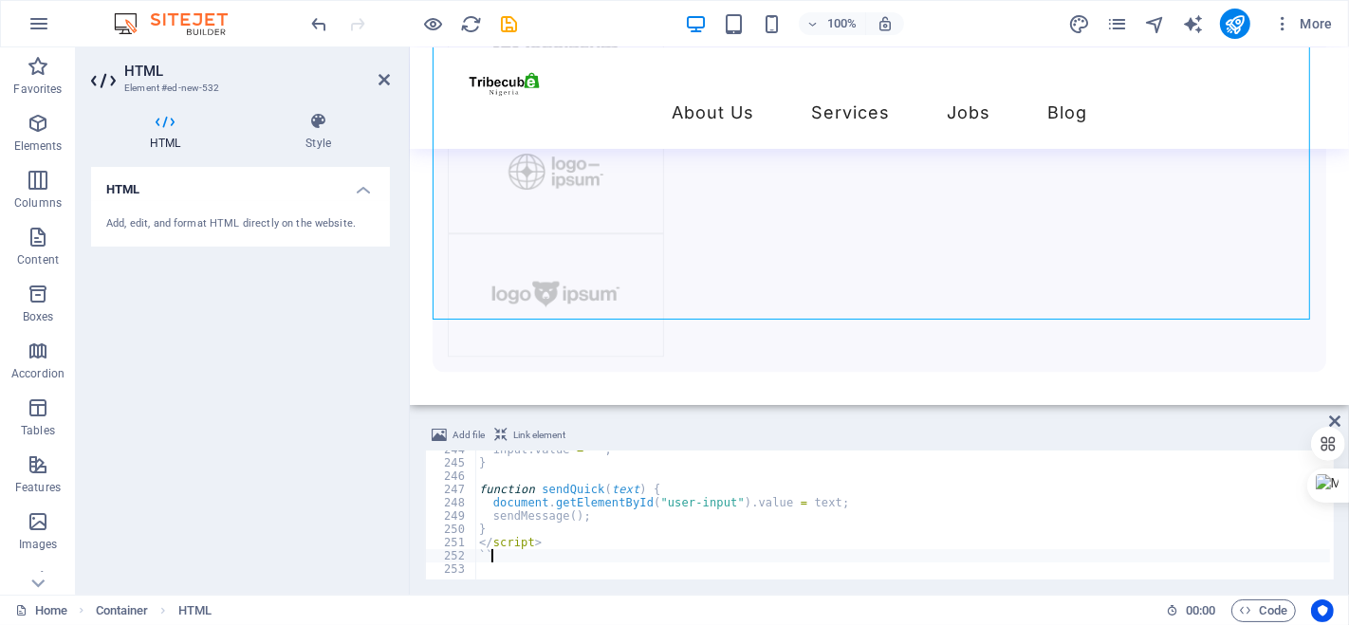
type textarea "`"
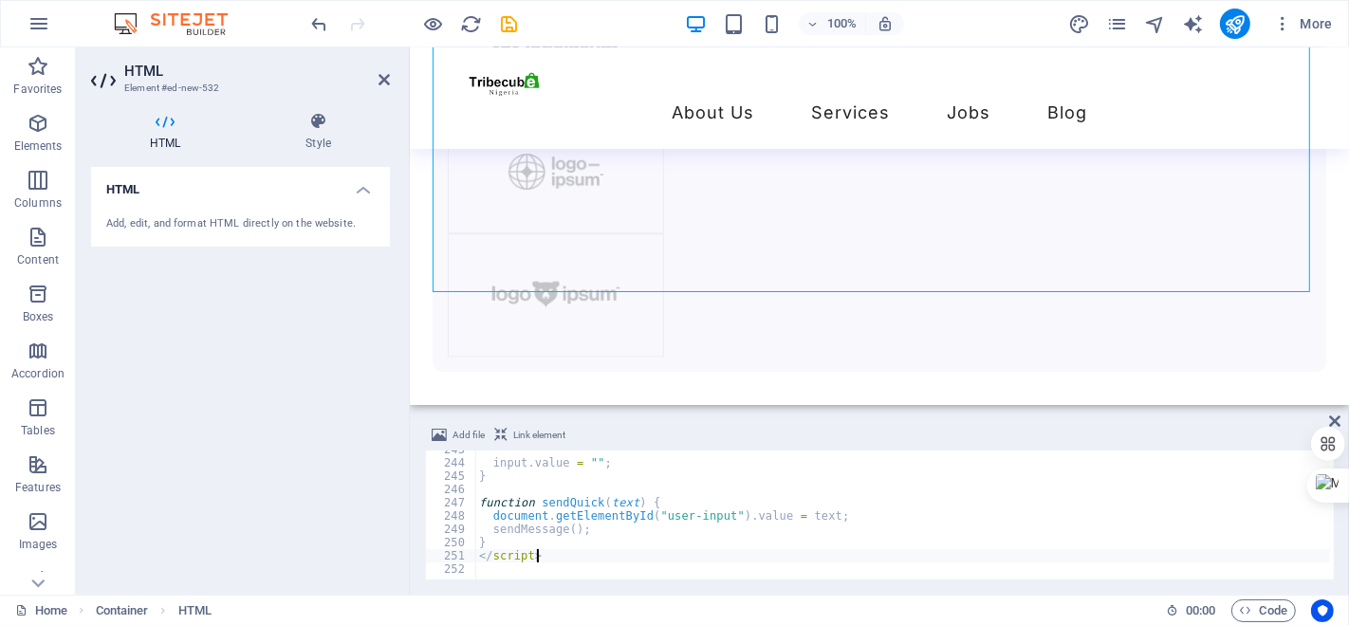
scroll to position [3221, 0]
type textarea "<"
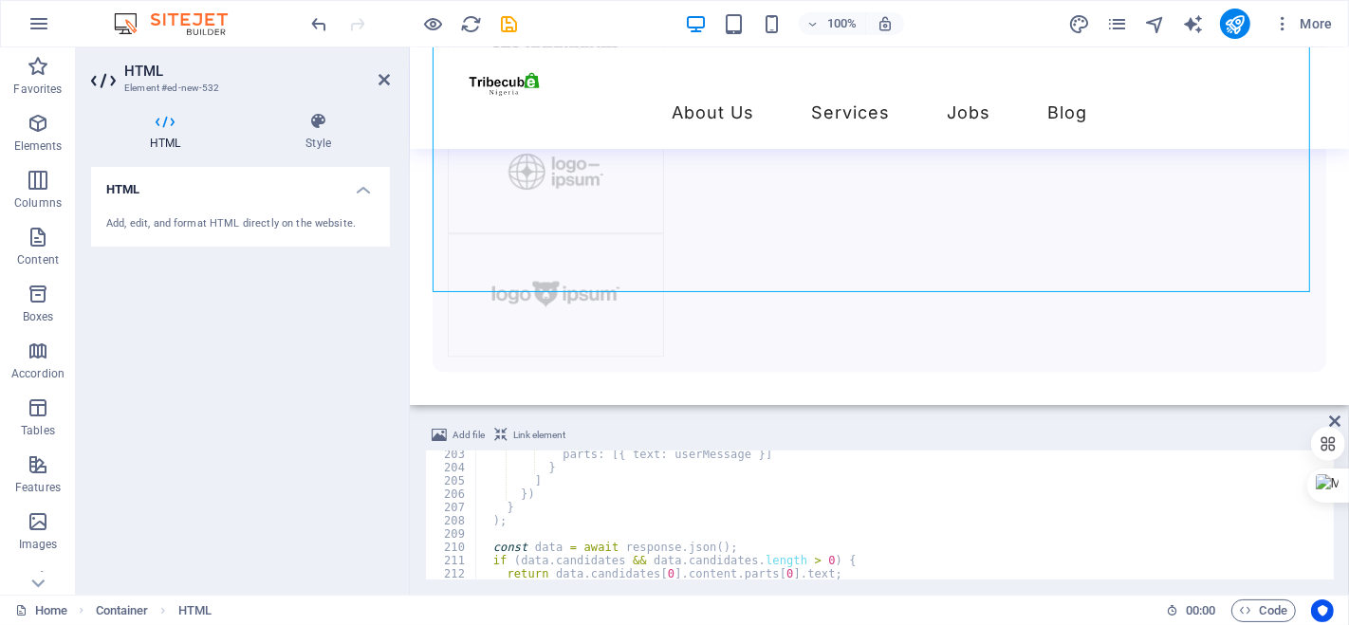
scroll to position [2683, 0]
click at [325, 23] on icon "undo" at bounding box center [320, 24] width 22 height 22
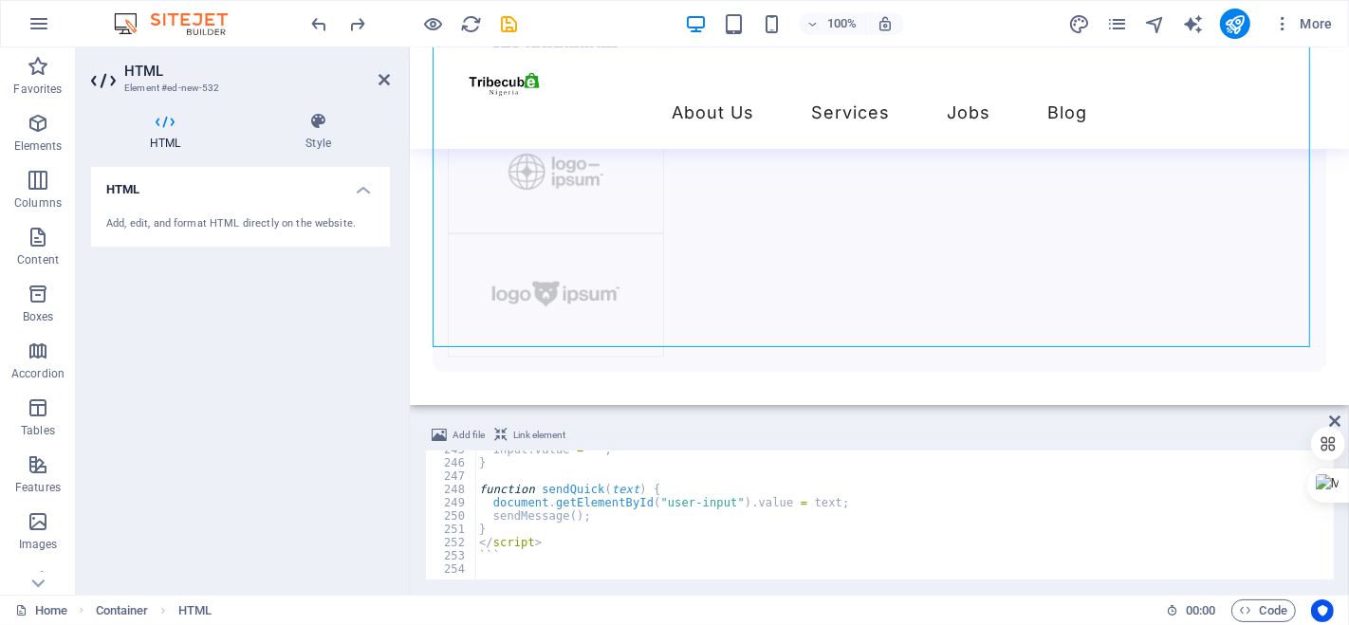
scroll to position [3246, 0]
click at [509, 548] on div "input . value = "" ; } function sendQuick ( text ) { document . getElementById …" at bounding box center [922, 519] width 895 height 152
click at [504, 560] on div "input . value = "" ; } function sendQuick ( text ) { document . getElementById …" at bounding box center [922, 519] width 895 height 152
type textarea "`"
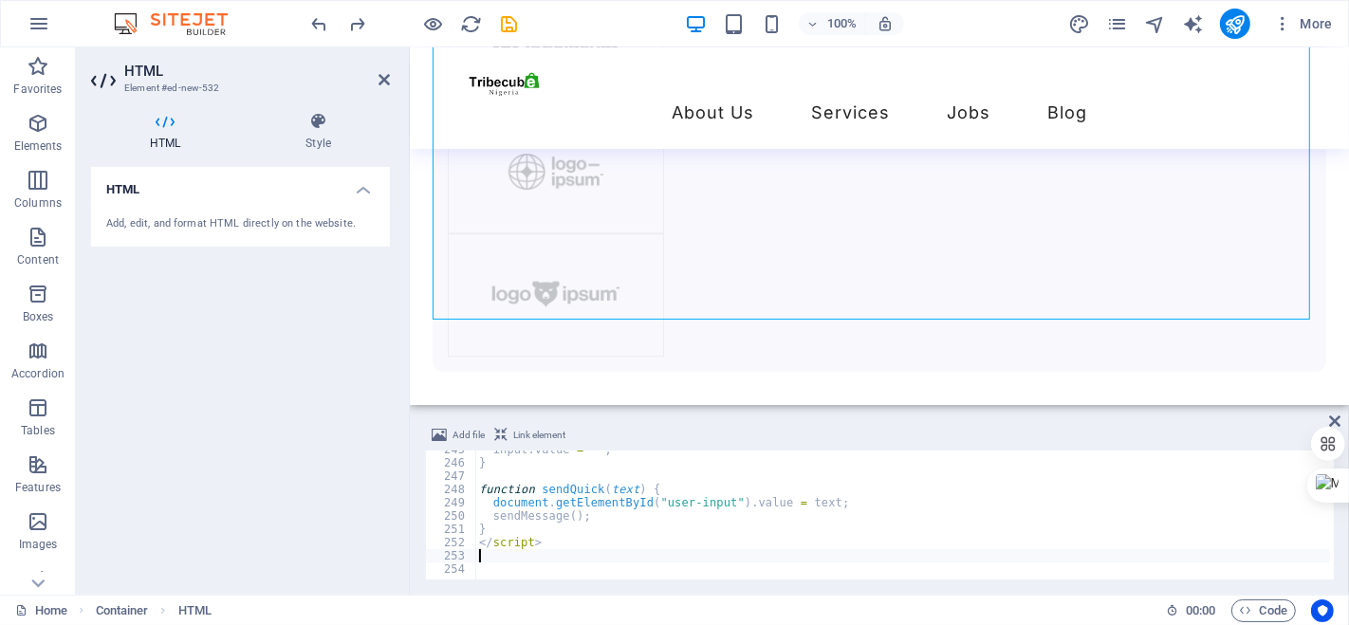
type textarea "</script>"
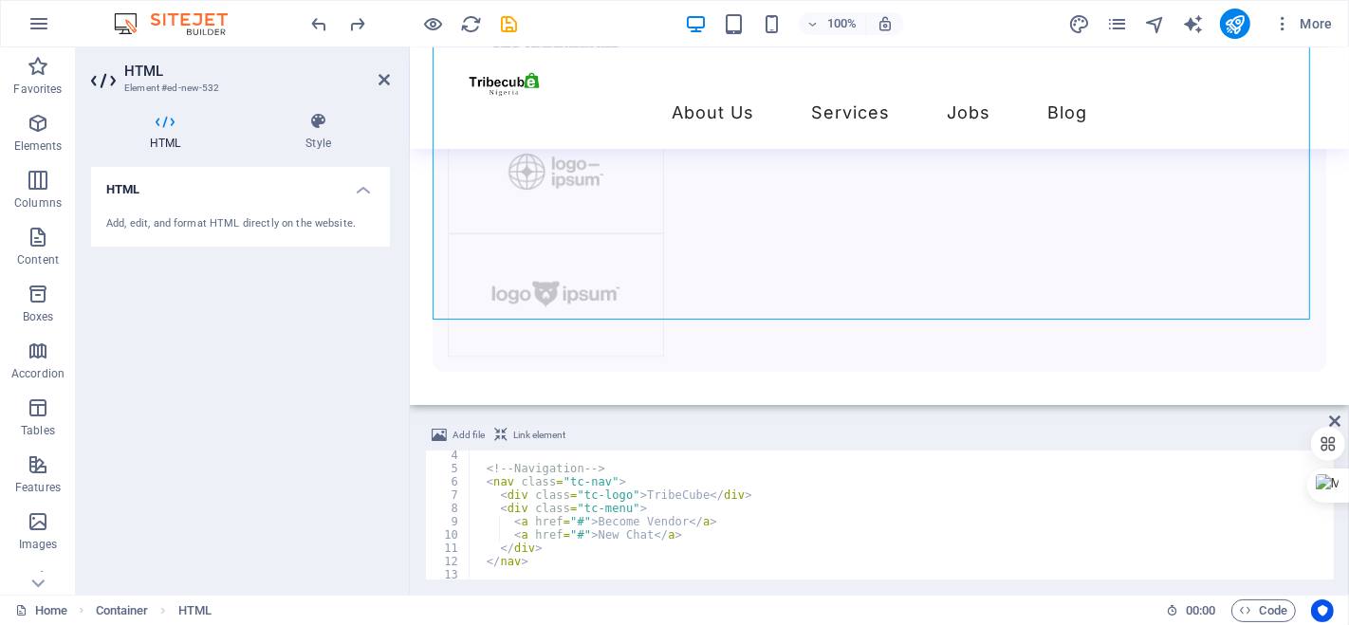
scroll to position [0, 0]
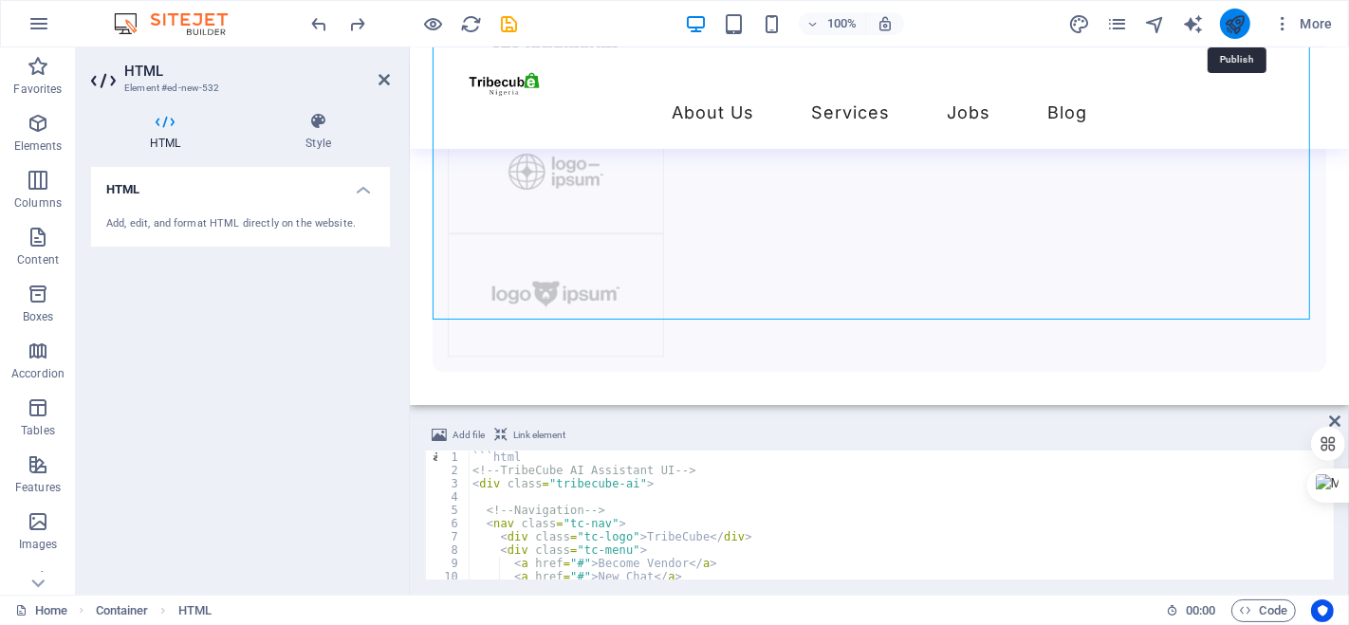
click at [1236, 16] on icon "publish" at bounding box center [1234, 24] width 22 height 22
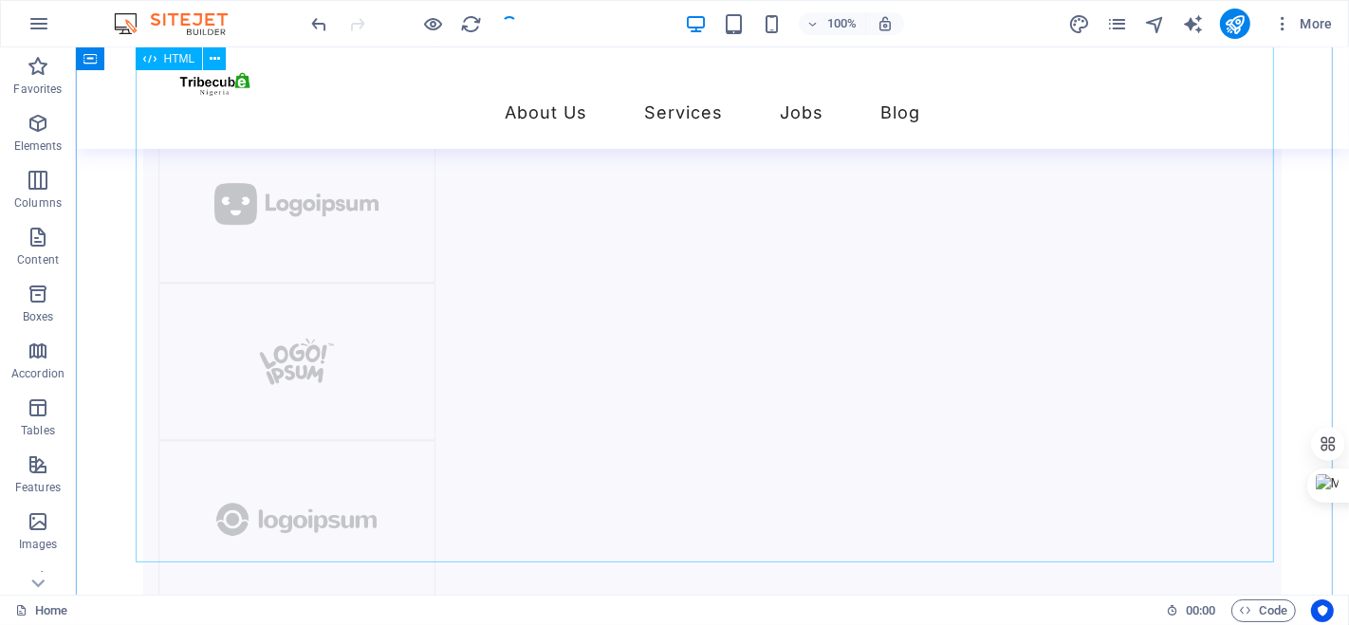
scroll to position [3909, 0]
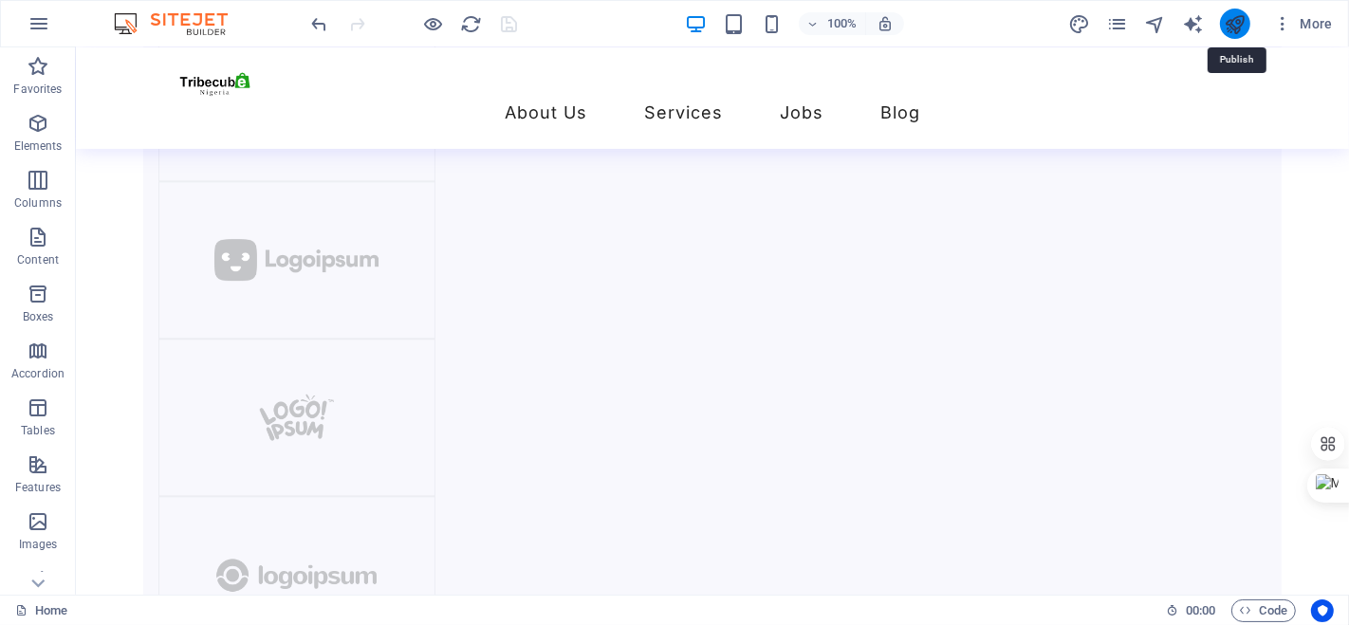
click at [1233, 18] on icon "publish" at bounding box center [1234, 24] width 22 height 22
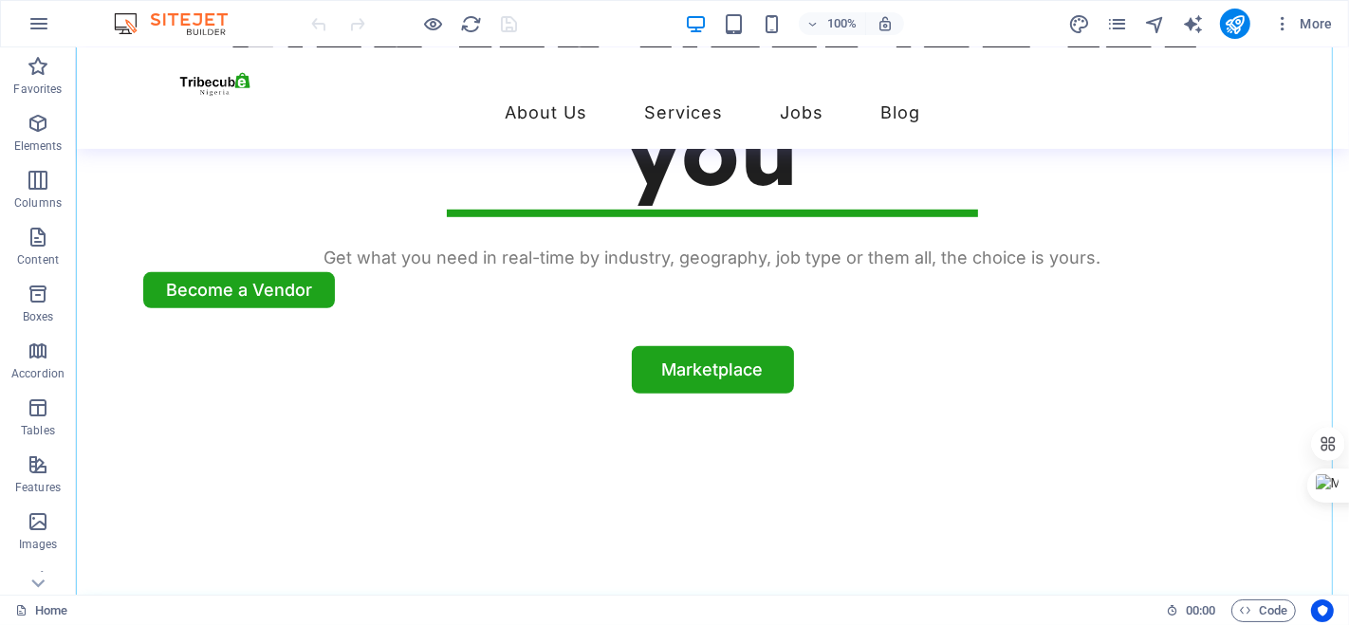
scroll to position [1054, 0]
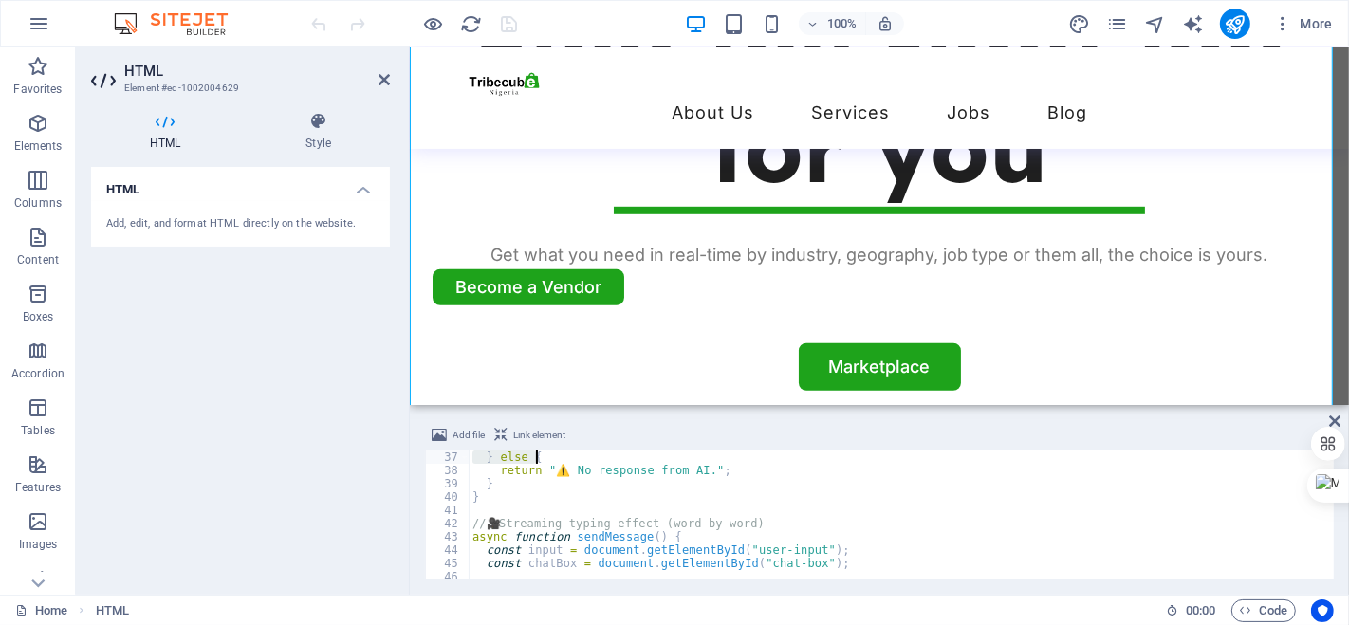
scroll to position [464, 0]
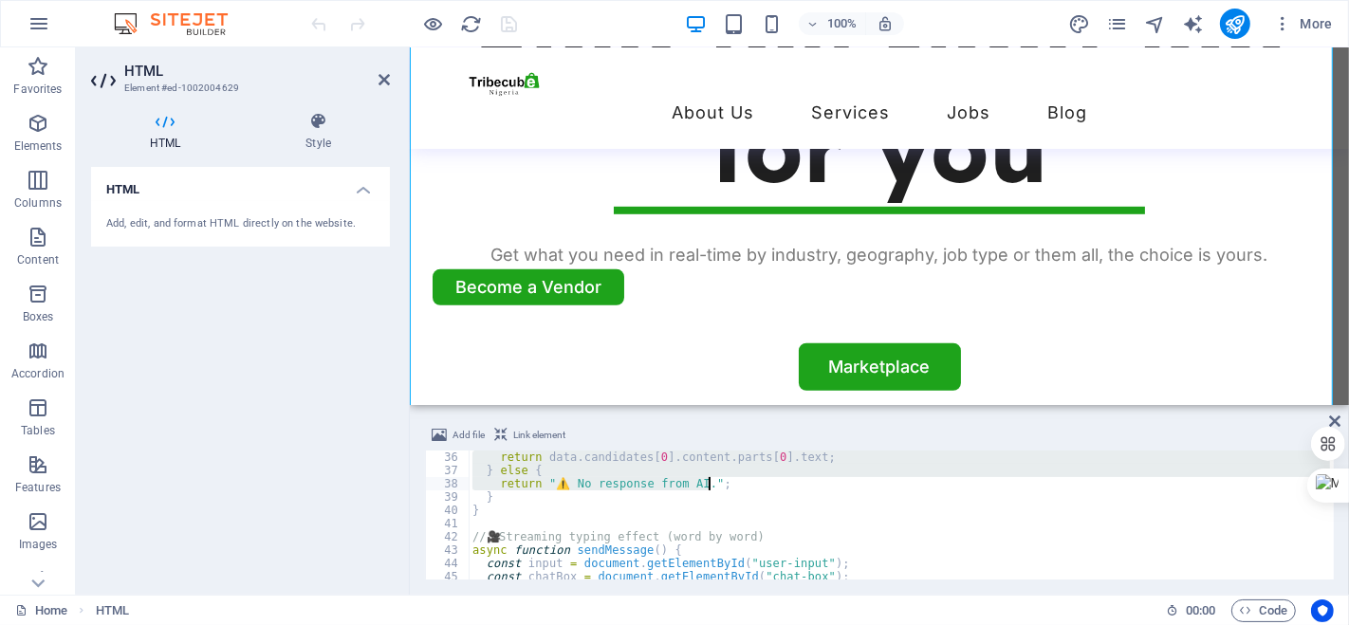
drag, startPoint x: 470, startPoint y: 514, endPoint x: 724, endPoint y: 487, distance: 254.6
click at [724, 487] on div "return data . candidates [ 0 ] . content . parts [ 0 ] . text ; } else { return…" at bounding box center [1028, 526] width 1119 height 152
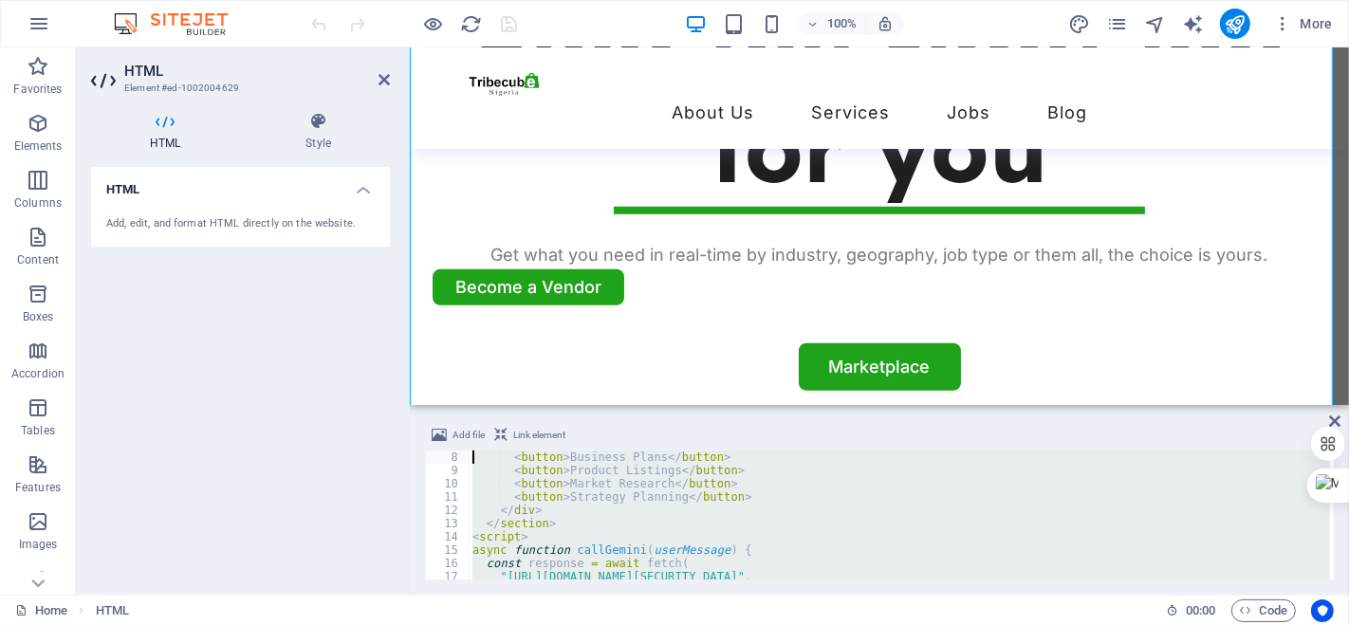
scroll to position [79, 0]
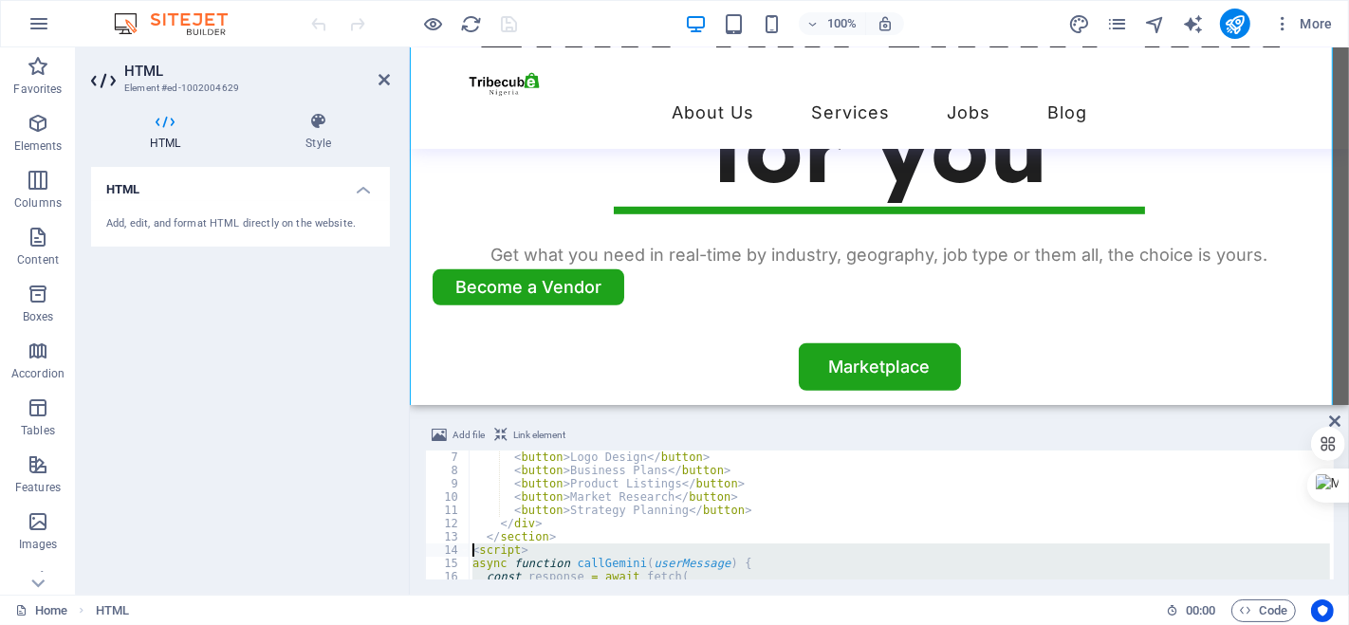
drag, startPoint x: 536, startPoint y: 488, endPoint x: 473, endPoint y: 548, distance: 86.5
click at [473, 548] on div "< button > Logo Design </ button > < button > Business Plans </ button > < butt…" at bounding box center [1028, 526] width 1119 height 152
type textarea "<script> async function callGemini(userMessage) {"
paste textarea
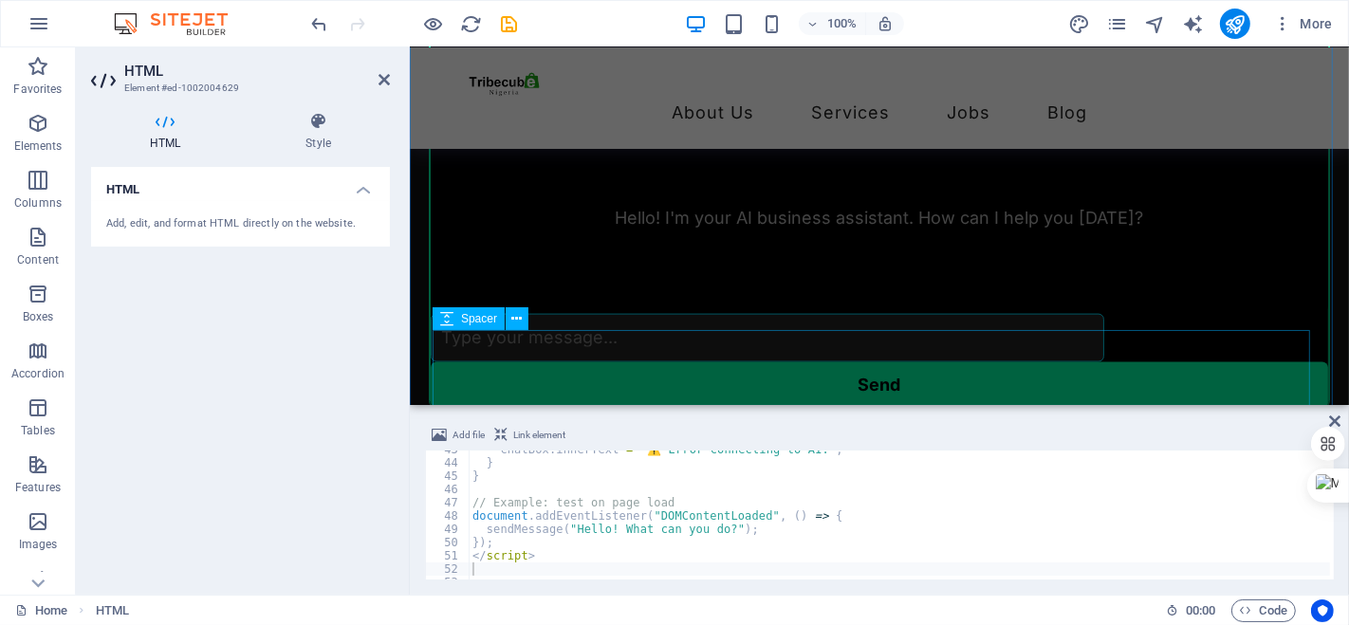
scroll to position [2300, 0]
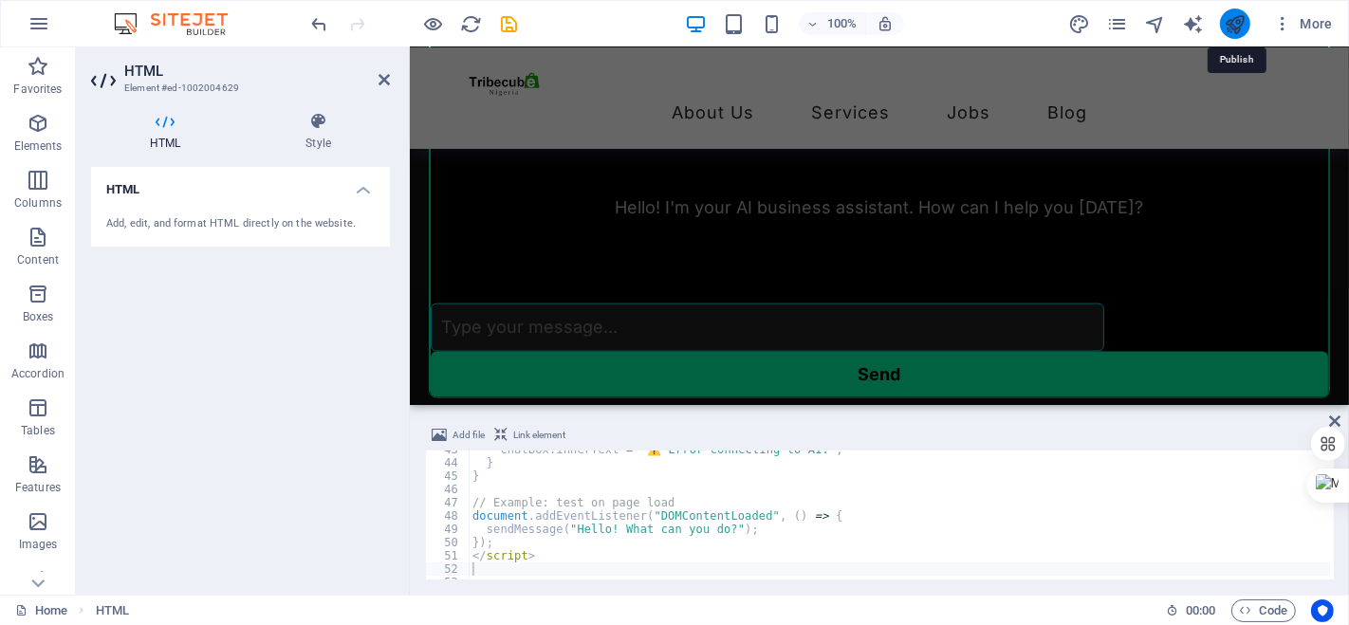
click at [1230, 23] on icon "publish" at bounding box center [1234, 24] width 22 height 22
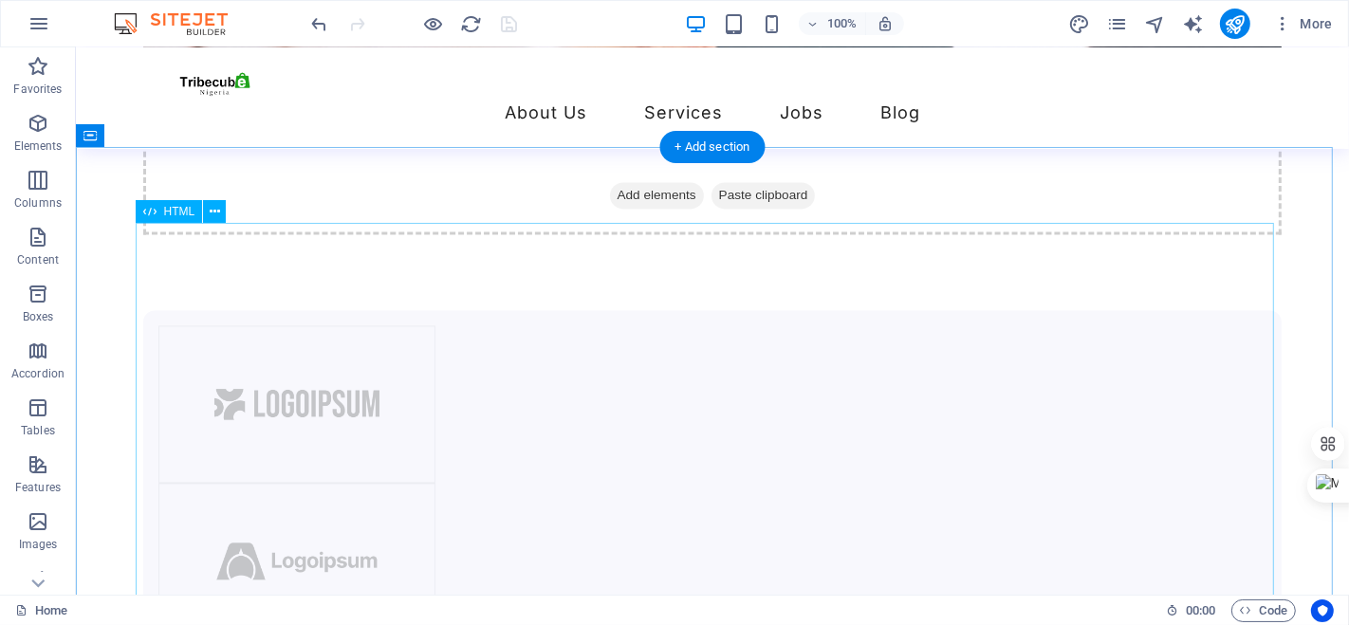
scroll to position [3310, 0]
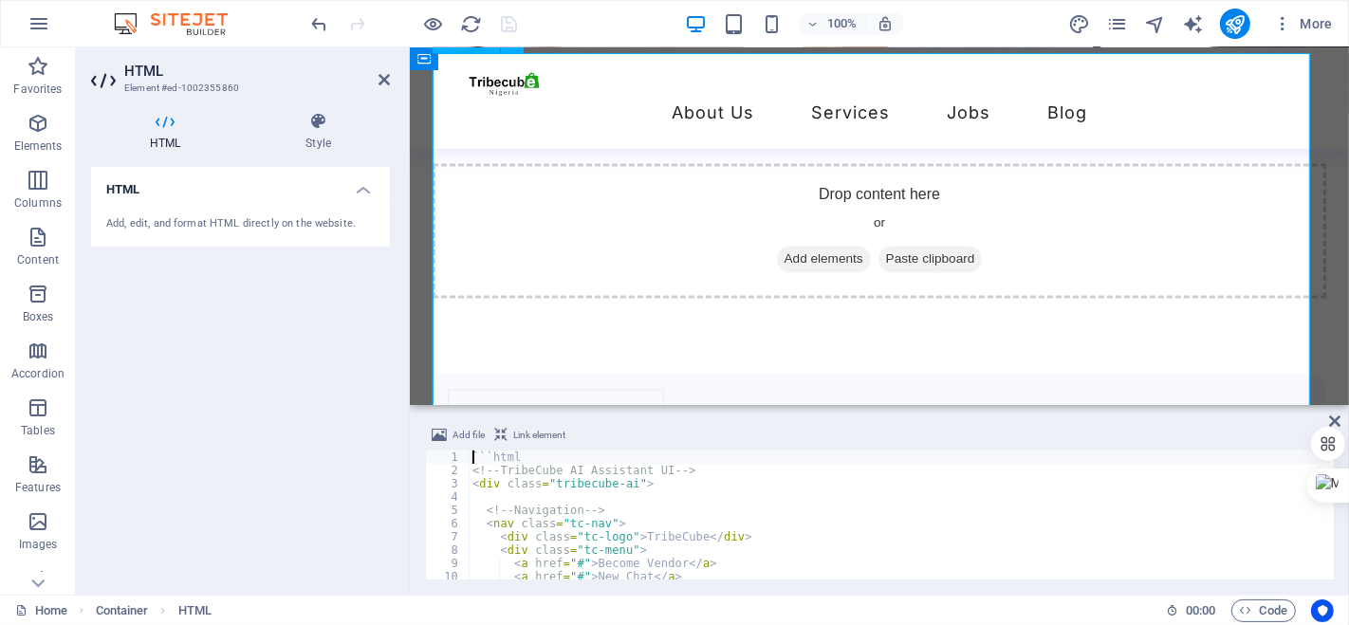
scroll to position [3395, 0]
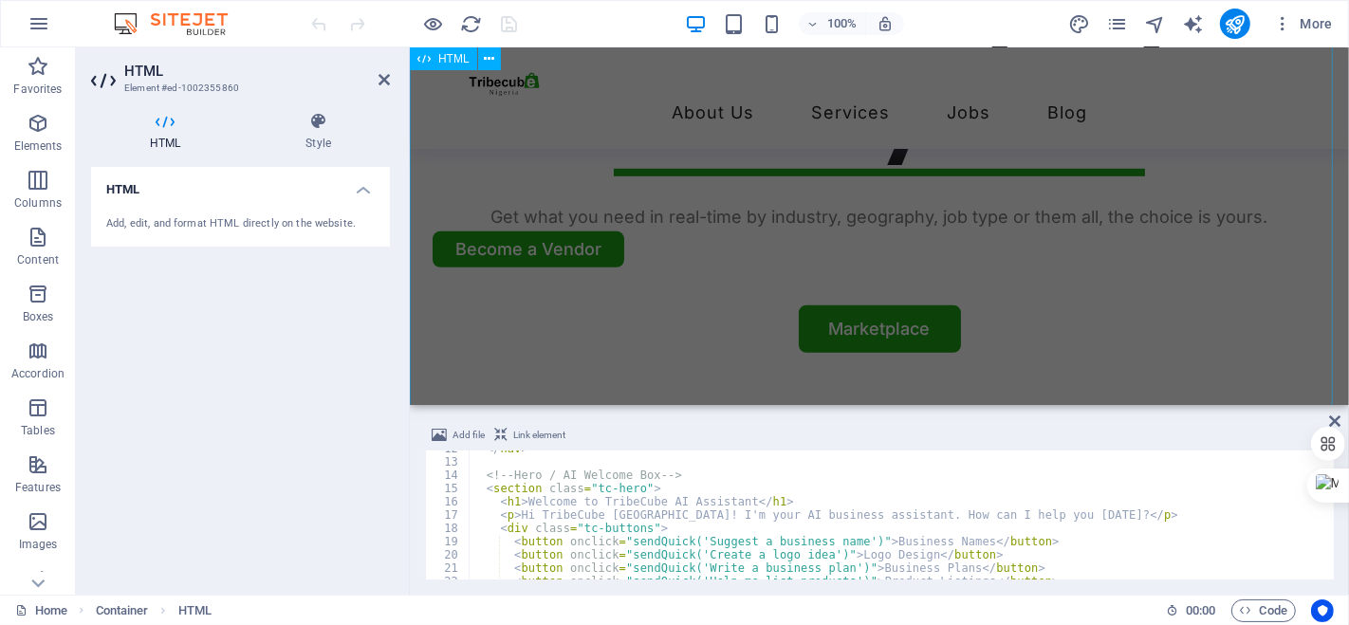
scroll to position [865, 0]
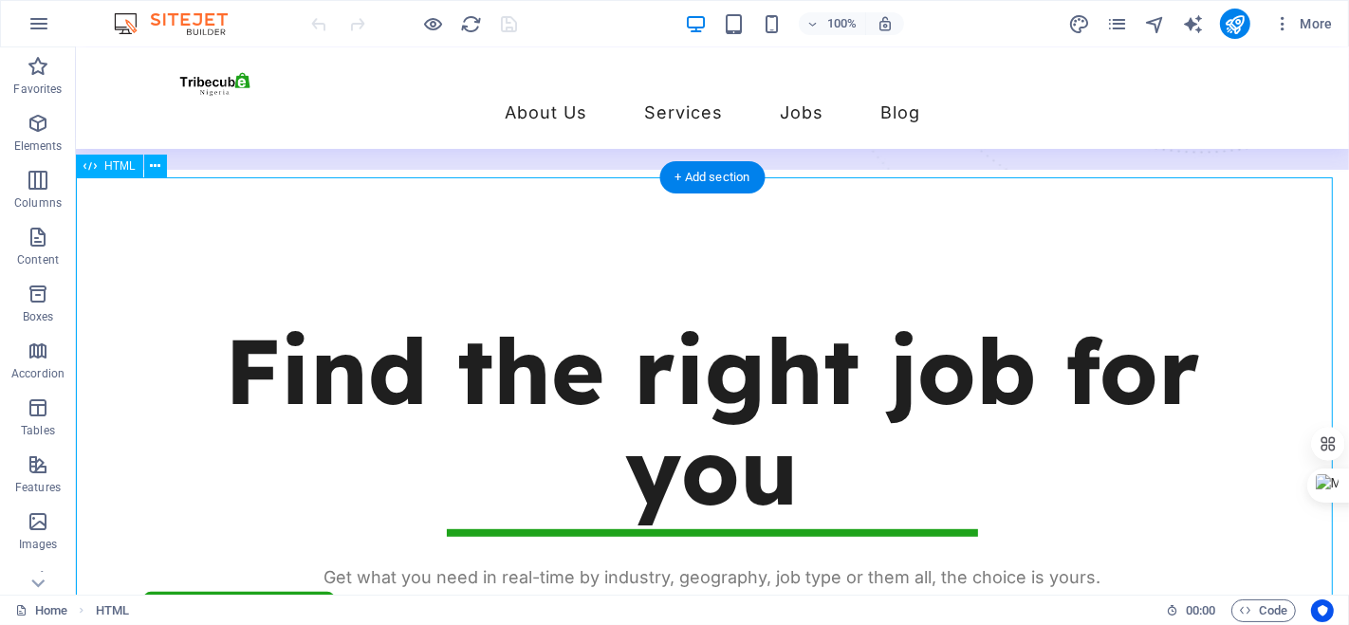
scroll to position [742, 0]
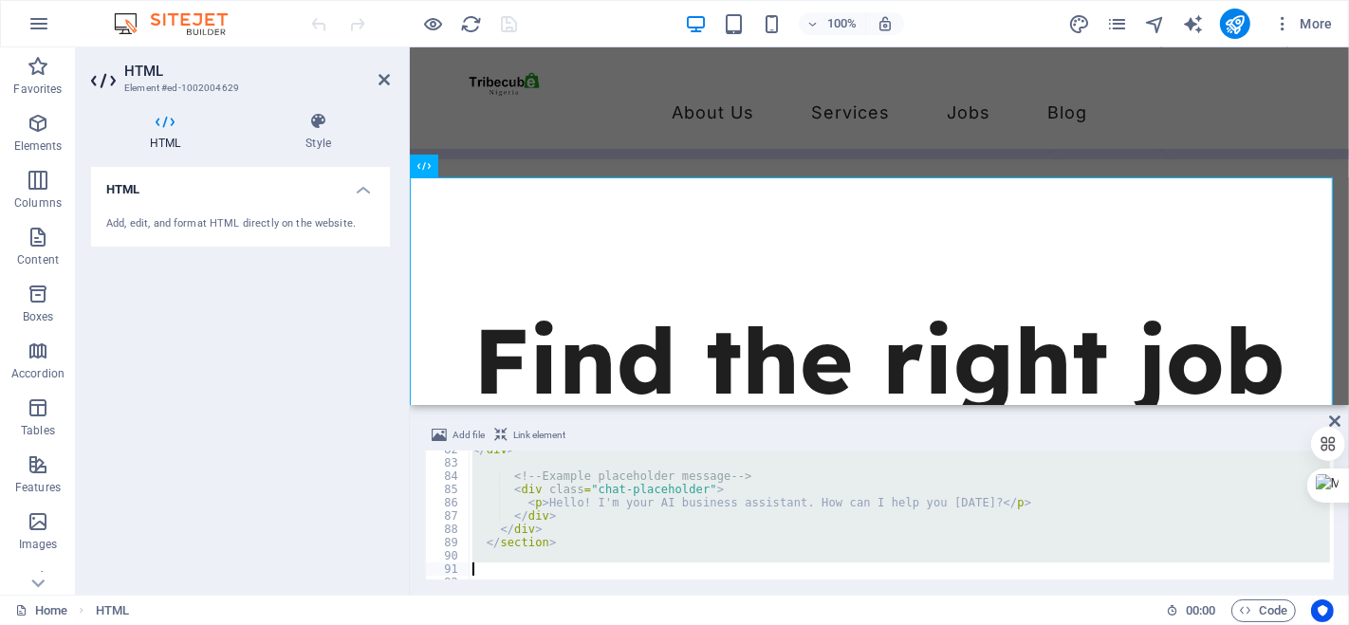
scroll to position [1162, 0]
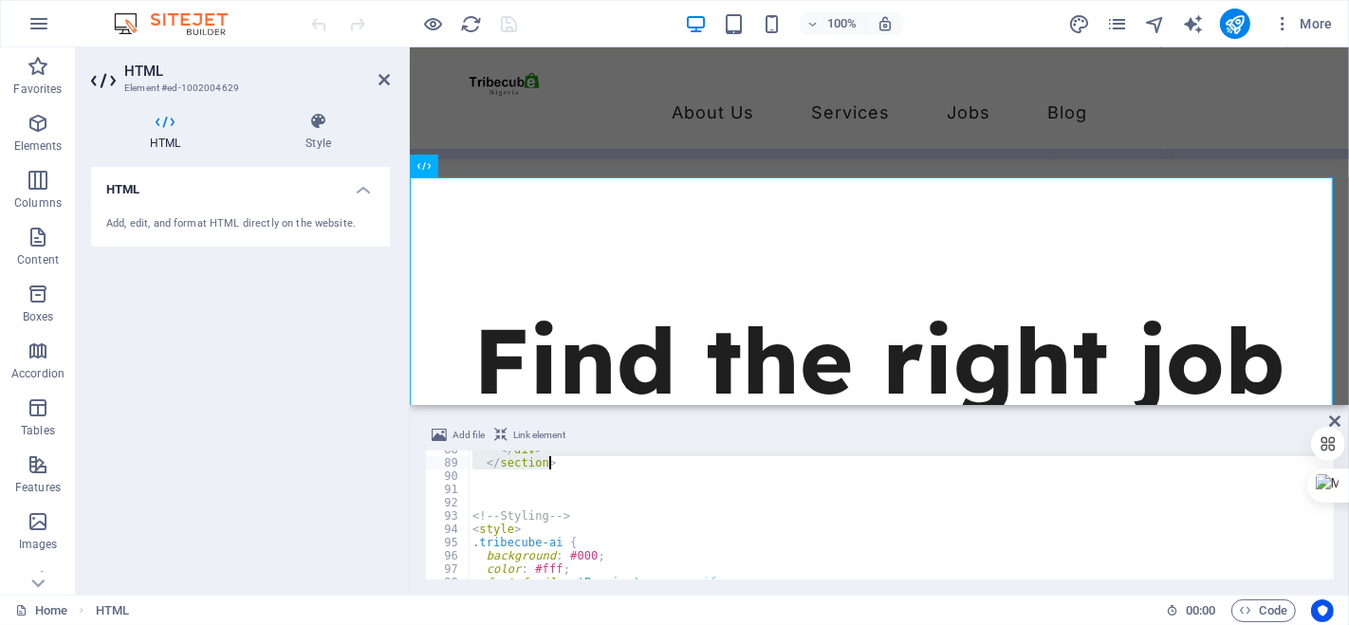
drag, startPoint x: 470, startPoint y: 476, endPoint x: 659, endPoint y: 469, distance: 188.8
click at [659, 469] on div "</ div > </ section > <!-- Styling --> < style > .tribecube-ai { background : #…" at bounding box center [1028, 519] width 1119 height 152
type textarea "</div> </section>"
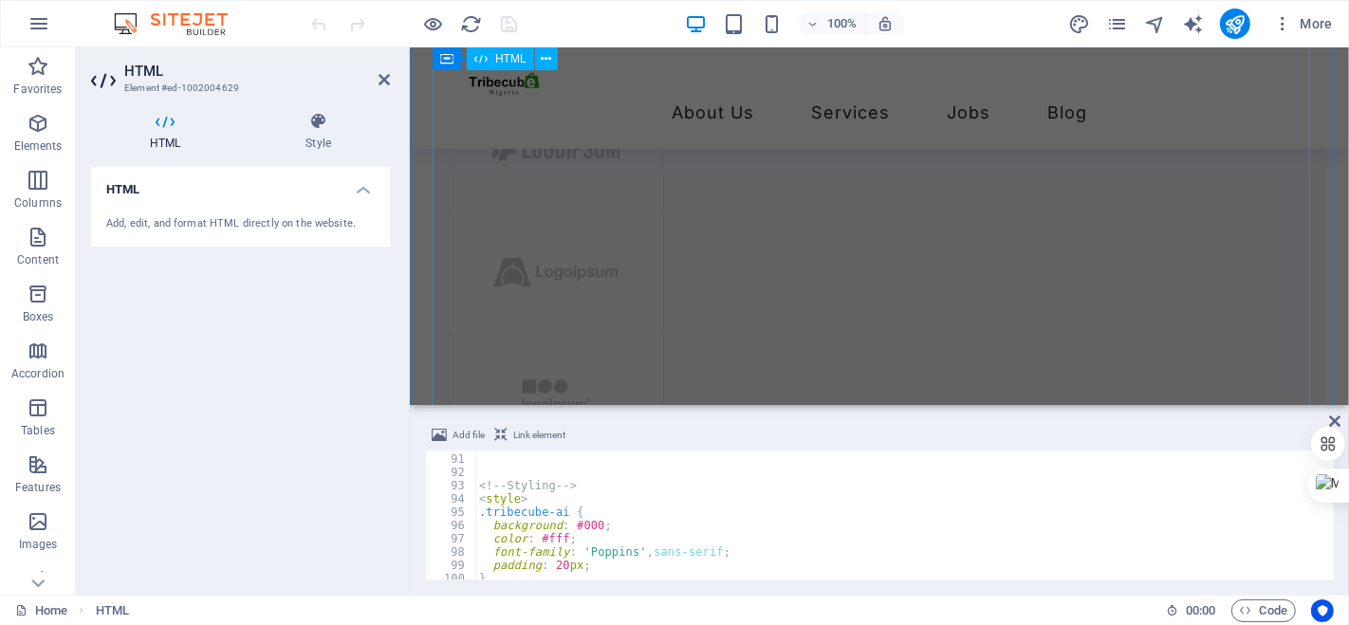
scroll to position [3640, 0]
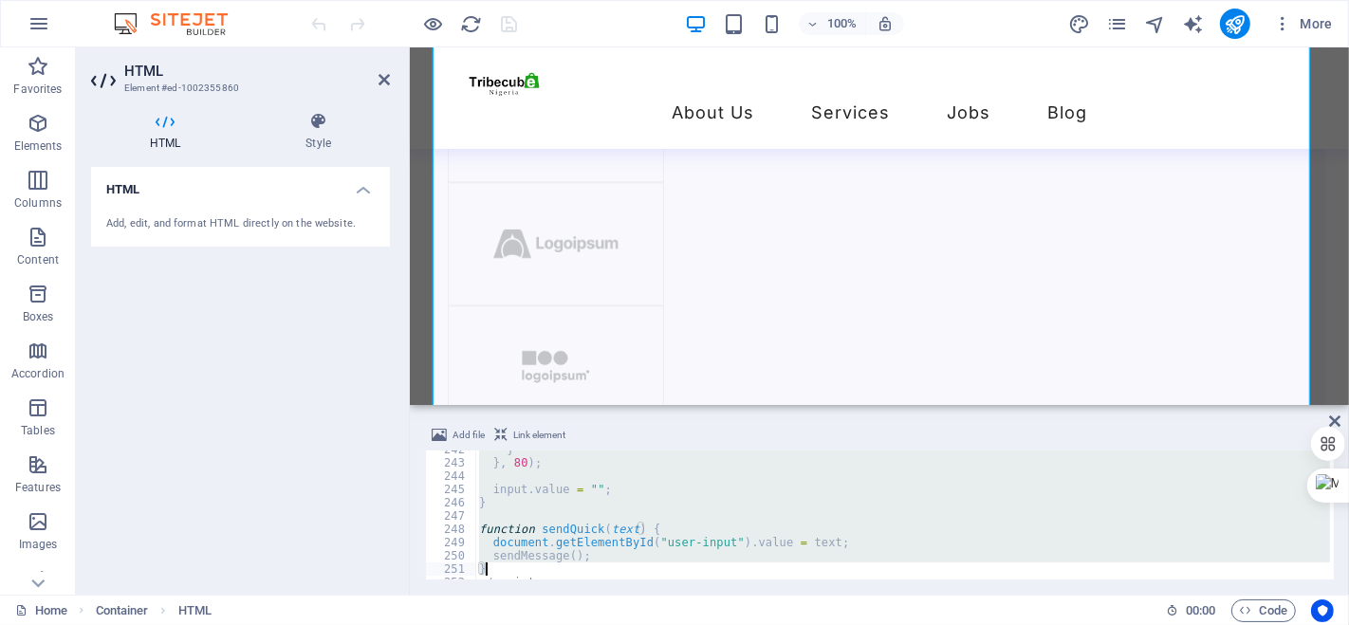
scroll to position [3233, 0]
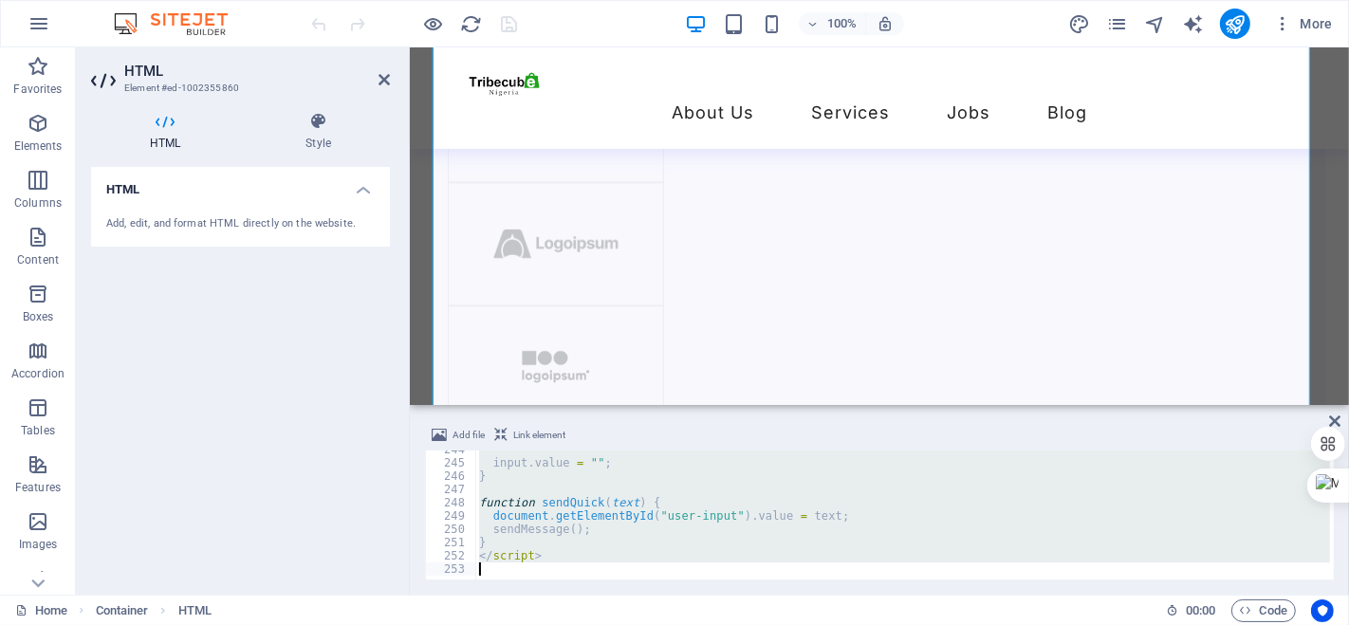
drag, startPoint x: 477, startPoint y: 489, endPoint x: 642, endPoint y: 565, distance: 181.6
click at [642, 565] on div "input . value = "" ; } function sendQuick ( text ) { document . getElementById …" at bounding box center [922, 519] width 895 height 152
type textarea "</script>"
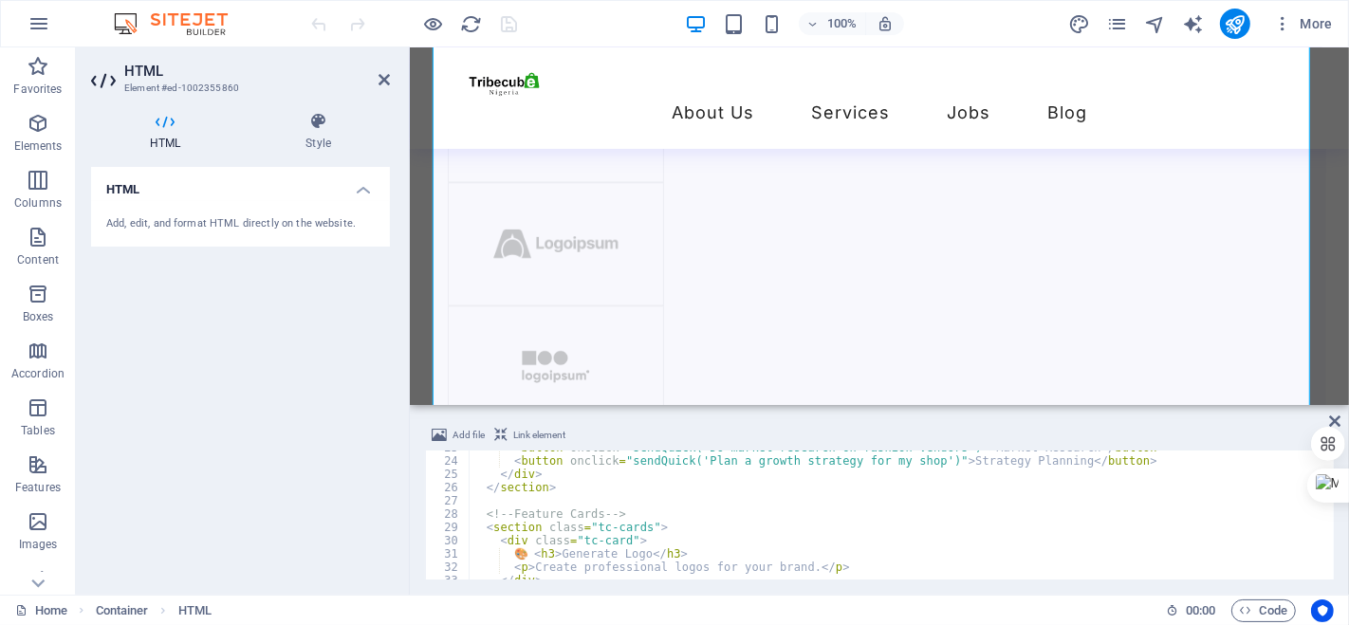
scroll to position [302, 0]
click at [507, 497] on div "< button onclick = "sendQuick('Do market research on fashion vendors')" > Marke…" at bounding box center [916, 517] width 895 height 152
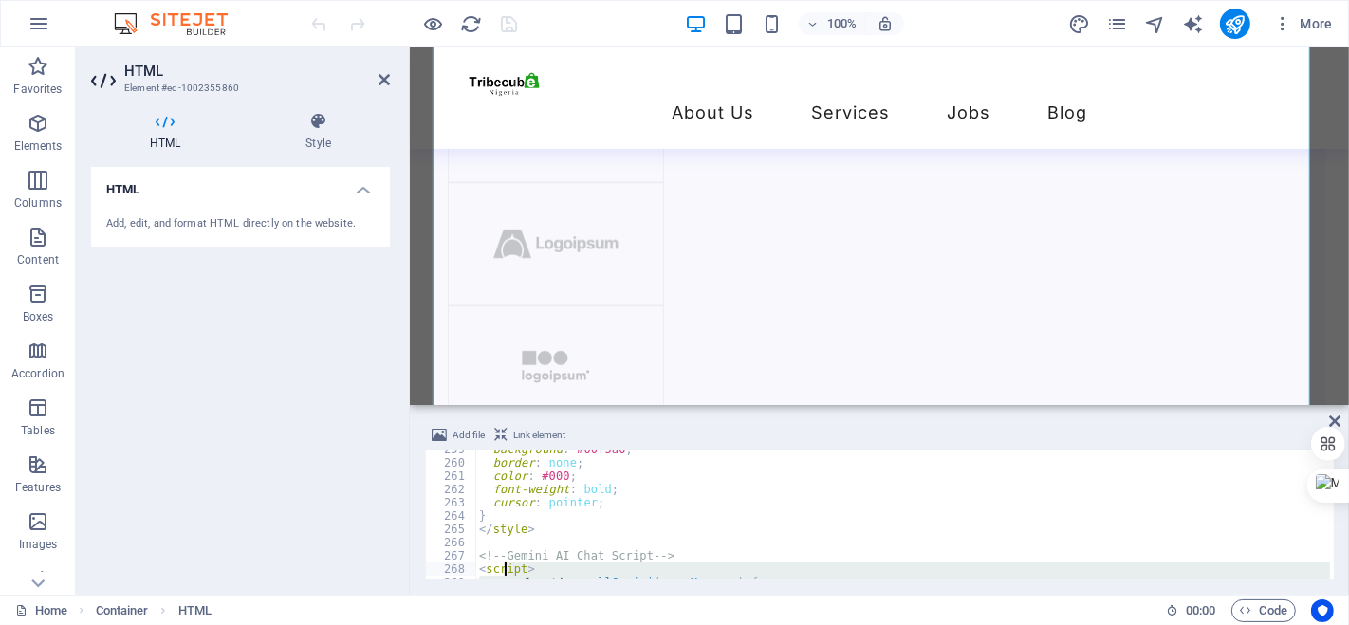
scroll to position [3538, 0]
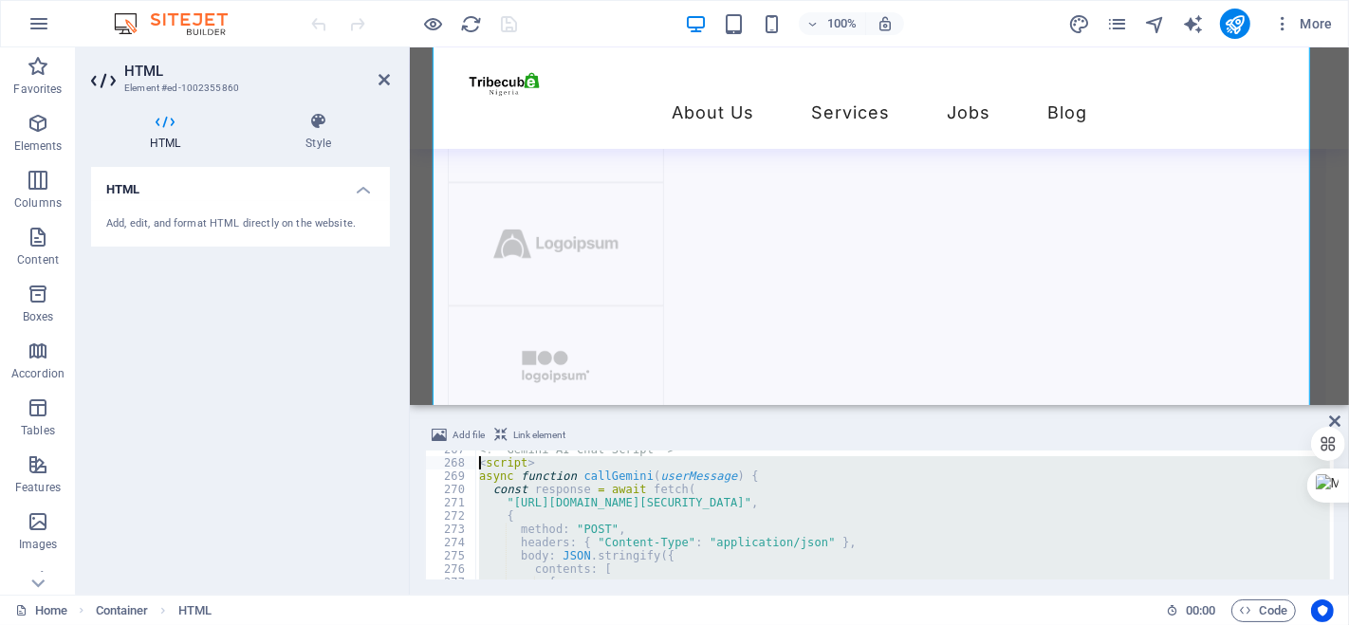
drag, startPoint x: 547, startPoint y: 560, endPoint x: 479, endPoint y: 462, distance: 119.2
click at [479, 462] on div "<!-- Gemini AI Chat Script --> < script > async function callGemini ( userMessa…" at bounding box center [1034, 519] width 1119 height 152
type textarea "<script> async function callGemini(userMessage) {"
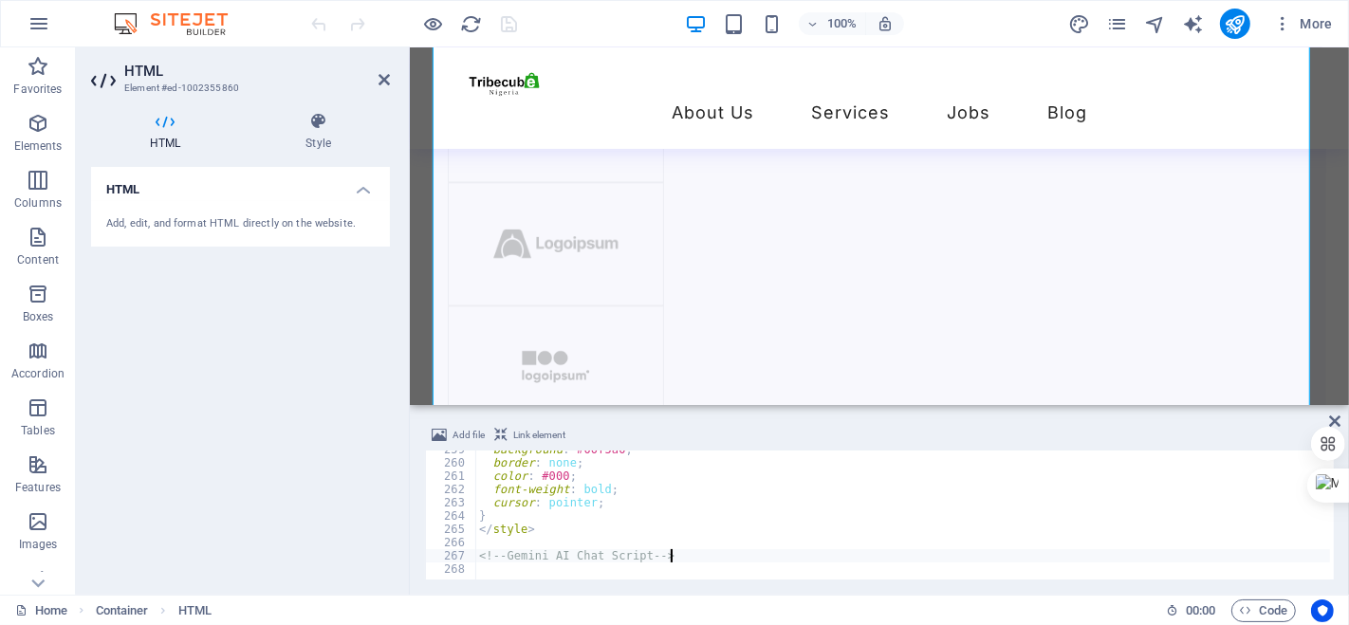
scroll to position [3433, 0]
type textarea "<"
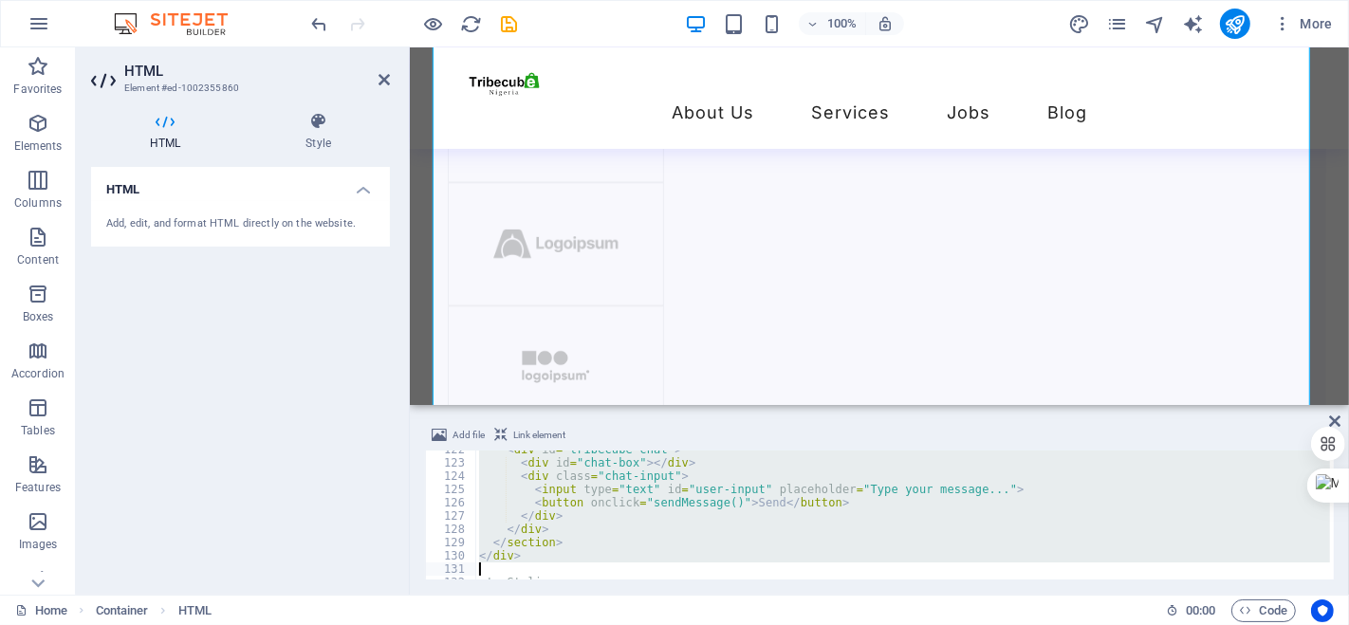
scroll to position [1666, 0]
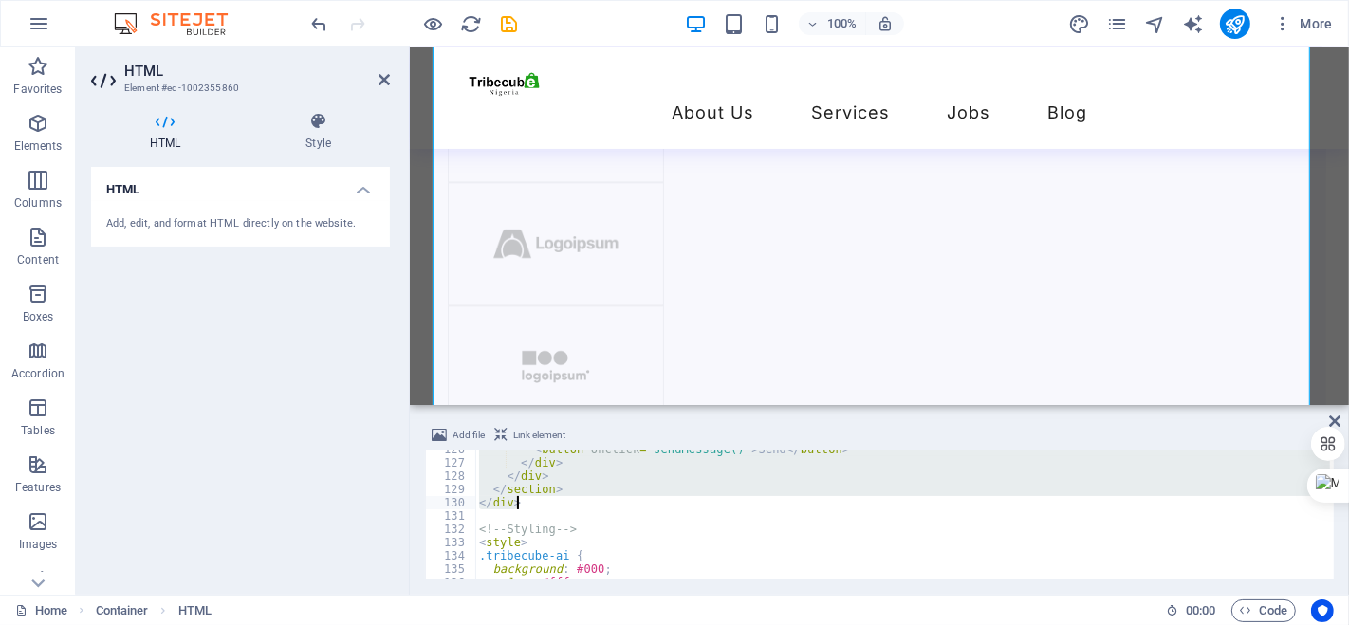
drag, startPoint x: 489, startPoint y: 488, endPoint x: 629, endPoint y: 500, distance: 139.9
click at [629, 500] on div "< button onclick = "sendMessage()" > Send </ button > </ div > </ div > </ sect…" at bounding box center [1034, 519] width 1119 height 152
type textarea "</section> </div>"
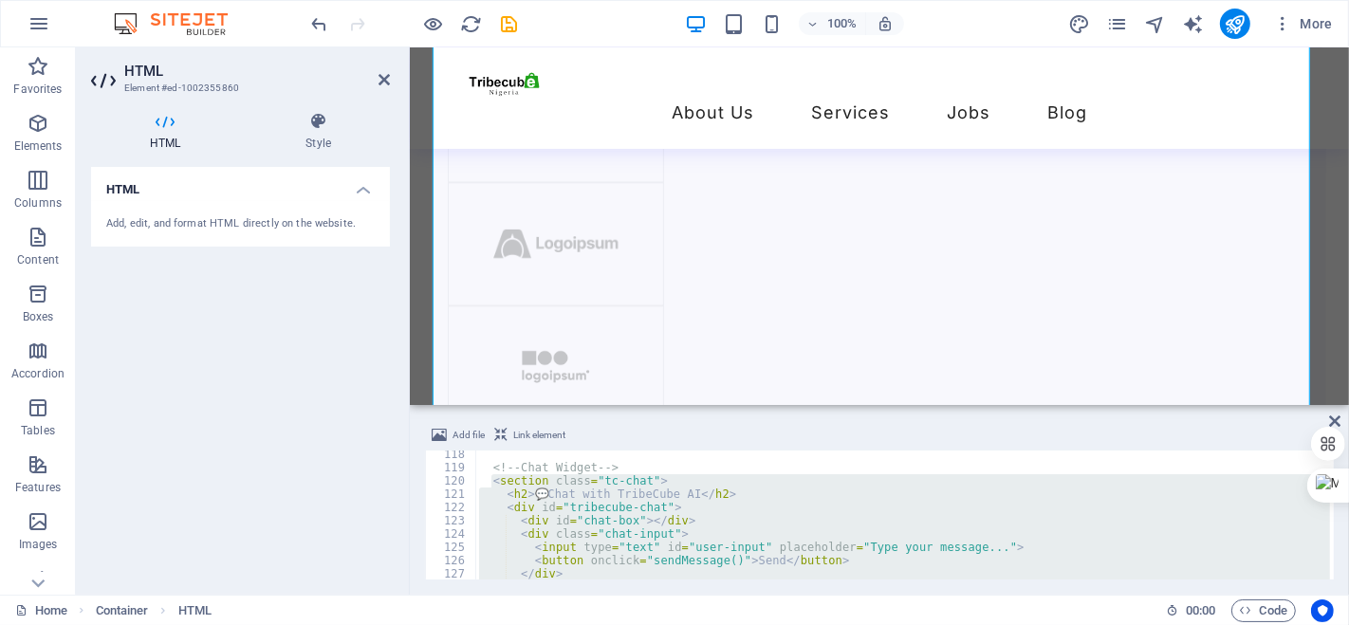
scroll to position [1554, 0]
paste textarea
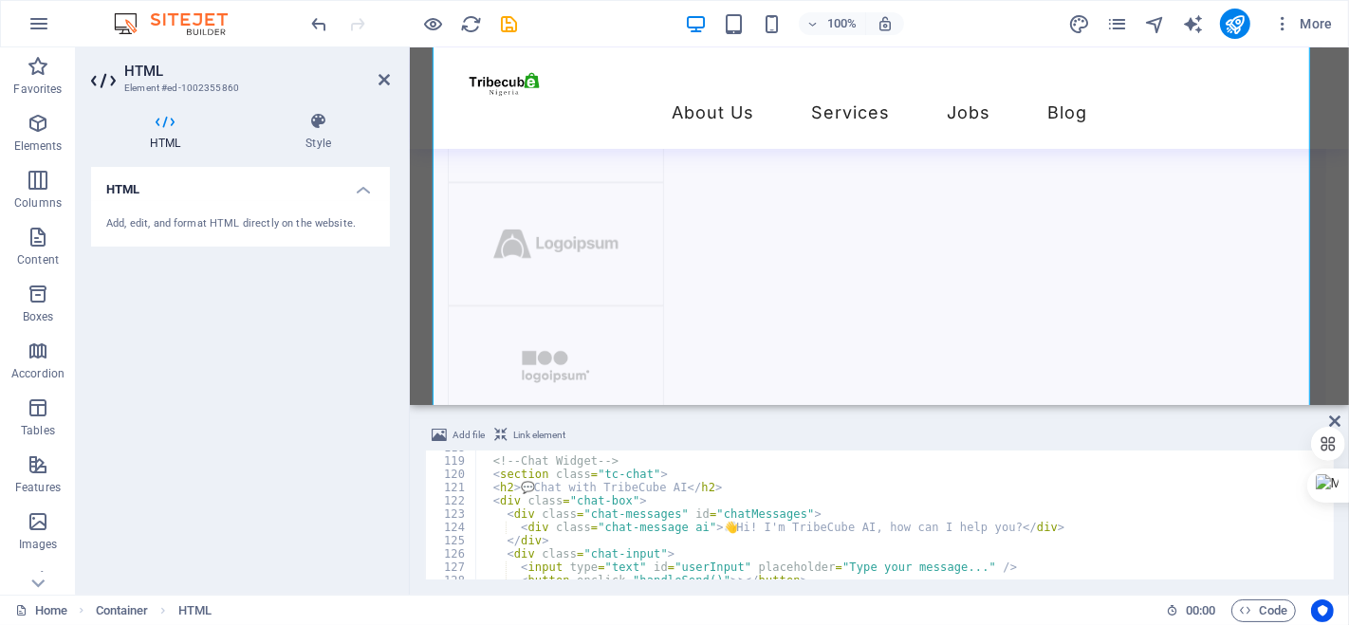
scroll to position [1549, 0]
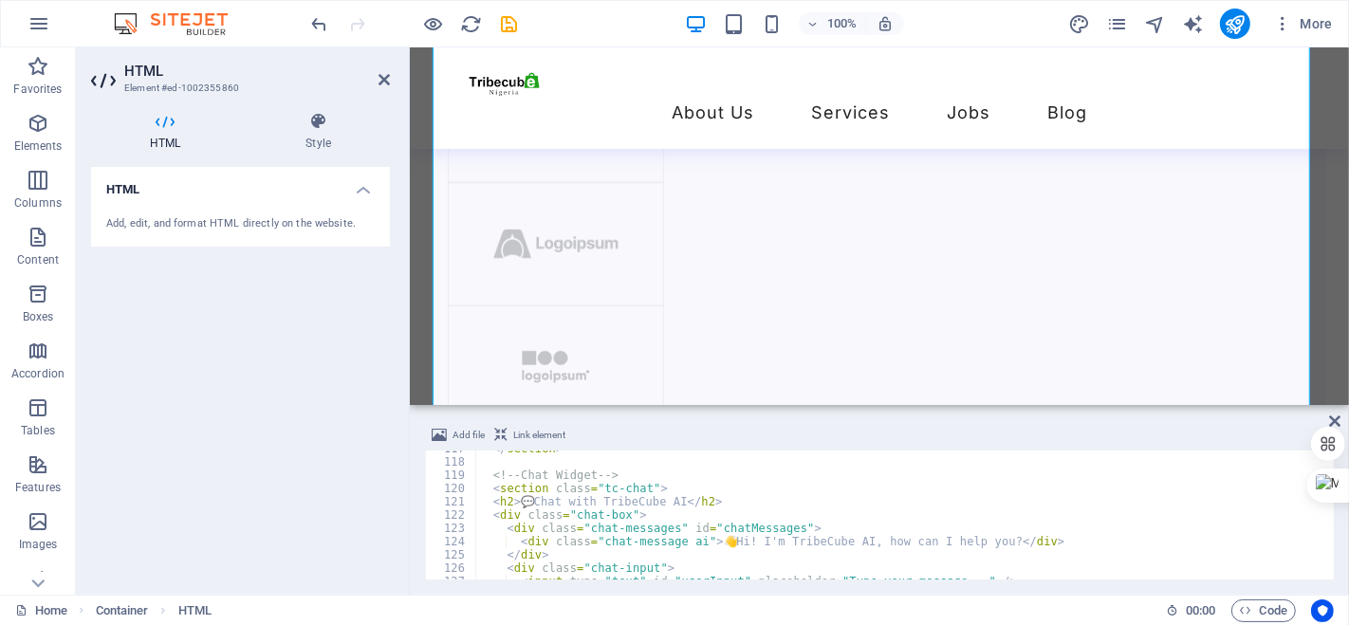
click at [1338, 412] on div "Add file Link element 117 118 119 120 121 122 123 124 125 126 127 128 </ sectio…" at bounding box center [879, 502] width 939 height 186
click at [1244, 604] on icon "button" at bounding box center [1246, 610] width 12 height 12
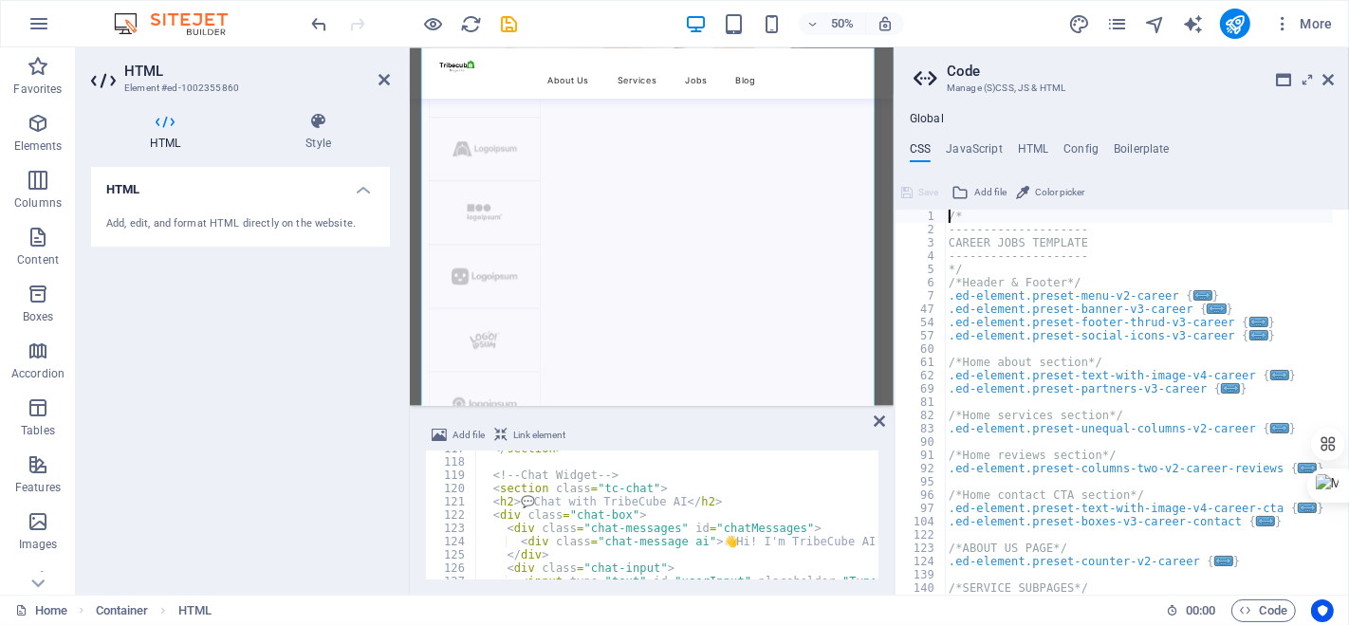
scroll to position [0, 0]
click at [967, 147] on h4 "JavaScript" at bounding box center [974, 152] width 56 height 21
type textarea "/* JS for preset "Counter V2" */"
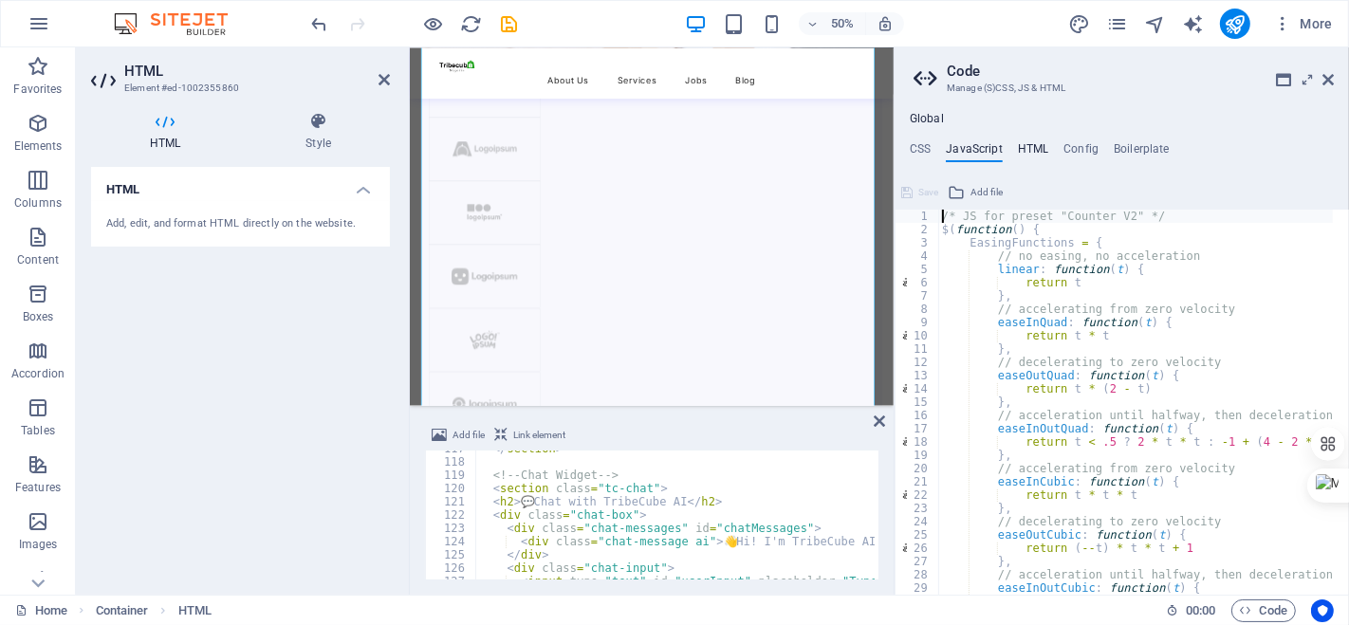
click at [1024, 144] on h4 "HTML" at bounding box center [1033, 152] width 31 height 21
type textarea "<a href="#main-content" class="button wv-link-content">Skip to main content</a>"
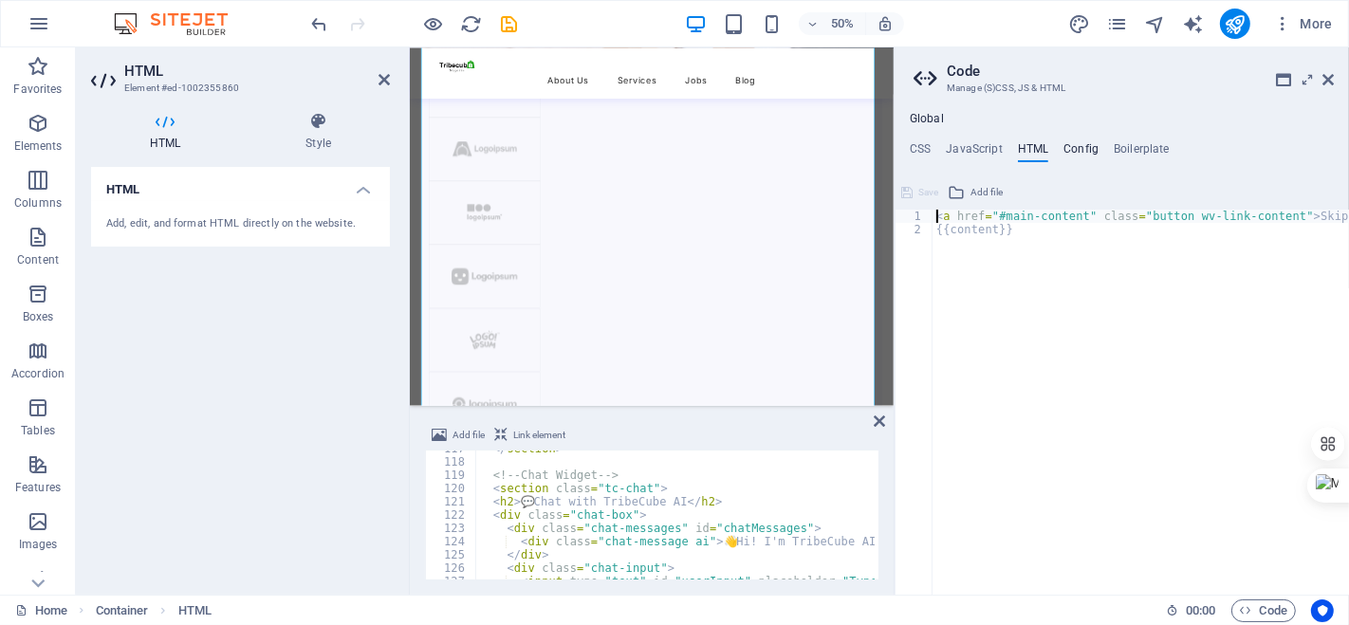
click at [1068, 144] on h4 "Config" at bounding box center [1080, 152] width 35 height 21
type textarea "$color-background: #ffffff;"
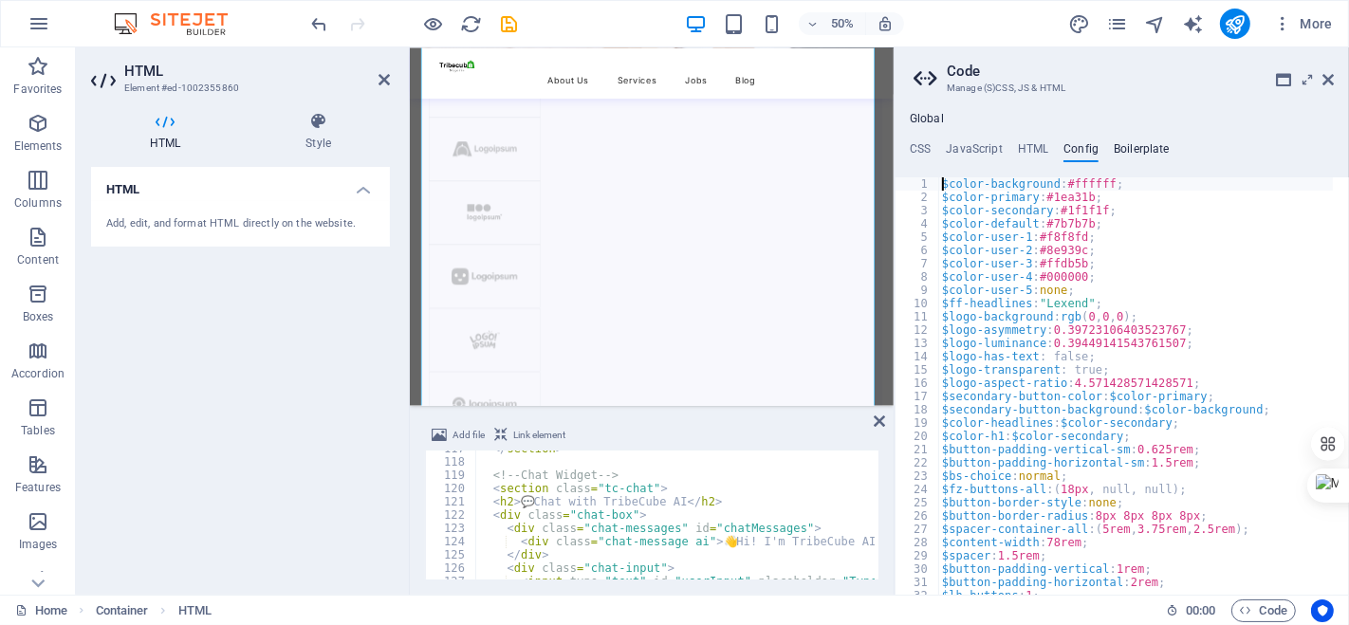
click at [1116, 144] on h4 "Boilerplate" at bounding box center [1141, 152] width 56 height 21
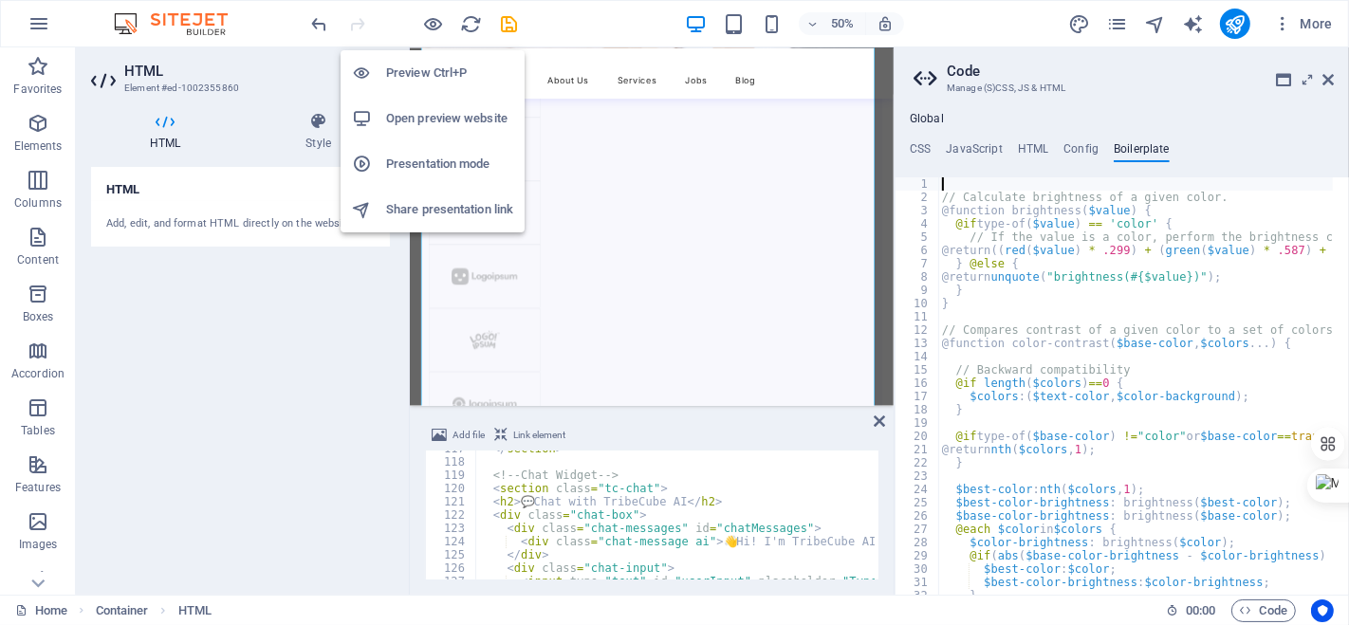
click at [418, 83] on h6 "Preview Ctrl+P" at bounding box center [449, 73] width 127 height 23
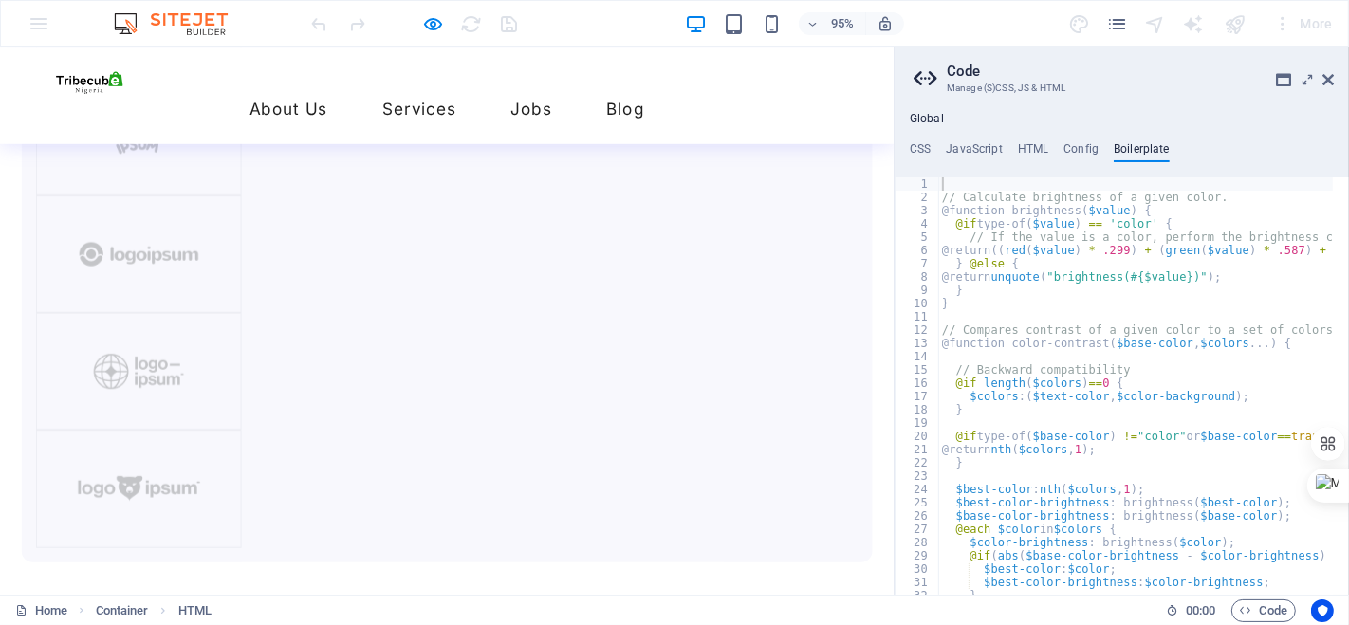
scroll to position [3931, 0]
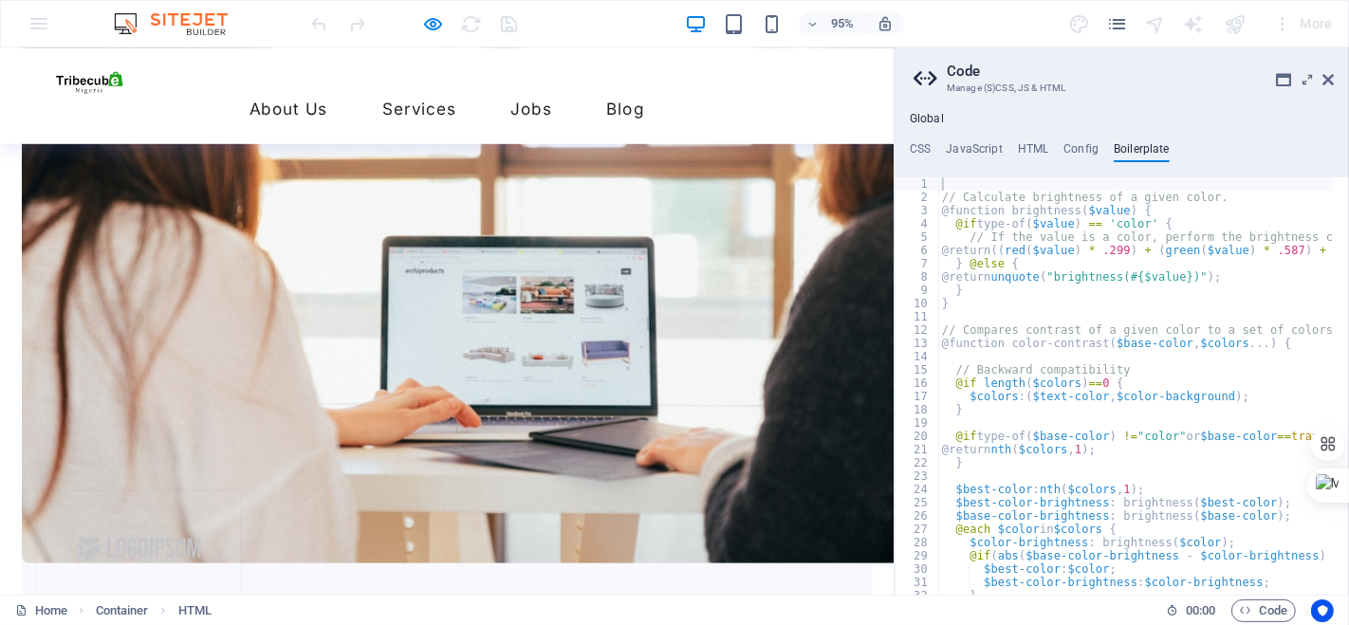
scroll to position [3000, 0]
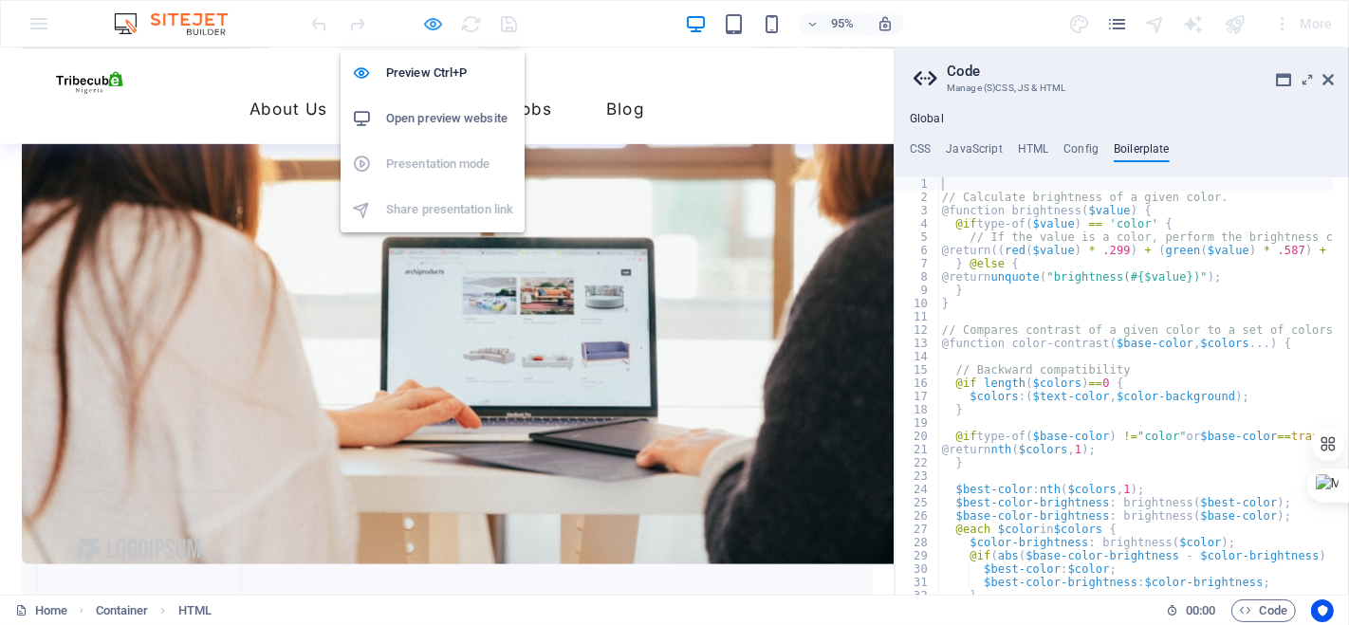
click at [436, 27] on icon "button" at bounding box center [434, 24] width 22 height 22
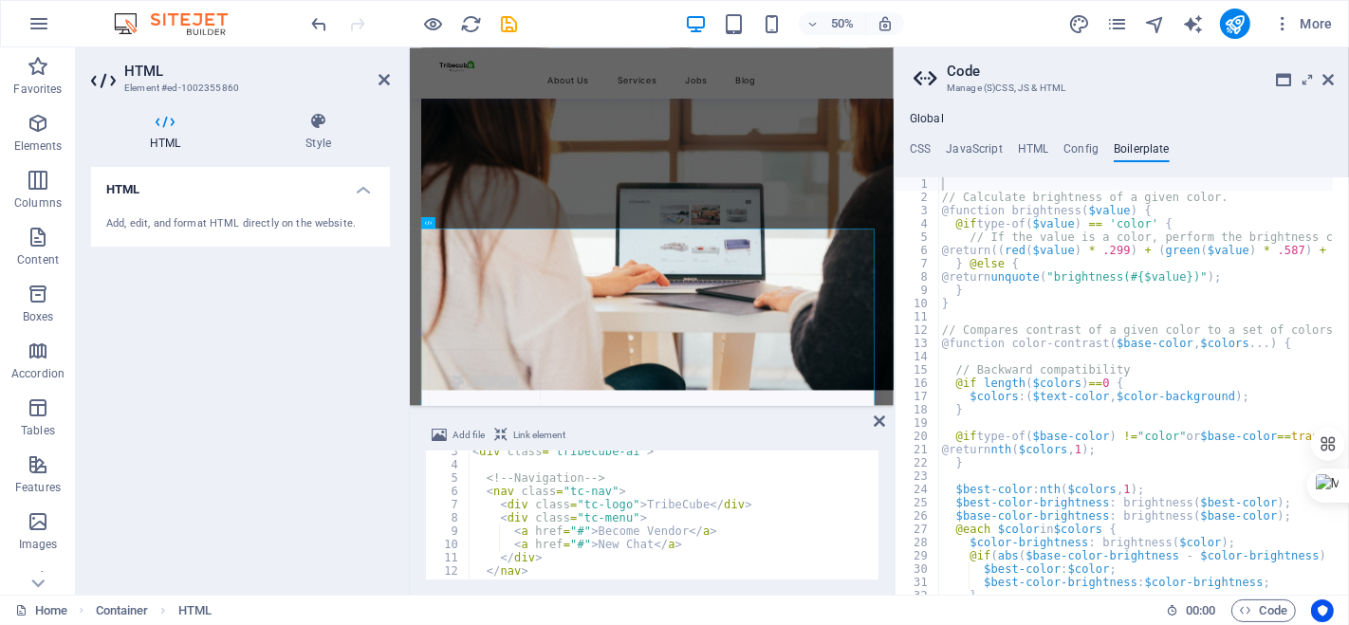
scroll to position [0, 0]
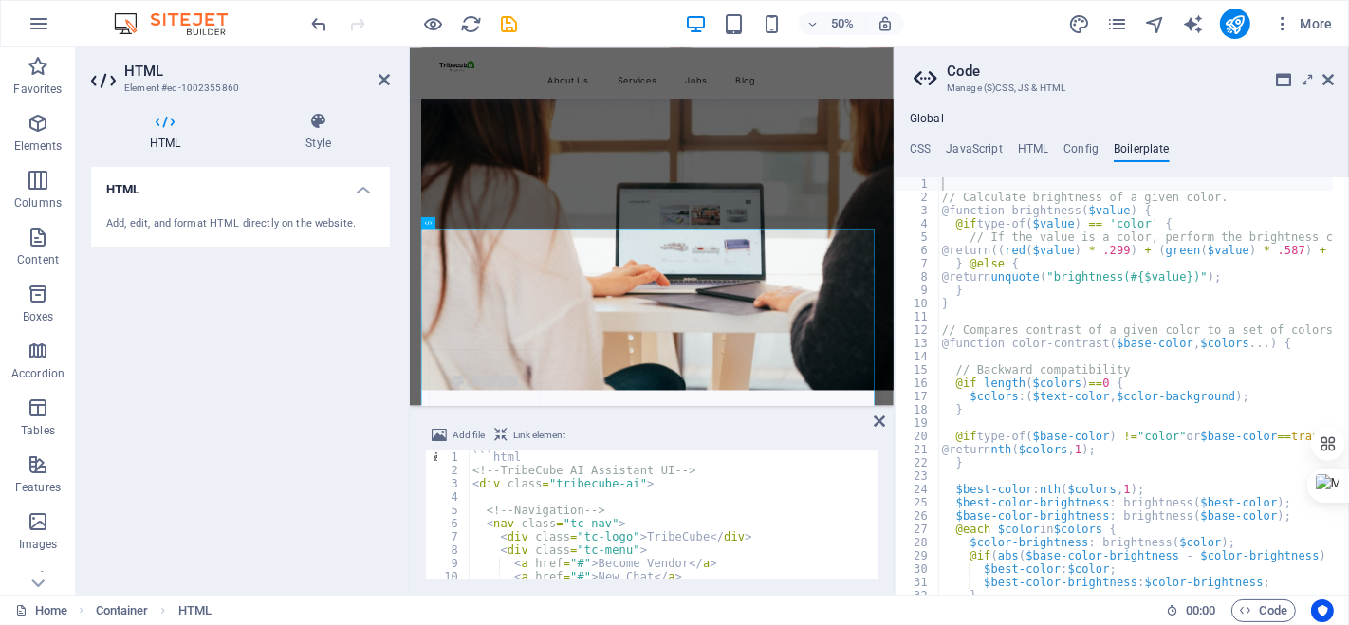
click at [470, 469] on div "```html <!-- TribeCube AI Assistant UI --> < div class = "tribecube-ai" > <!-- …" at bounding box center [1028, 526] width 1119 height 152
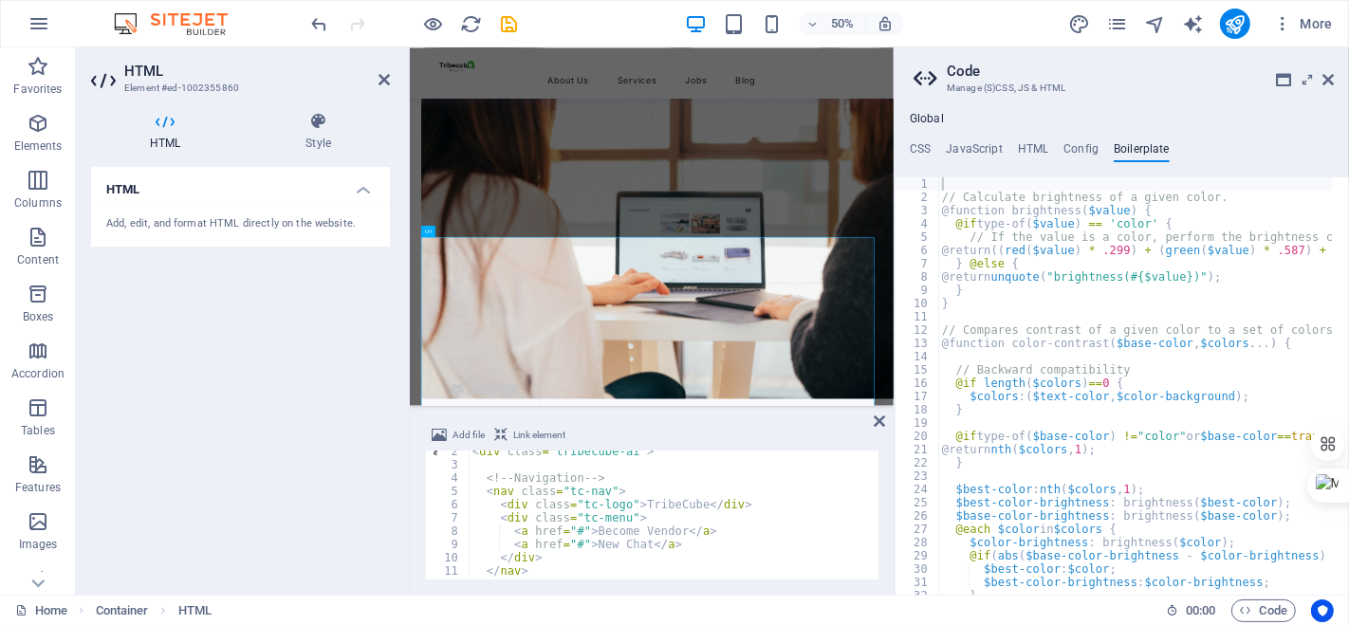
scroll to position [21, 0]
click at [661, 540] on div "< div class = "tribecube-ai" > <!-- Navigation --> < nav class = "tc-nav" > < d…" at bounding box center [1028, 519] width 1119 height 152
type textarea "<a href="#">New Chat</a>"
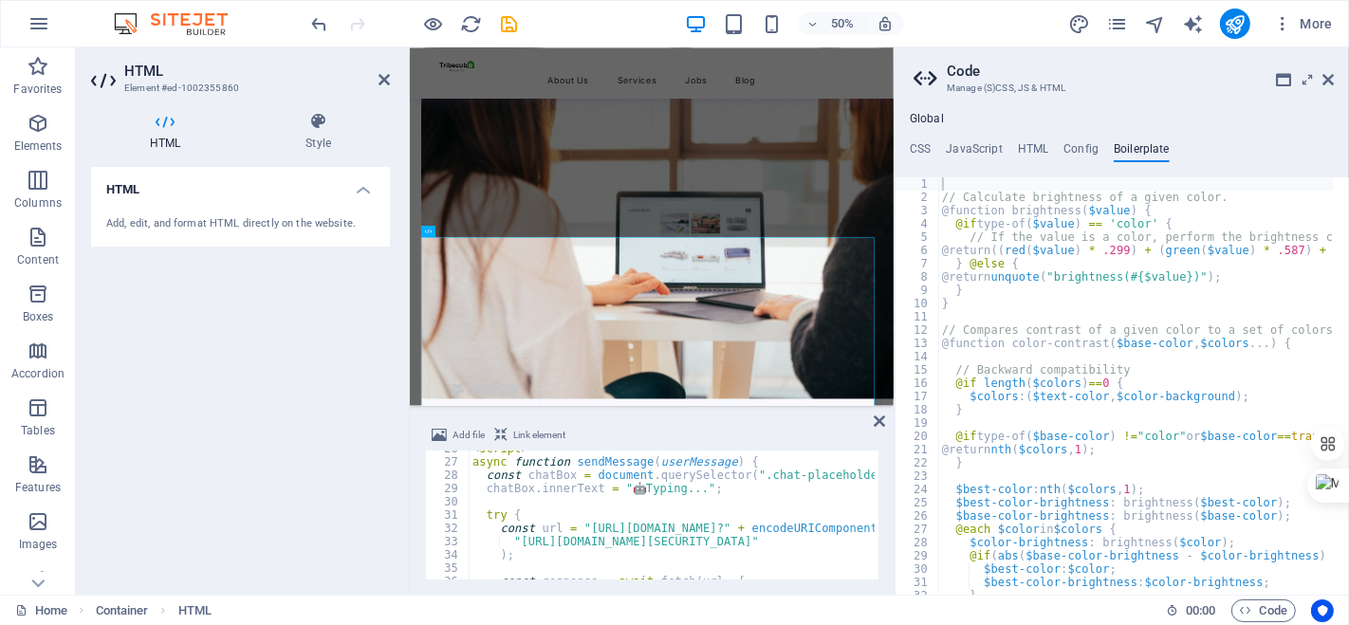
scroll to position [350, 0]
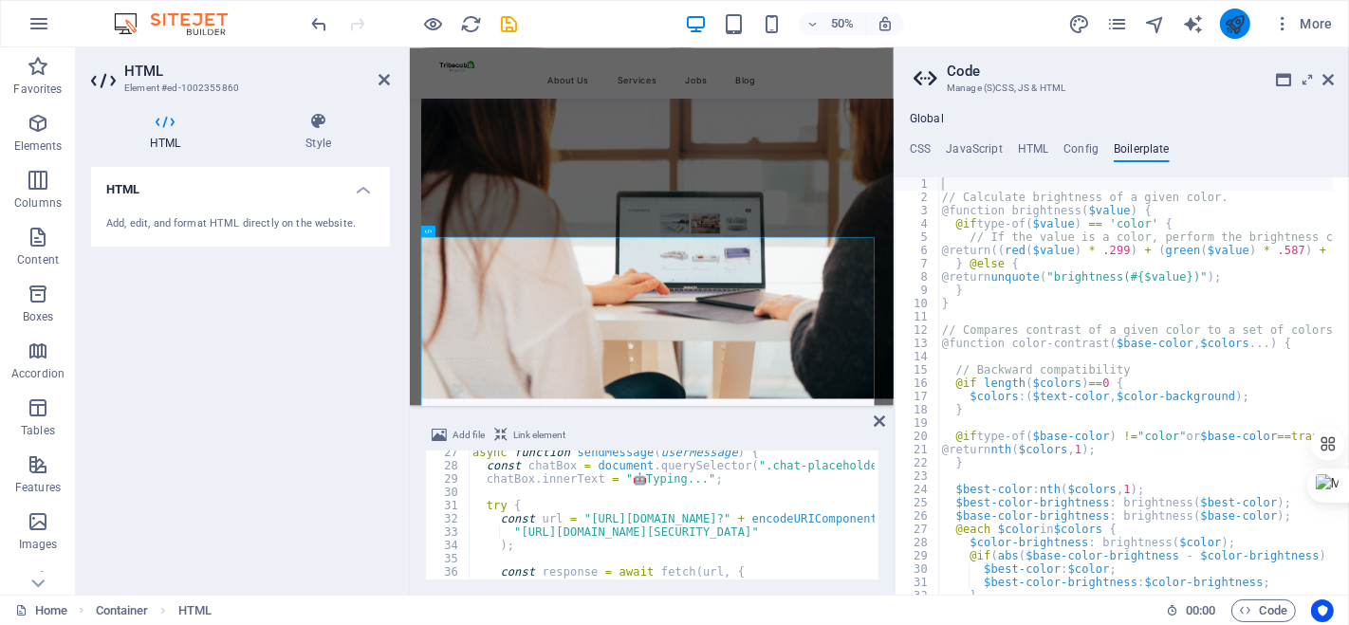
click at [1249, 23] on button "publish" at bounding box center [1235, 24] width 30 height 30
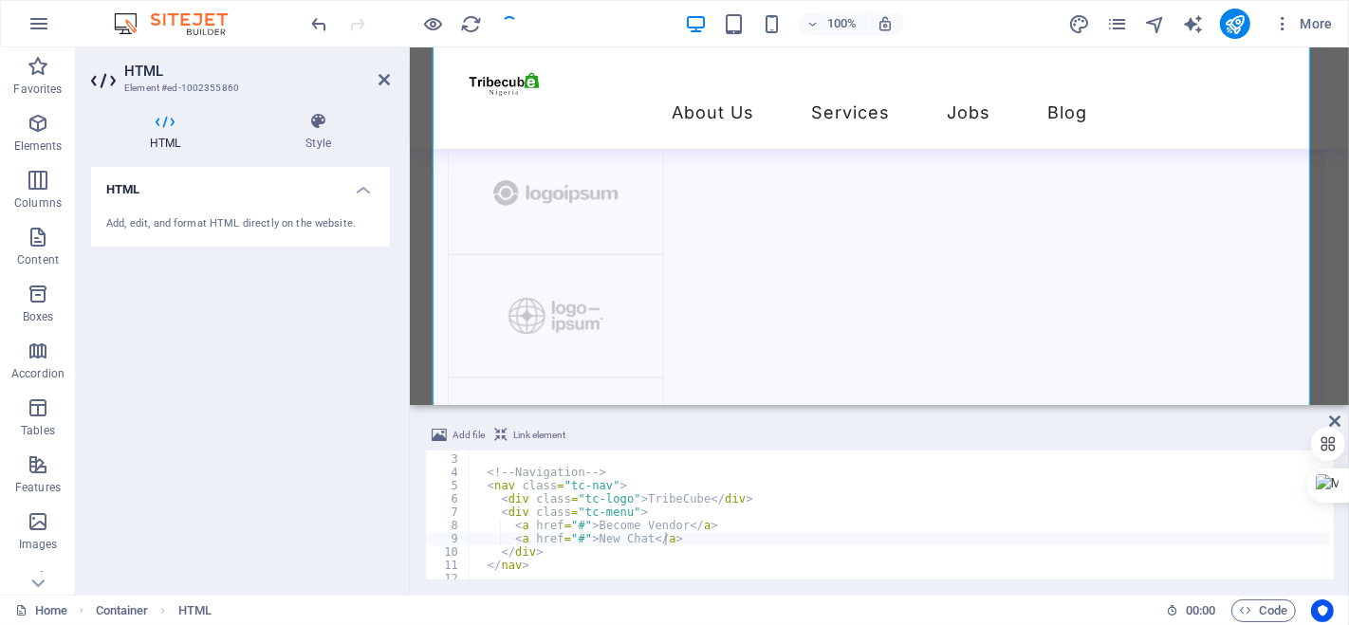
scroll to position [28, 0]
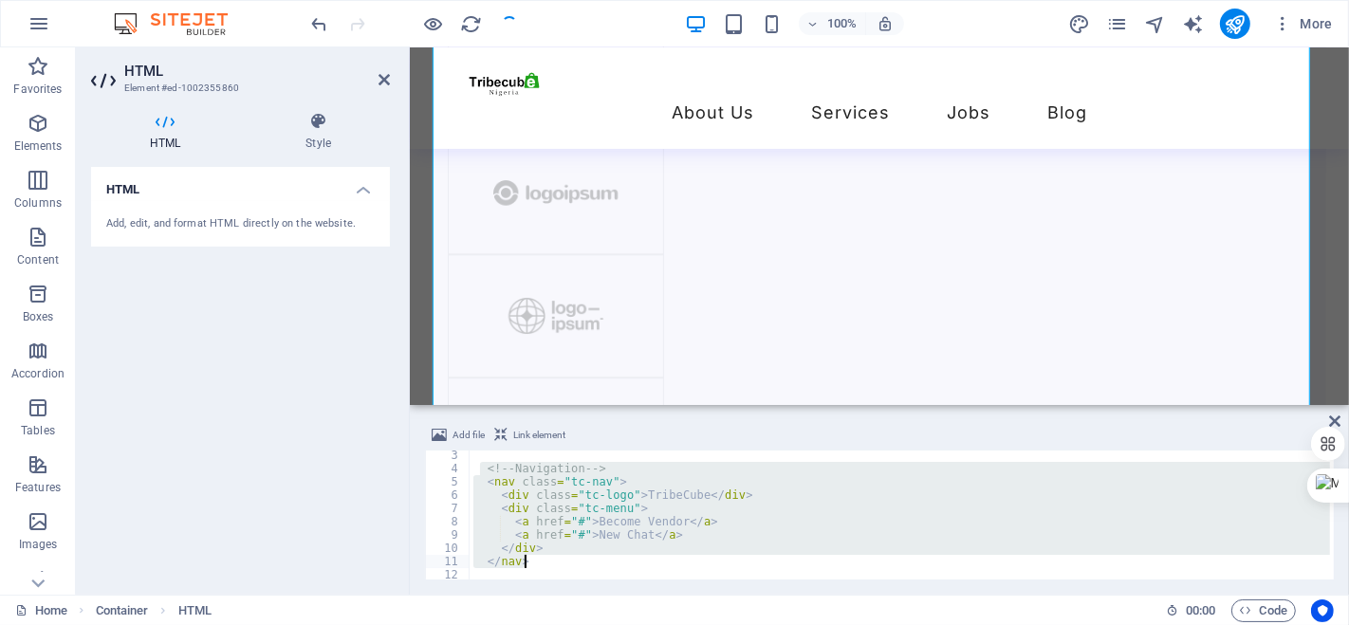
drag, startPoint x: 479, startPoint y: 467, endPoint x: 539, endPoint y: 562, distance: 112.9
click at [539, 562] on div "<!-- Navigation --> < nav class = "tc-nav" > < div class = "tc-logo" > TribeCub…" at bounding box center [1028, 525] width 1119 height 152
type textarea "</div> </nav>"
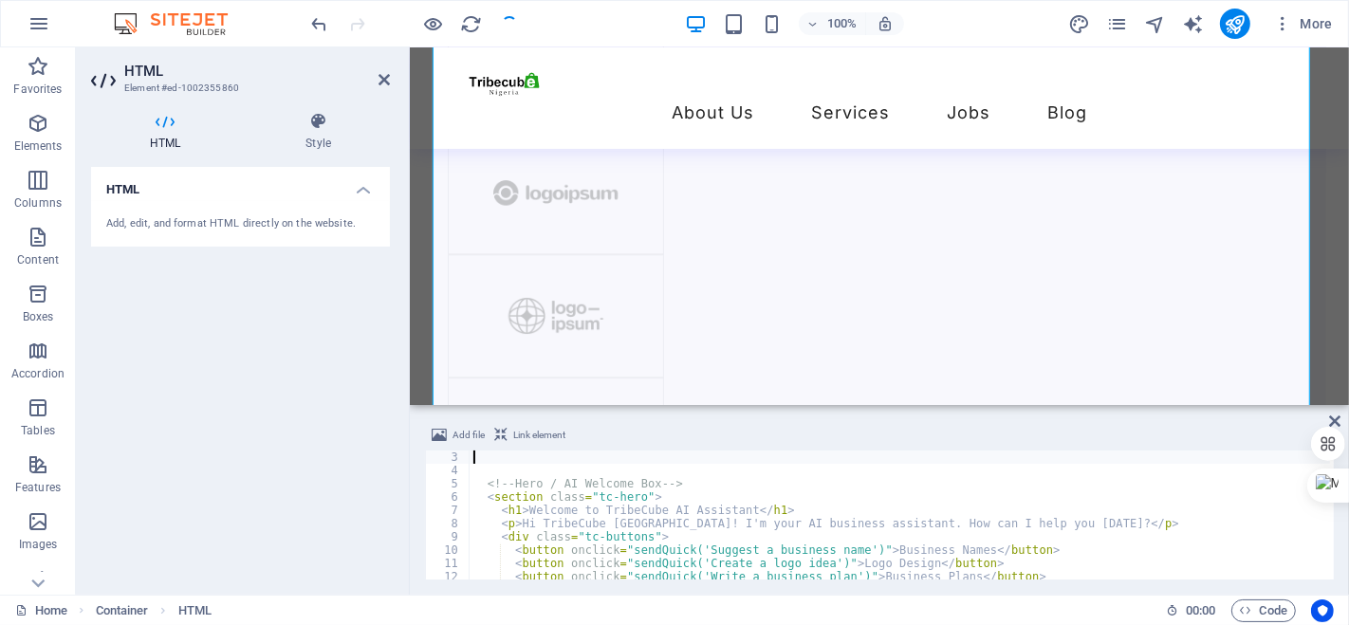
type textarea "<div class="tribecube-ai">"
click at [1235, 21] on icon "publish" at bounding box center [1234, 24] width 22 height 22
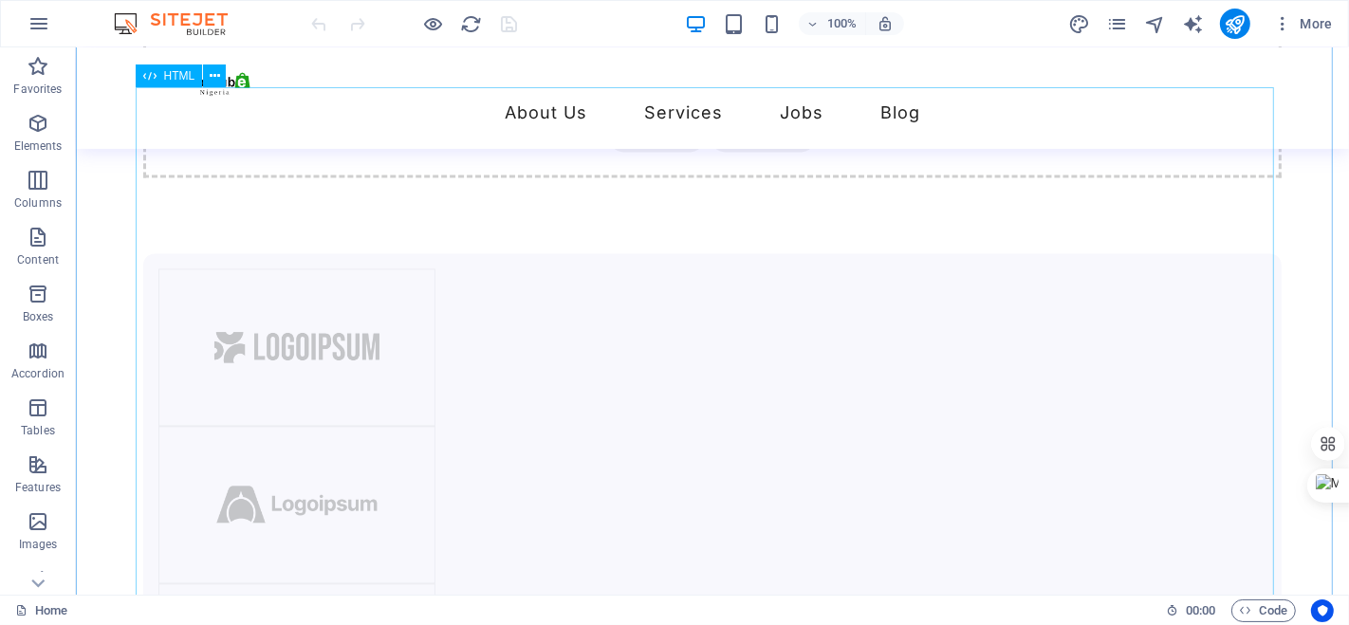
scroll to position [3407, 0]
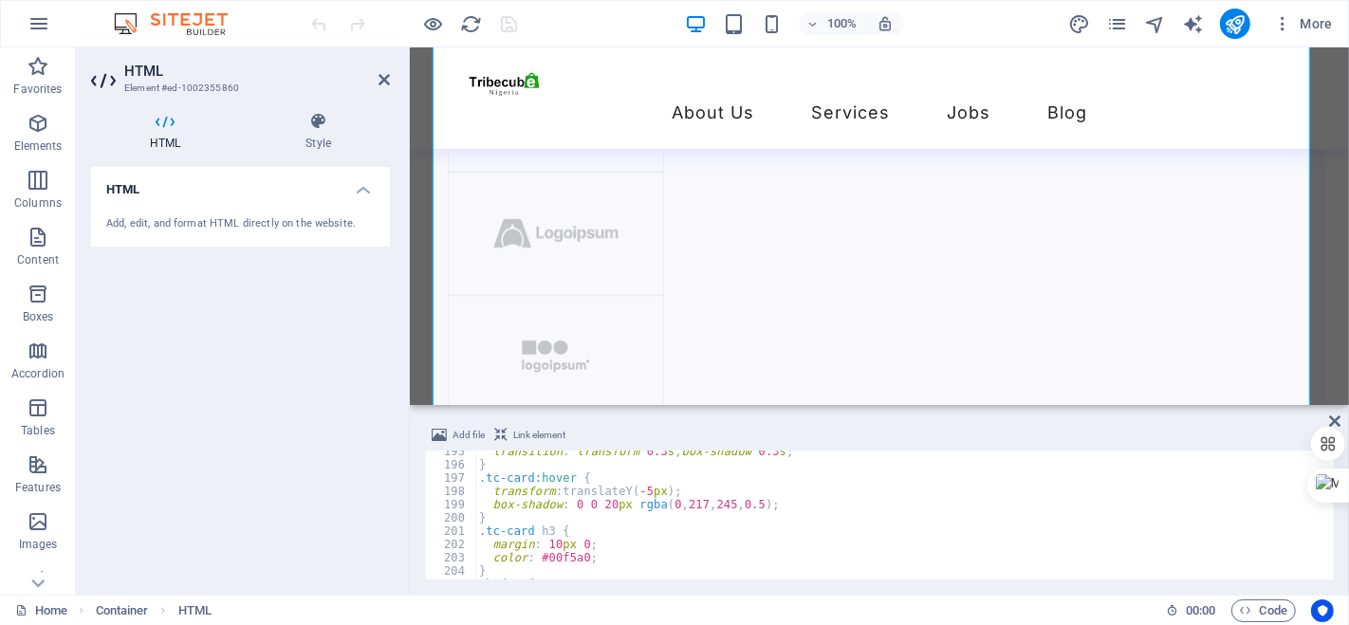
scroll to position [2576, 0]
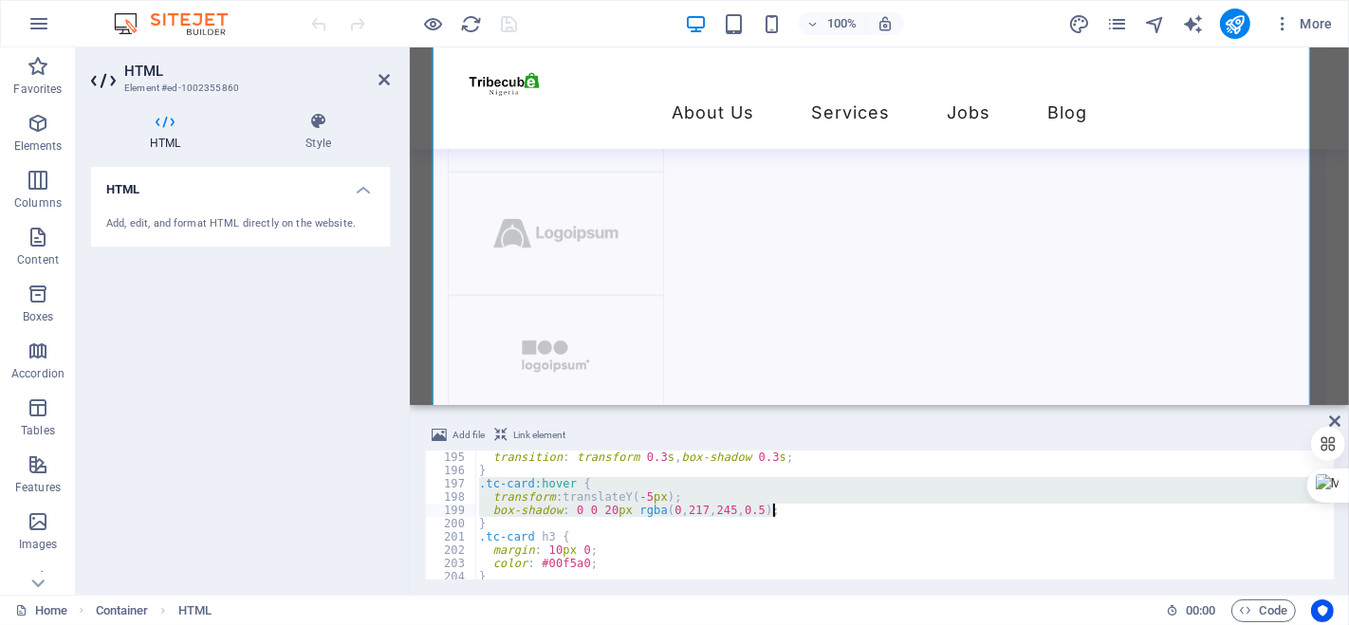
drag, startPoint x: 477, startPoint y: 484, endPoint x: 776, endPoint y: 513, distance: 300.2
click at [776, 513] on div "transition : transform 0.3 s , box-shadow 0.3 s ; } .tc-card :hover { transform…" at bounding box center [1034, 526] width 1119 height 152
type textarea "transform: translateY(-5px); box-shadow: 0 0 20px rgba(0, 217, 245, 0.5);"
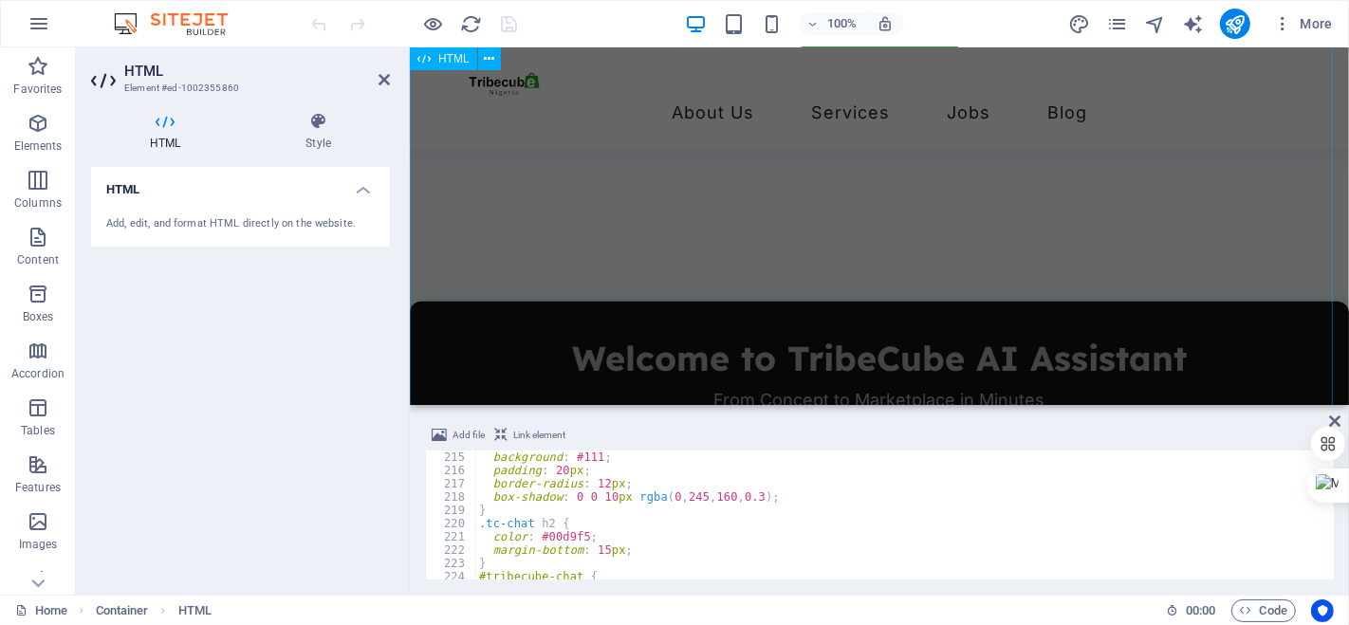
scroll to position [1368, 0]
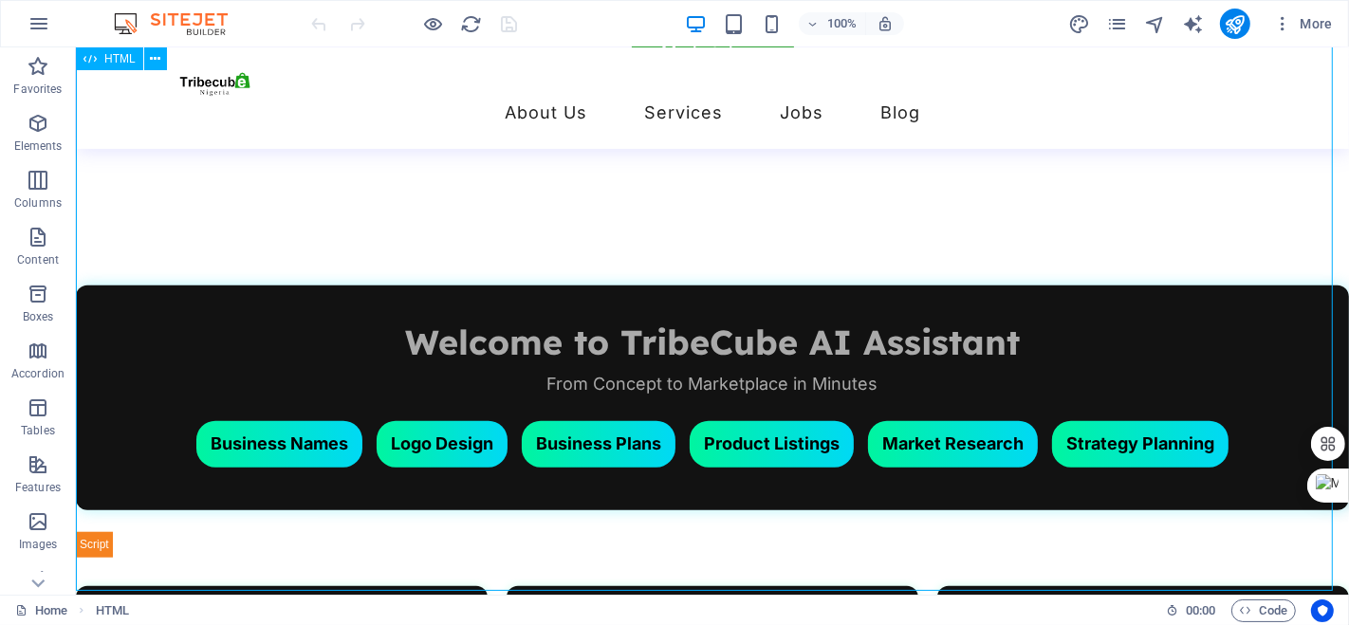
scroll to position [1311, 0]
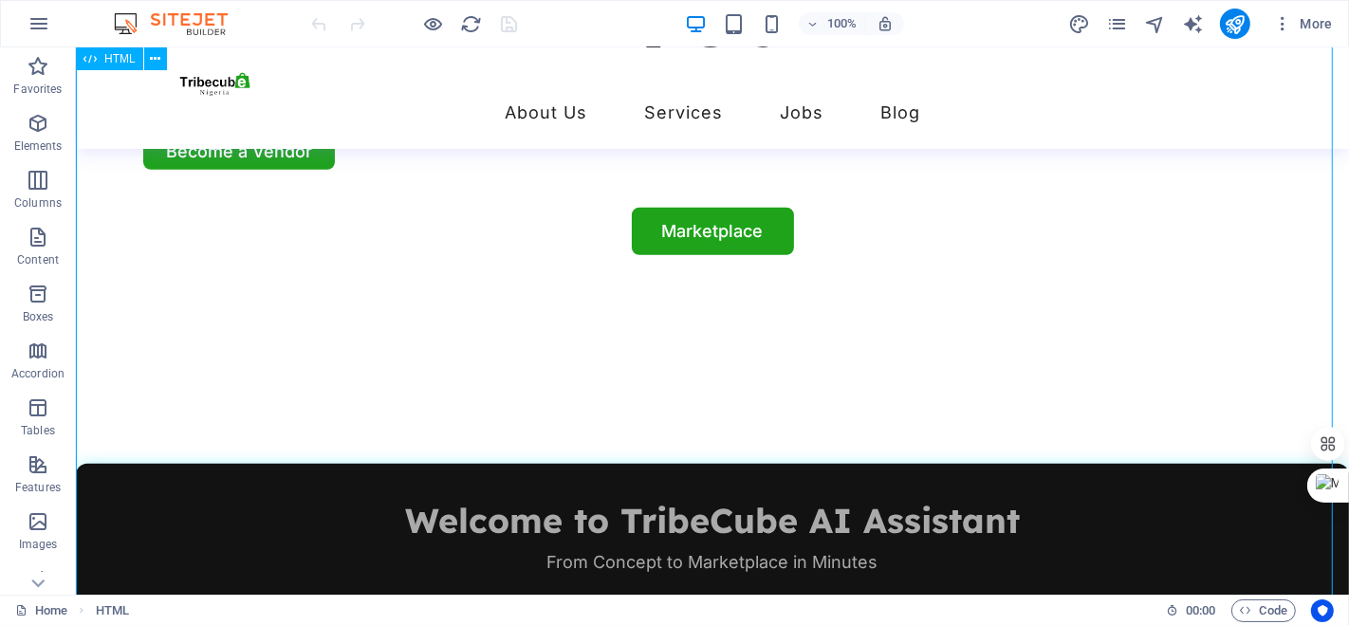
scroll to position [1188, 0]
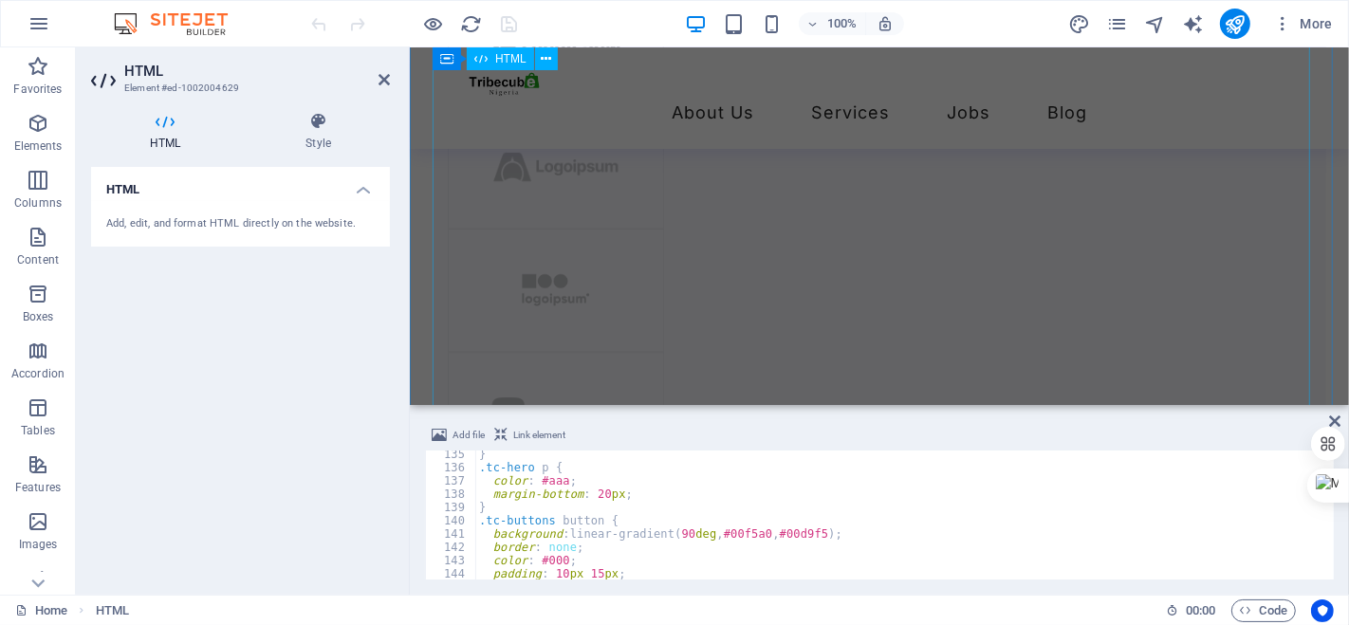
scroll to position [3720, 0]
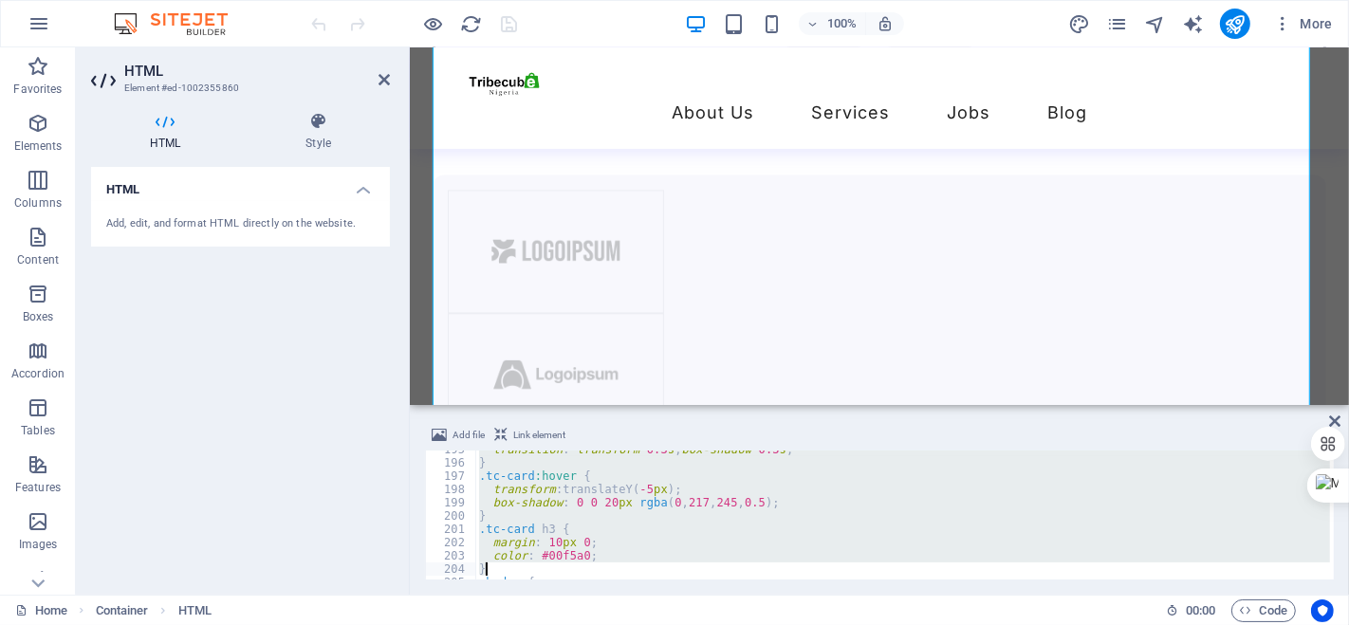
scroll to position [2690, 0]
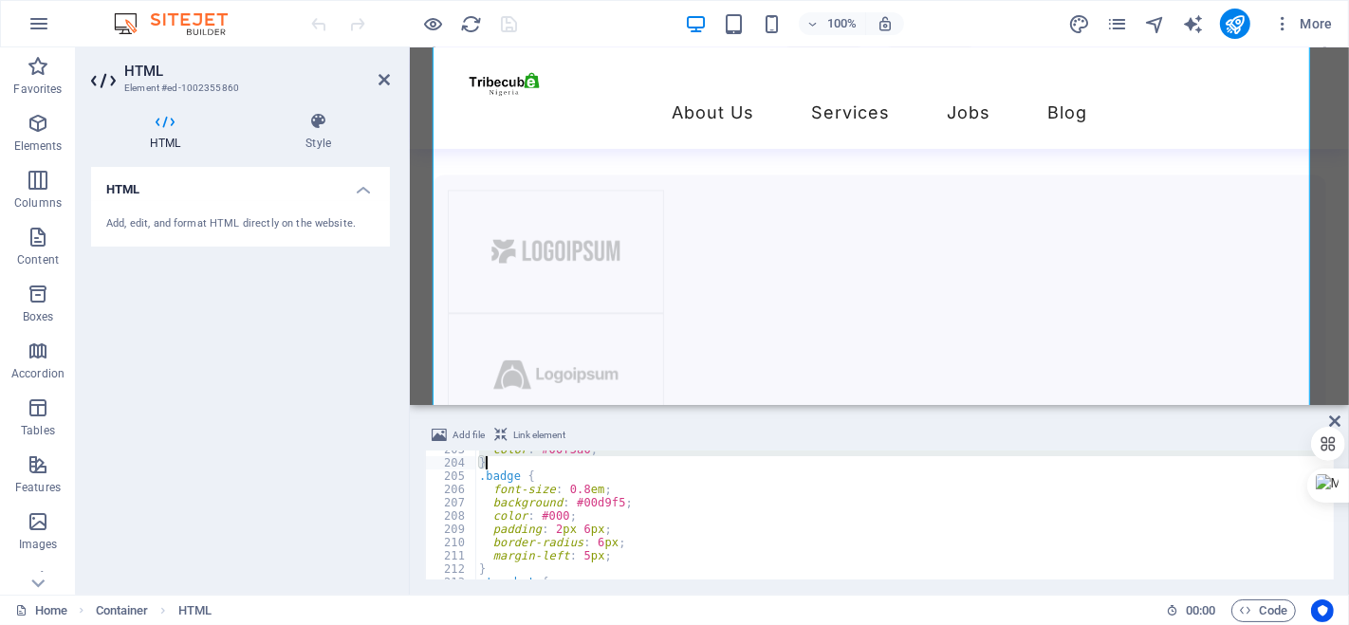
drag, startPoint x: 479, startPoint y: 510, endPoint x: 641, endPoint y: 461, distance: 169.5
click at [641, 461] on div "color : #00f5a0 ; } .badge { font-size : 0.8 em ; background : #00d9f5 ; color …" at bounding box center [1034, 519] width 1119 height 152
type textarea "color: #00f5a0; }"
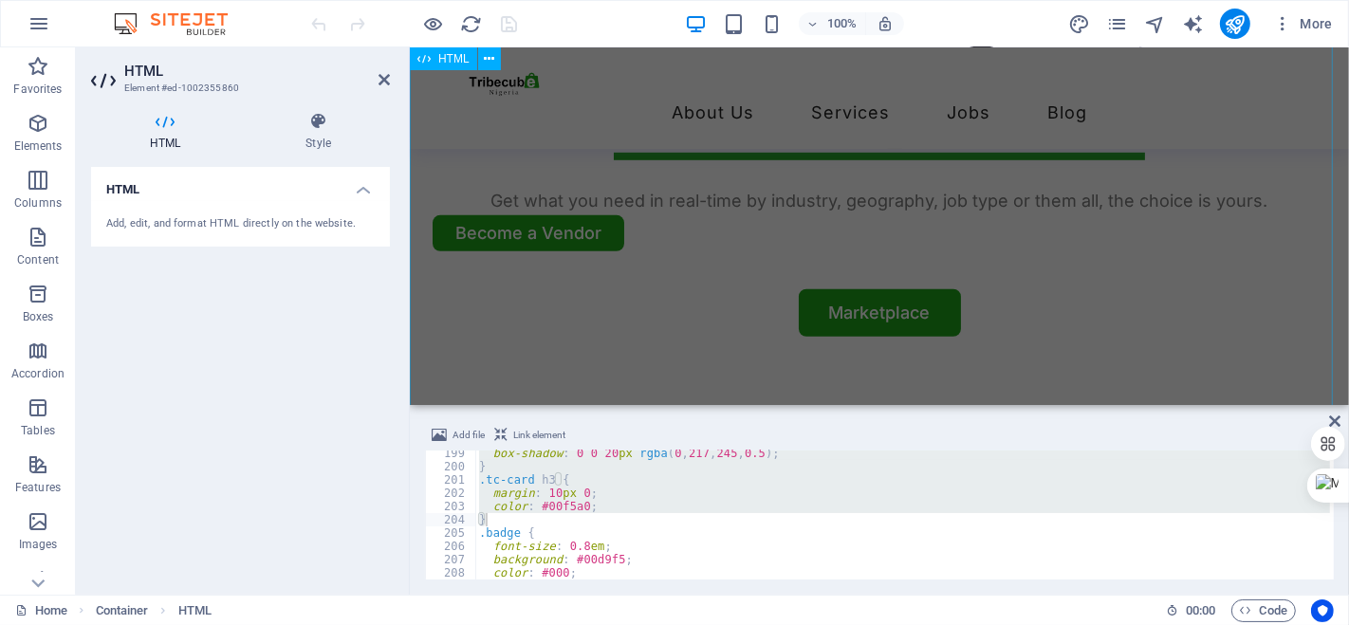
scroll to position [1051, 0]
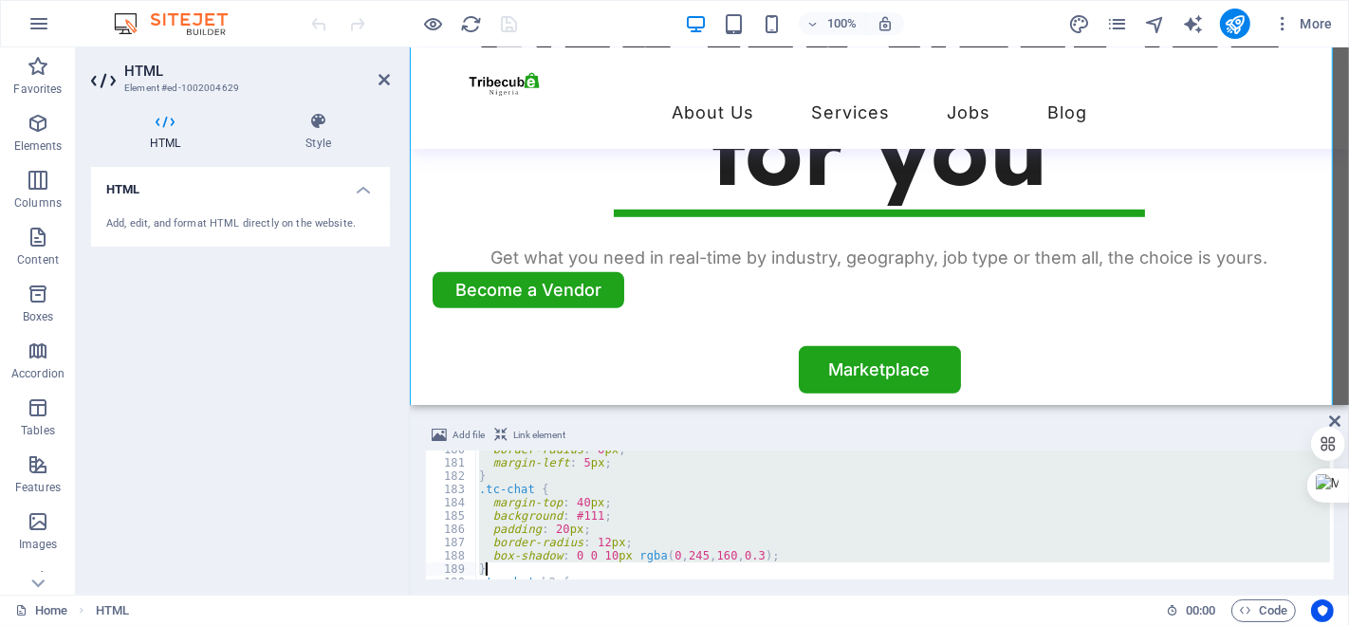
scroll to position [2463, 0]
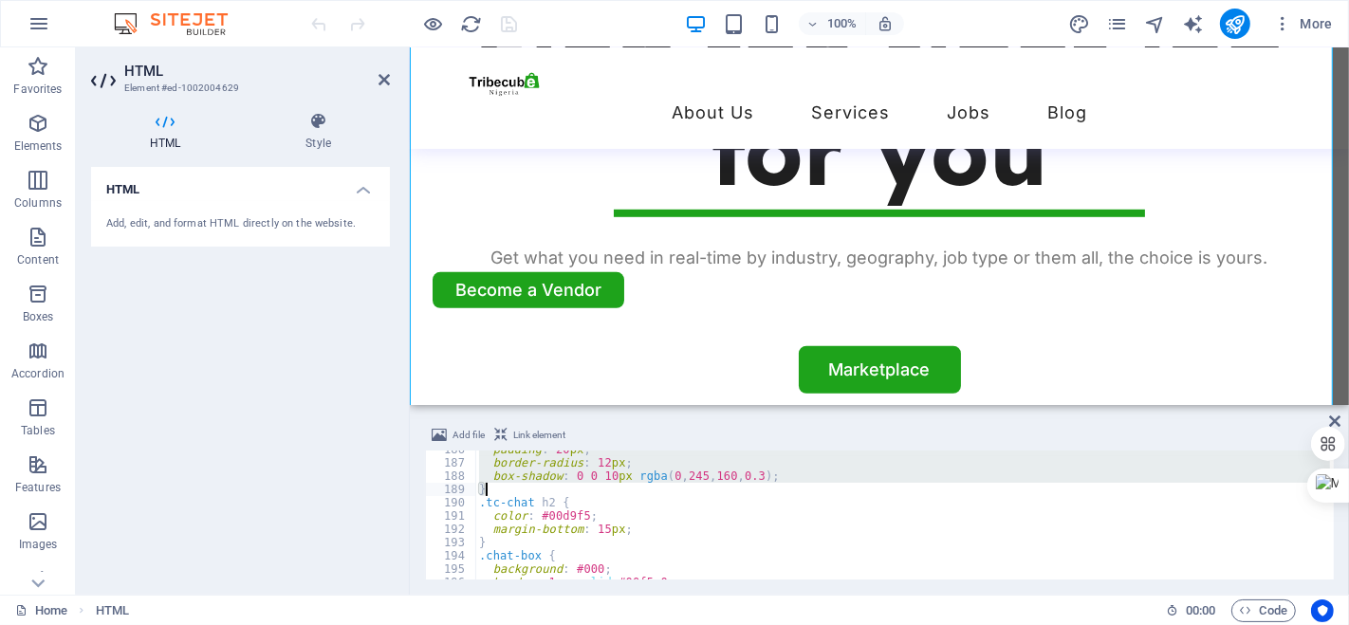
drag, startPoint x: 481, startPoint y: 506, endPoint x: 778, endPoint y: 488, distance: 297.4
click at [778, 488] on div "padding : 20 px ; border-radius : 12 px ; box-shadow : 0 0 10 px rgba ( 0 , 245…" at bounding box center [1034, 519] width 1119 height 152
paste textarea
type textarea "}"
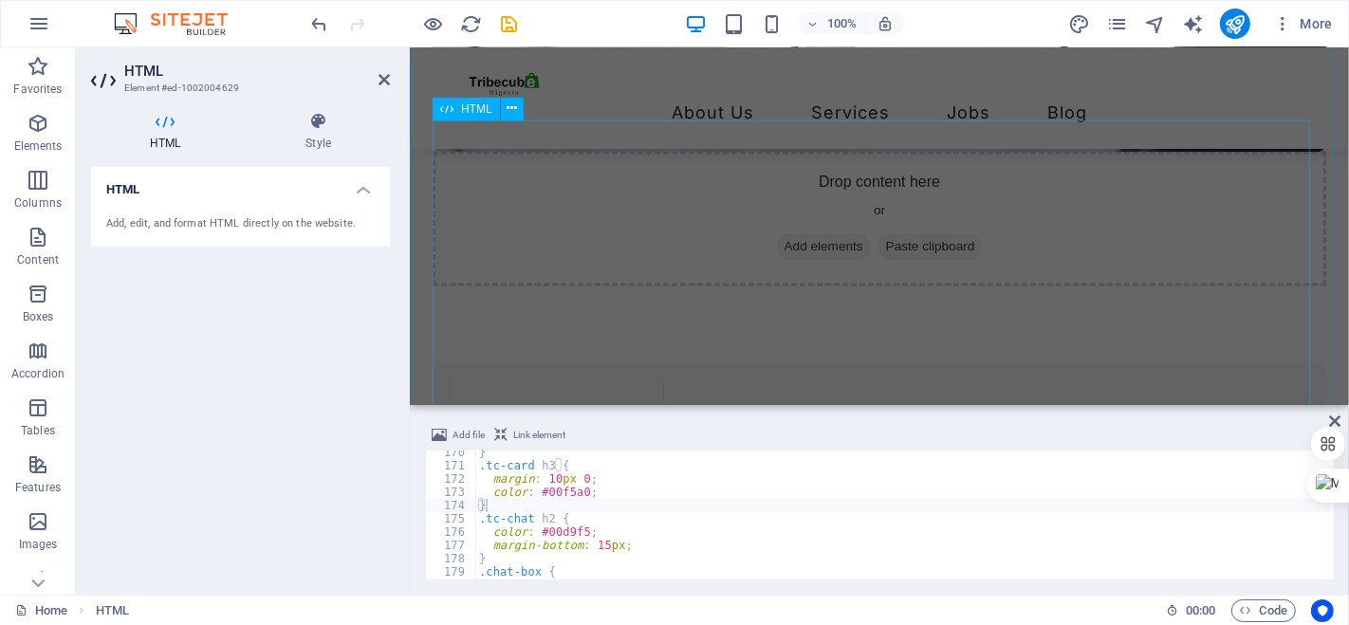
scroll to position [3404, 0]
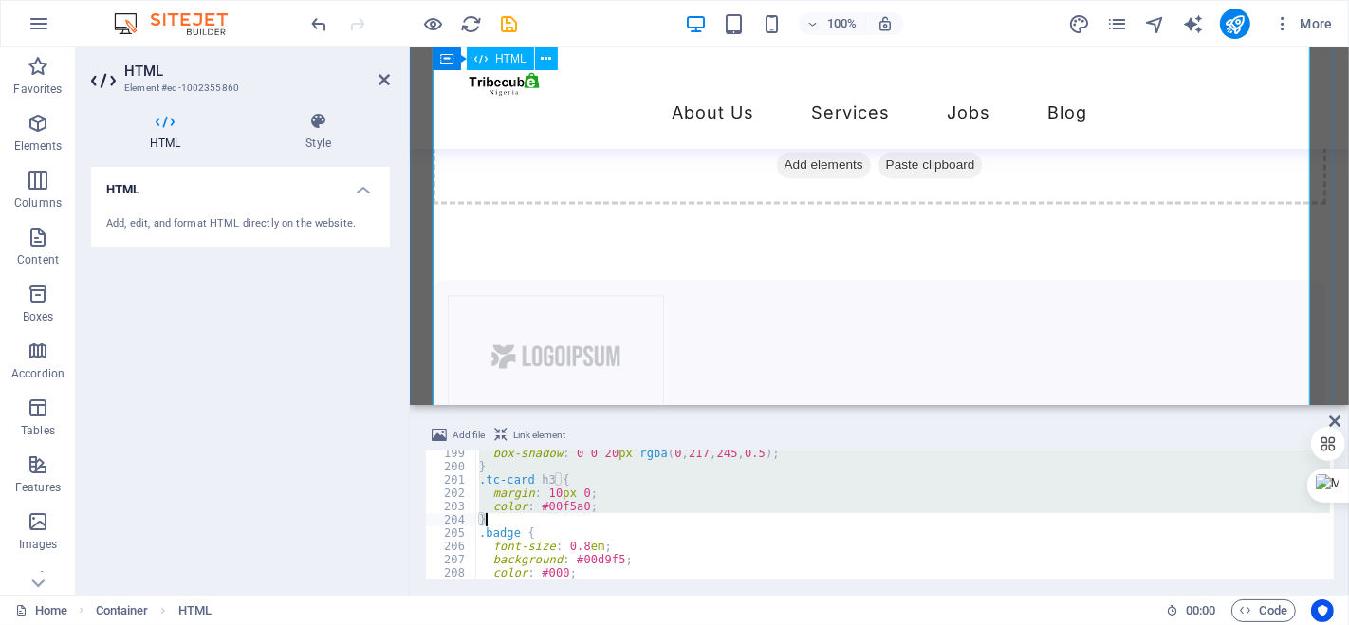
click at [663, 453] on div "box-shadow : 0 0 20 px rgba ( 0 , 217 , 245 , 0.5 ) ; } .tc-card h3 { margin : …" at bounding box center [902, 514] width 854 height 129
type textarea "box-shadow: 0 0 20px rgba(0, 217, 245, 0.5);"
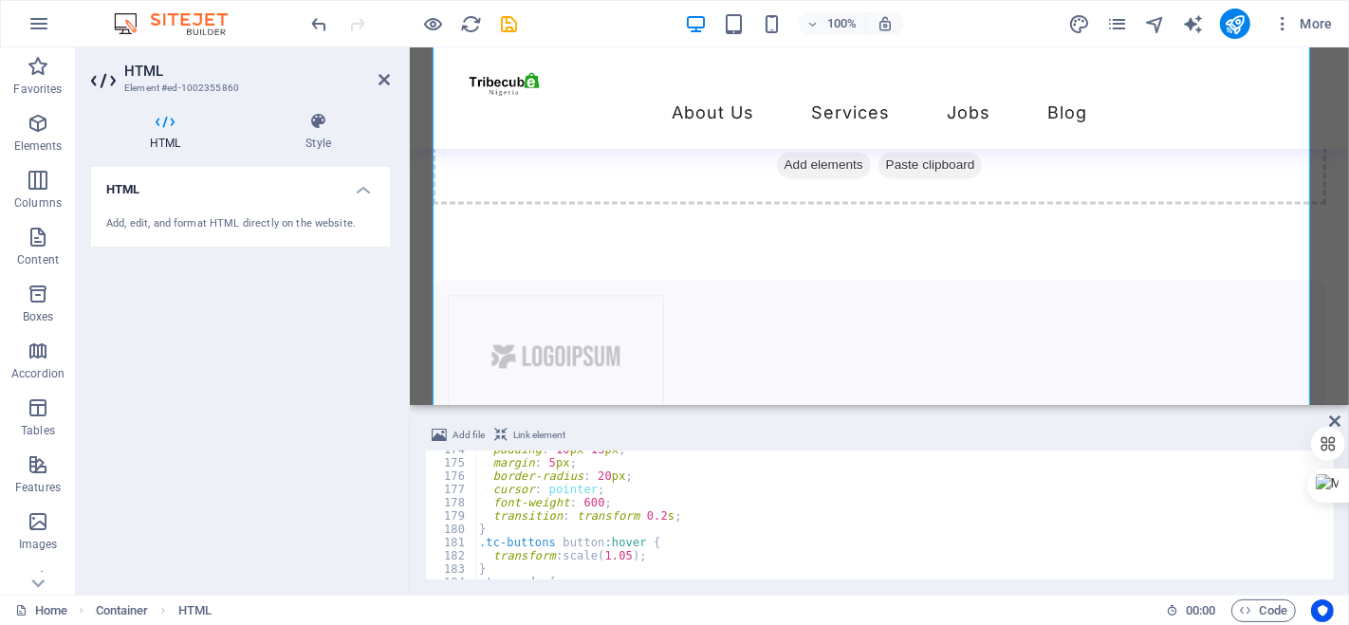
scroll to position [1769, 0]
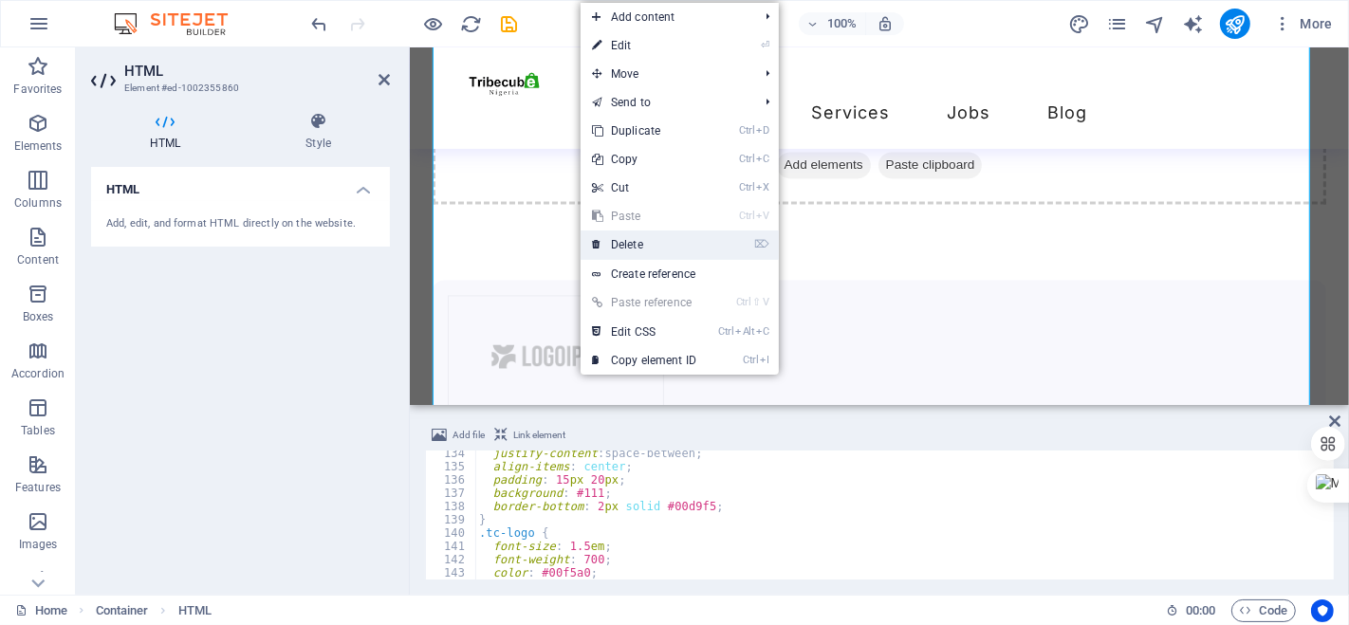
click at [655, 242] on link "⌦ Delete" at bounding box center [643, 244] width 127 height 28
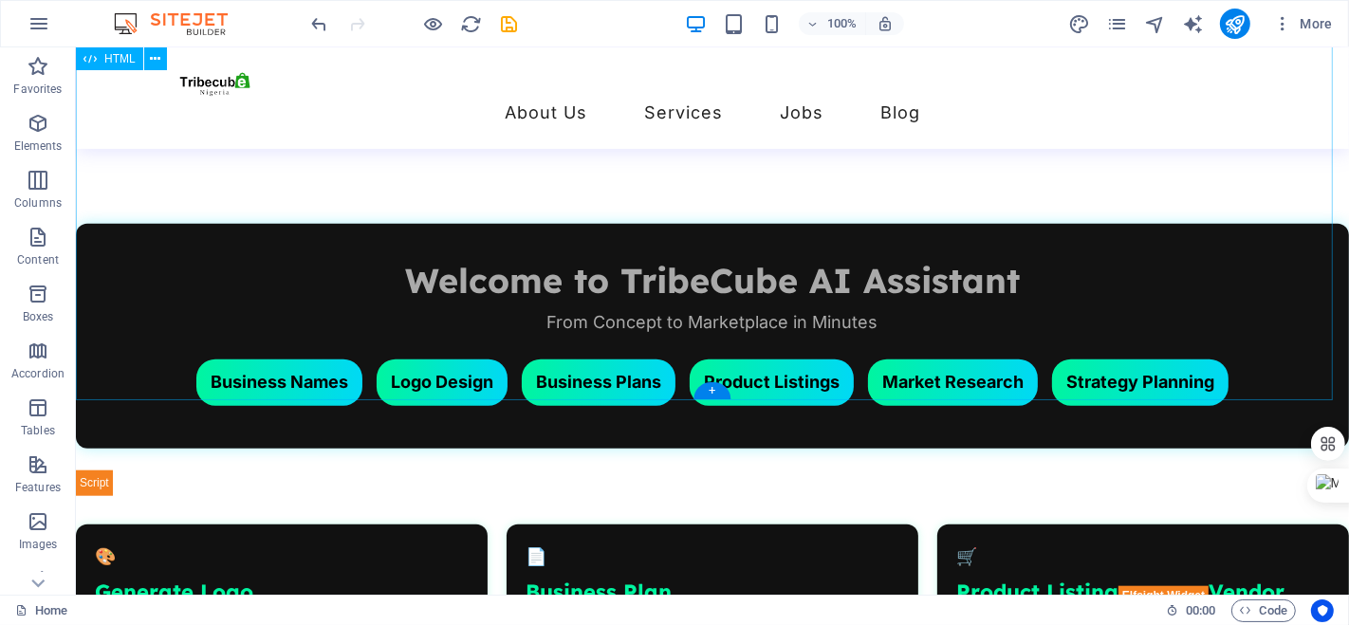
scroll to position [1433, 0]
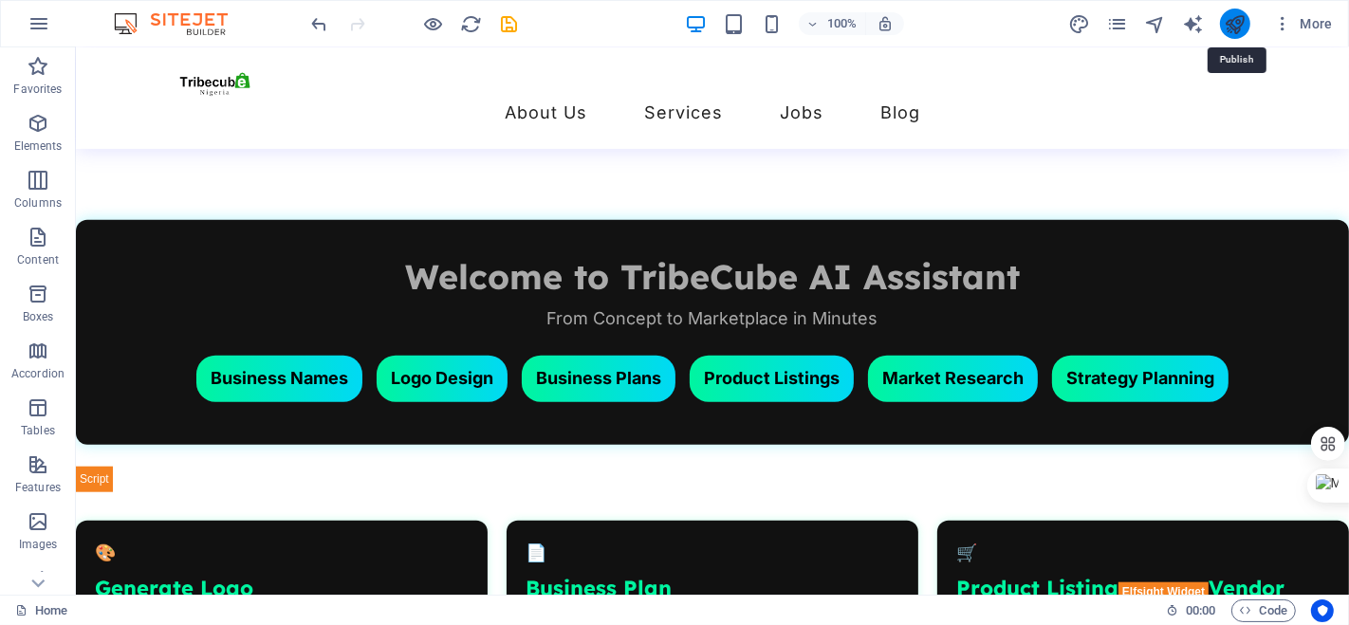
click at [1231, 27] on icon "publish" at bounding box center [1234, 24] width 22 height 22
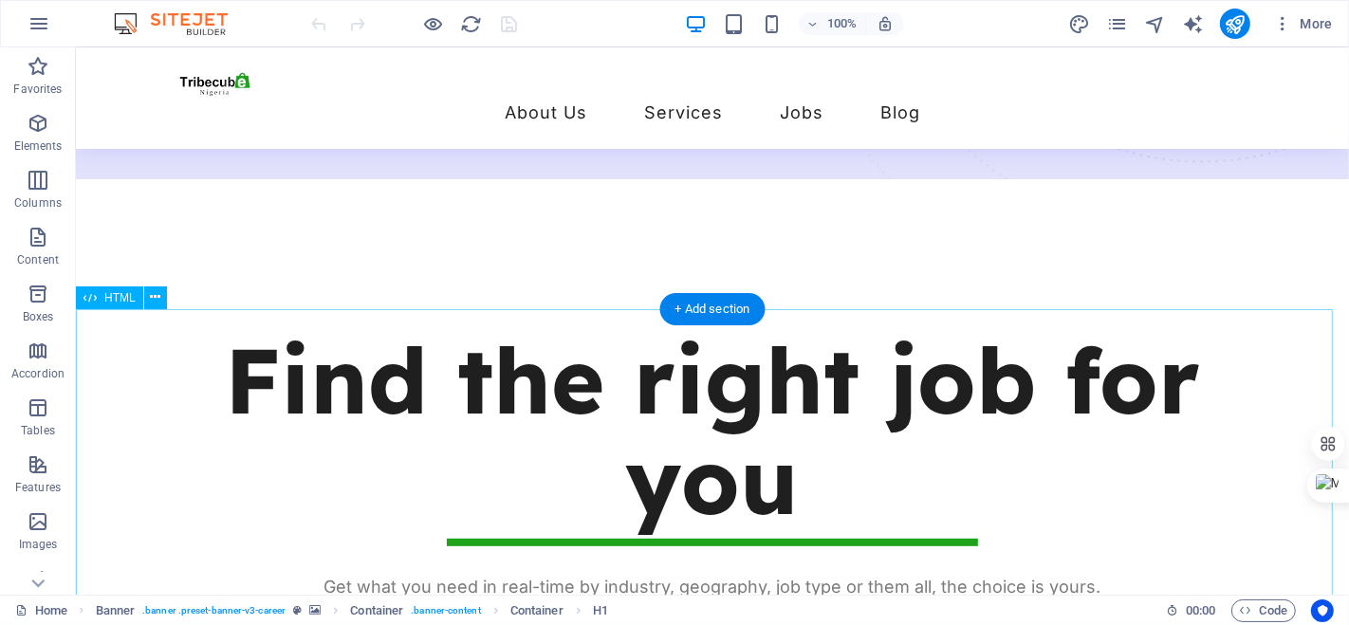
scroll to position [772, 0]
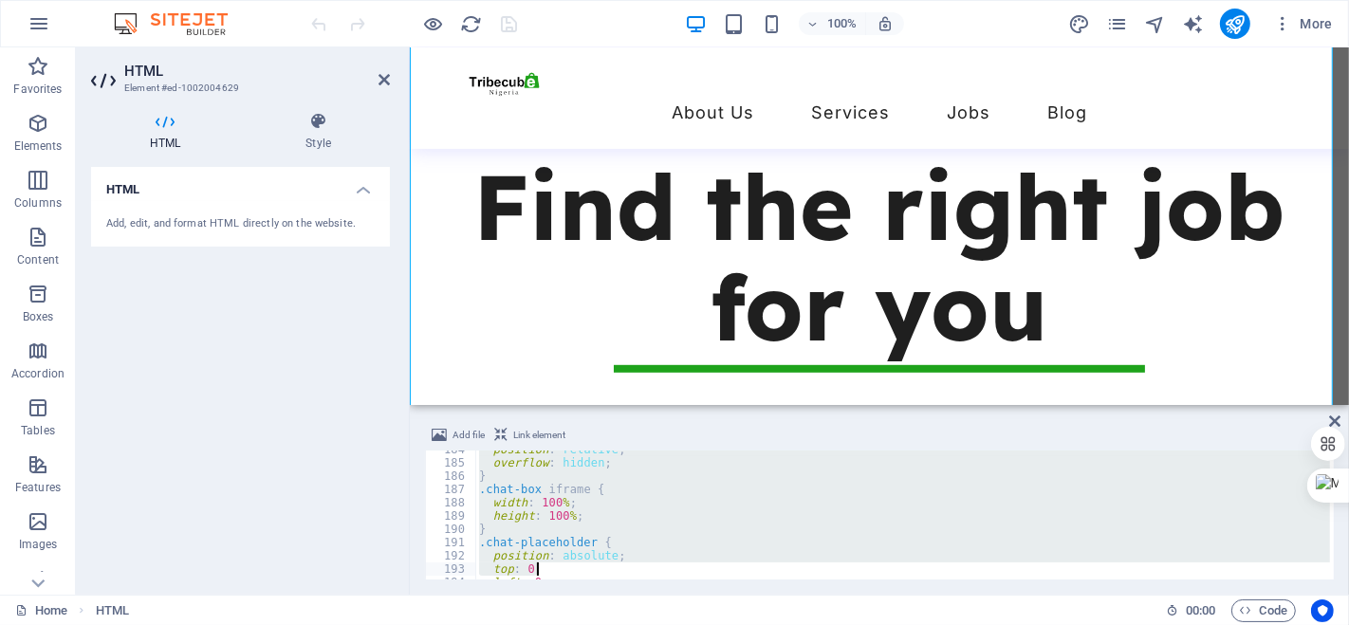
scroll to position [2569, 0]
drag, startPoint x: 482, startPoint y: 459, endPoint x: 588, endPoint y: 597, distance: 173.8
click at [588, 595] on section "Favorites Elements Columns Content Boxes Accordion Tables Features Images Slide…" at bounding box center [674, 320] width 1349 height 547
type textarea "} </style>"
paste textarea
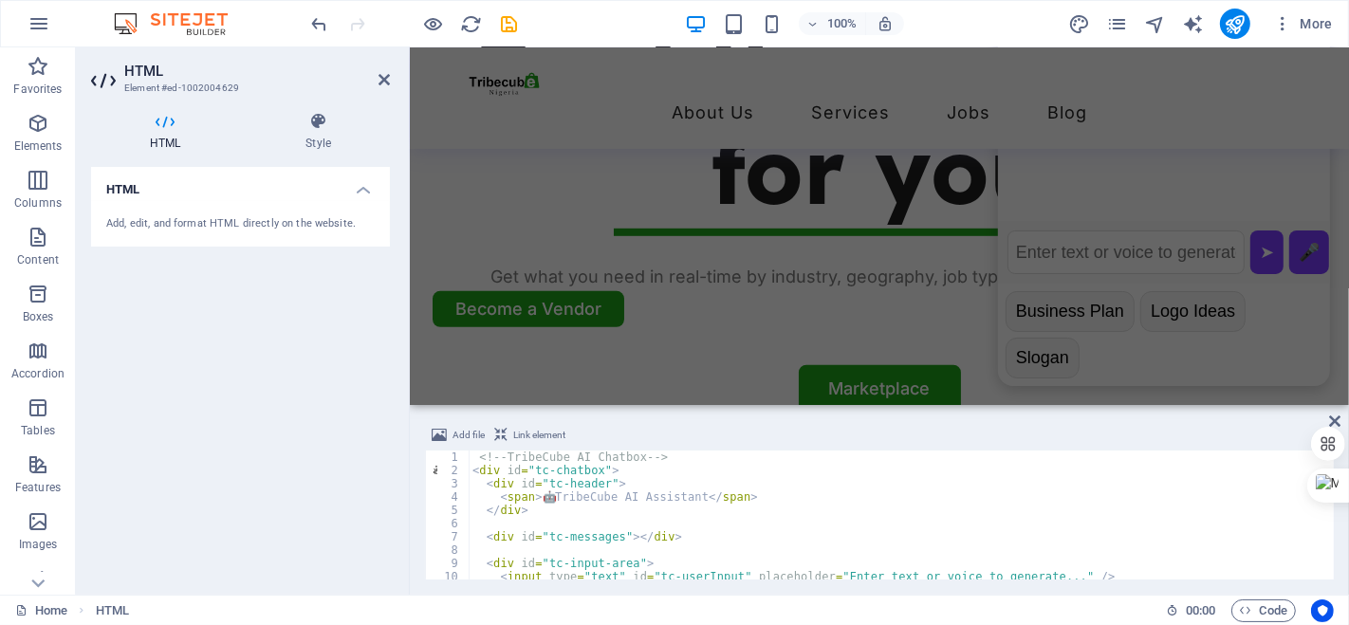
scroll to position [1036, 0]
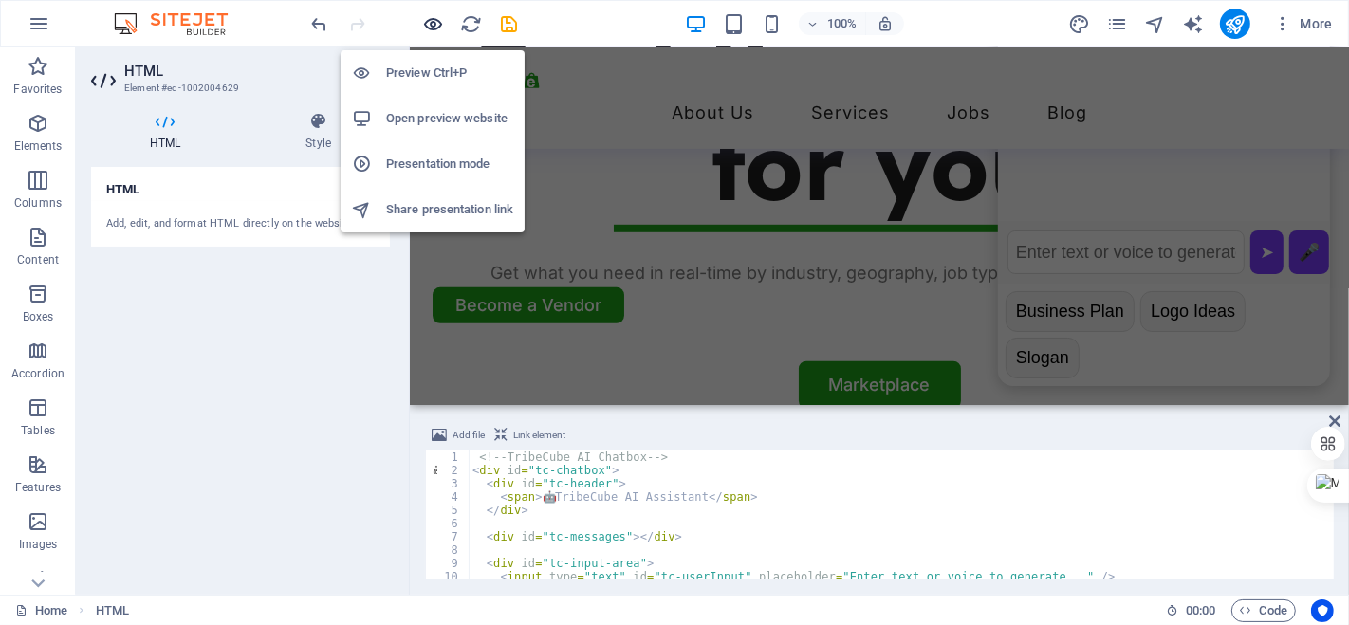
click at [431, 21] on icon "button" at bounding box center [434, 24] width 22 height 22
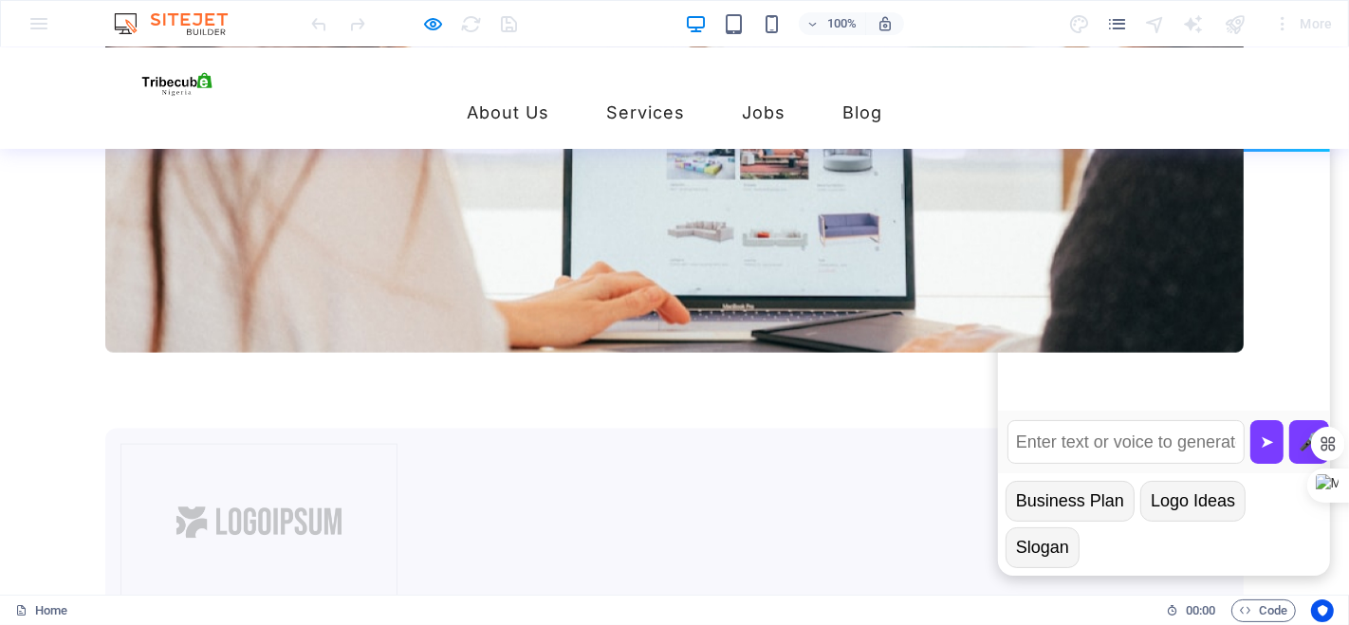
scroll to position [2122, 0]
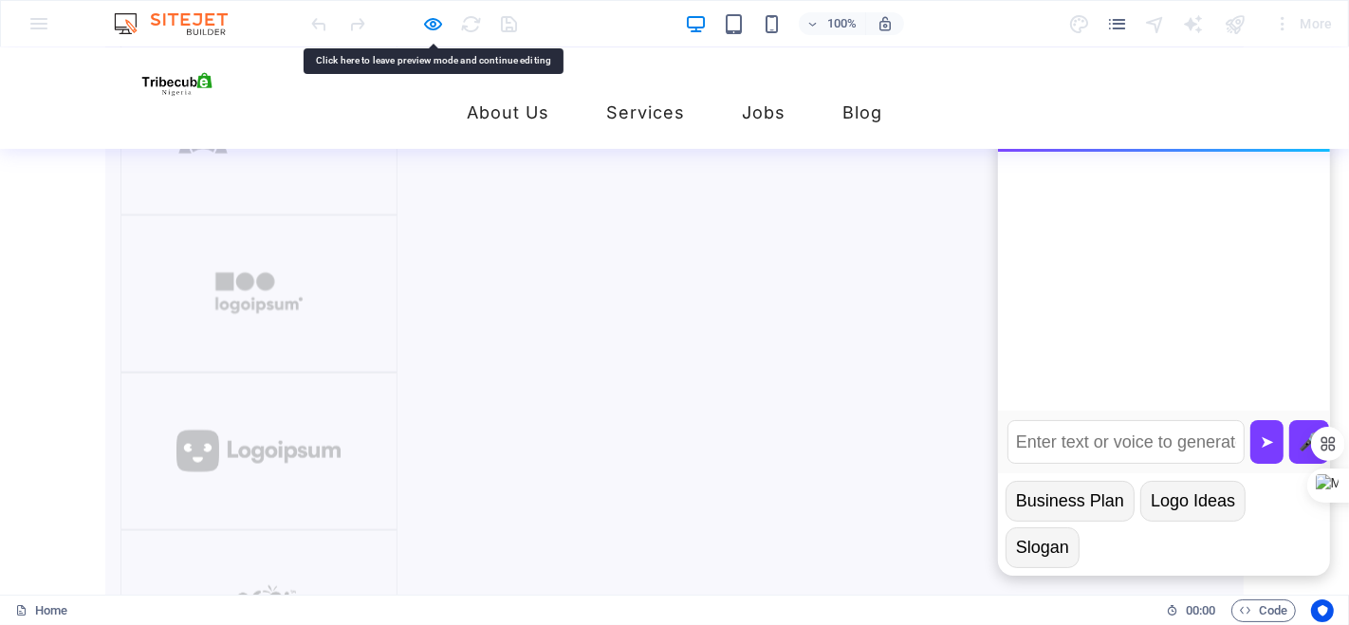
scroll to position [2596, 0]
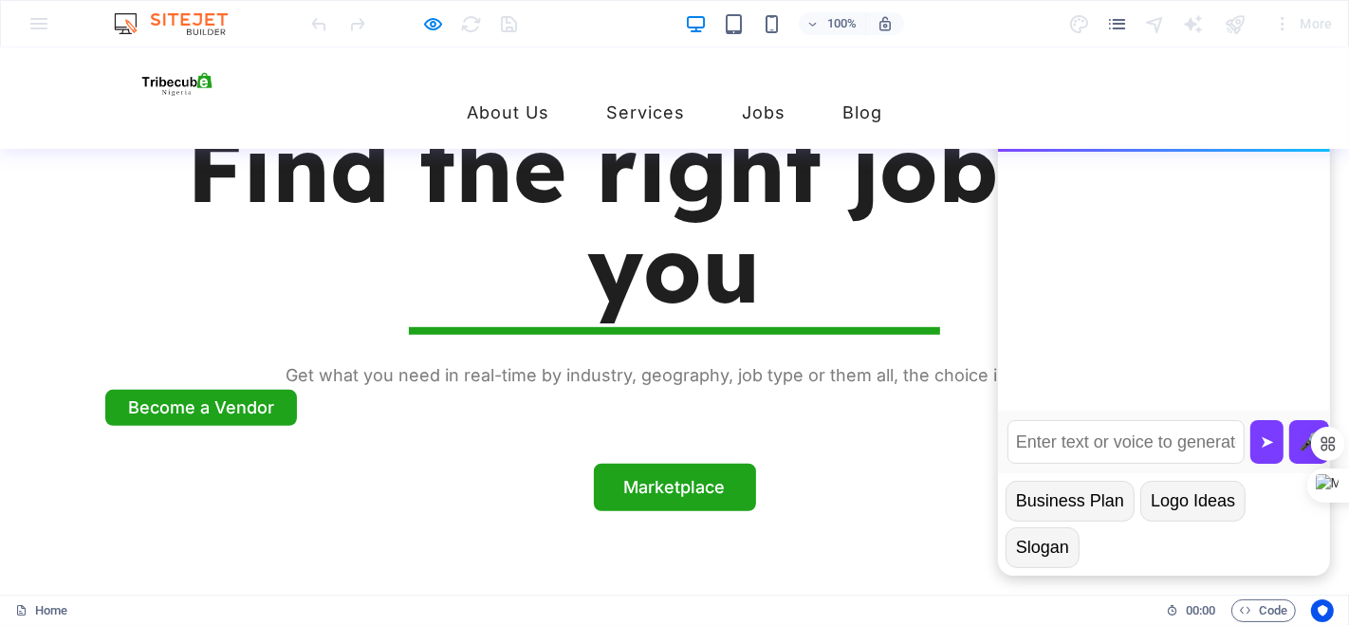
scroll to position [892, 0]
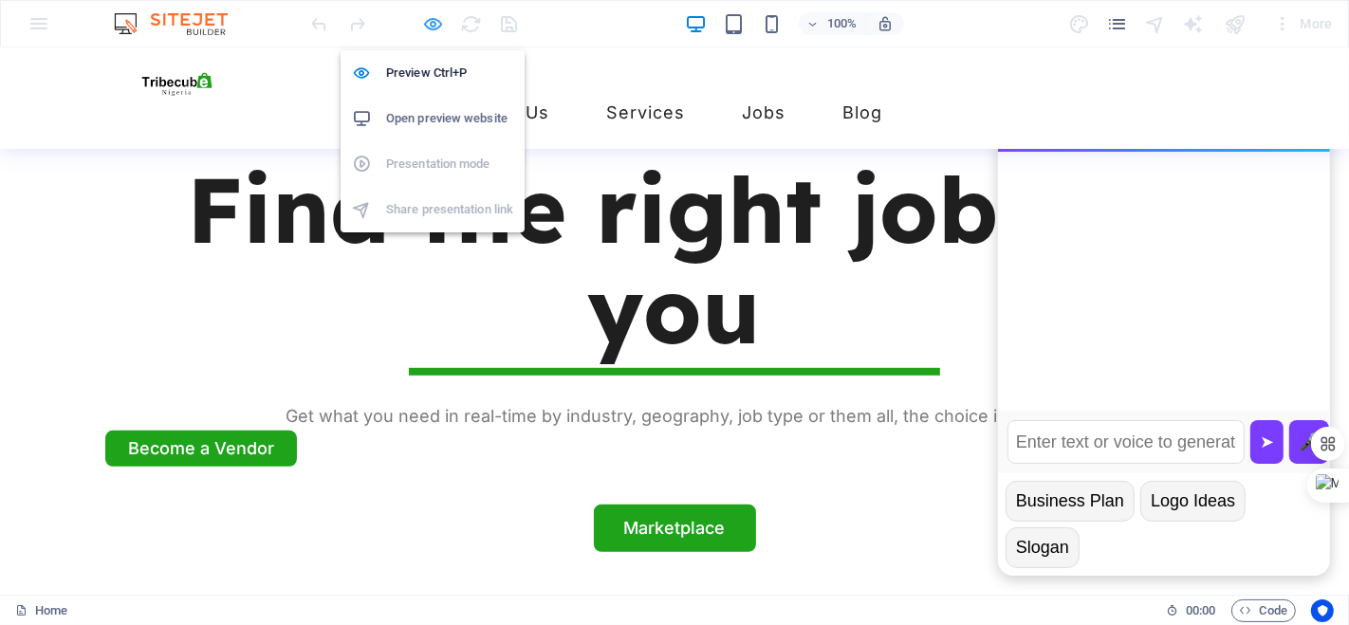
click at [424, 22] on icon "button" at bounding box center [434, 24] width 22 height 22
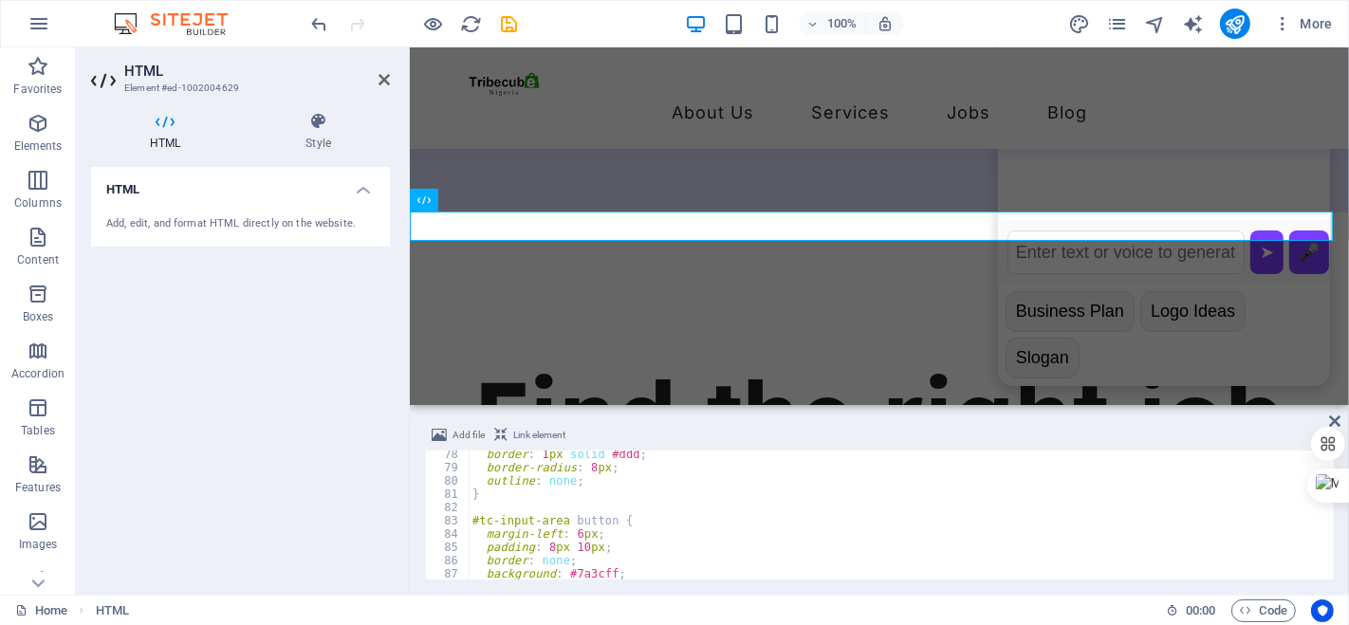
scroll to position [1024, 0]
click at [317, 20] on icon "undo" at bounding box center [320, 24] width 22 height 22
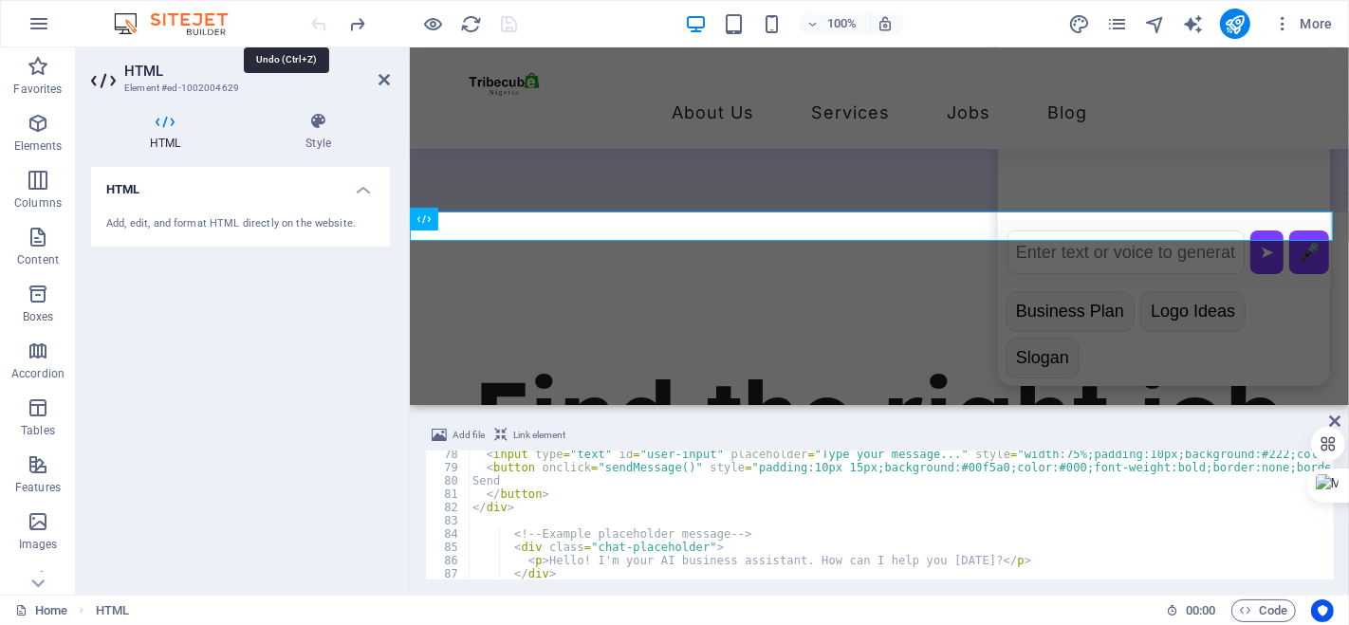
type textarea "<!-- Hero / AI Welcome Box -->"
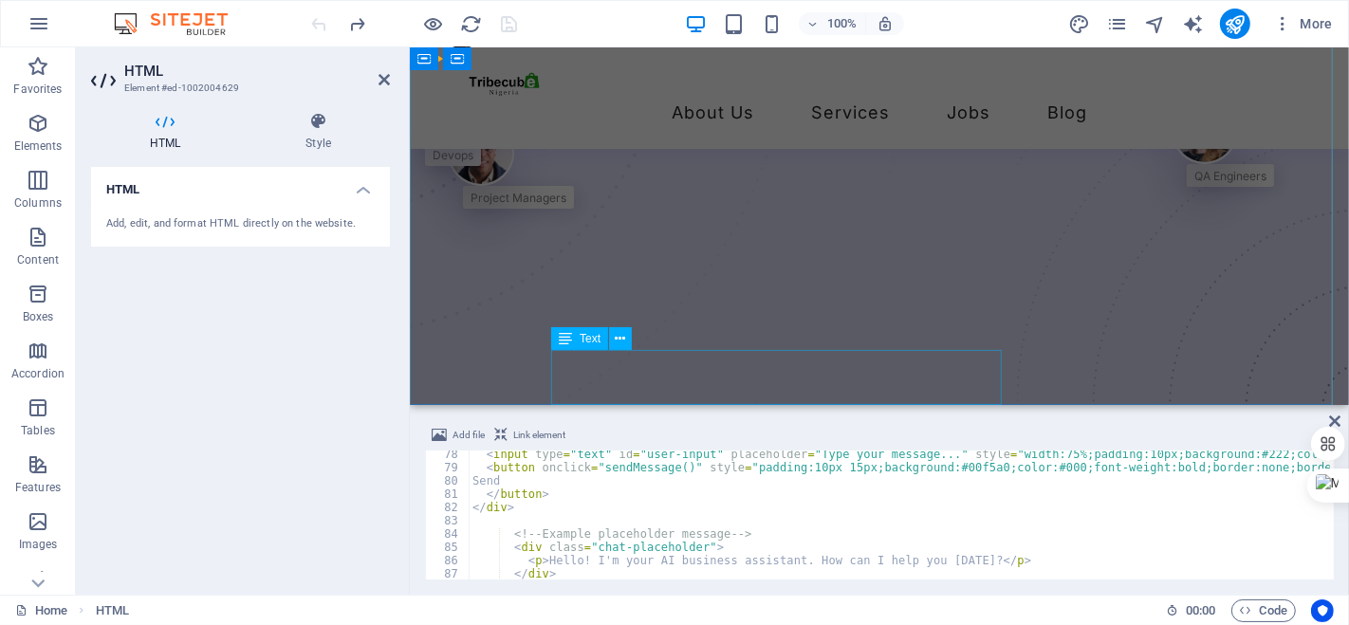
scroll to position [197, 0]
click at [1270, 614] on span "Code" at bounding box center [1263, 610] width 47 height 23
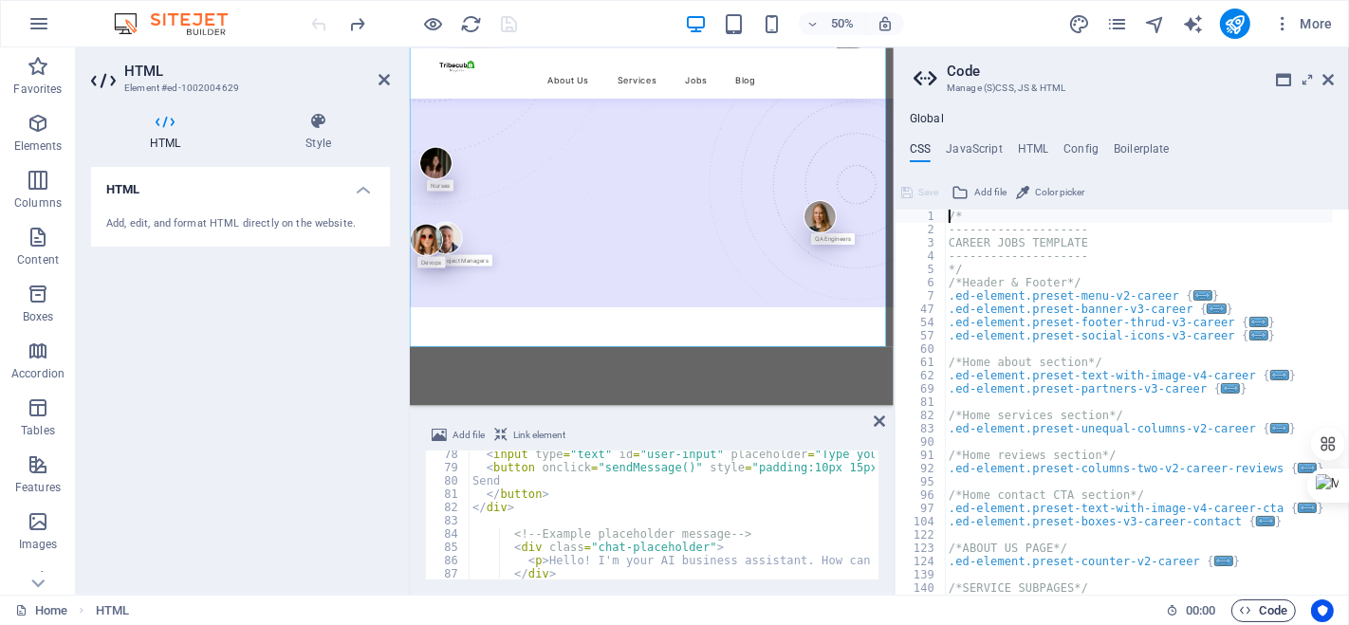
scroll to position [1262, 0]
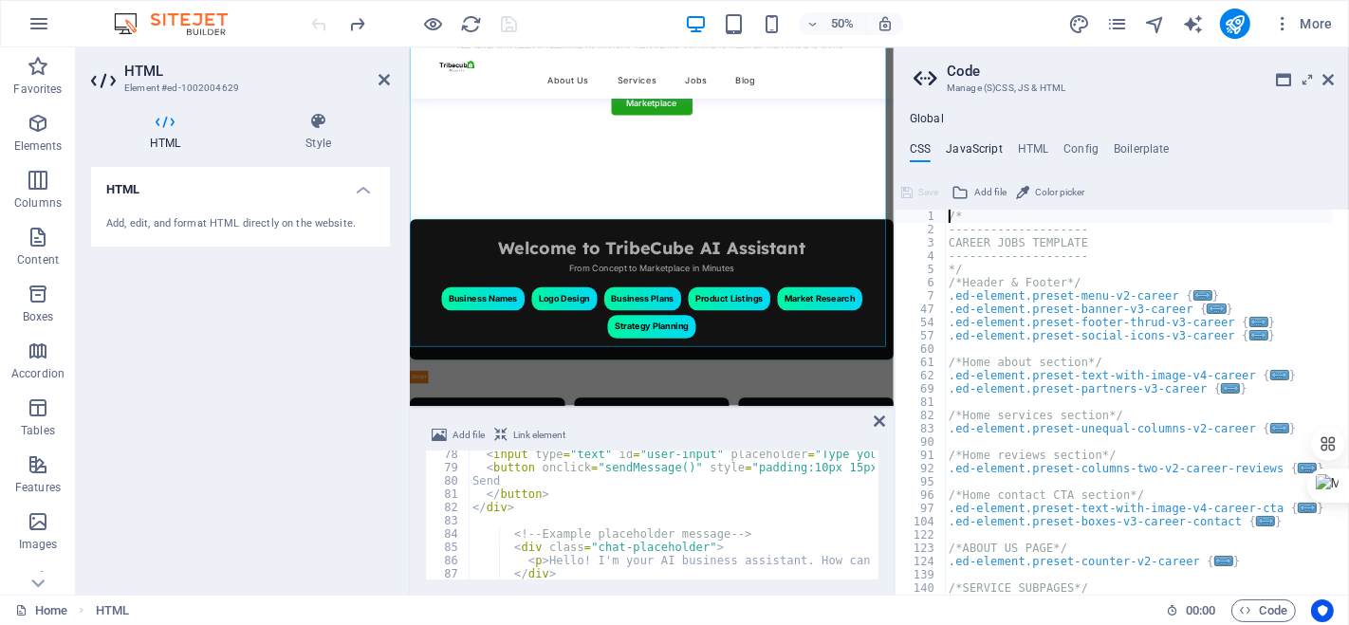
click at [979, 142] on h4 "JavaScript" at bounding box center [974, 152] width 56 height 21
type textarea "/* JS for preset "Counter V2" */"
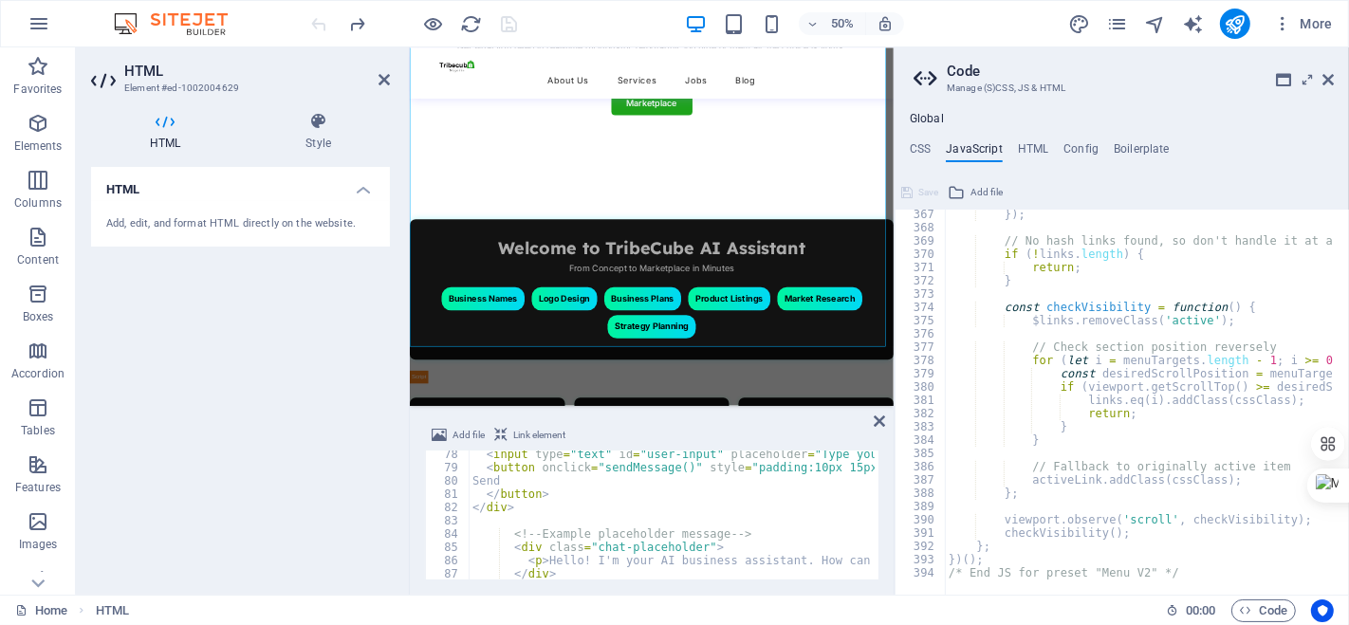
scroll to position [4860, 0]
